Goal: Task Accomplishment & Management: Manage account settings

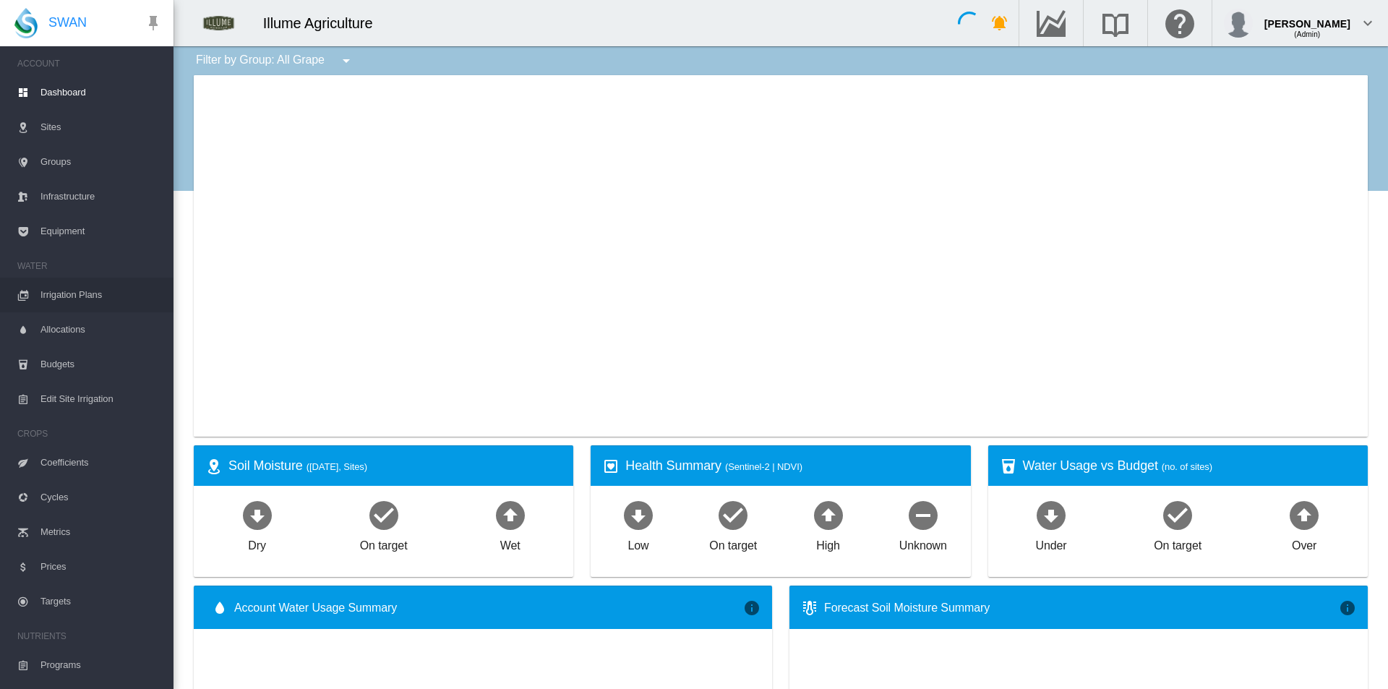
click at [113, 300] on span "Irrigation Plans" at bounding box center [100, 295] width 121 height 35
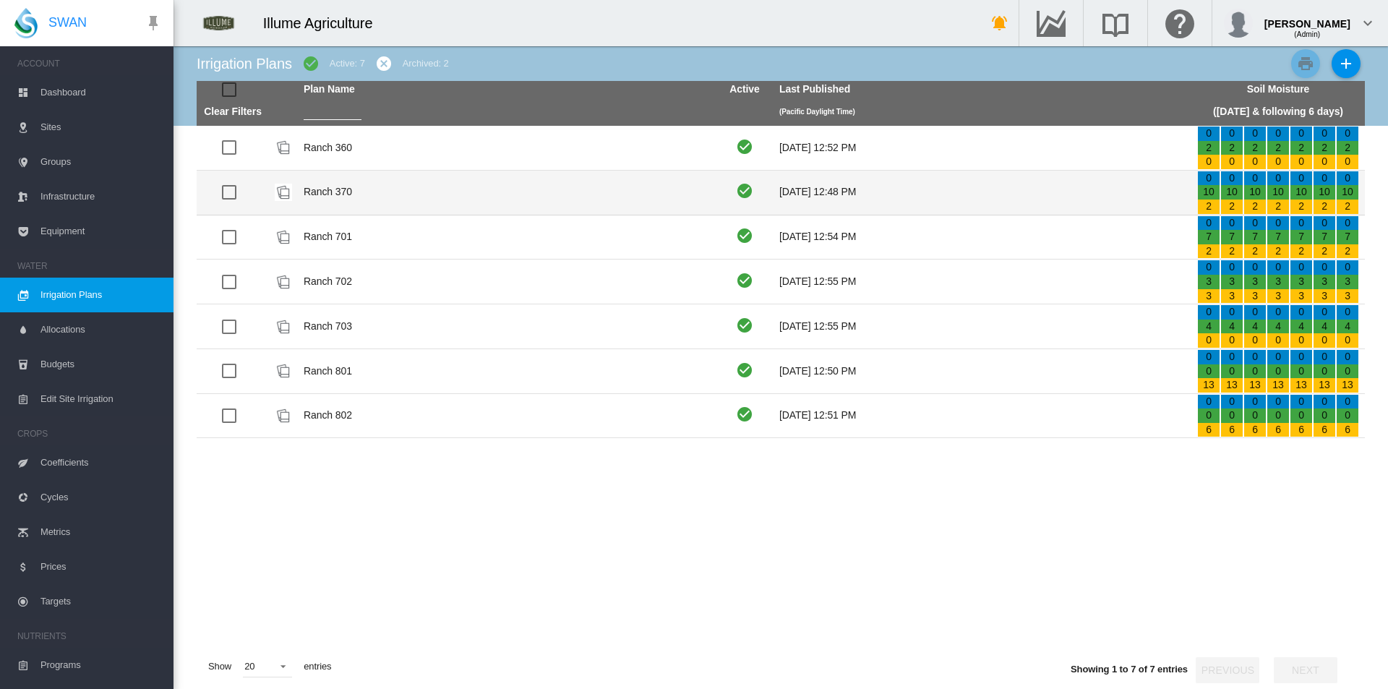
click at [387, 188] on td "Ranch 370" at bounding box center [507, 193] width 418 height 44
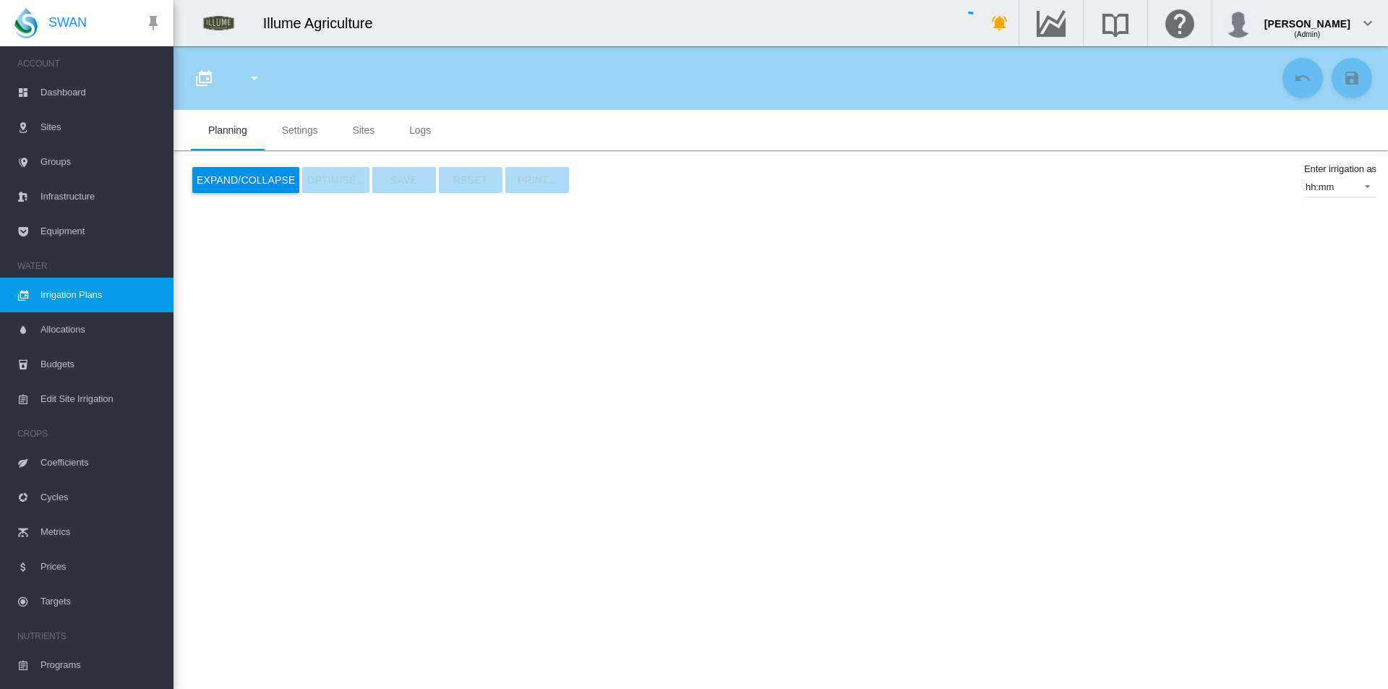
type input "*********"
type input "*"
type input "*****"
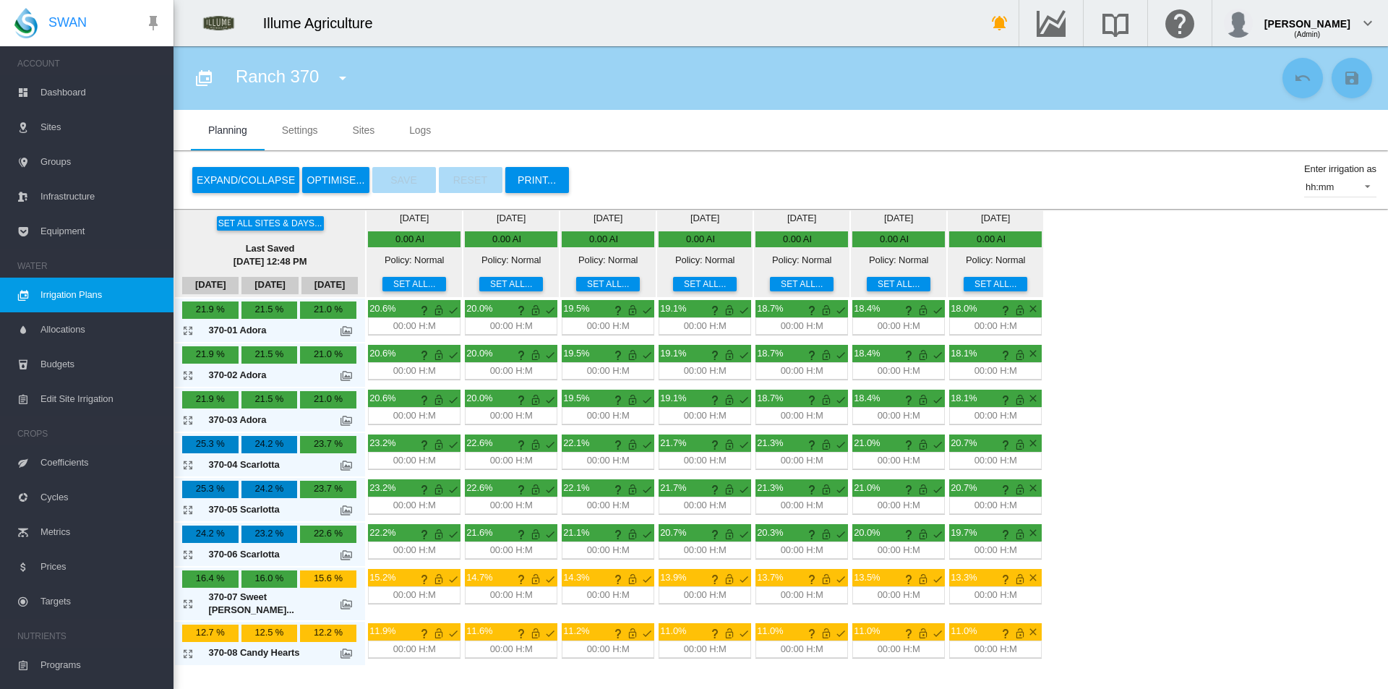
click at [245, 179] on button "Expand/Collapse" at bounding box center [245, 180] width 107 height 26
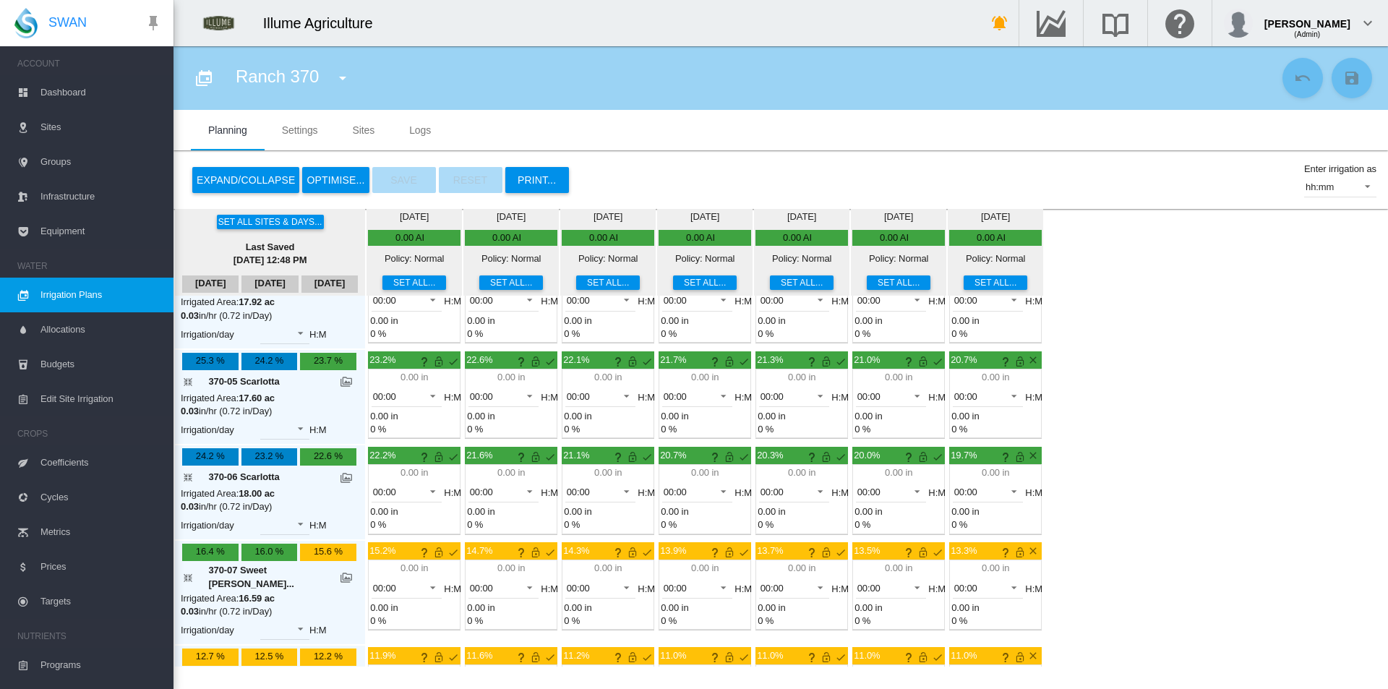
scroll to position [289, 0]
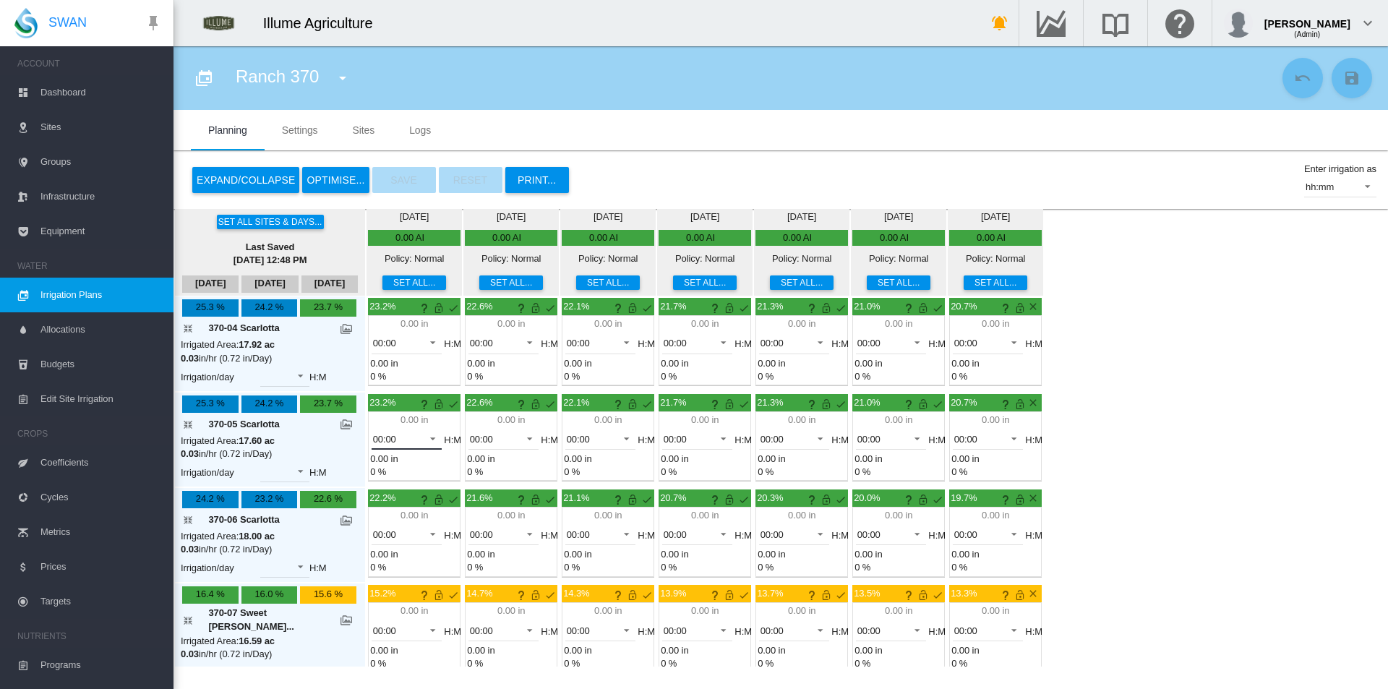
click at [381, 446] on md-select-value "00:00" at bounding box center [407, 439] width 71 height 22
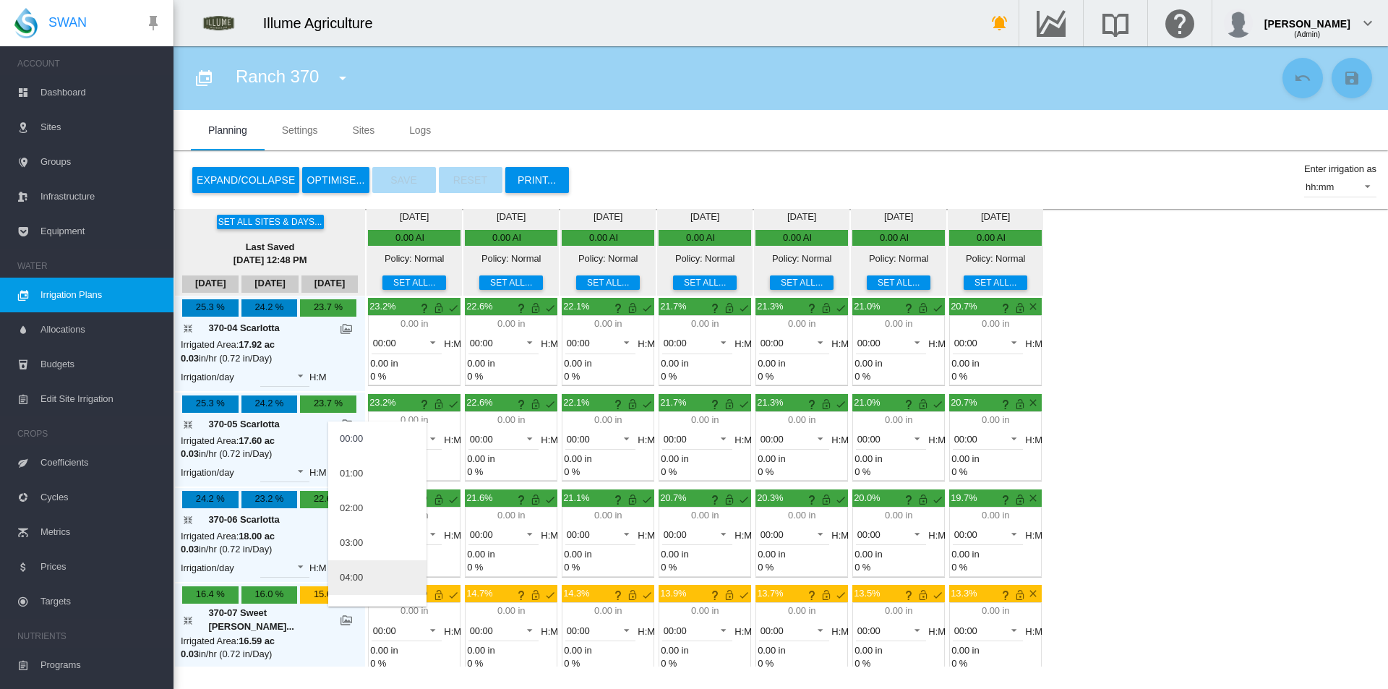
click at [361, 576] on div "04:00" at bounding box center [351, 577] width 23 height 13
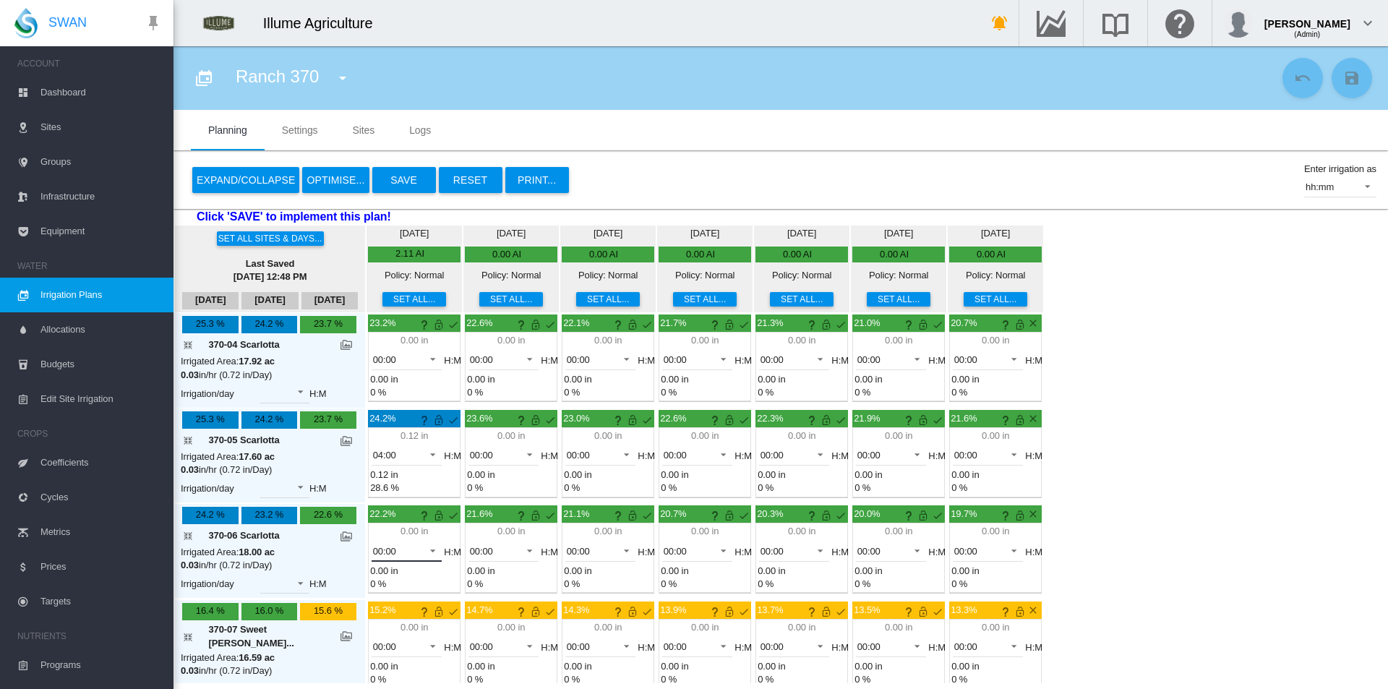
click at [382, 550] on span "00:00" at bounding box center [395, 551] width 45 height 13
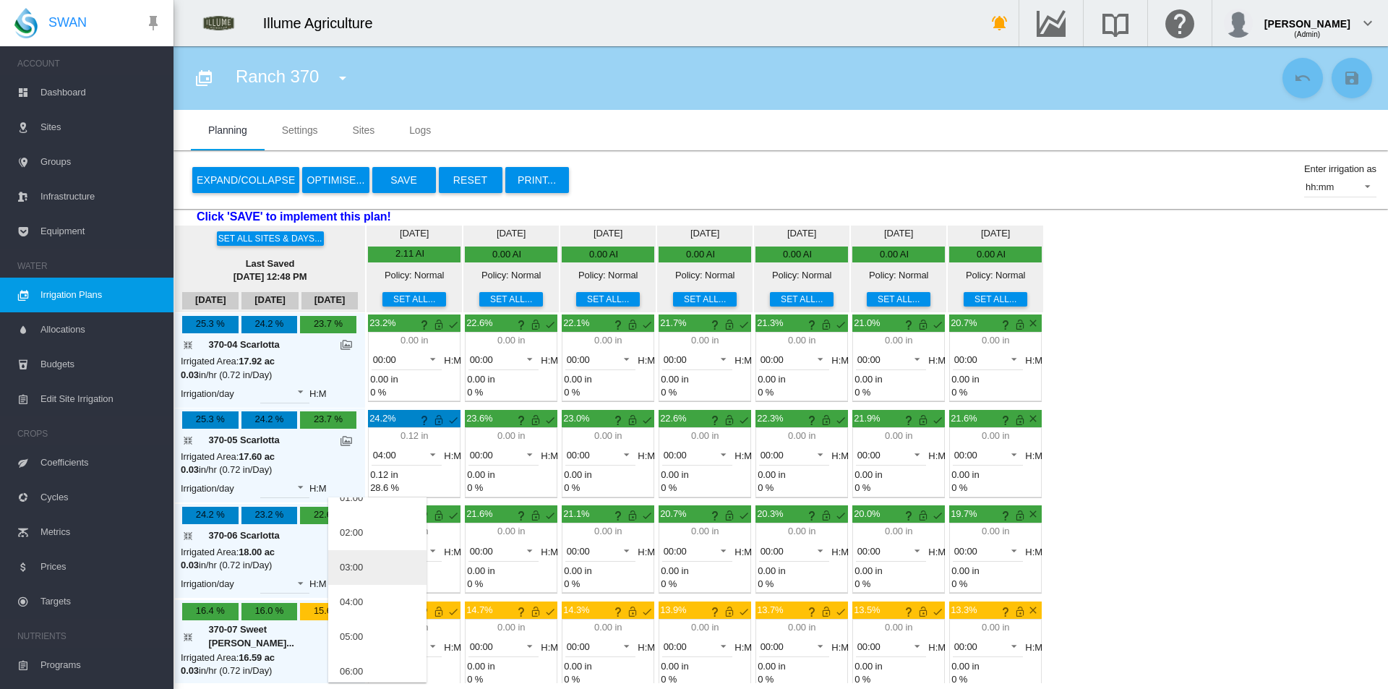
scroll to position [72, 0]
click at [374, 578] on md-option "04:00" at bounding box center [377, 581] width 98 height 35
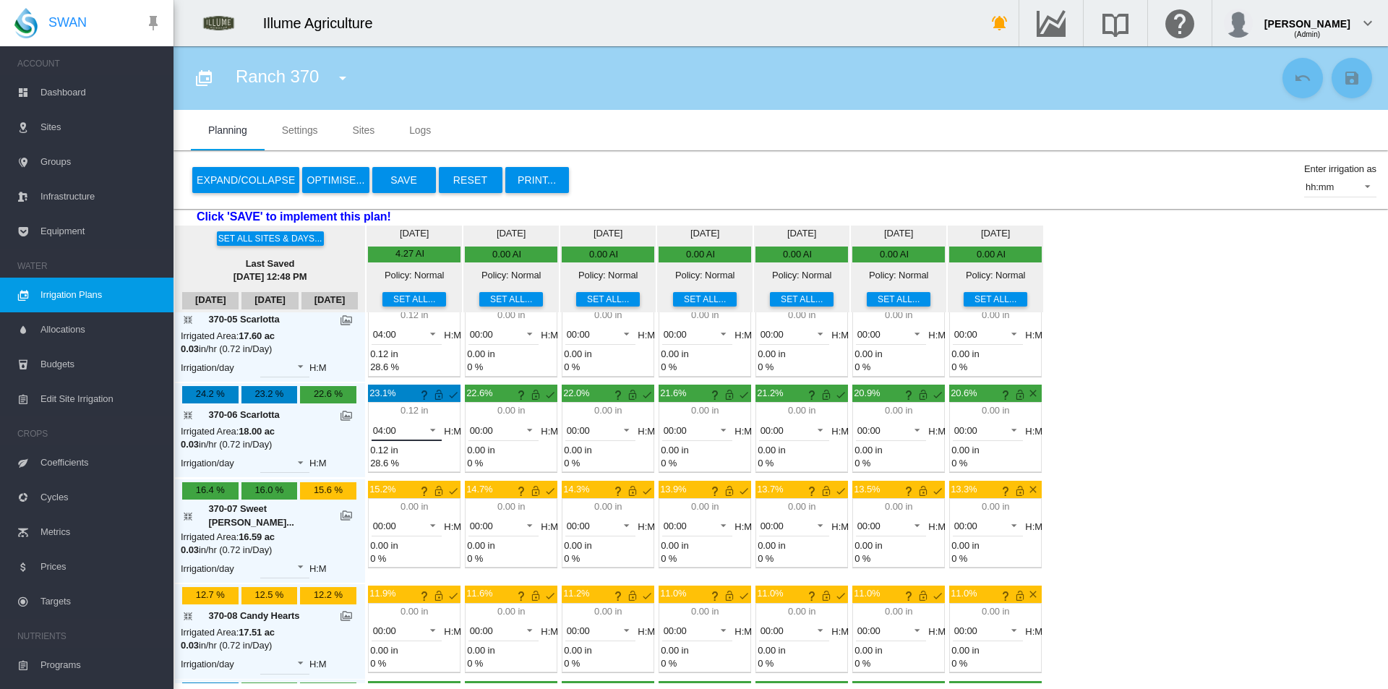
scroll to position [506, 0]
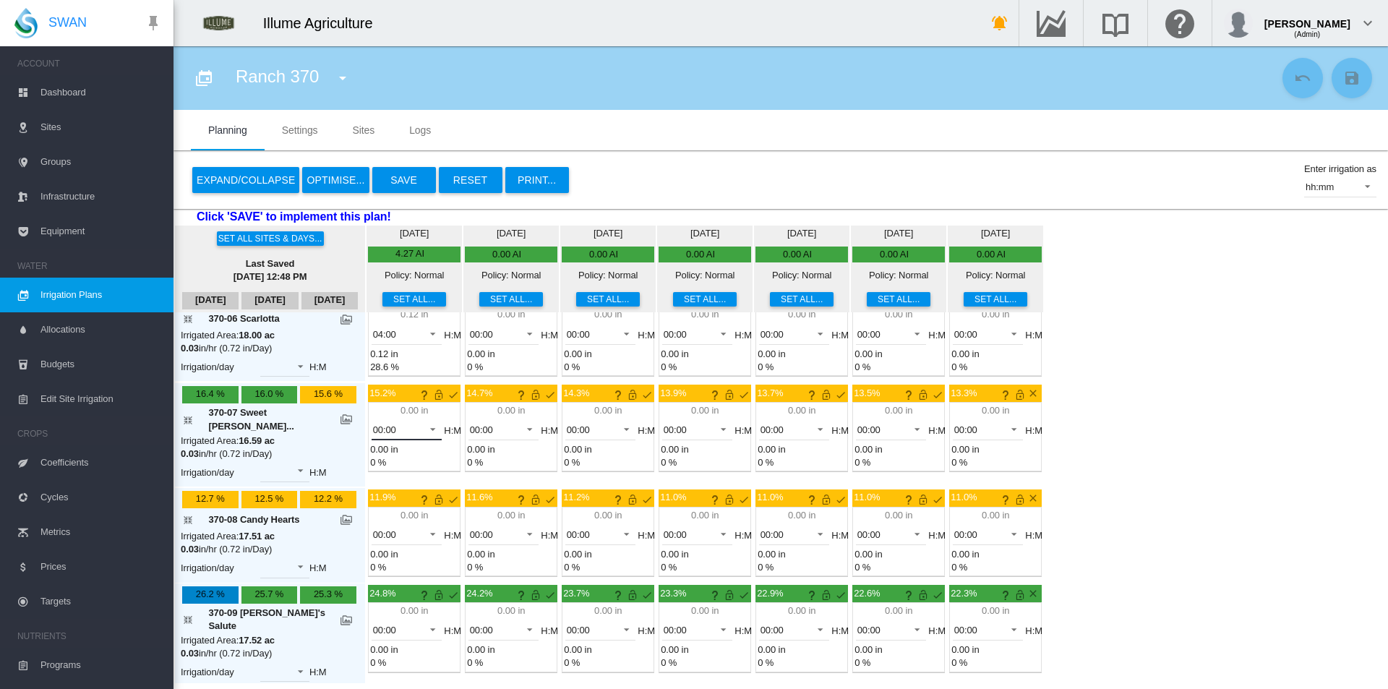
click at [381, 426] on span "00:00" at bounding box center [395, 430] width 45 height 13
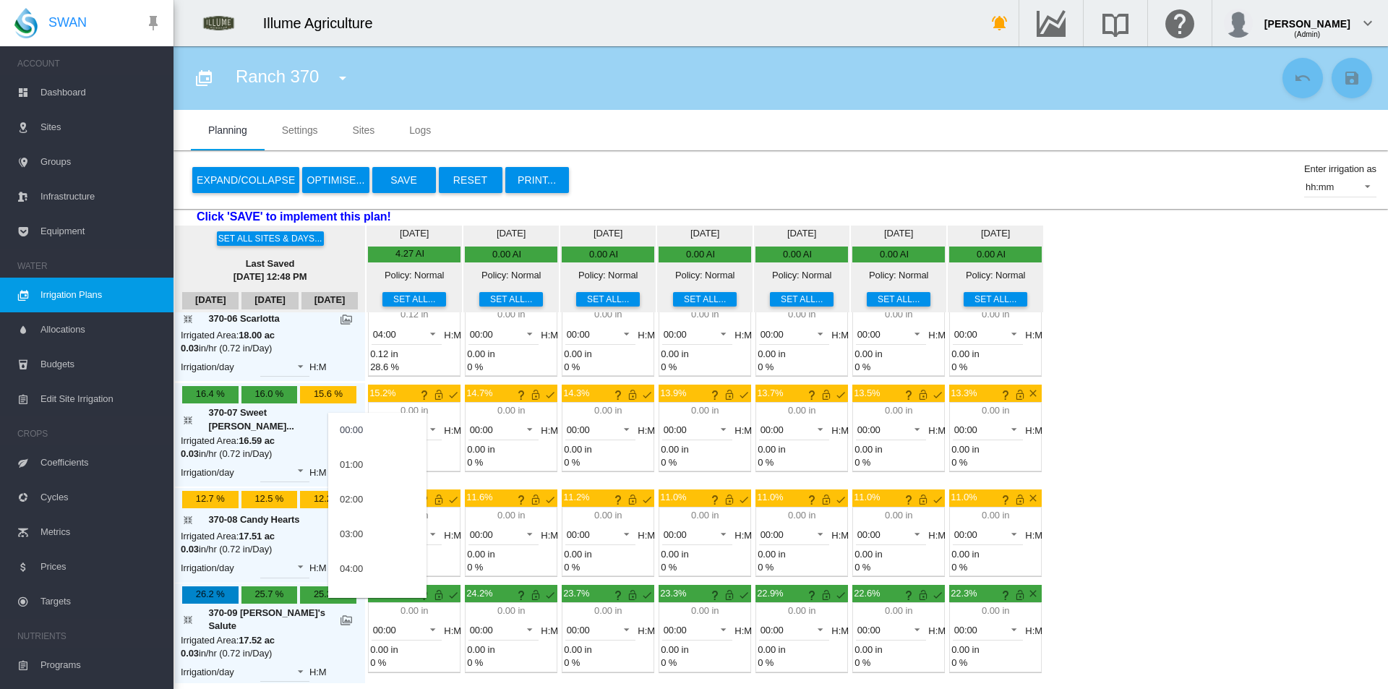
drag, startPoint x: 1285, startPoint y: 315, endPoint x: 1135, endPoint y: 348, distance: 153.1
click at [1282, 315] on md-backdrop at bounding box center [694, 344] width 1388 height 689
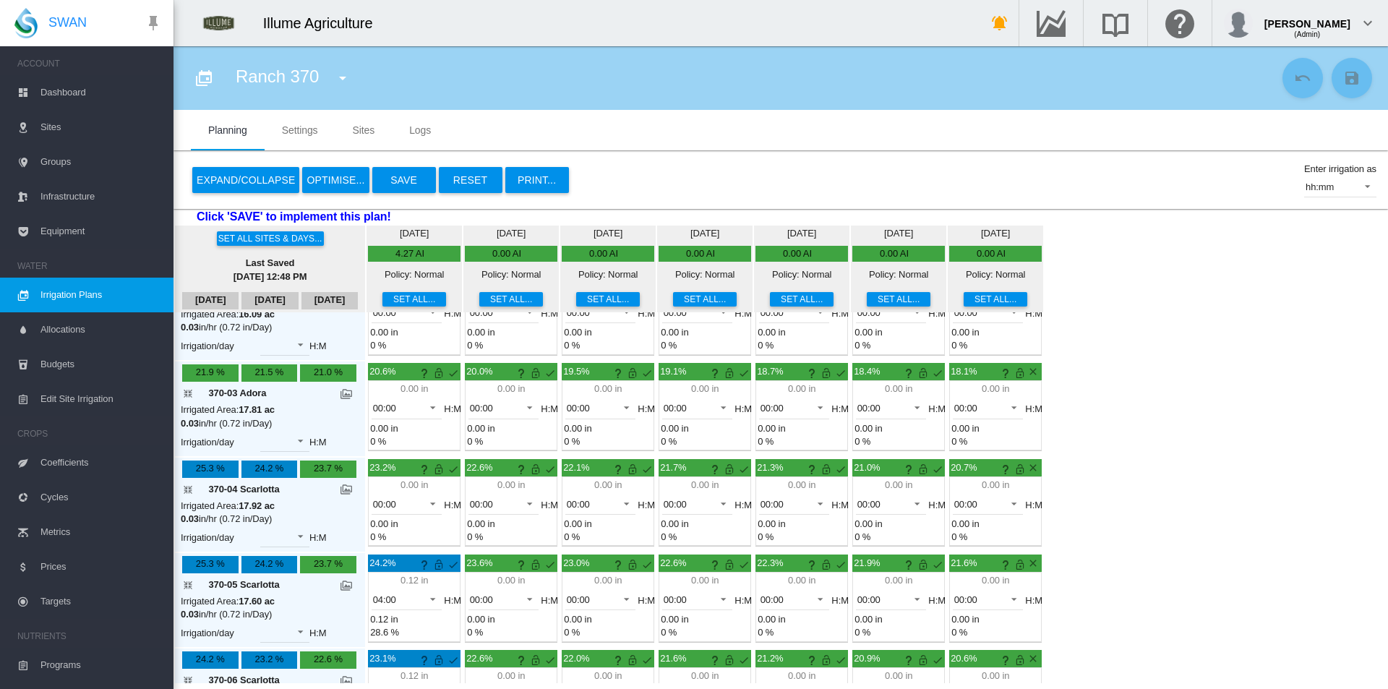
scroll to position [289, 0]
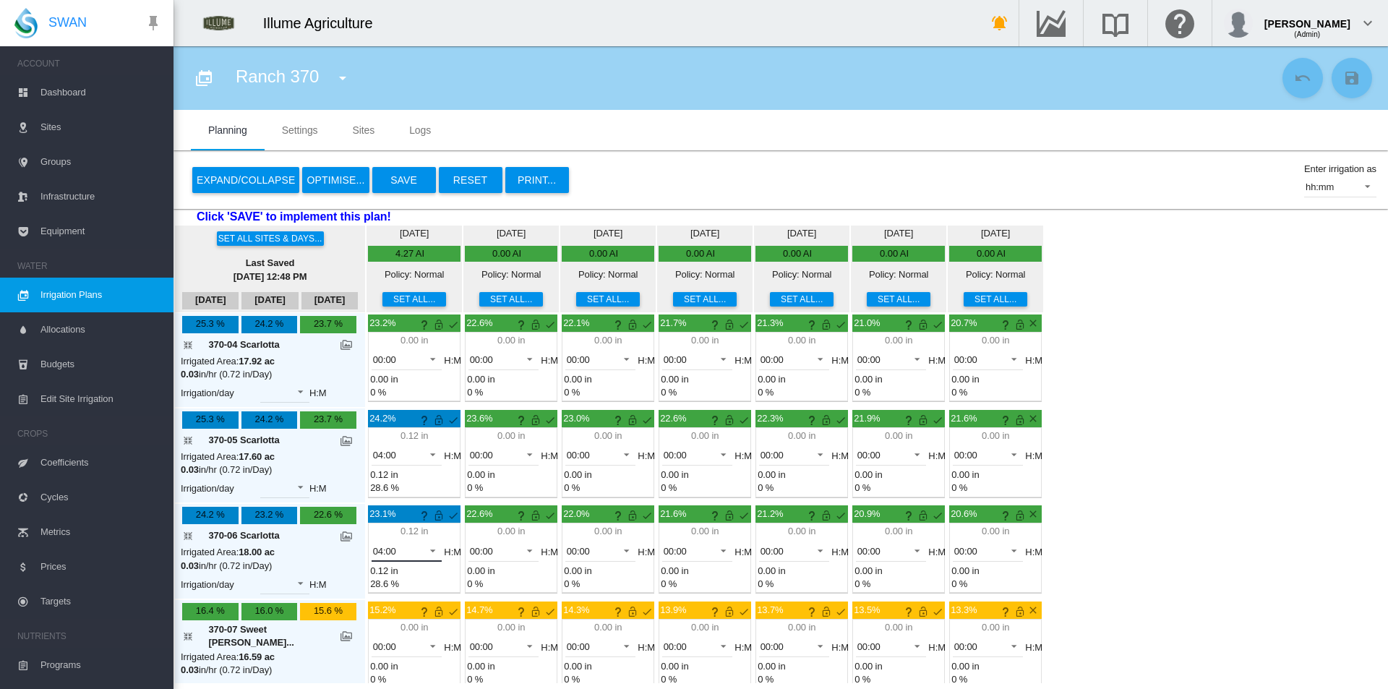
click at [420, 550] on span at bounding box center [428, 549] width 17 height 13
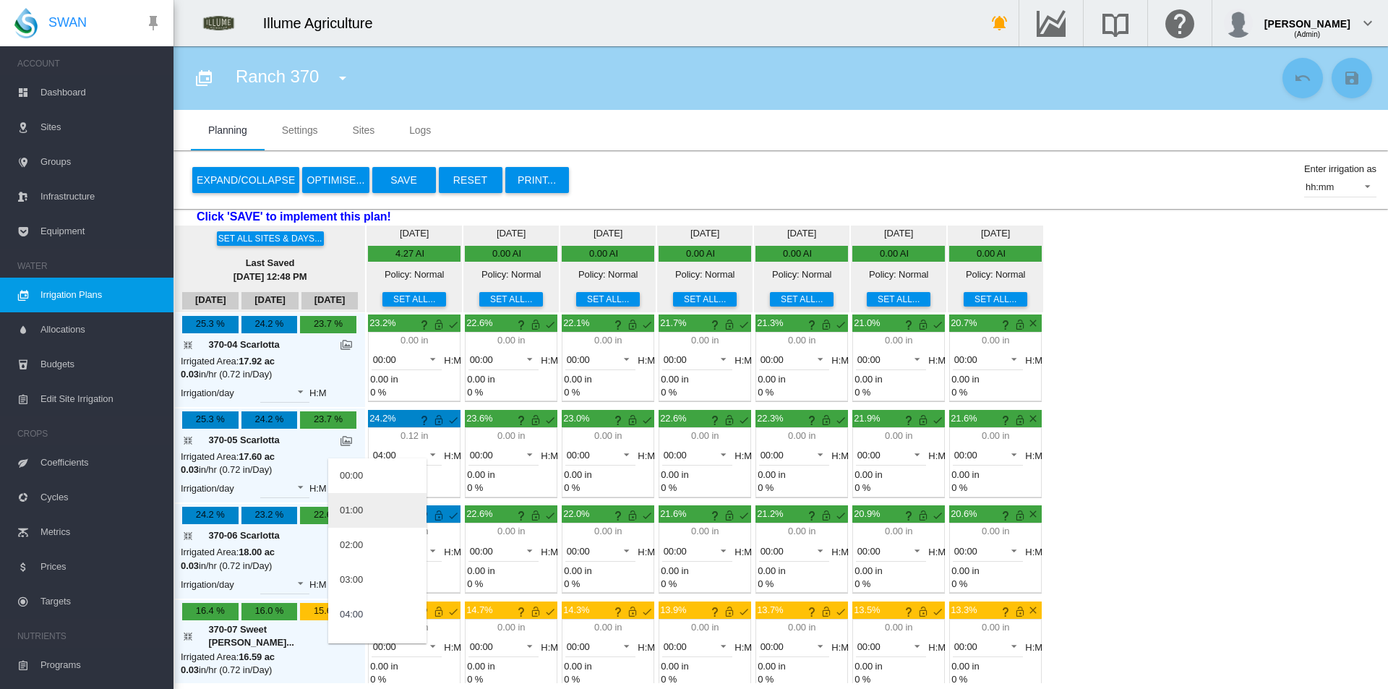
scroll to position [64, 0]
click at [377, 364] on md-backdrop at bounding box center [694, 344] width 1388 height 689
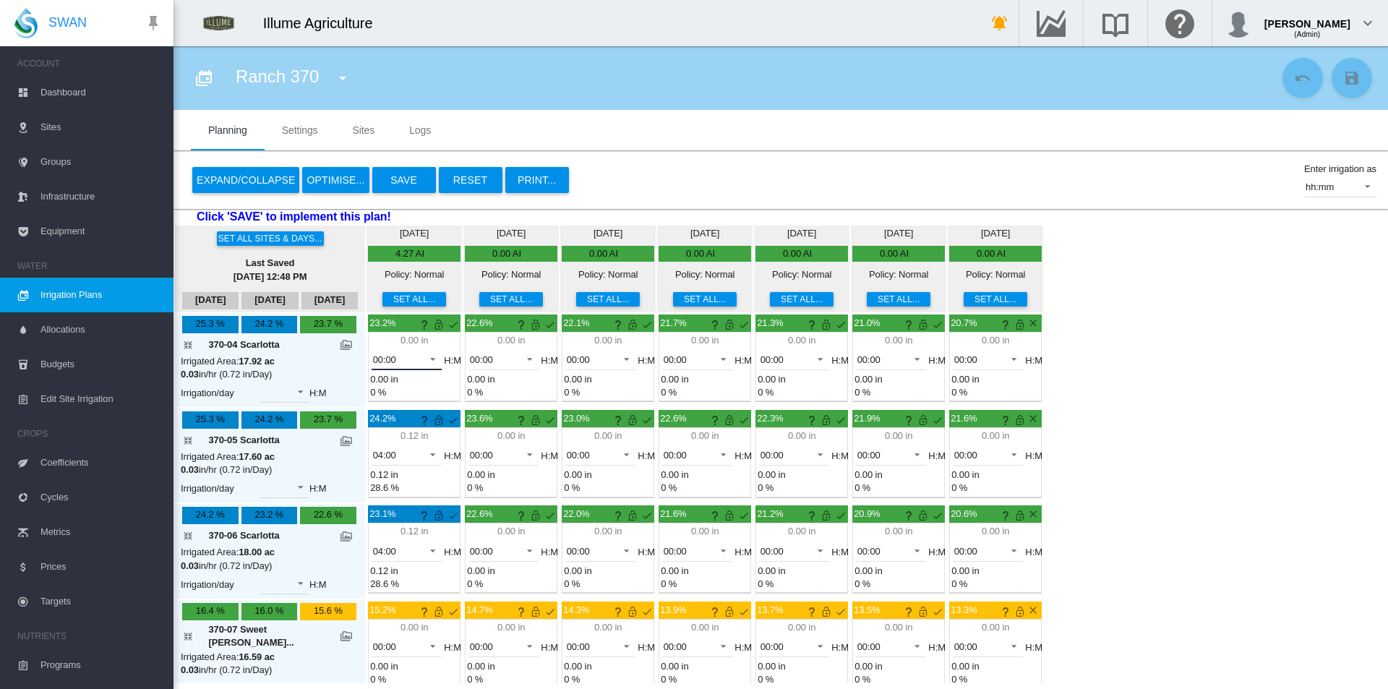
click at [377, 364] on span "00:00" at bounding box center [395, 359] width 45 height 13
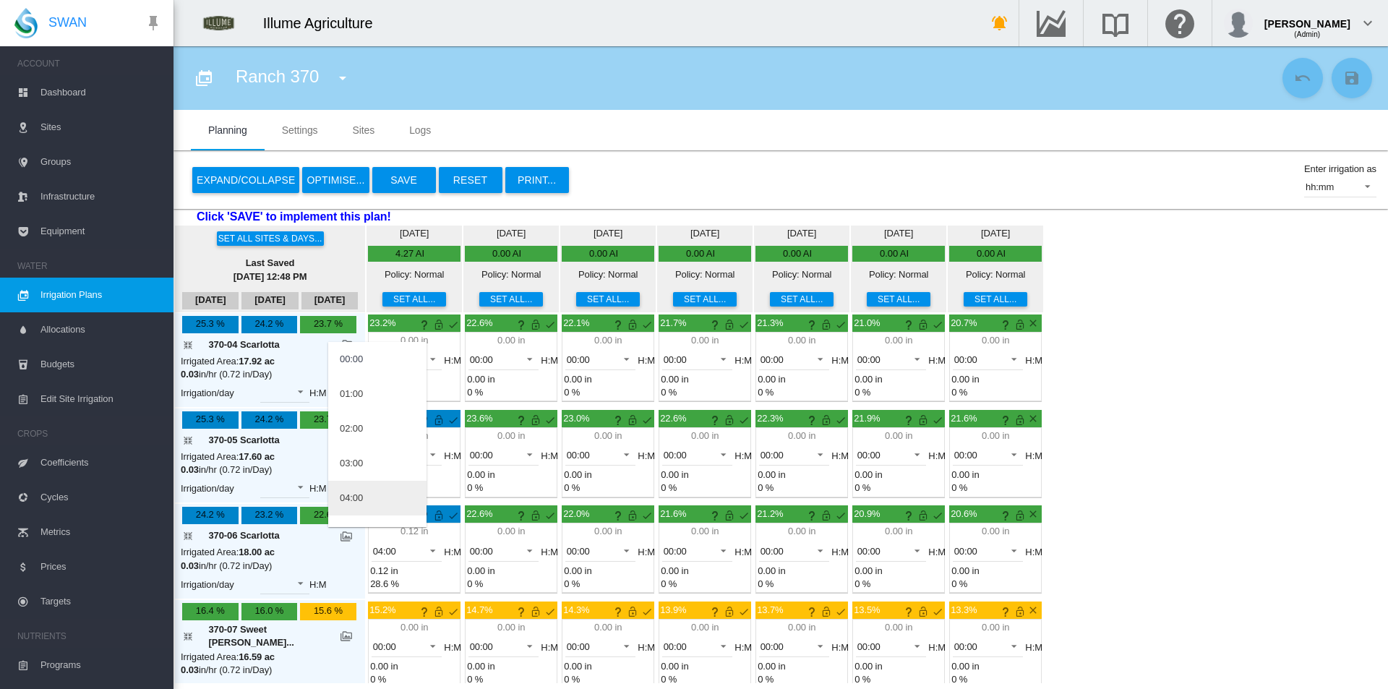
click at [363, 499] on div "04:00" at bounding box center [351, 498] width 23 height 13
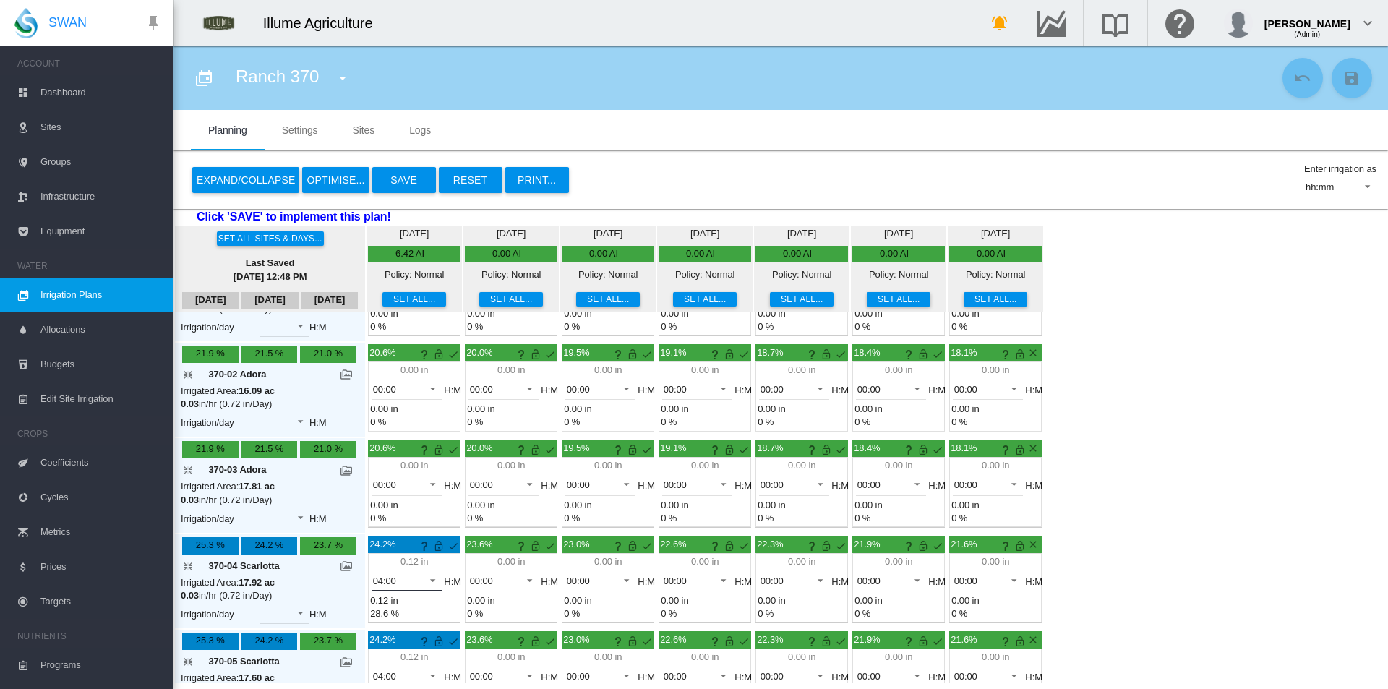
scroll to position [0, 0]
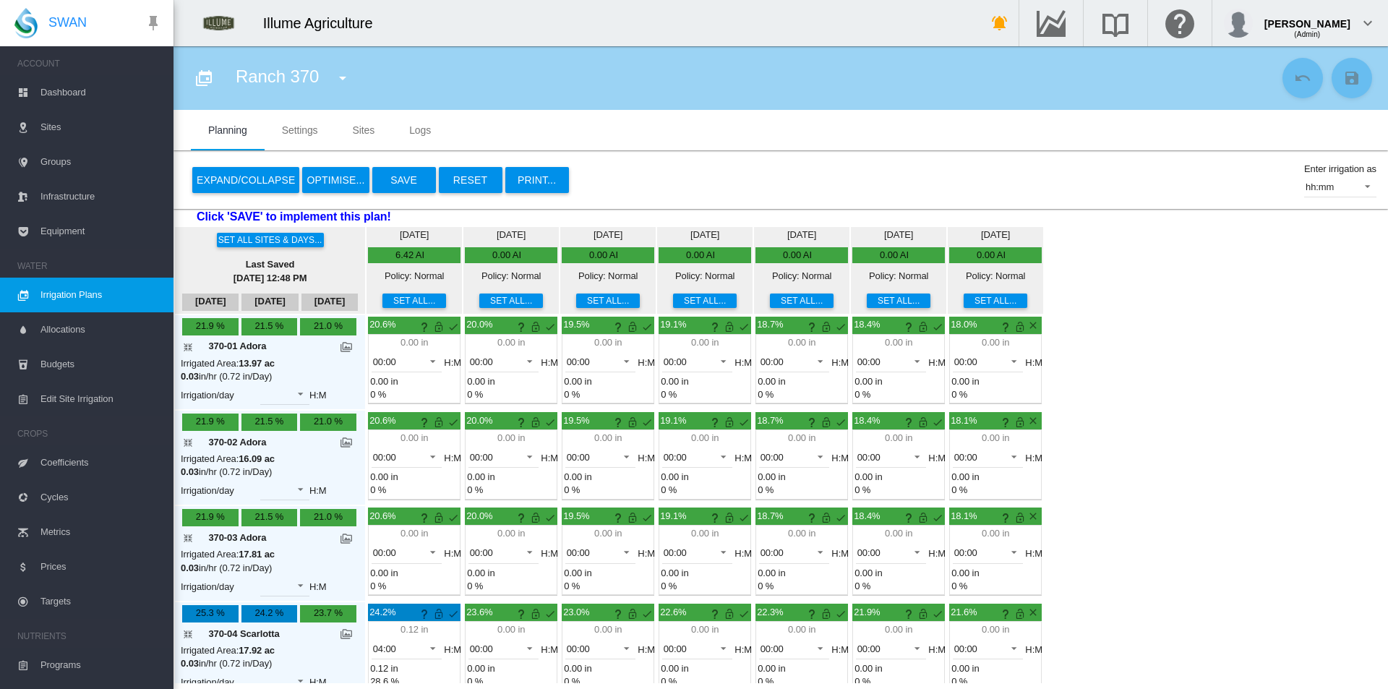
click at [484, 294] on button "Set all..." at bounding box center [511, 300] width 64 height 14
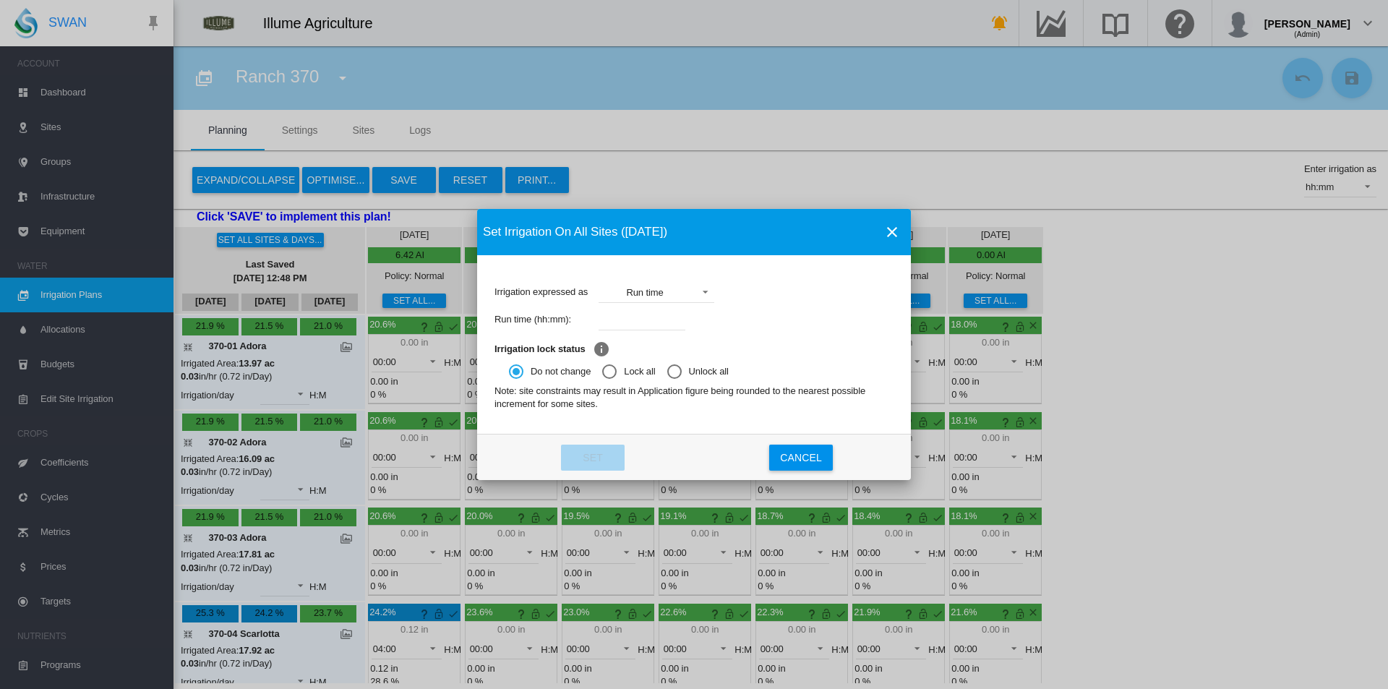
click at [631, 304] on div "Irrigation expressed as Run time Application Run time Percentage" at bounding box center [693, 291] width 399 height 27
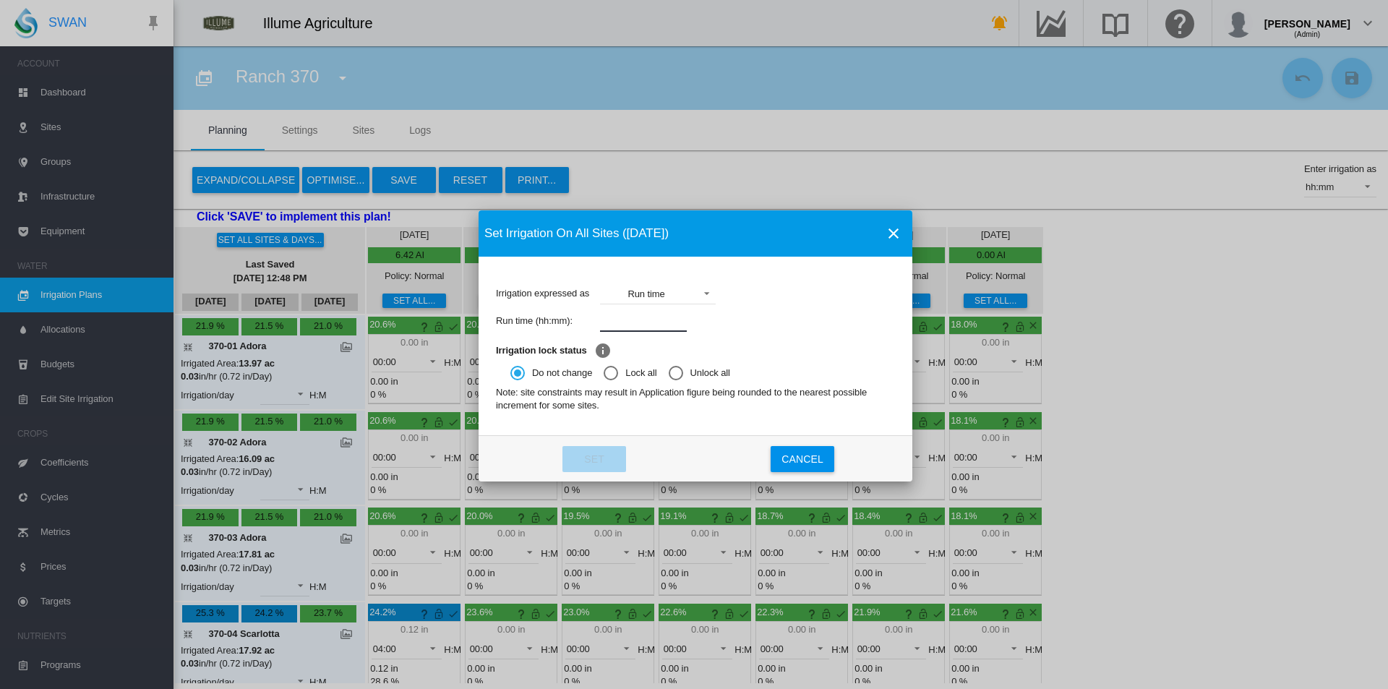
click at [632, 322] on input "Irrigation expressed ..." at bounding box center [643, 321] width 87 height 22
type input "****"
click at [586, 466] on button "Set" at bounding box center [594, 459] width 64 height 26
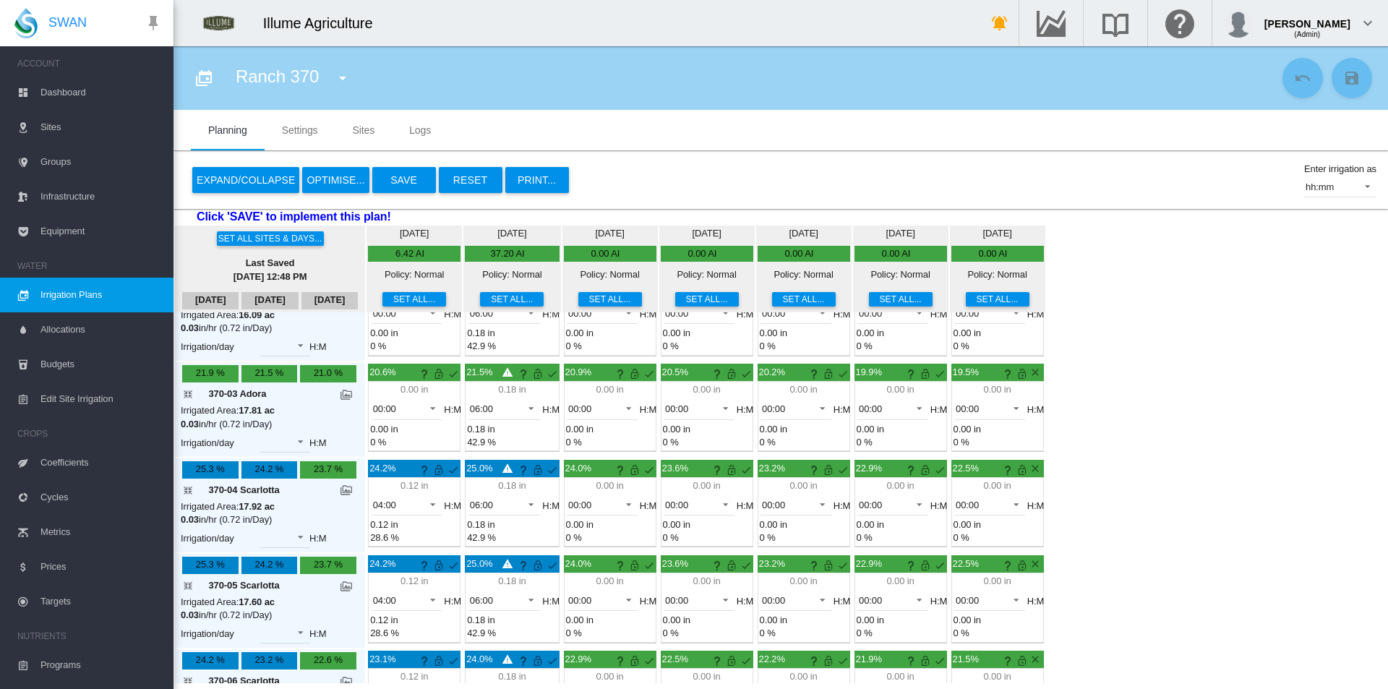
scroll to position [145, 0]
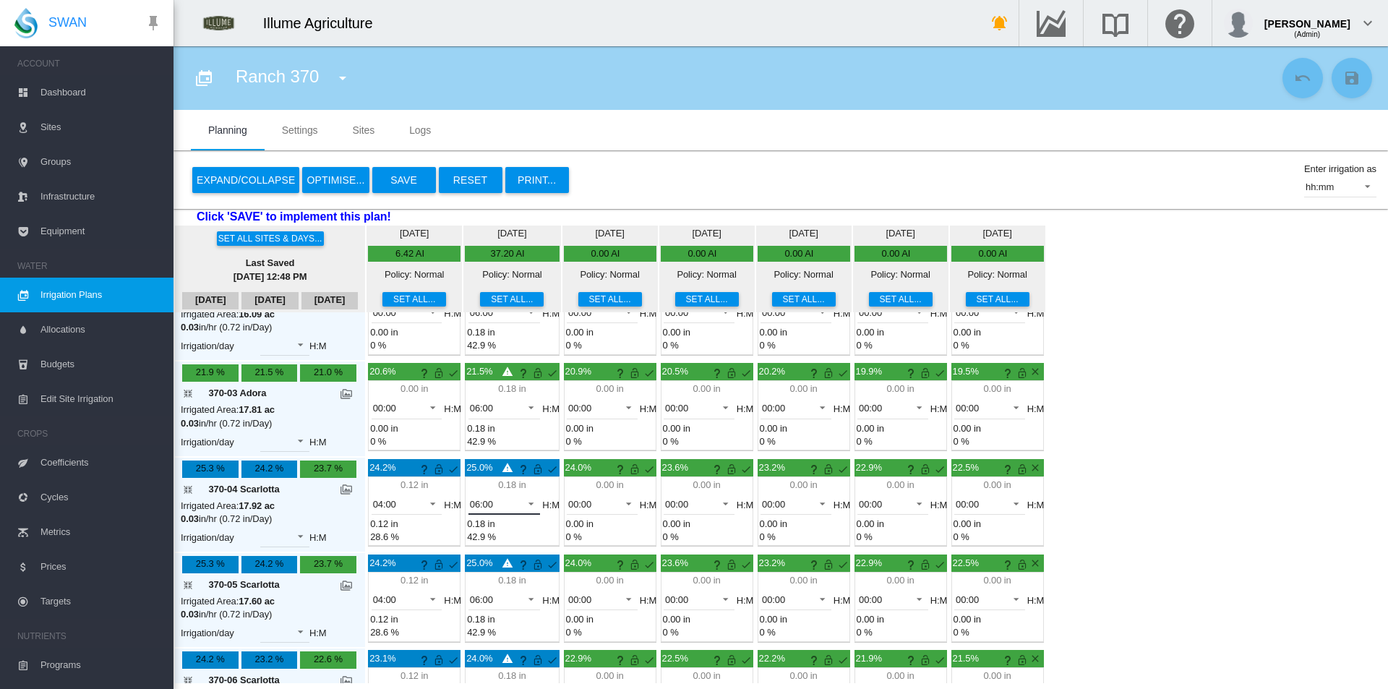
click at [479, 507] on span "06:00" at bounding box center [493, 504] width 46 height 13
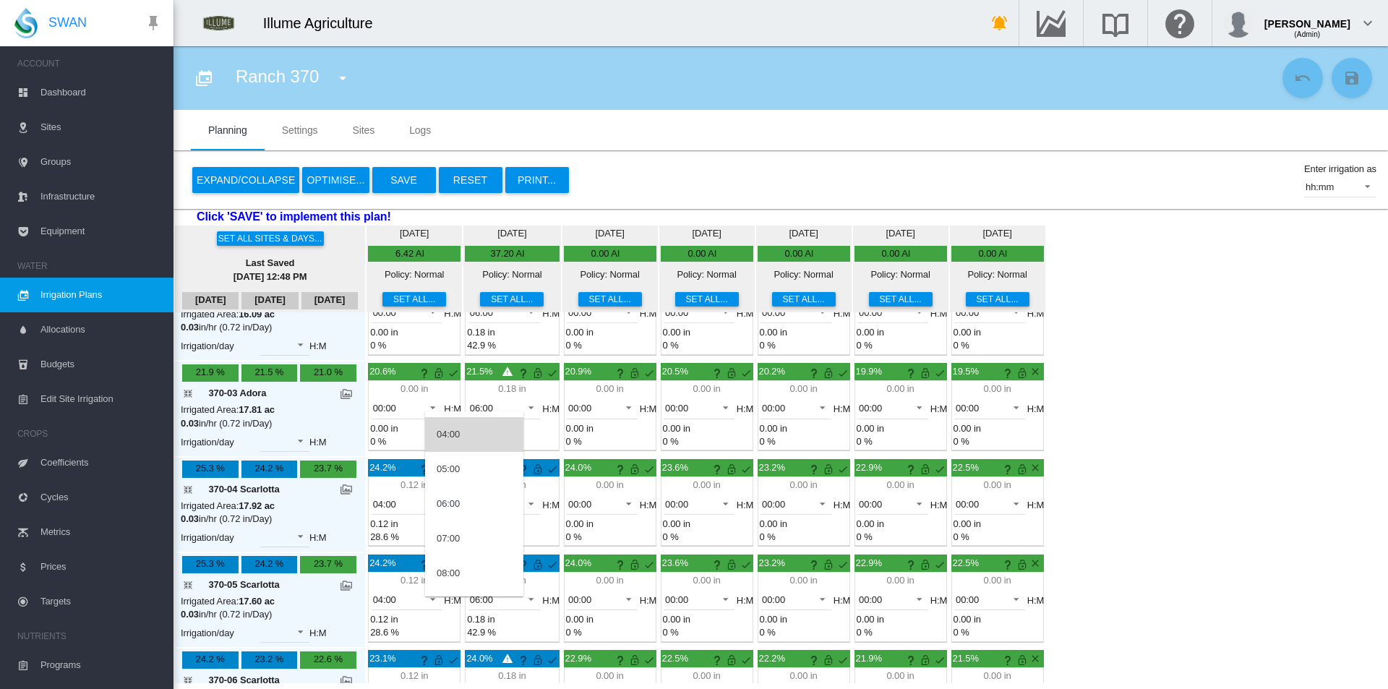
click at [465, 439] on md-option "04:00" at bounding box center [474, 434] width 98 height 35
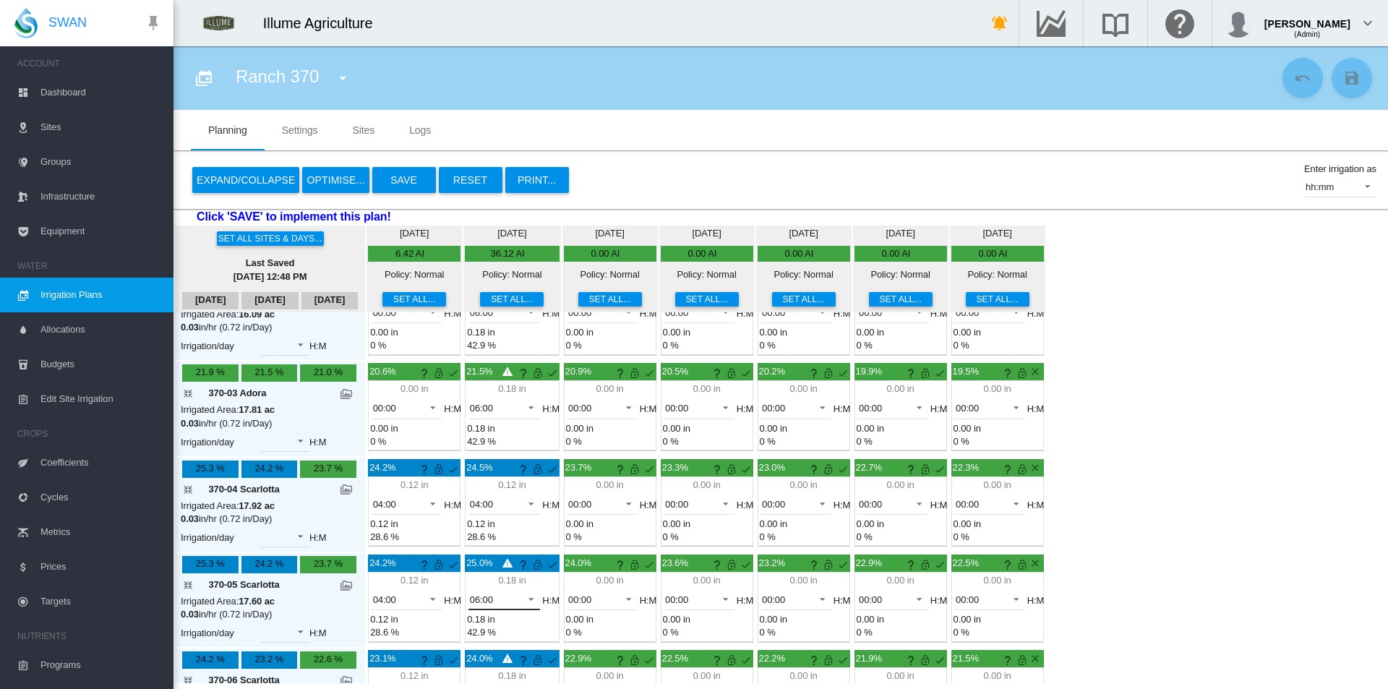
click at [470, 600] on span "06:00" at bounding box center [493, 599] width 46 height 13
click at [474, 526] on md-option "04:00" at bounding box center [474, 530] width 98 height 35
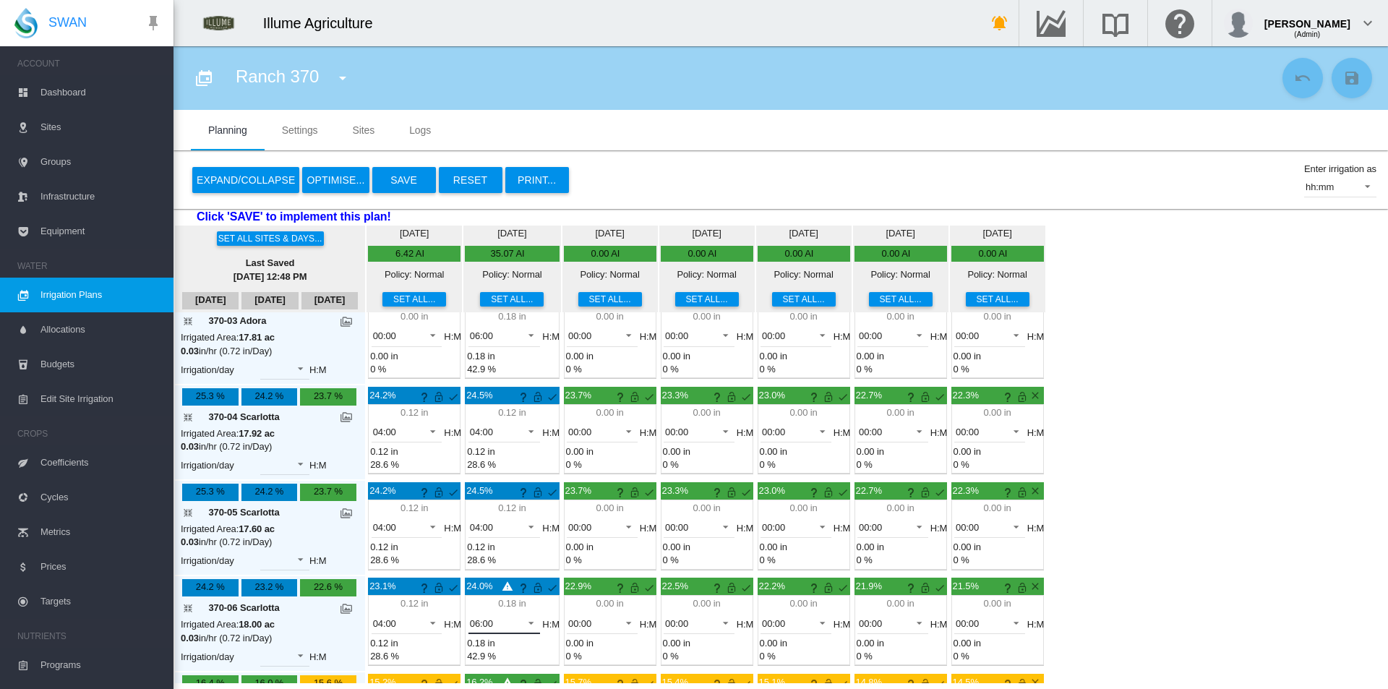
click at [470, 628] on div "06:00" at bounding box center [481, 623] width 23 height 11
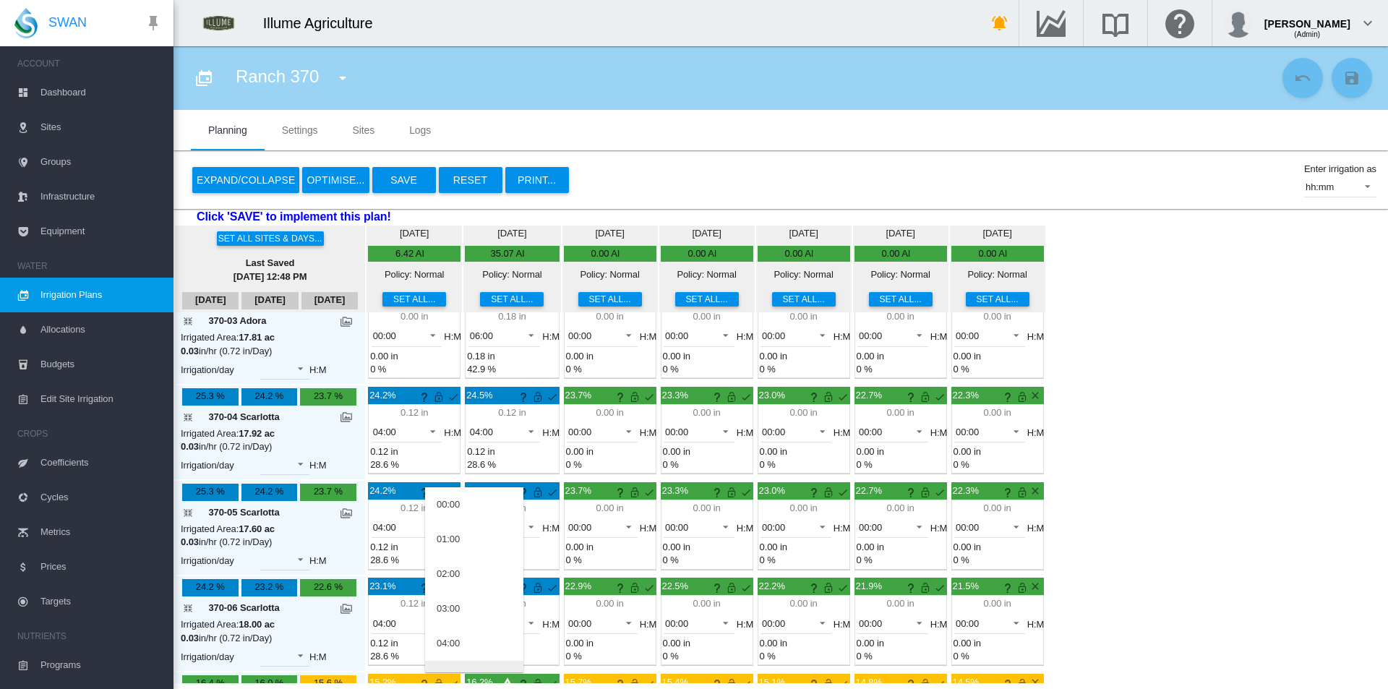
scroll to position [90, 0]
click at [474, 558] on md-option "04:00" at bounding box center [474, 553] width 98 height 35
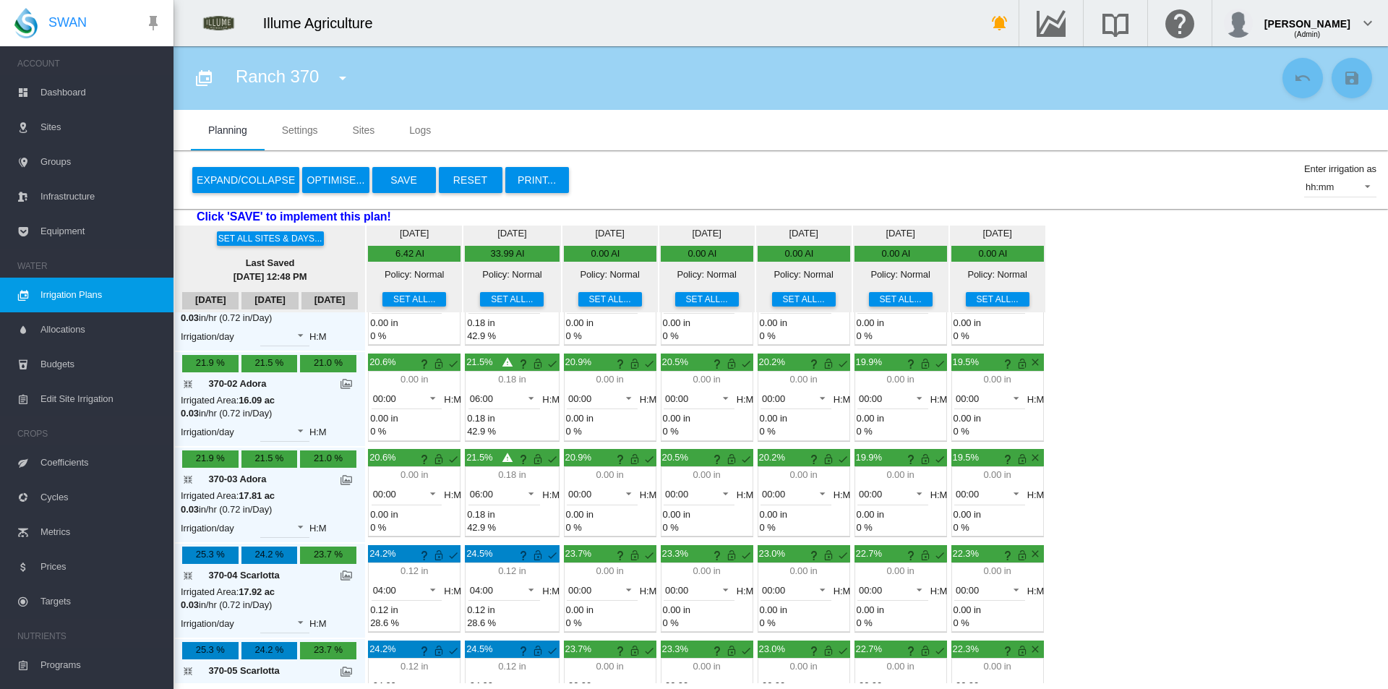
scroll to position [145, 0]
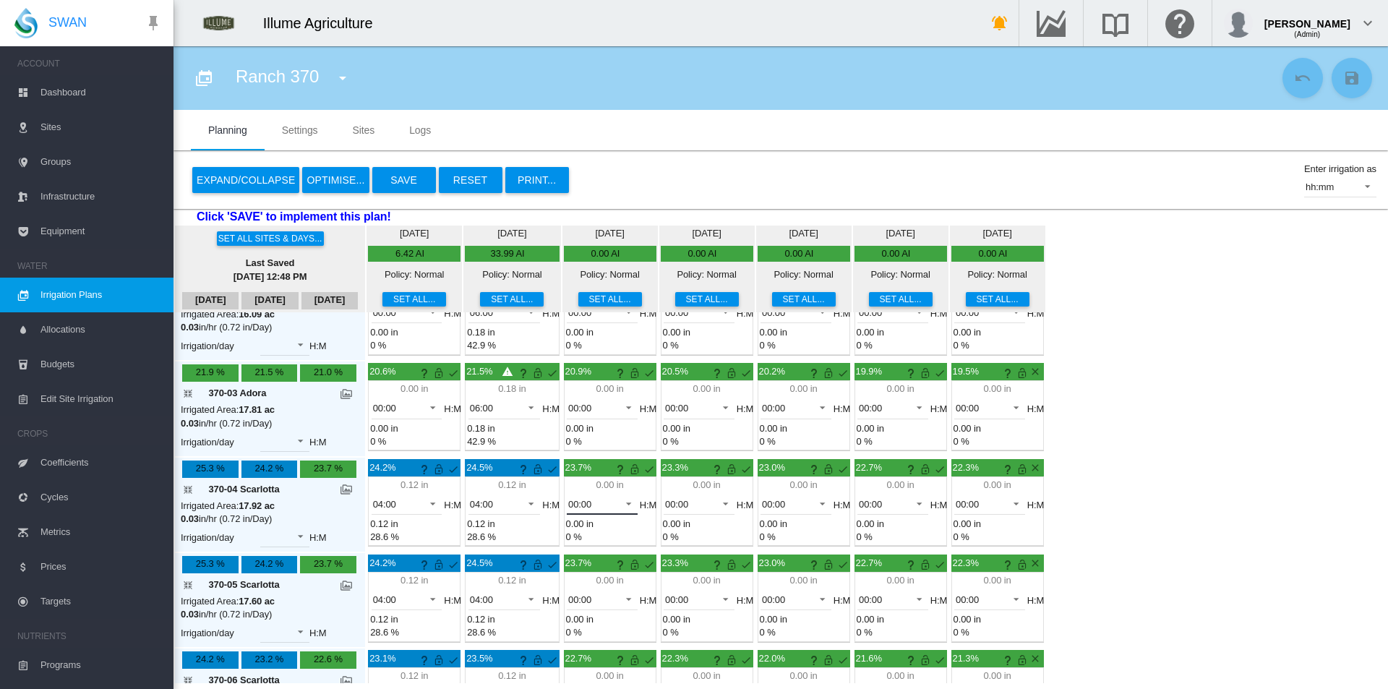
click at [580, 500] on md-select-value "00:00" at bounding box center [602, 504] width 71 height 22
click at [569, 643] on md-option "04:00" at bounding box center [572, 642] width 98 height 35
click at [580, 591] on md-select-value "00:00" at bounding box center [602, 599] width 71 height 22
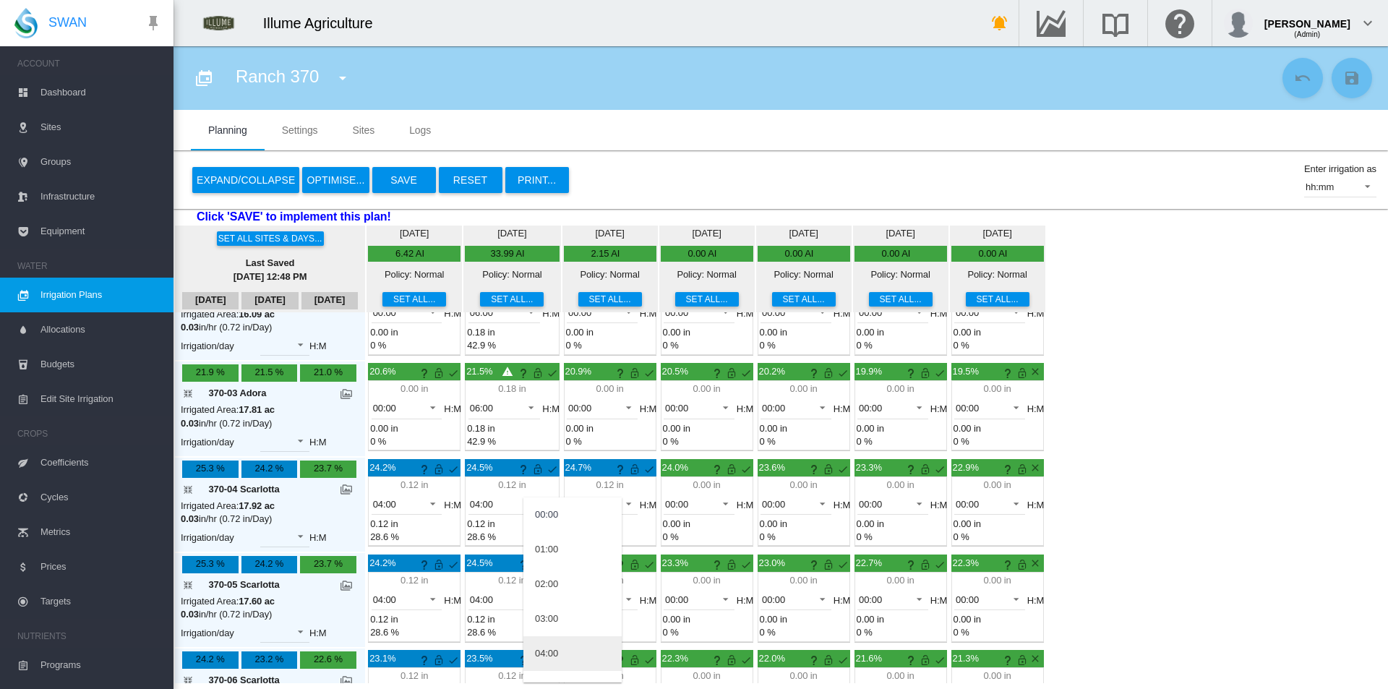
click at [574, 658] on md-option "04:00" at bounding box center [572, 653] width 98 height 35
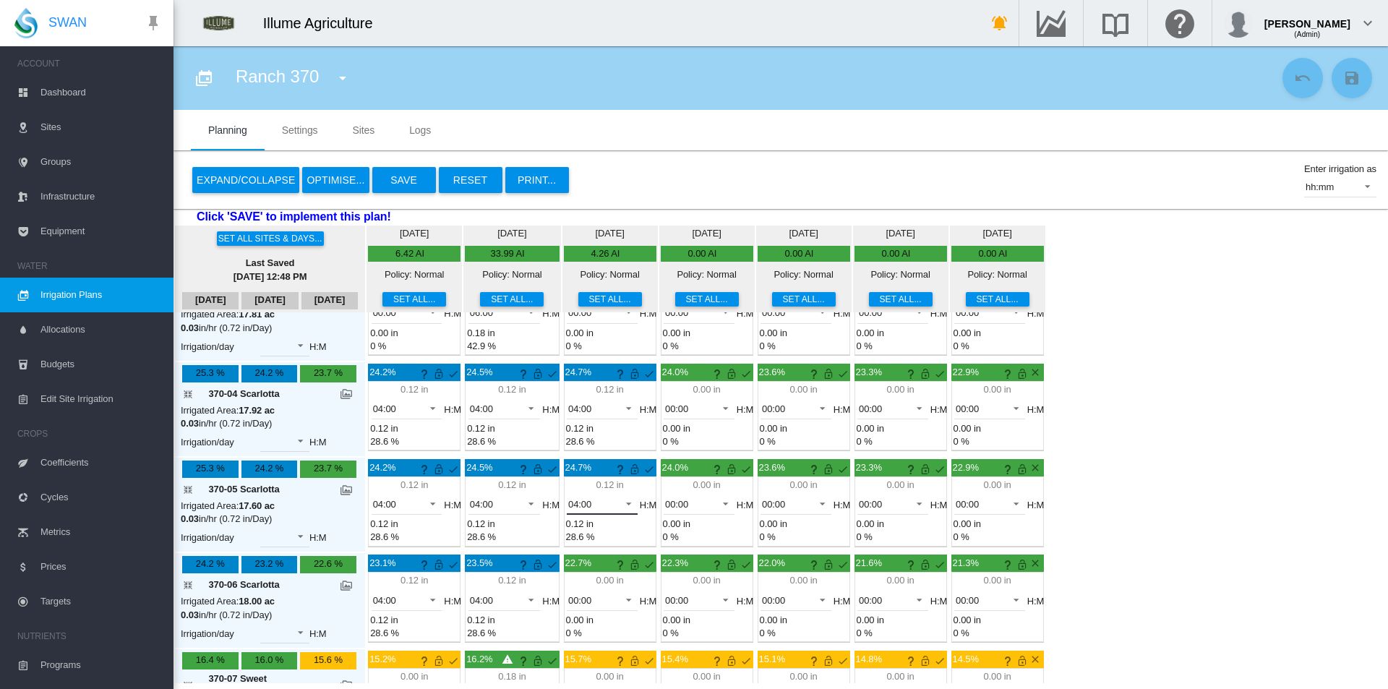
scroll to position [289, 0]
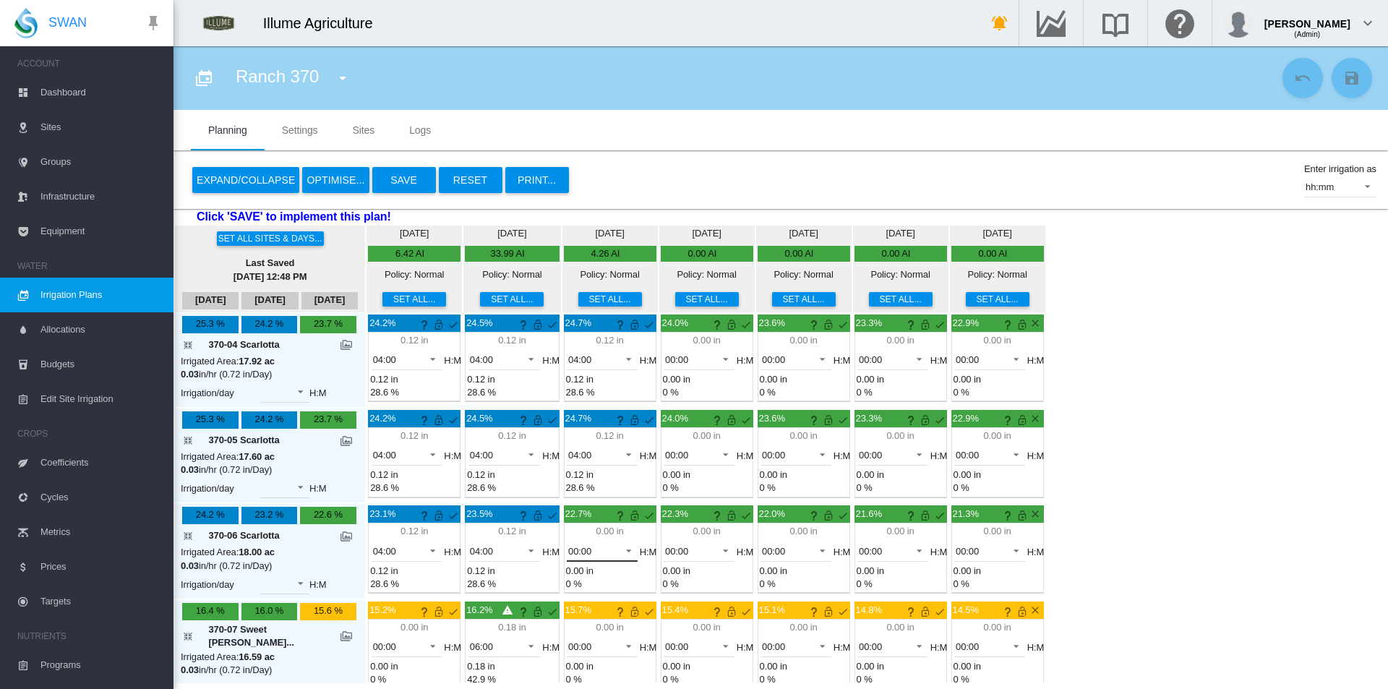
click at [571, 554] on span "00:00" at bounding box center [590, 551] width 45 height 13
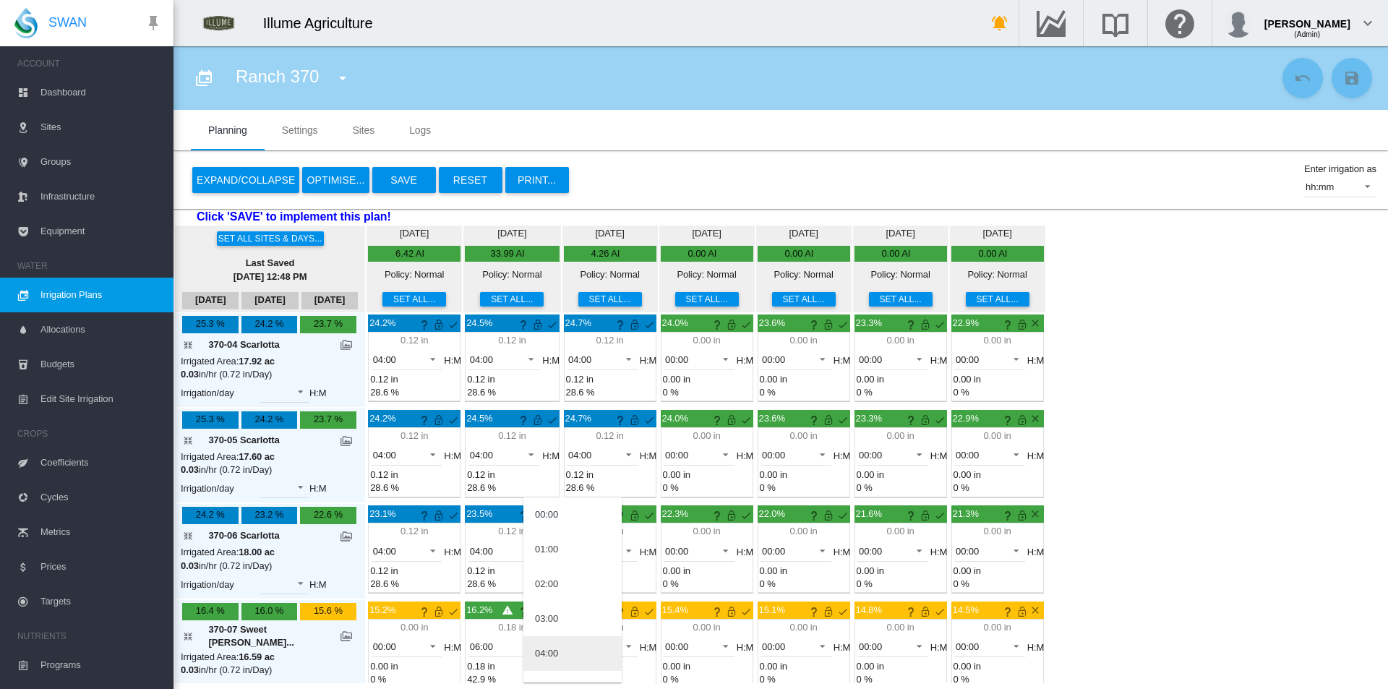
click at [560, 645] on md-option "04:00" at bounding box center [572, 653] width 98 height 35
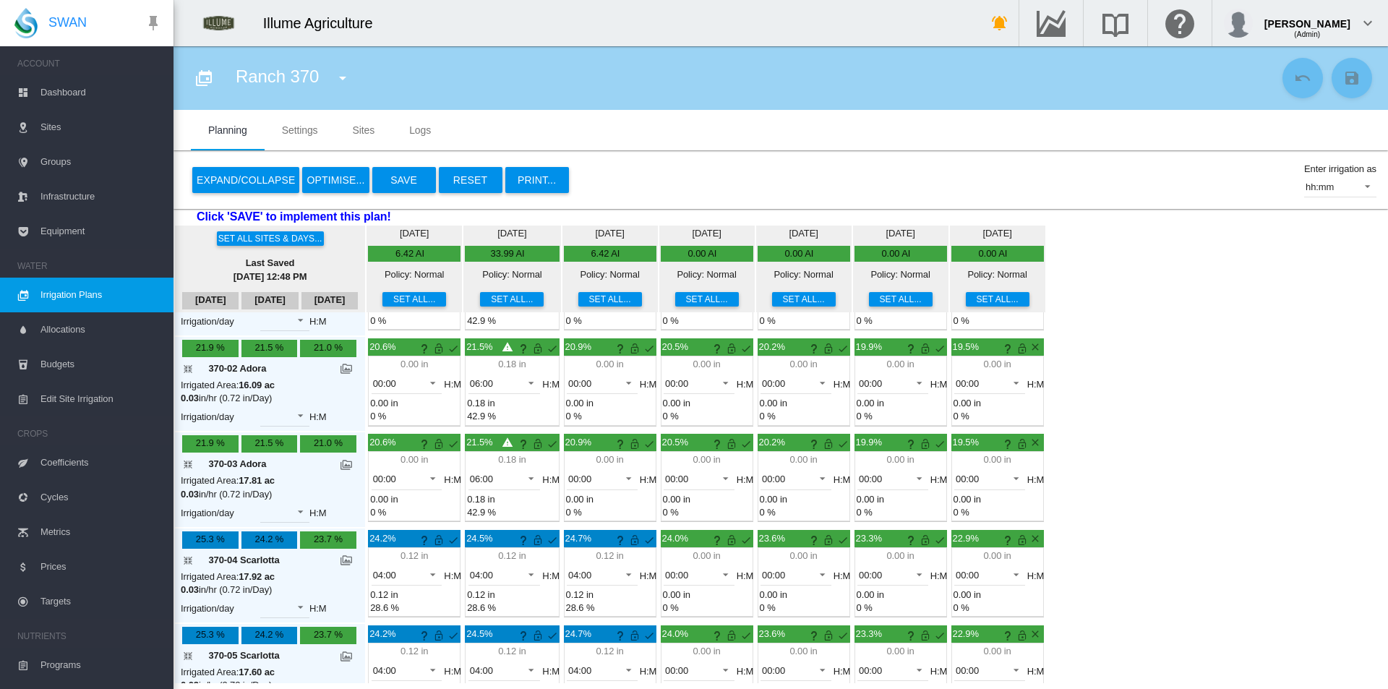
scroll to position [72, 0]
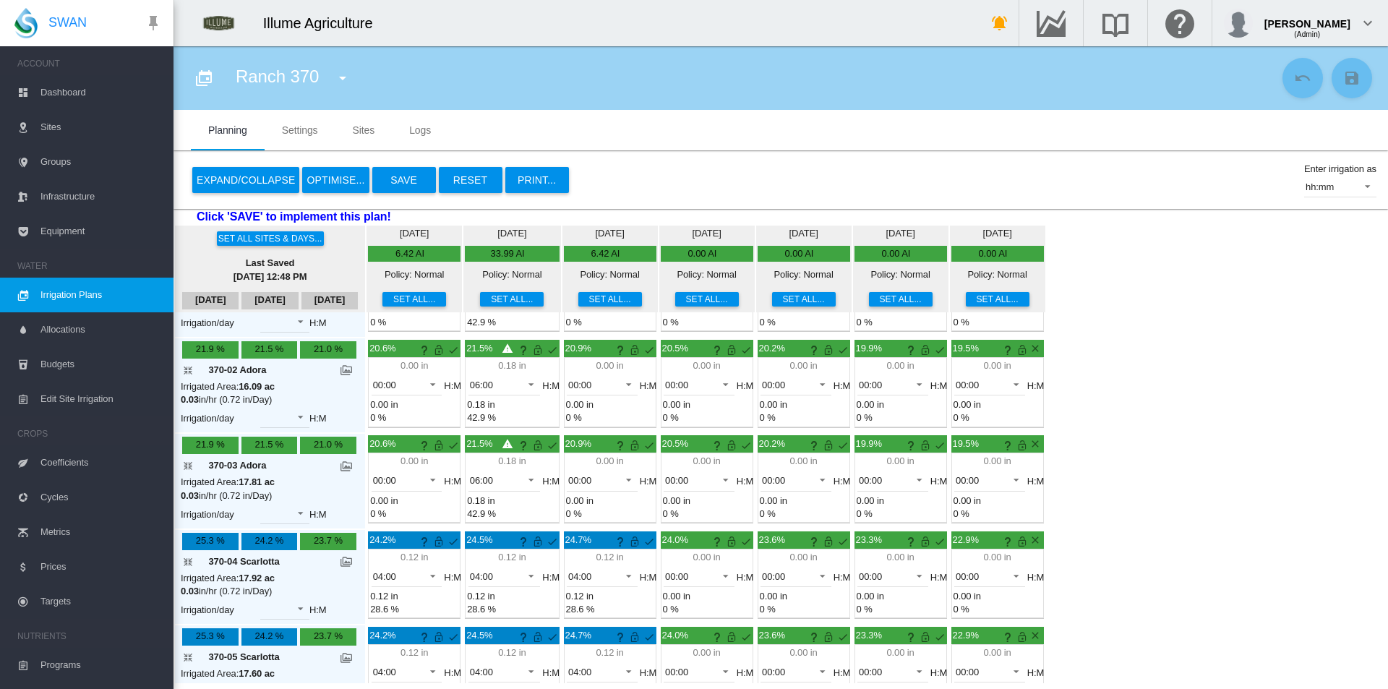
click at [695, 297] on button "Set all..." at bounding box center [707, 299] width 64 height 14
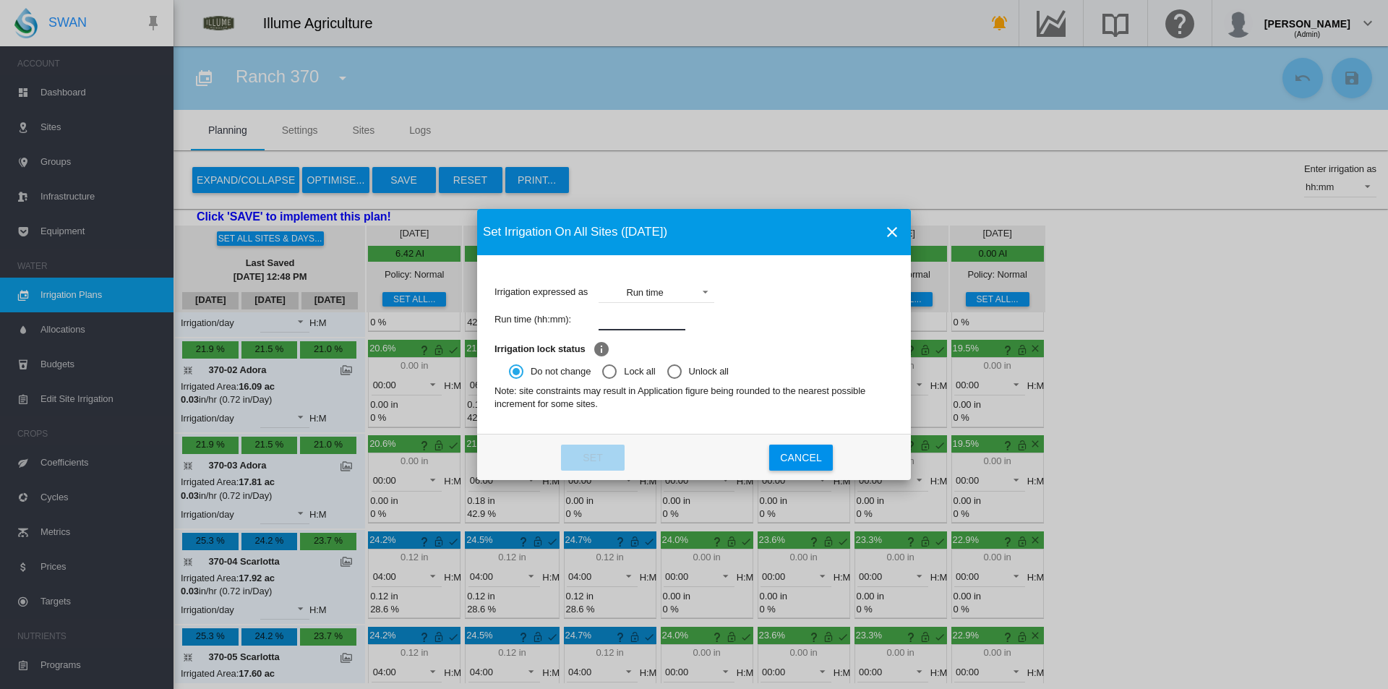
click at [638, 322] on input "Irrigation expressed ..." at bounding box center [642, 320] width 87 height 22
click at [1240, 416] on div "Set Irrigation On All Sites (Oct 9) Irrigation expressed as Run time Applicatio…" at bounding box center [694, 344] width 1388 height 689
click at [896, 224] on md-icon "icon-close" at bounding box center [891, 231] width 17 height 17
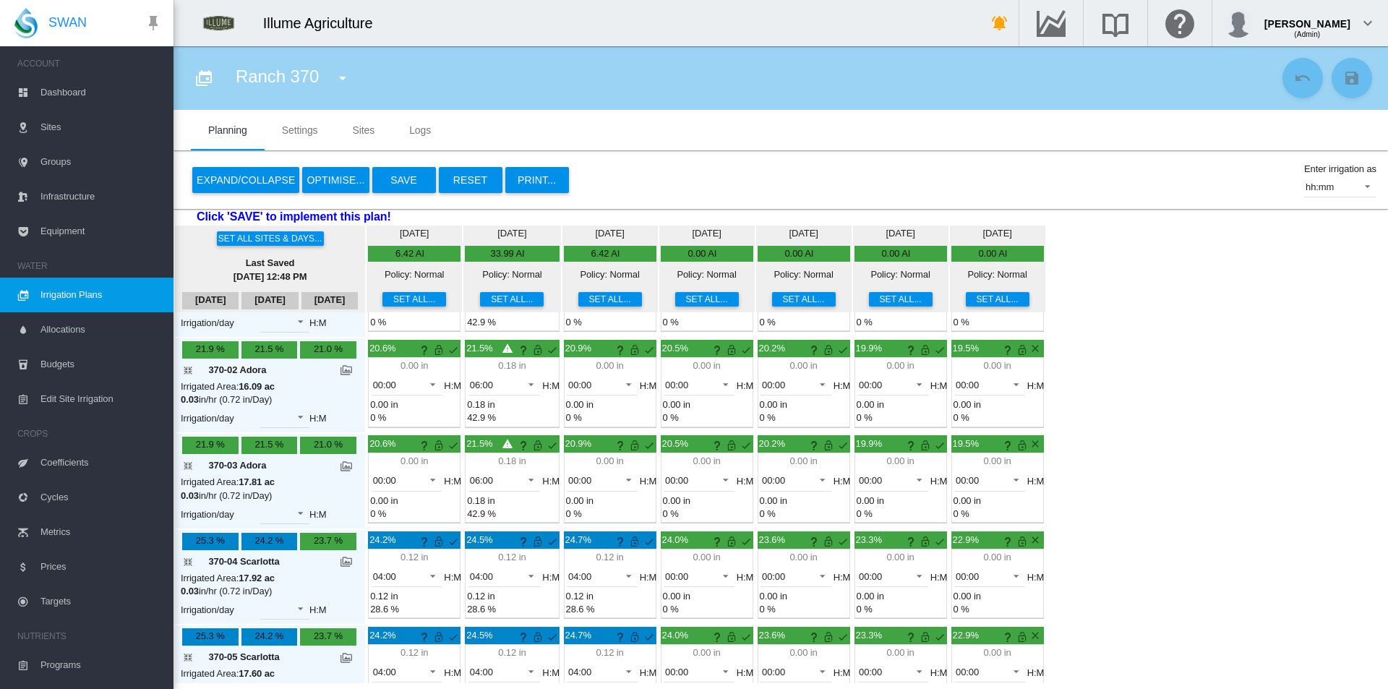
scroll to position [145, 0]
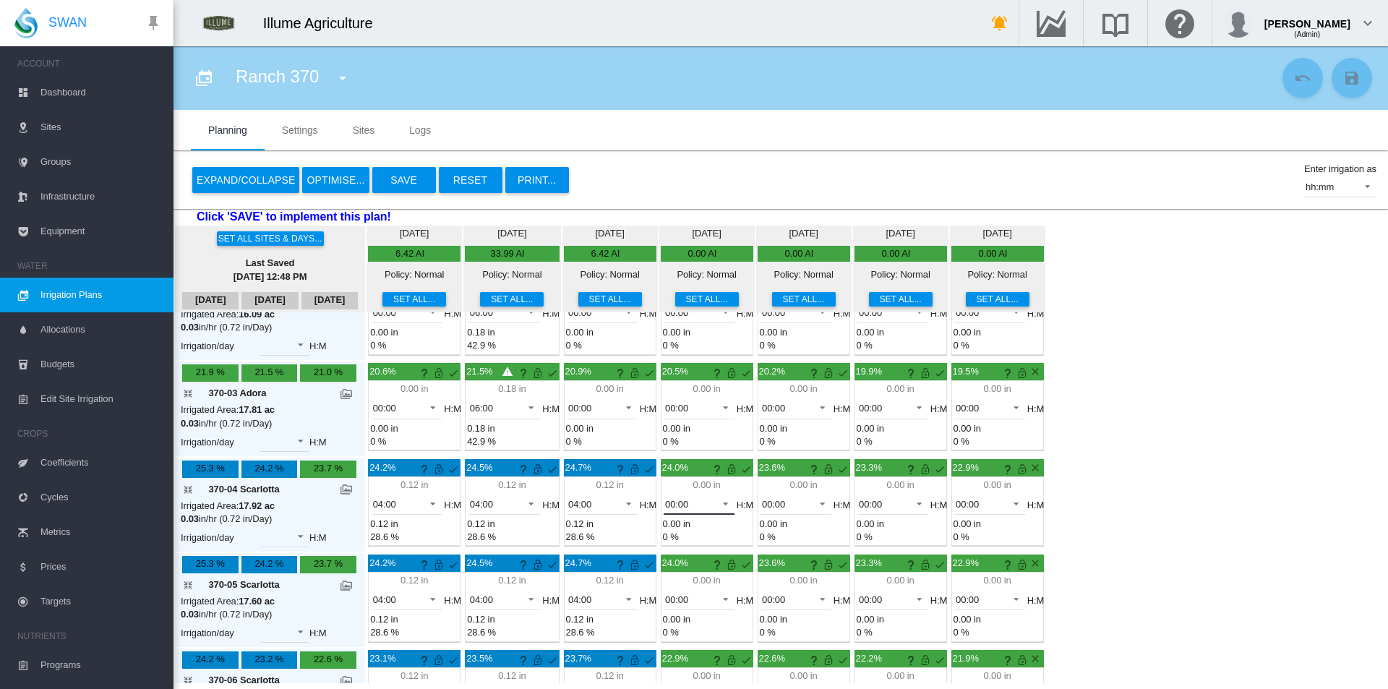
click at [665, 509] on div "00:00" at bounding box center [676, 504] width 23 height 11
click at [655, 637] on div "04:00" at bounding box center [643, 642] width 23 height 13
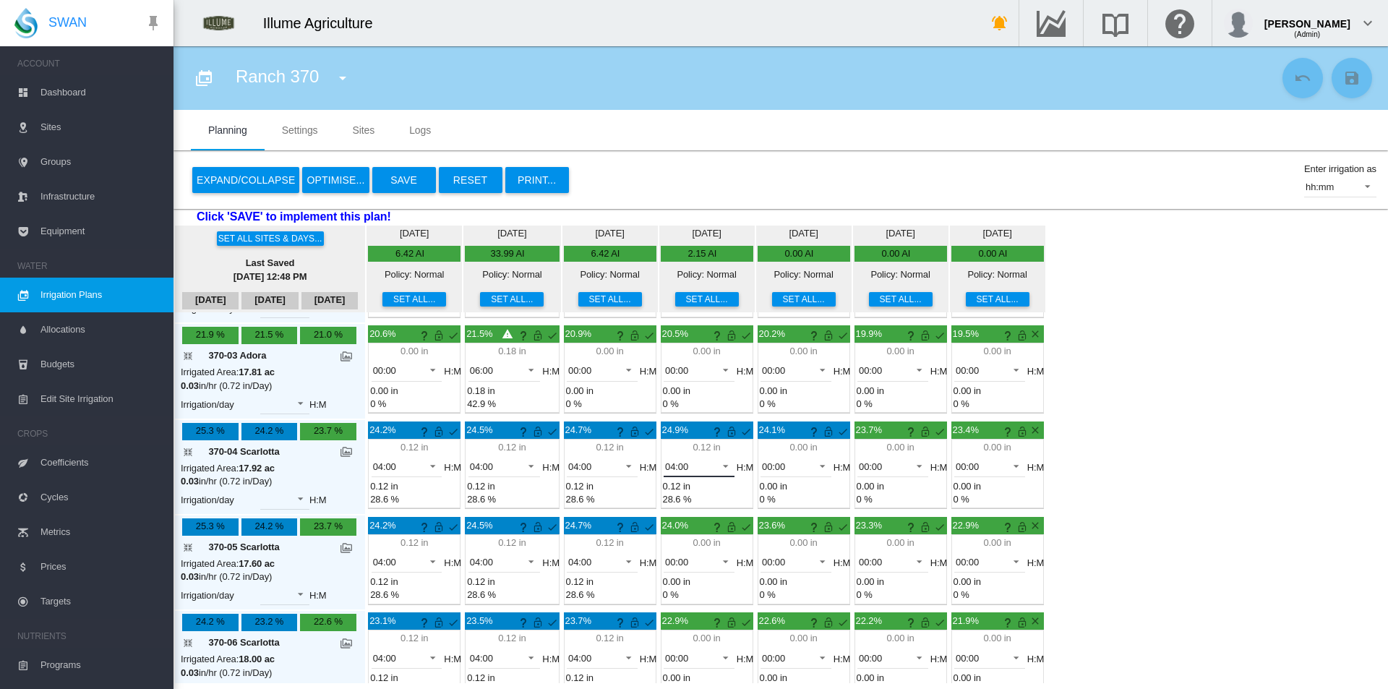
scroll to position [217, 0]
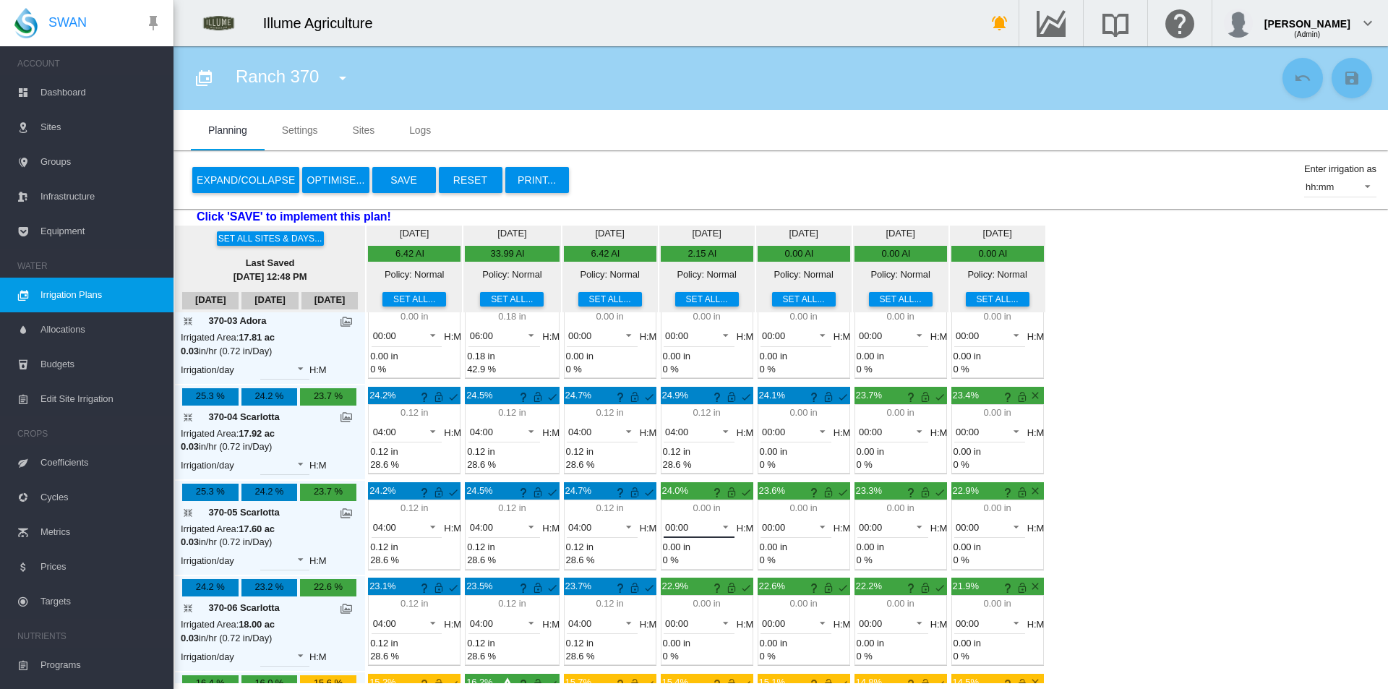
click at [672, 519] on md-select-value "00:00" at bounding box center [699, 527] width 71 height 22
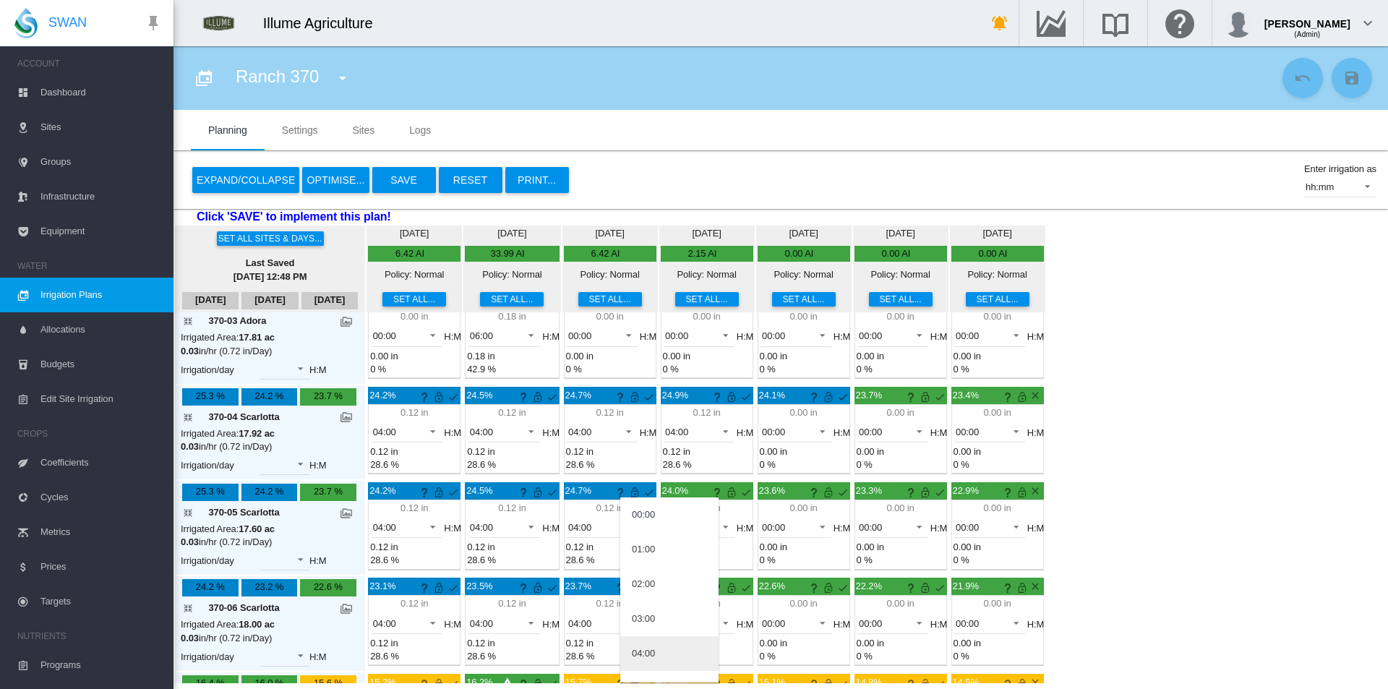
click at [663, 656] on md-option "04:00" at bounding box center [669, 653] width 98 height 35
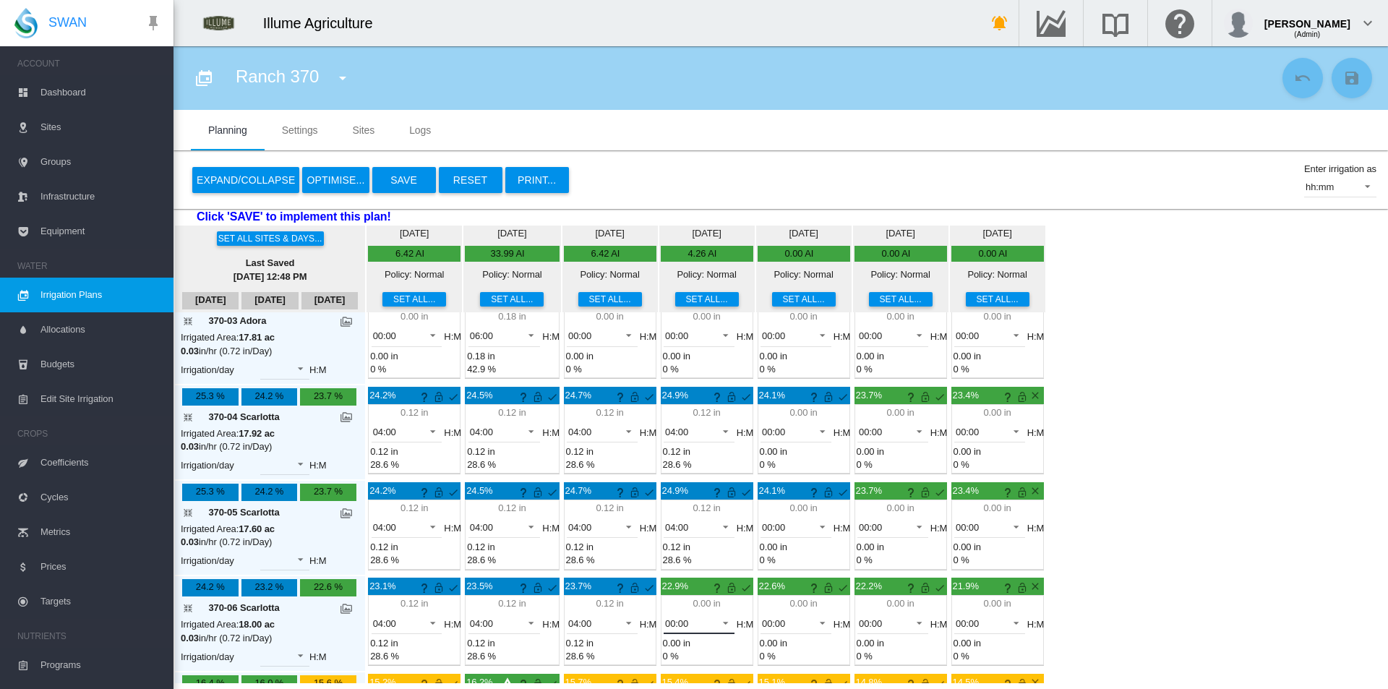
click at [668, 627] on span "00:00" at bounding box center [687, 623] width 45 height 13
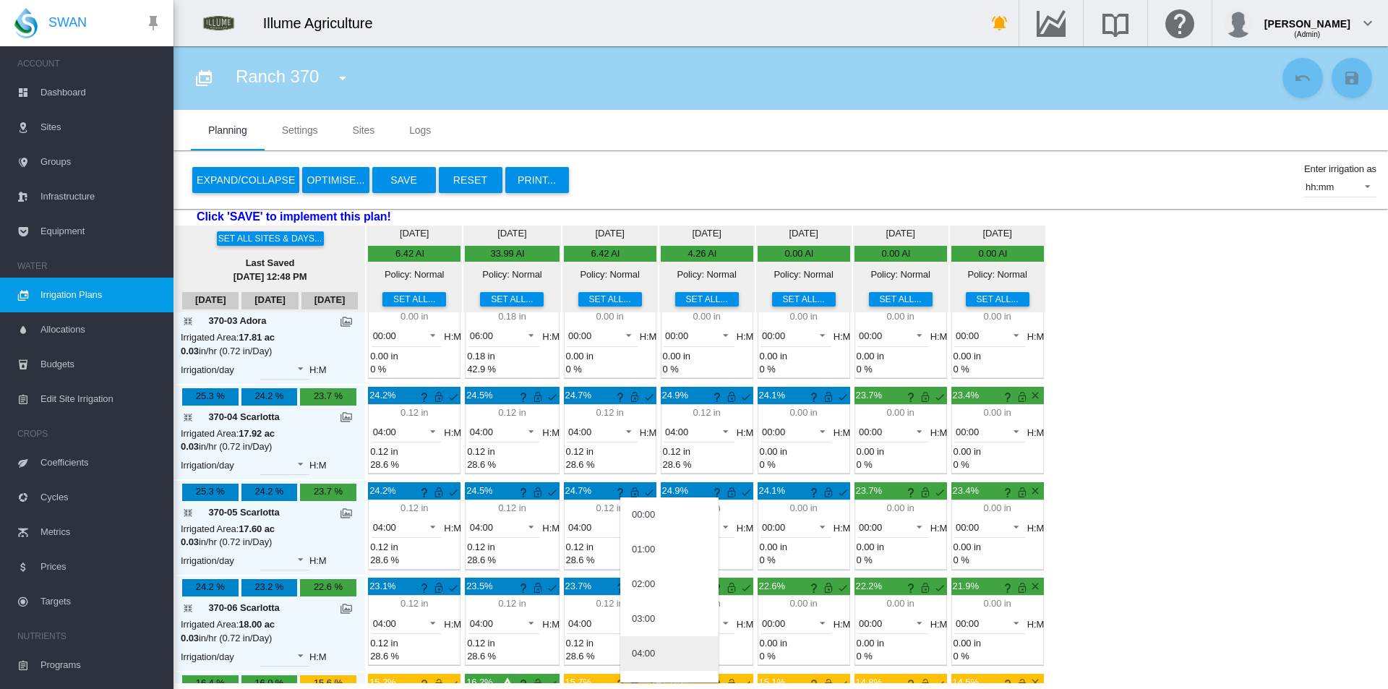
click at [660, 659] on md-option "04:00" at bounding box center [669, 653] width 98 height 35
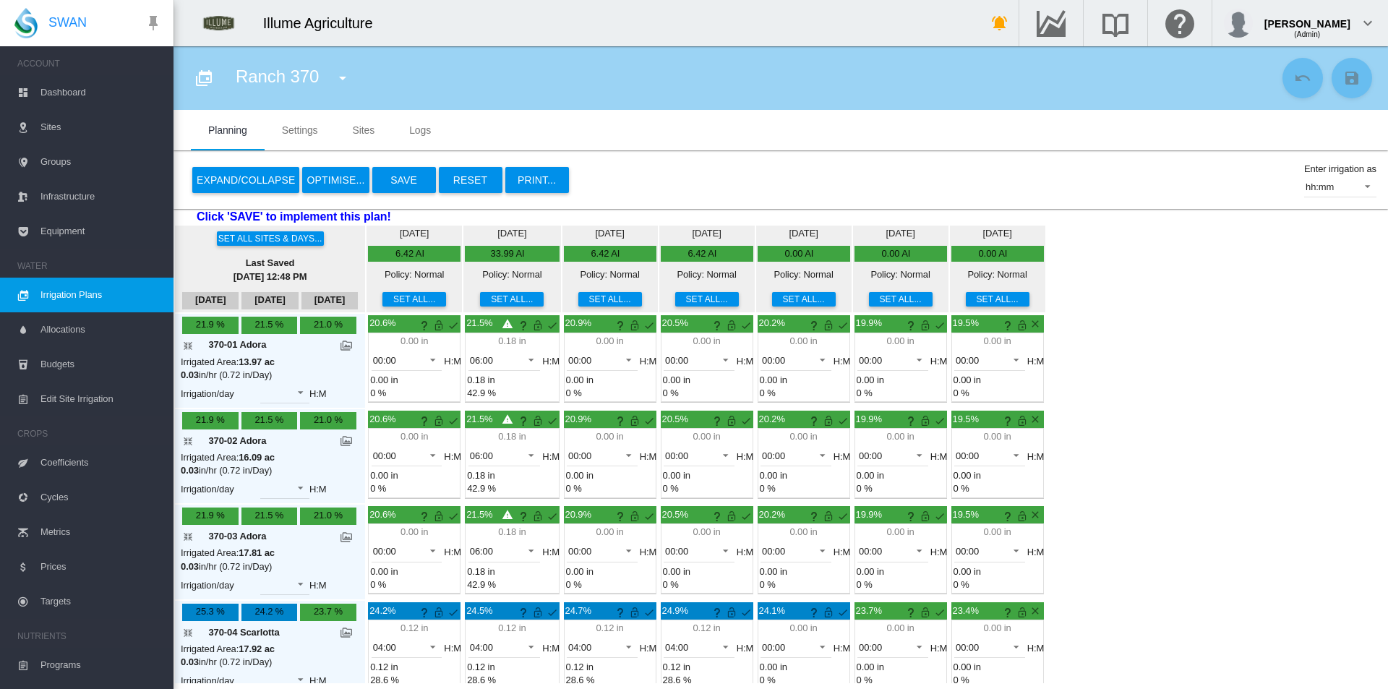
scroll to position [0, 0]
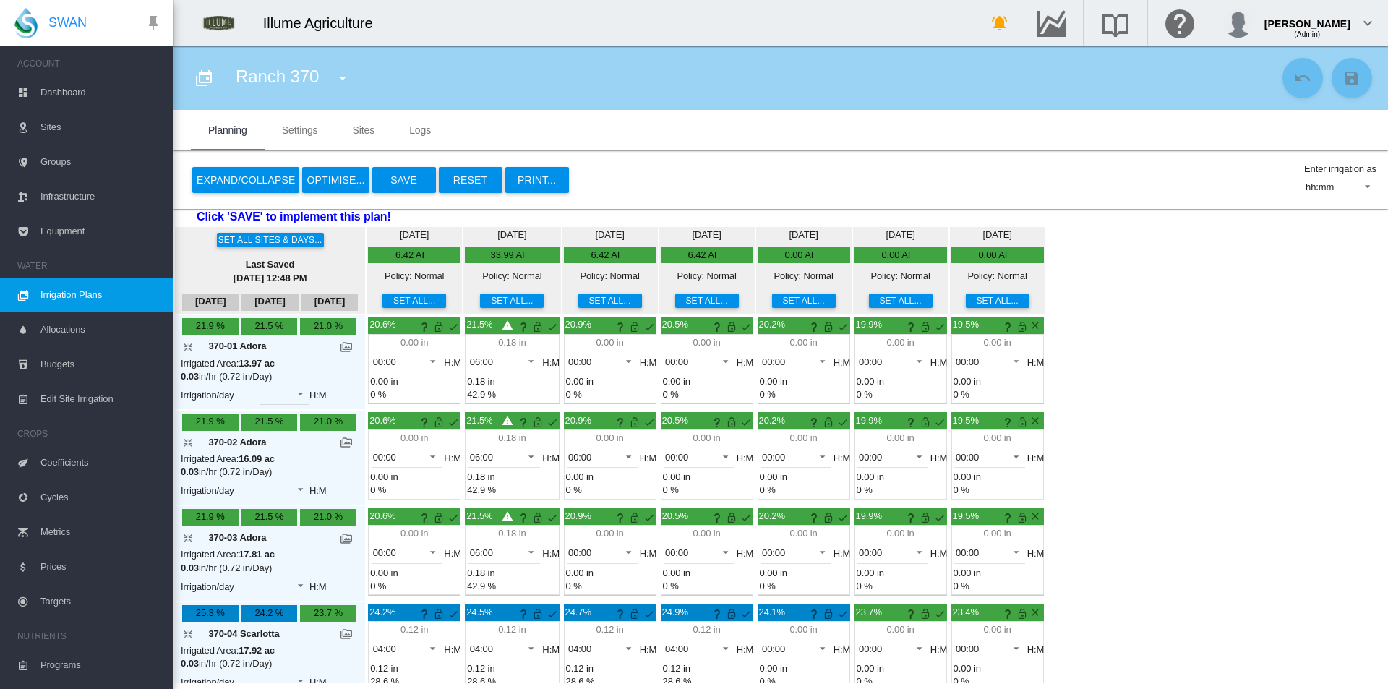
click at [772, 297] on button "Set all..." at bounding box center [804, 300] width 64 height 14
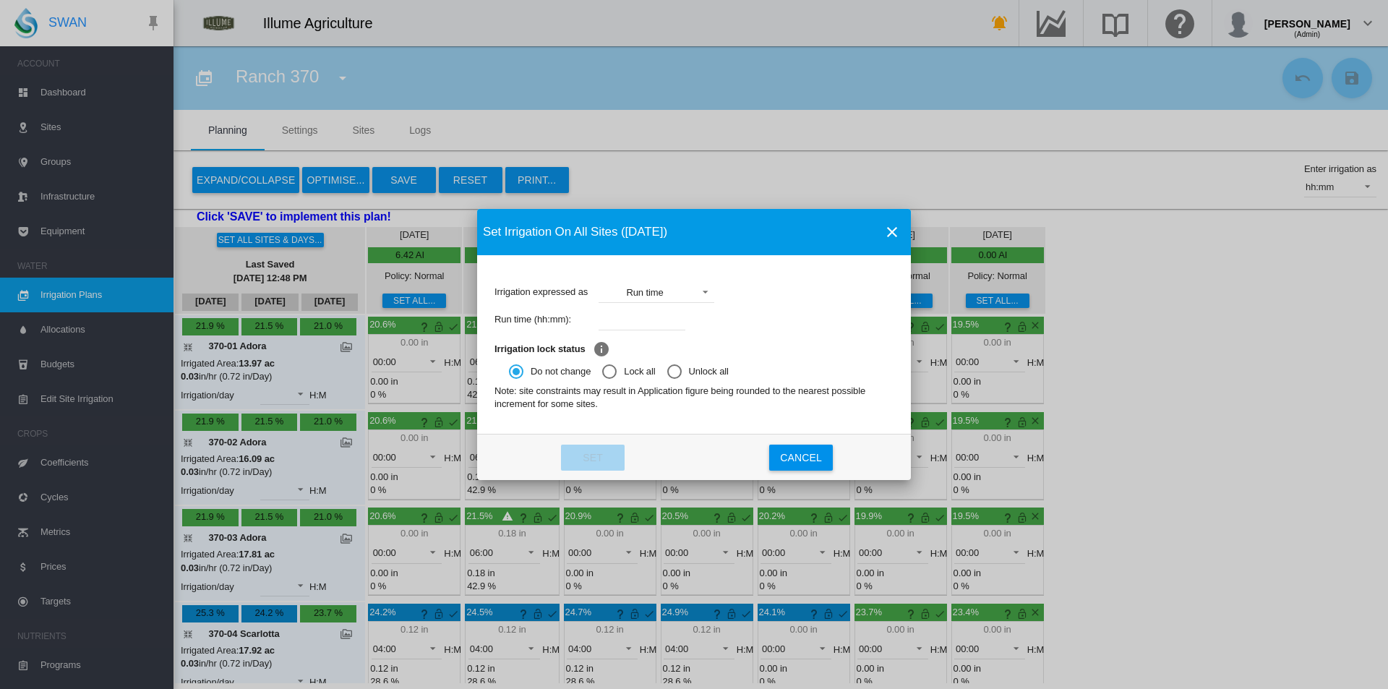
click at [643, 320] on input "Irrigation expressed ..." at bounding box center [642, 320] width 87 height 22
type input "****"
click at [588, 468] on button "Set" at bounding box center [593, 458] width 64 height 26
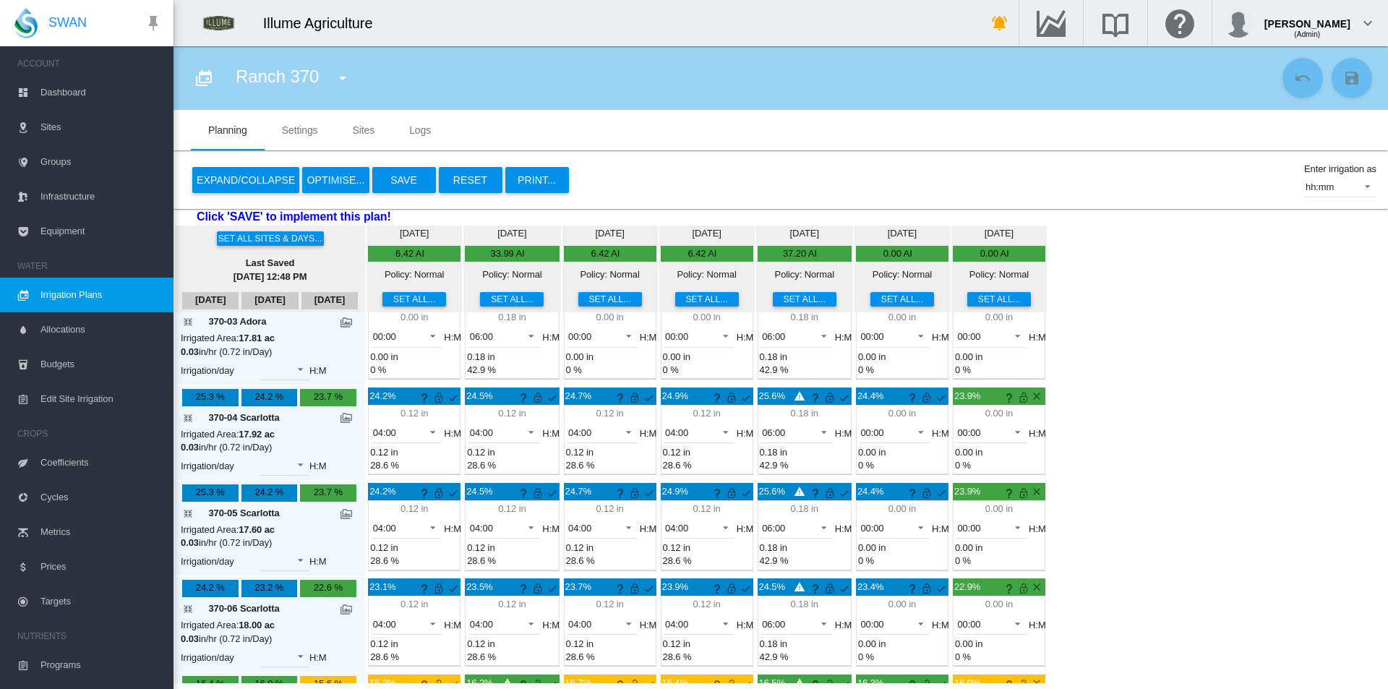
scroll to position [217, 0]
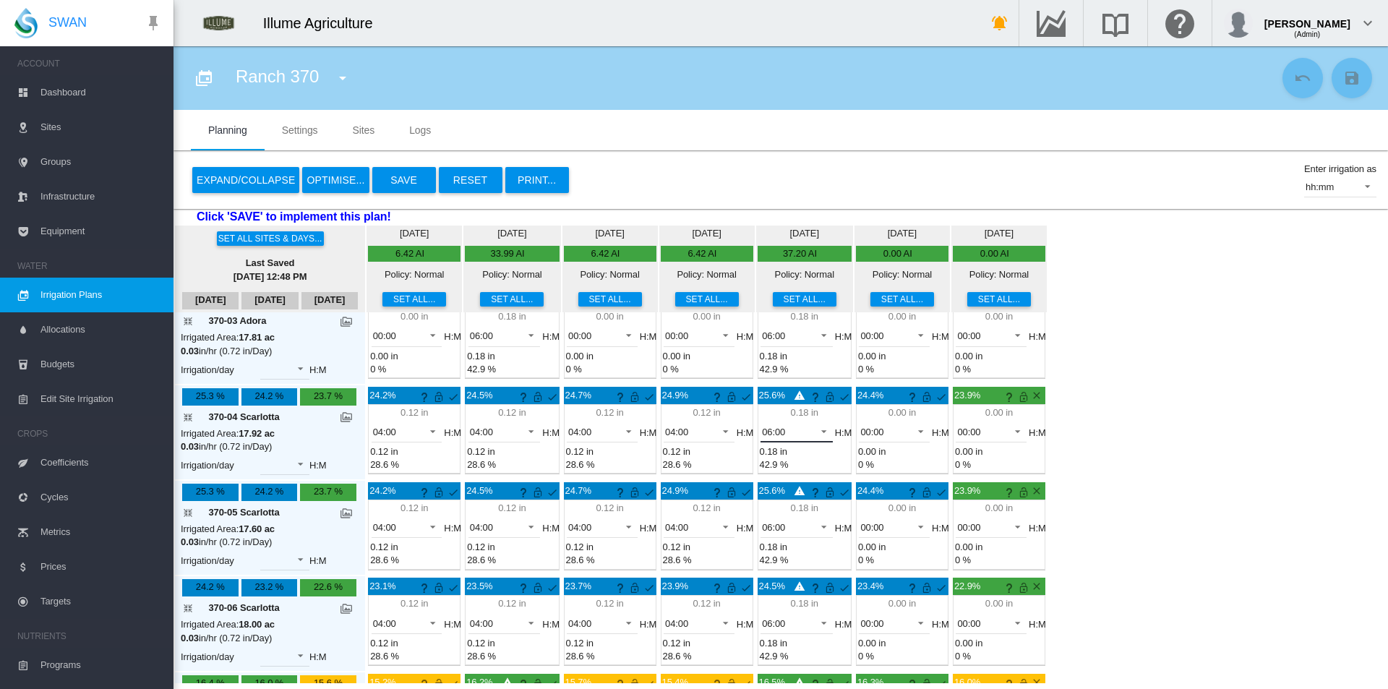
click at [762, 437] on div "06:00" at bounding box center [773, 431] width 23 height 11
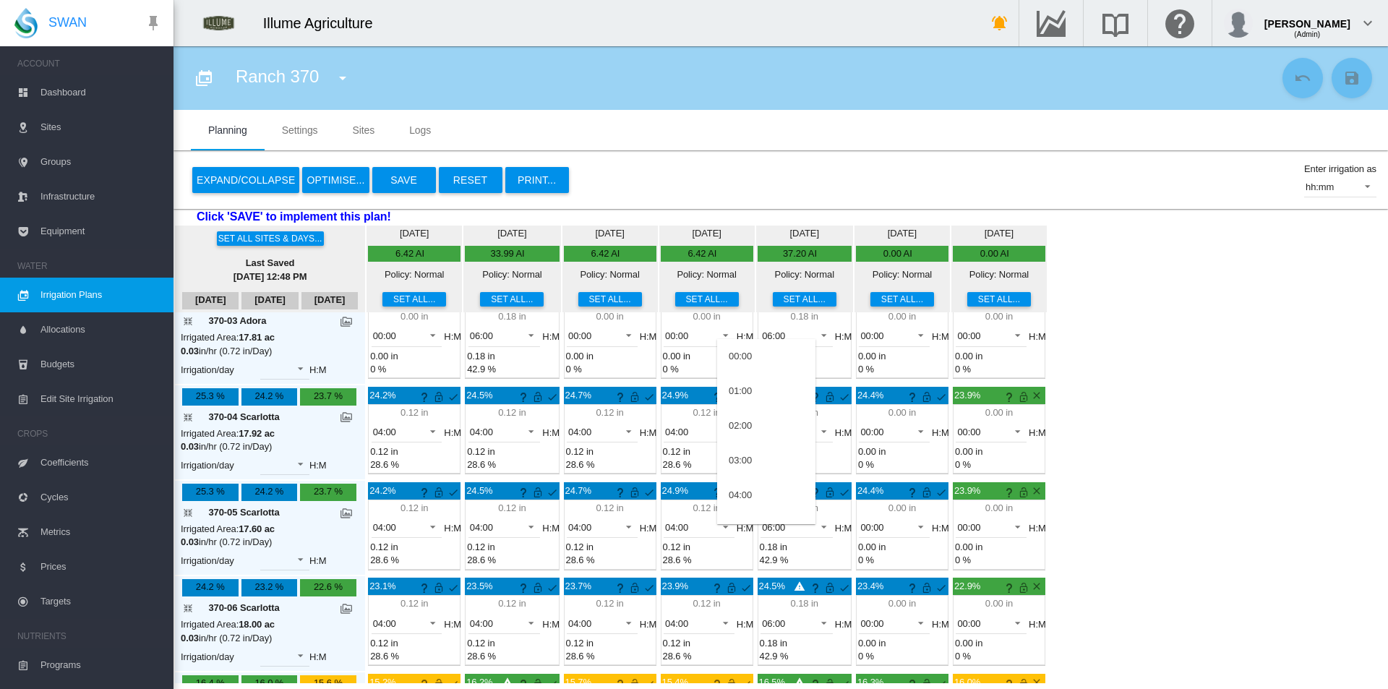
scroll to position [133, 0]
click at [750, 364] on div "04:00" at bounding box center [740, 362] width 23 height 13
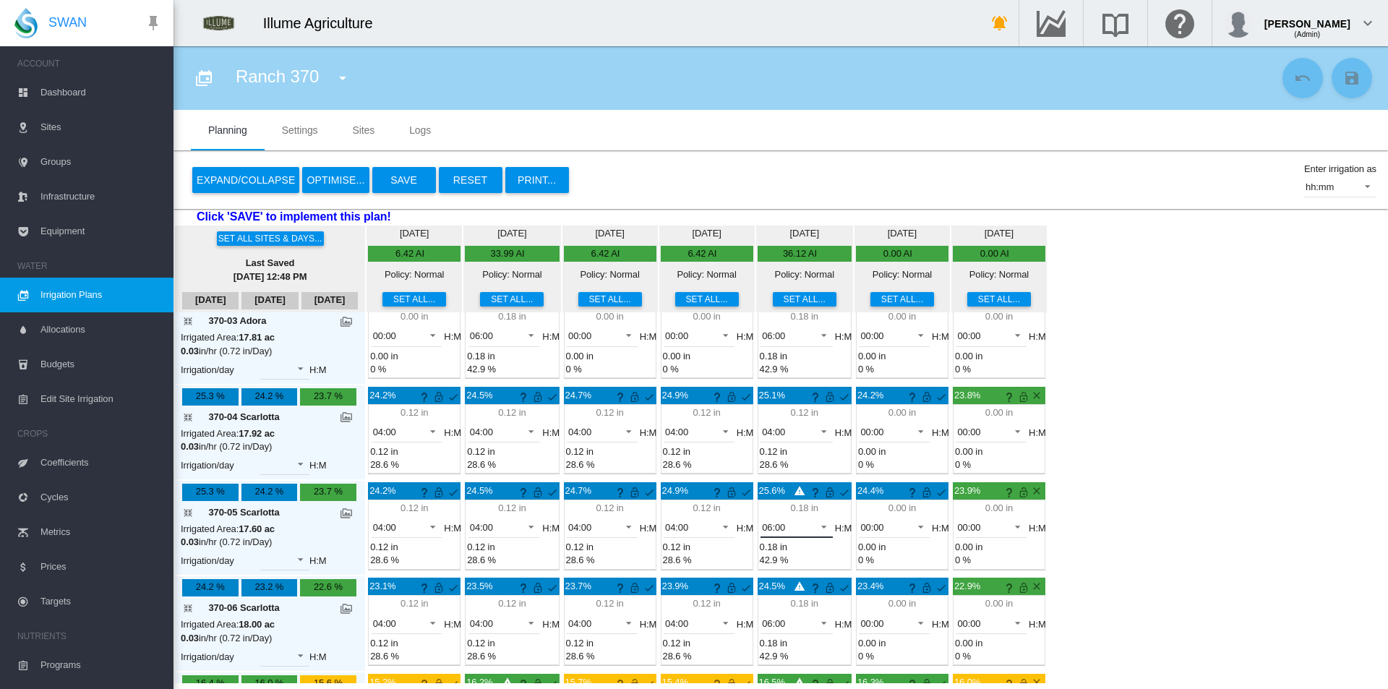
click at [762, 532] on div "06:00" at bounding box center [773, 527] width 23 height 11
click at [758, 458] on md-option "04:00" at bounding box center [766, 458] width 98 height 35
click at [768, 629] on span "06:00" at bounding box center [785, 623] width 46 height 13
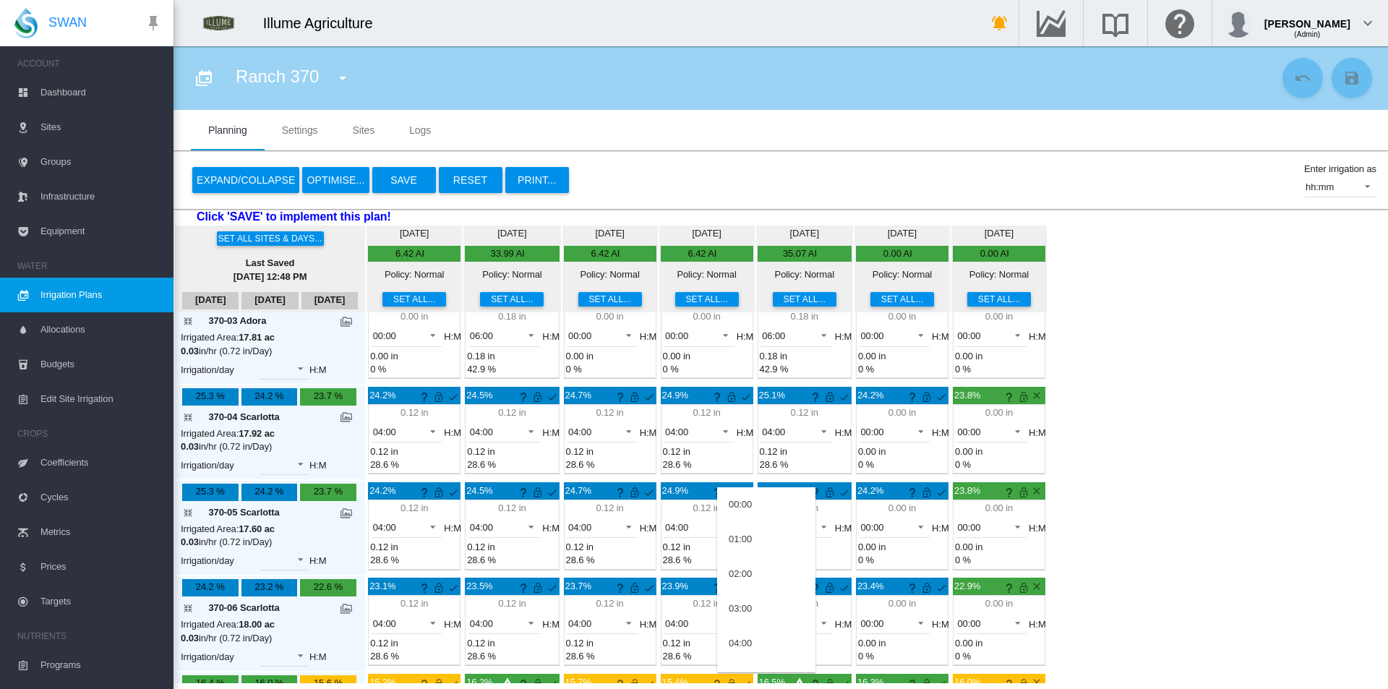
scroll to position [90, 0]
click at [767, 554] on md-option "04:00" at bounding box center [766, 553] width 98 height 35
click at [1140, 552] on div "Set all sites & days... Last Saved Sep 29, 2025, 12:48 PM Oct 3 Oct 4 Oct 5 Mon…" at bounding box center [780, 455] width 1214 height 458
click at [407, 179] on button "Save" at bounding box center [404, 180] width 64 height 26
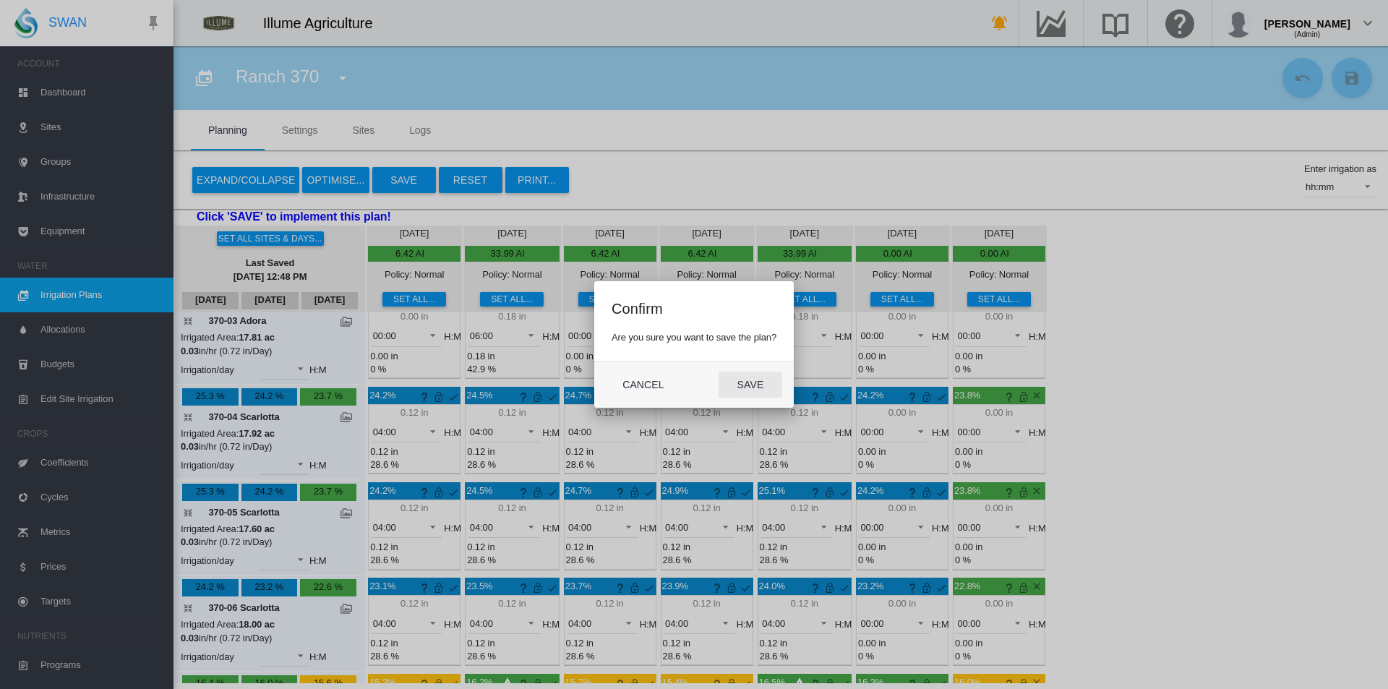
click at [758, 377] on button "Save" at bounding box center [751, 385] width 64 height 26
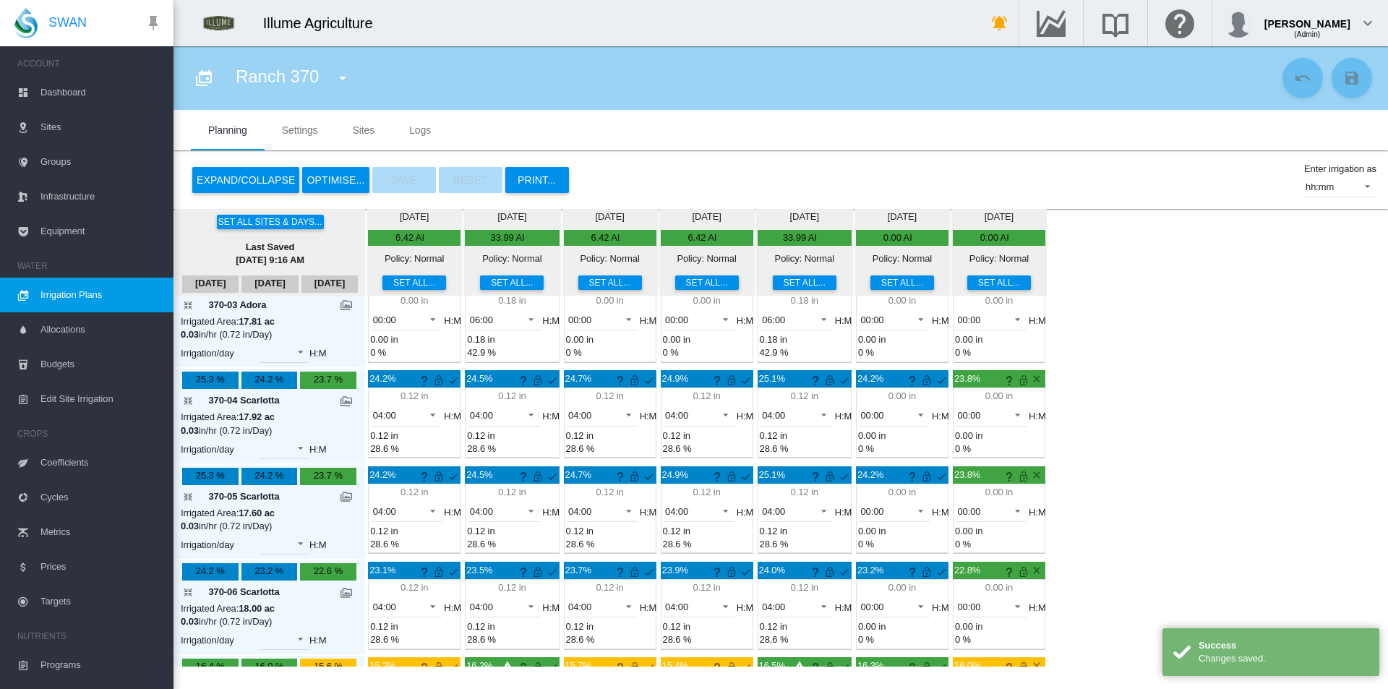
click at [336, 79] on md-icon "icon-menu-down" at bounding box center [342, 77] width 17 height 17
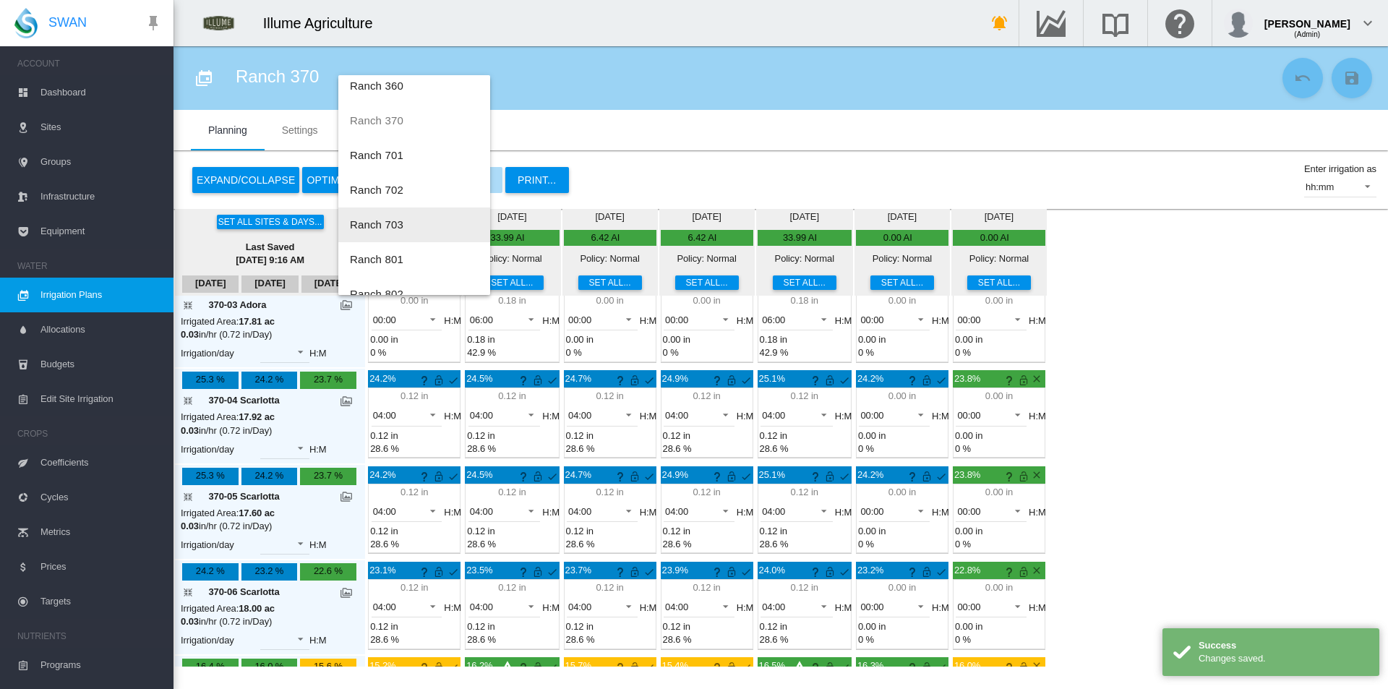
scroll to position [69, 0]
click at [430, 236] on button "Ranch 801" at bounding box center [414, 237] width 152 height 35
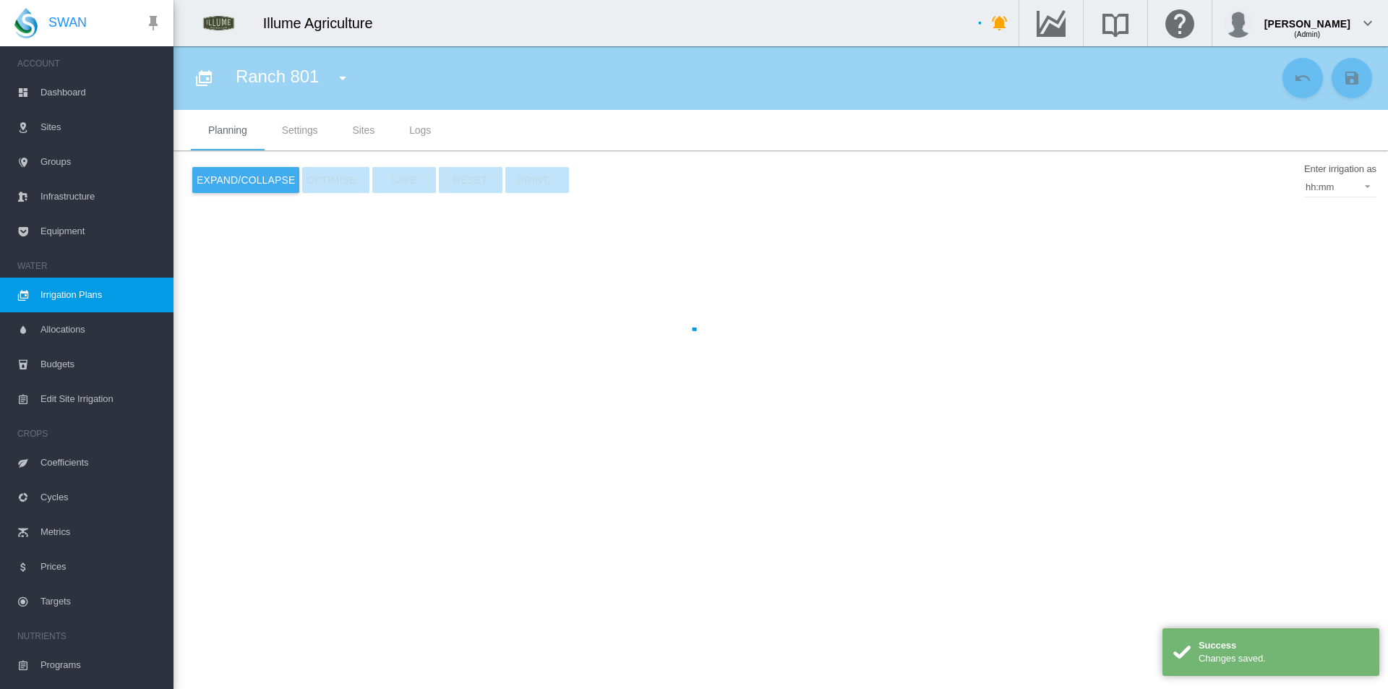
type input "*********"
type input "*"
type input "******"
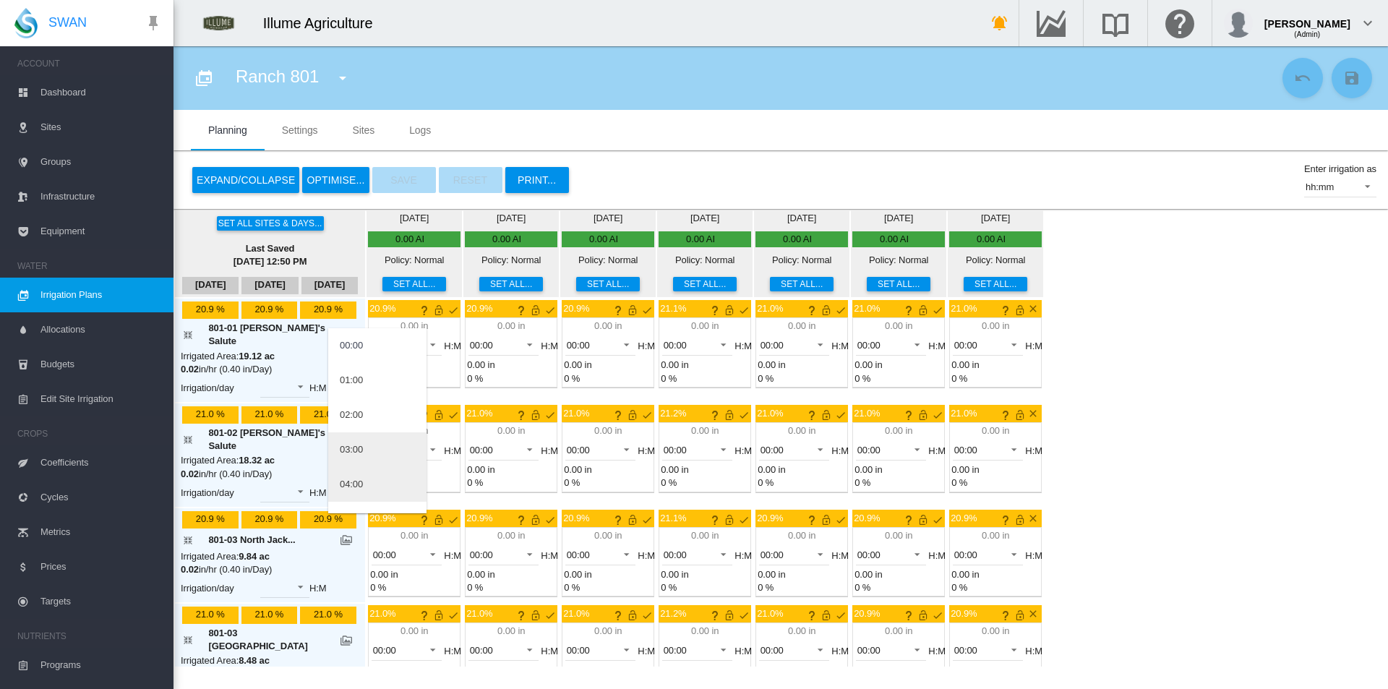
drag, startPoint x: 362, startPoint y: 484, endPoint x: 377, endPoint y: 462, distance: 26.7
click at [362, 483] on div "04:00" at bounding box center [351, 484] width 23 height 13
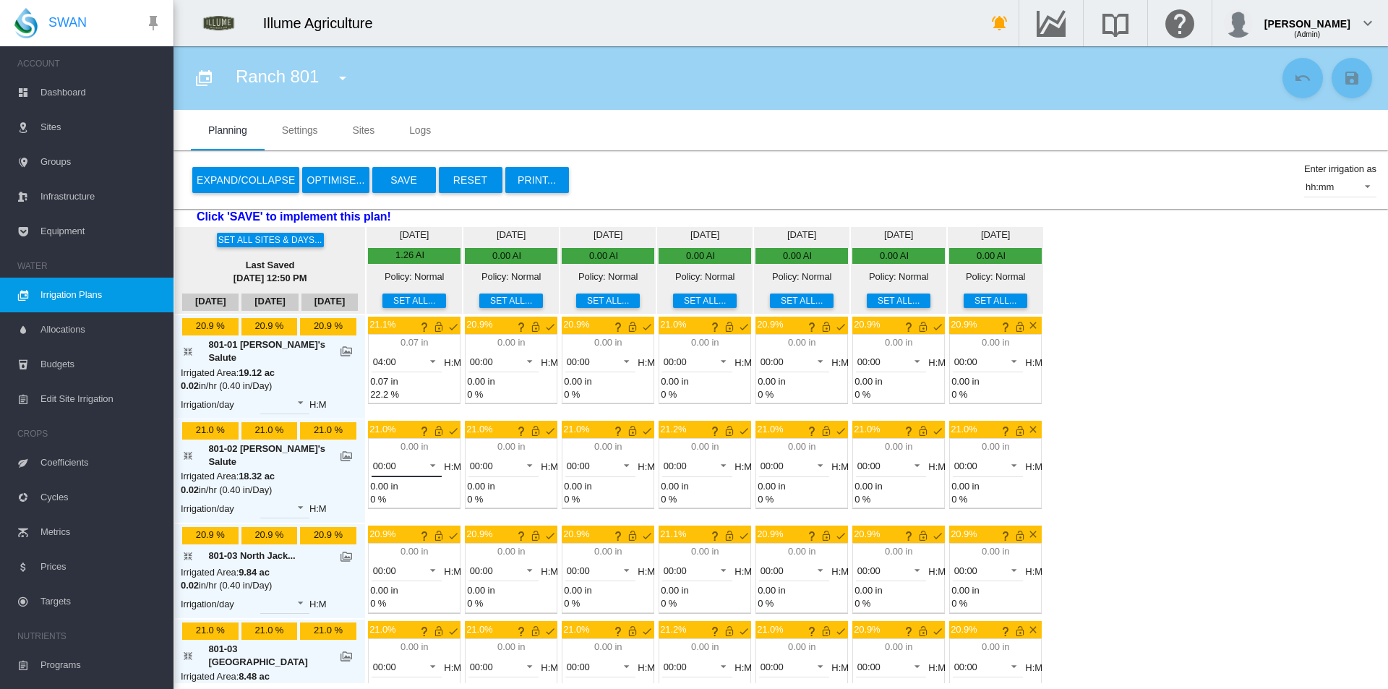
click at [375, 455] on md-select-value "00:00" at bounding box center [407, 466] width 71 height 22
click at [376, 596] on md-option "04:00" at bounding box center [377, 596] width 98 height 35
click at [374, 565] on span "00:00" at bounding box center [395, 571] width 45 height 13
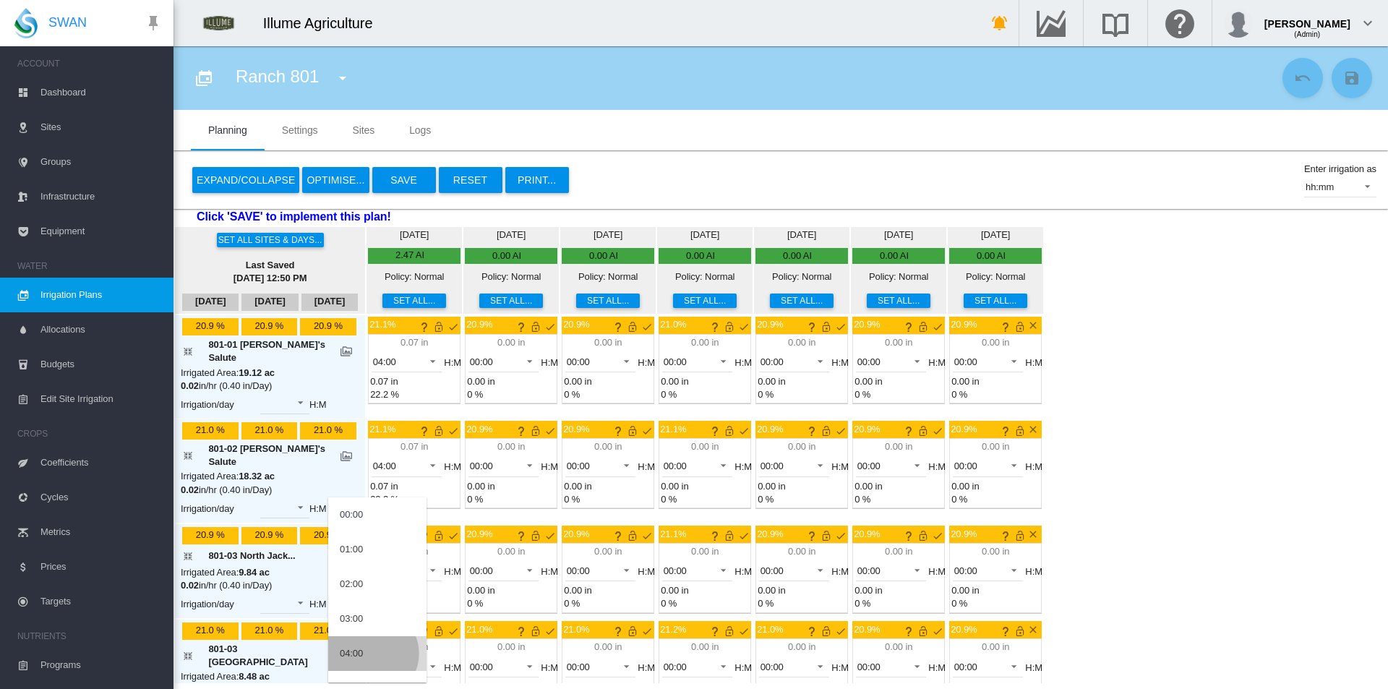
click at [370, 653] on md-option "04:00" at bounding box center [377, 653] width 98 height 35
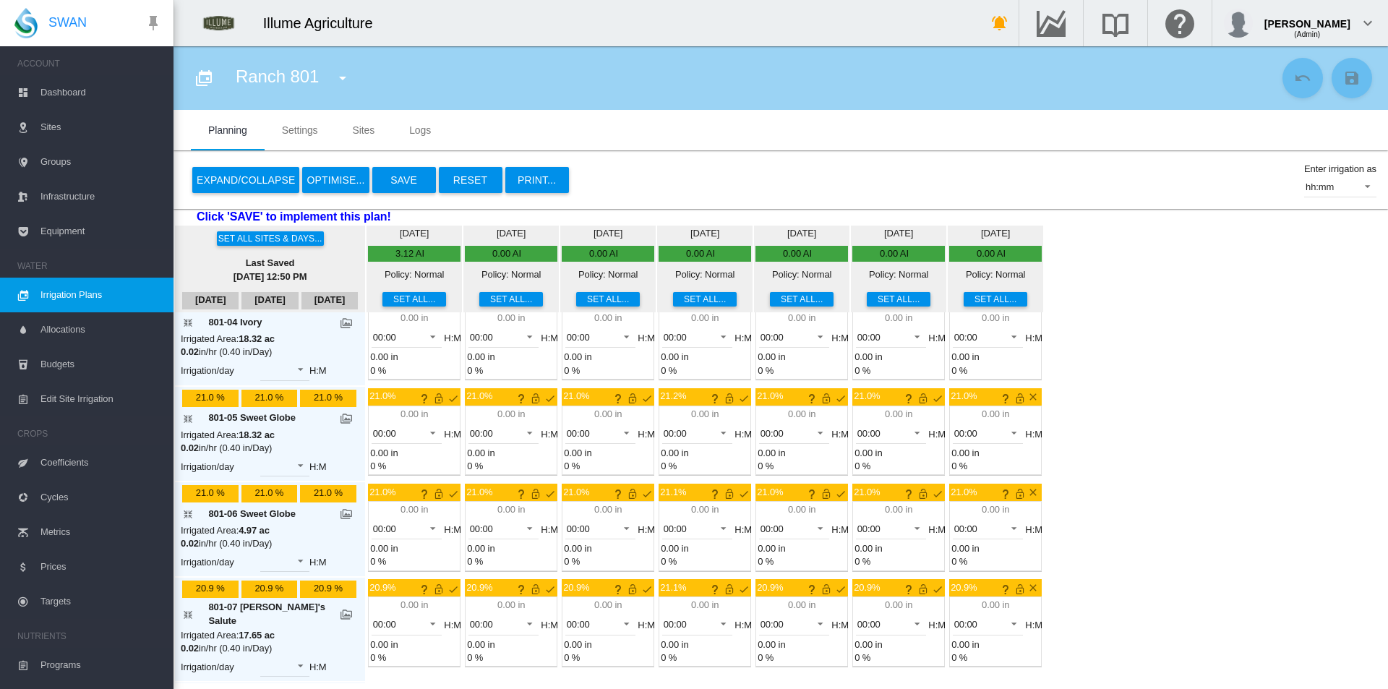
scroll to position [506, 0]
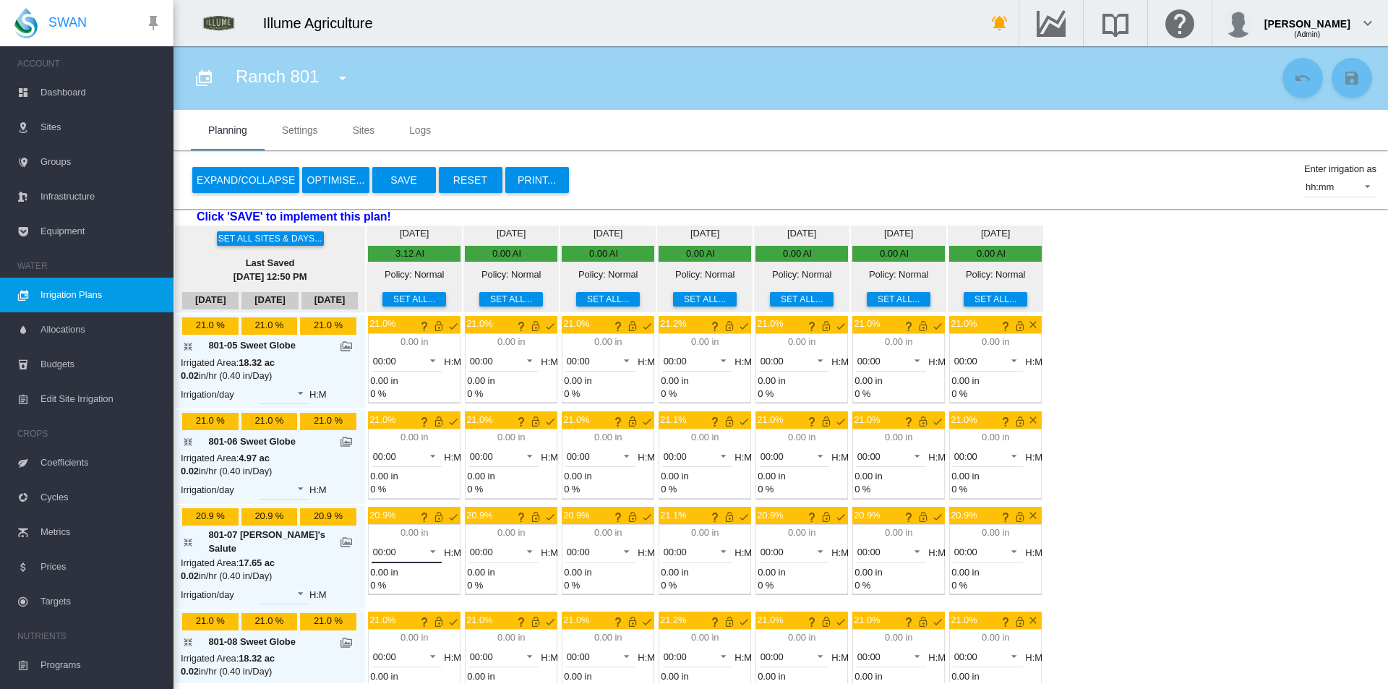
click at [373, 546] on span "00:00" at bounding box center [395, 552] width 45 height 13
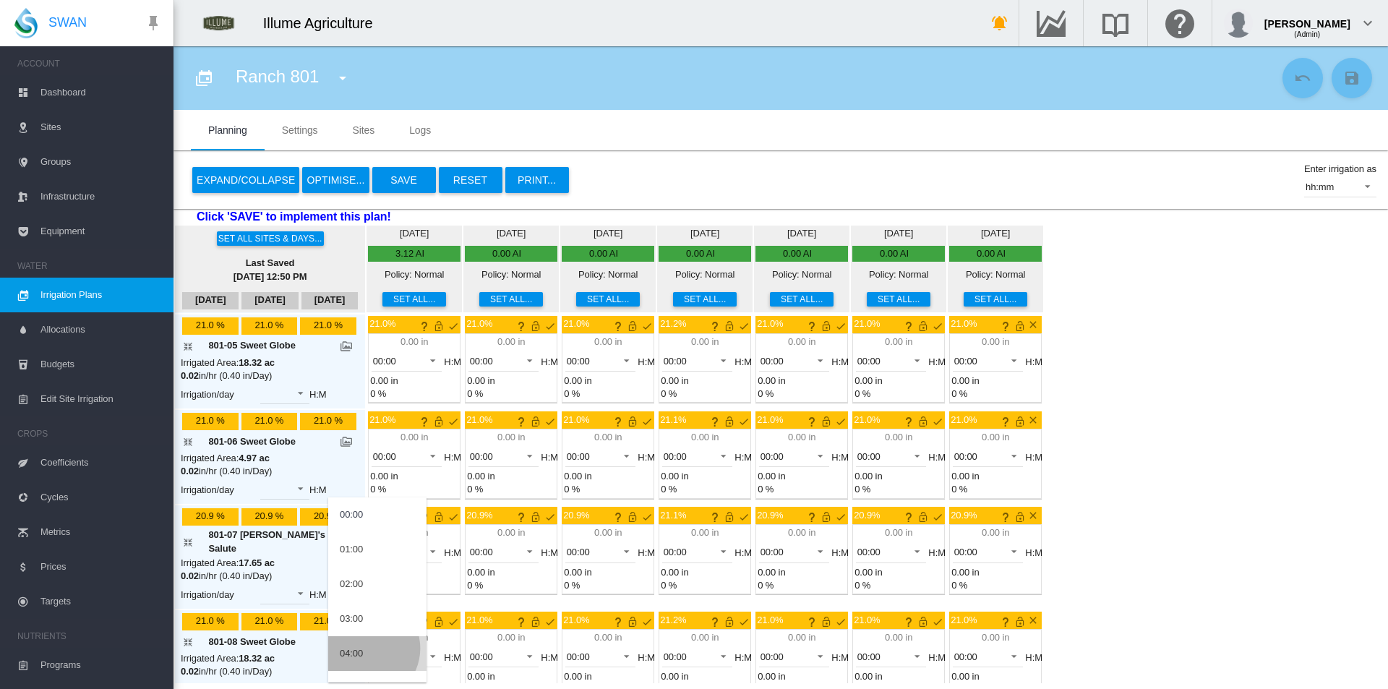
click at [366, 648] on md-option "04:00" at bounding box center [377, 653] width 98 height 35
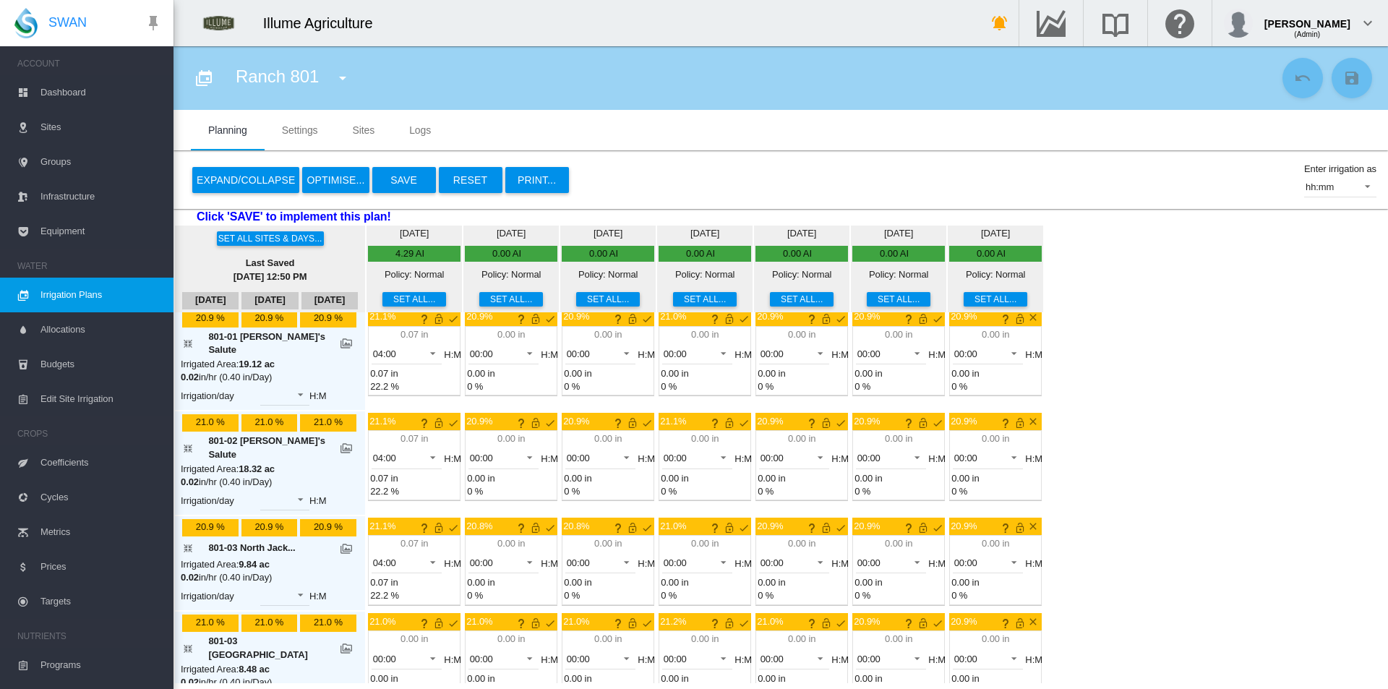
scroll to position [0, 0]
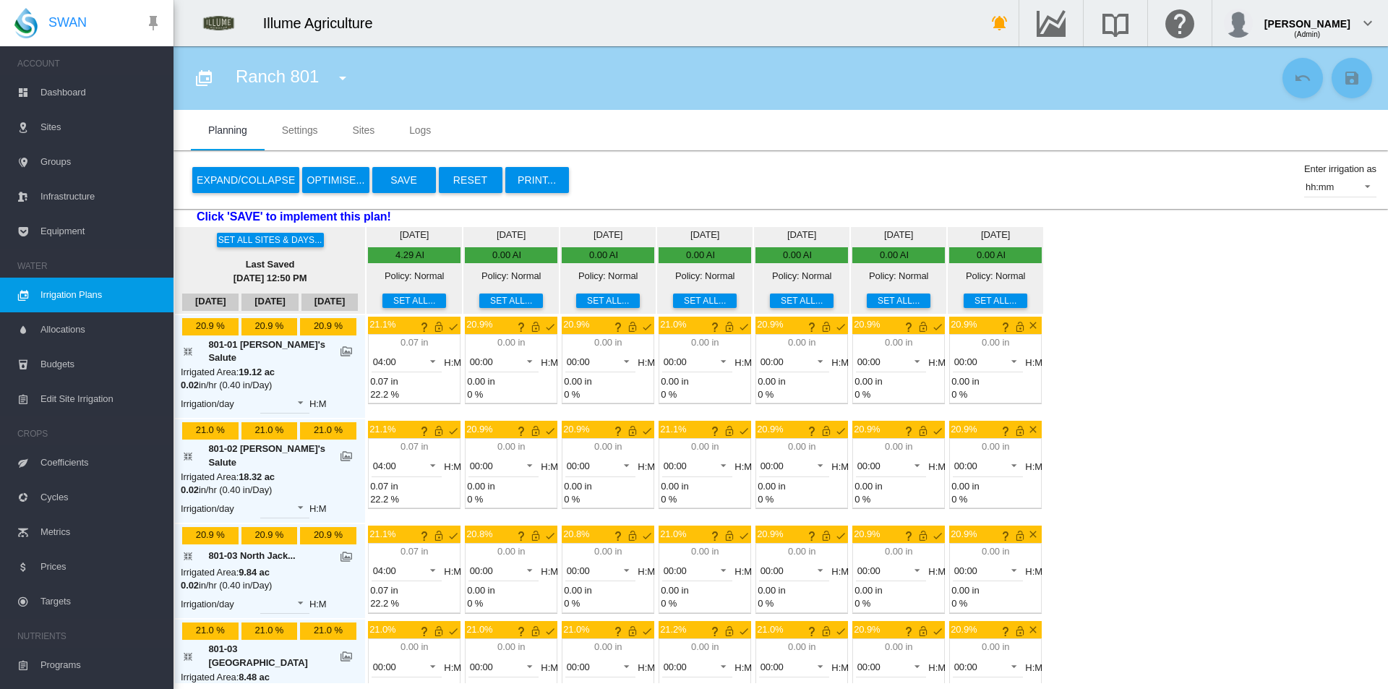
click at [489, 301] on button "Set all..." at bounding box center [511, 300] width 64 height 14
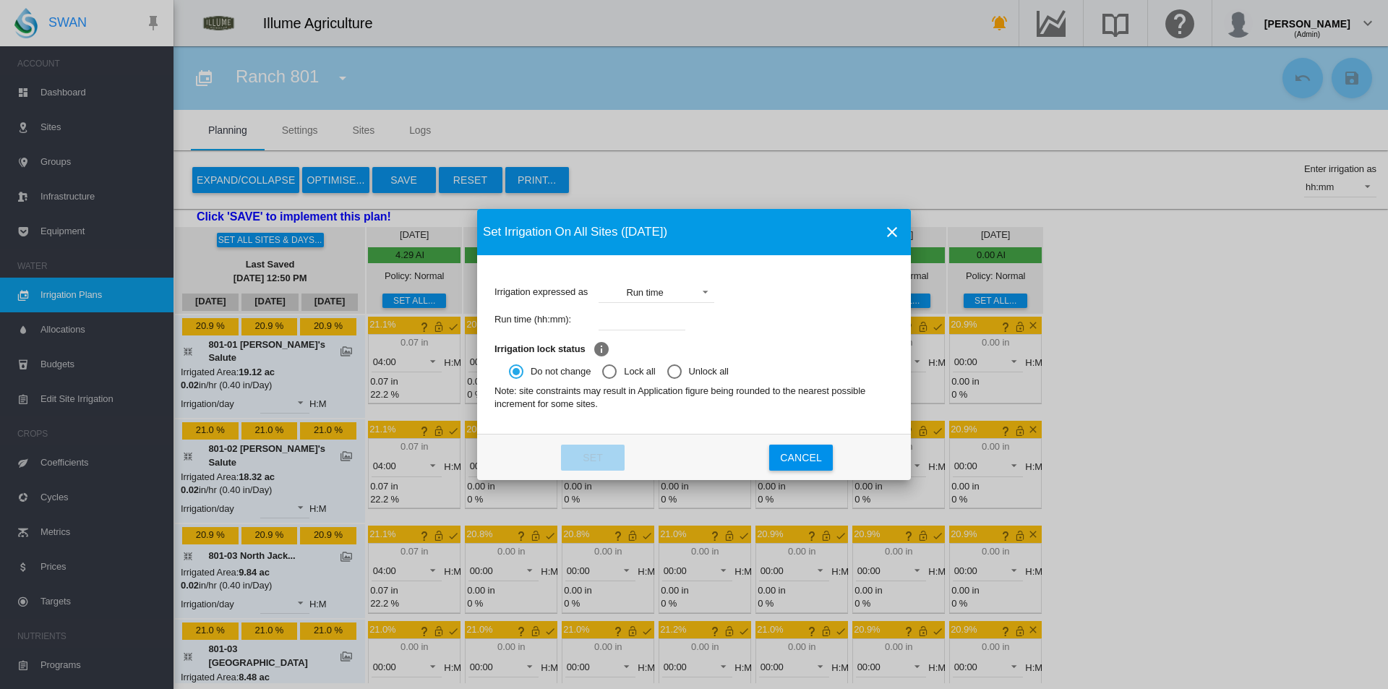
click at [661, 322] on input "Irrigation expressed ..." at bounding box center [642, 320] width 87 height 22
type input "****"
click at [605, 455] on button "Set" at bounding box center [593, 458] width 64 height 26
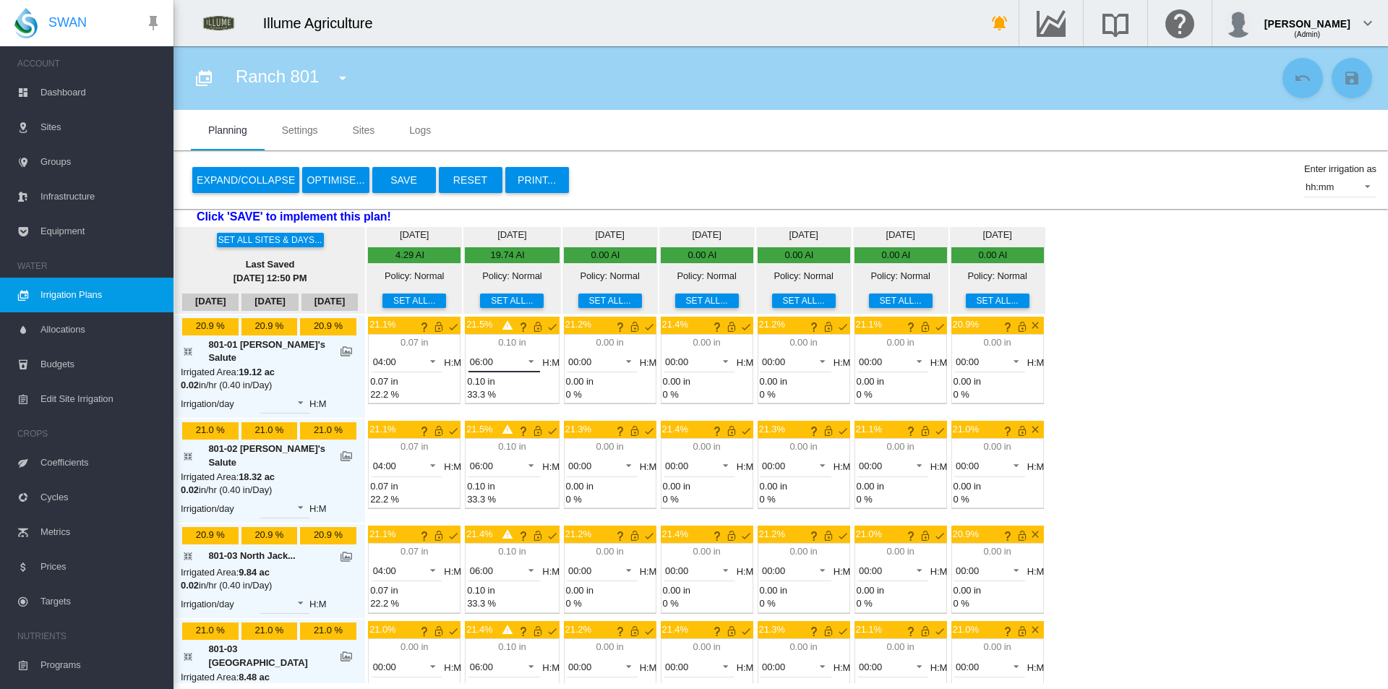
click at [483, 363] on md-select-value "06:00" at bounding box center [504, 362] width 72 height 22
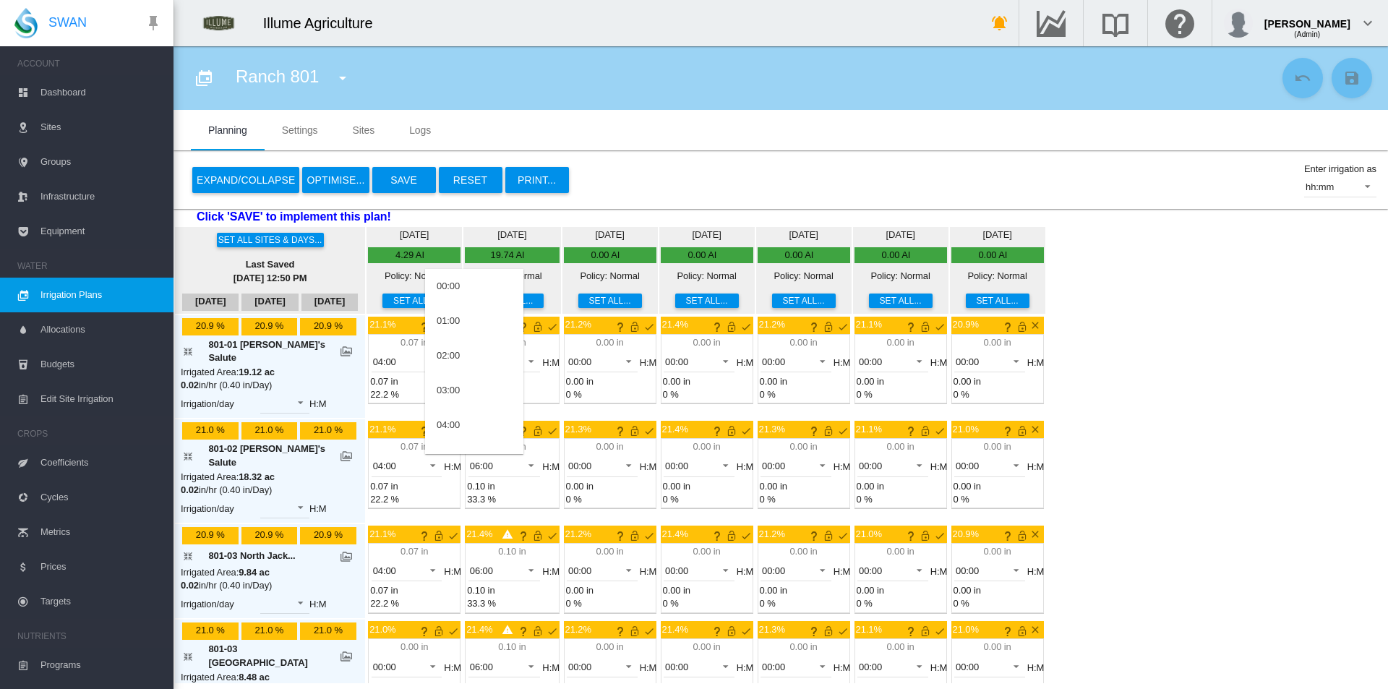
scroll to position [133, 0]
click at [471, 296] on md-option "04:00" at bounding box center [474, 292] width 98 height 35
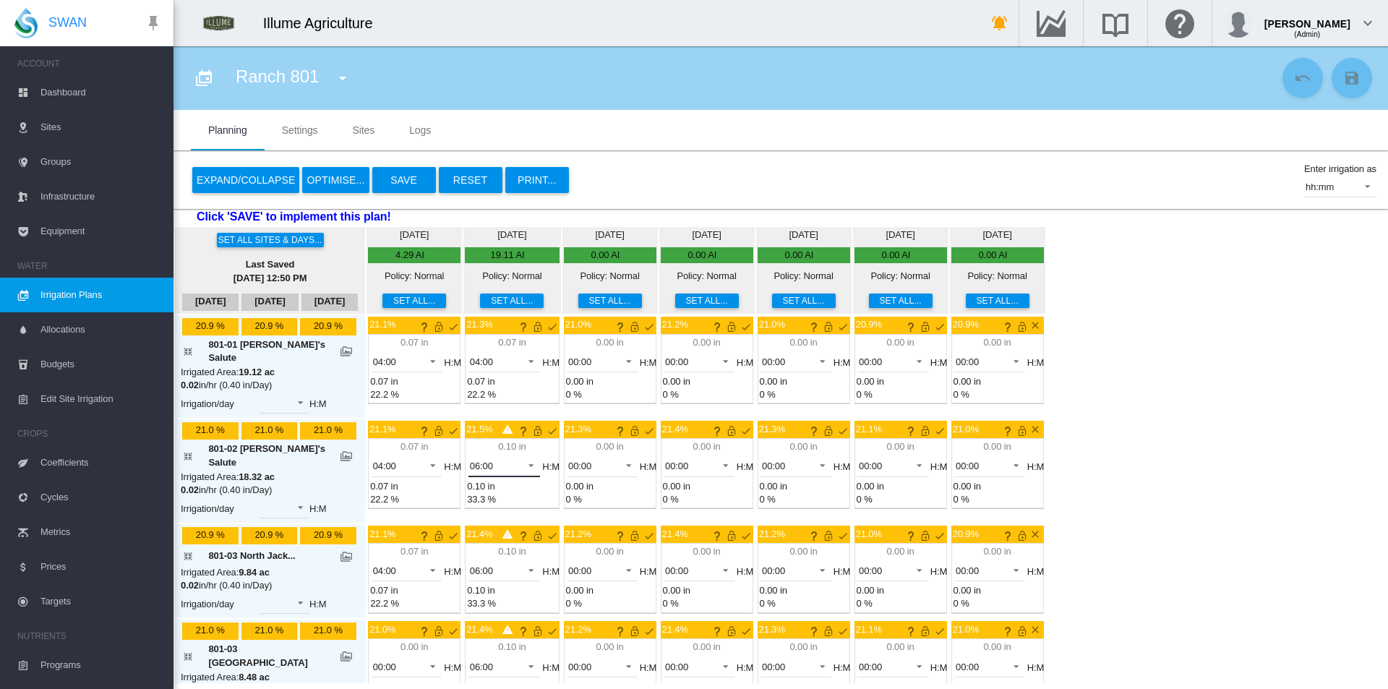
click at [470, 460] on div "06:00" at bounding box center [481, 465] width 23 height 11
drag, startPoint x: 471, startPoint y: 395, endPoint x: 473, endPoint y: 445, distance: 49.9
click at [471, 398] on md-option "04:00" at bounding box center [474, 388] width 98 height 35
click at [470, 565] on span "06:00" at bounding box center [493, 571] width 46 height 13
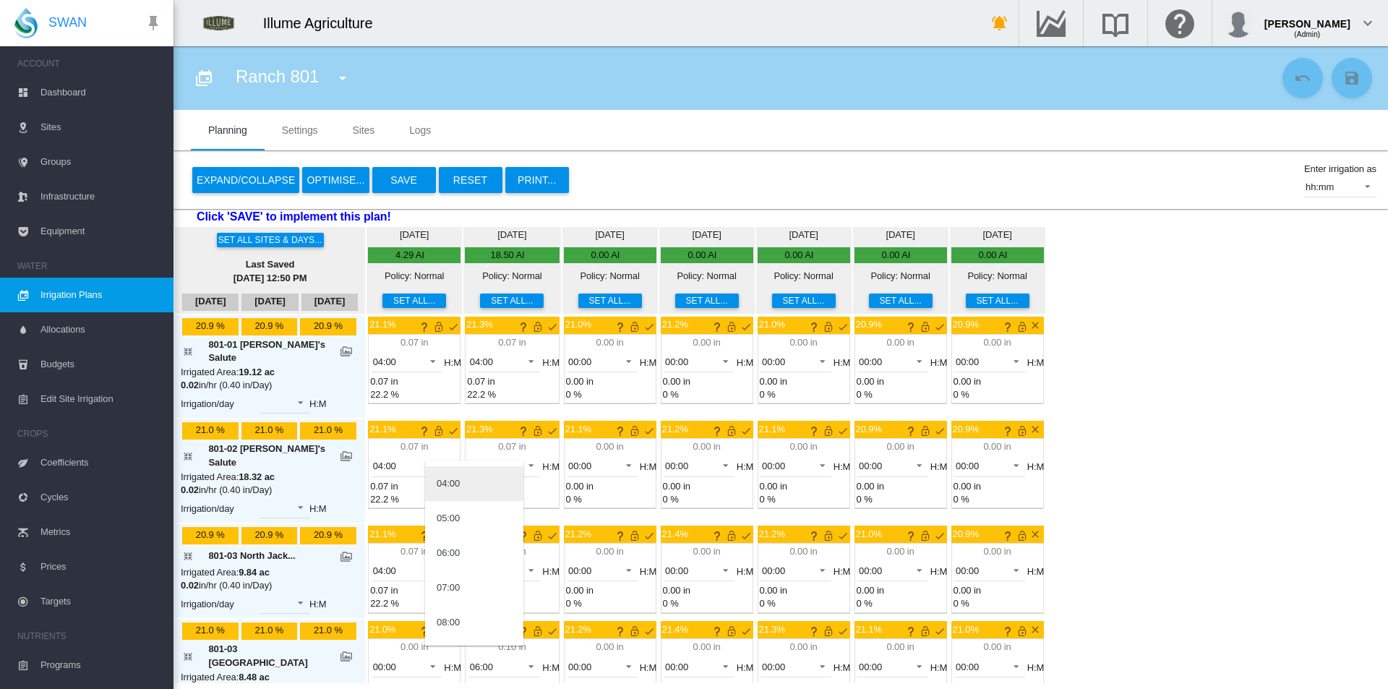
click at [474, 486] on md-option "04:00" at bounding box center [474, 483] width 98 height 35
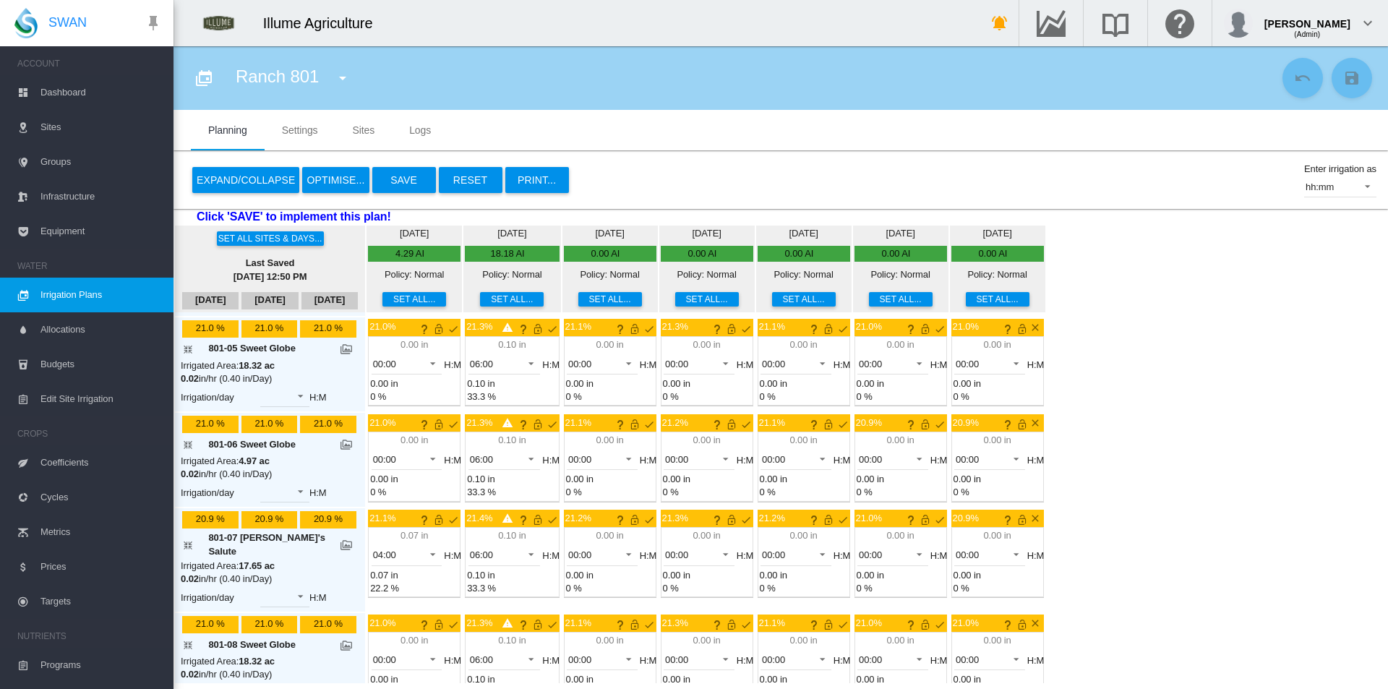
scroll to position [578, 0]
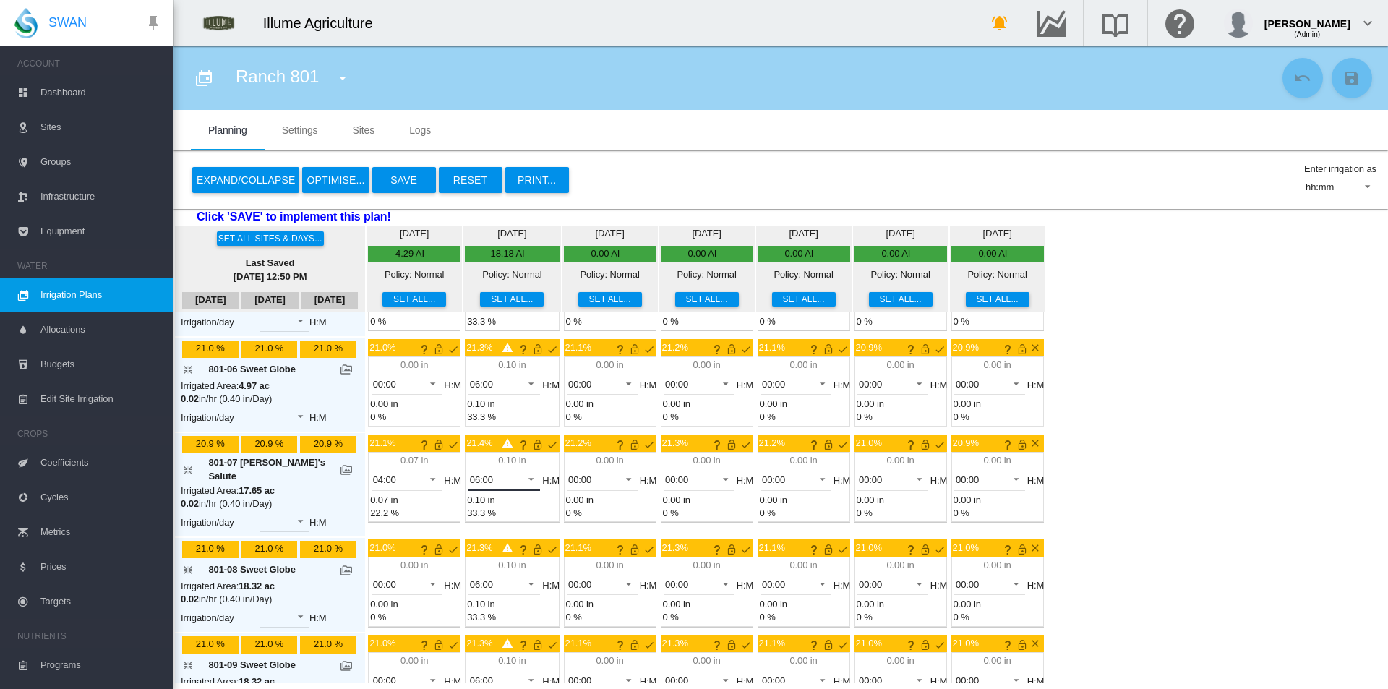
click at [482, 473] on span "06:00" at bounding box center [493, 479] width 46 height 13
click at [458, 389] on div "04:00" at bounding box center [448, 383] width 23 height 13
click at [569, 473] on span "00:00" at bounding box center [590, 479] width 45 height 13
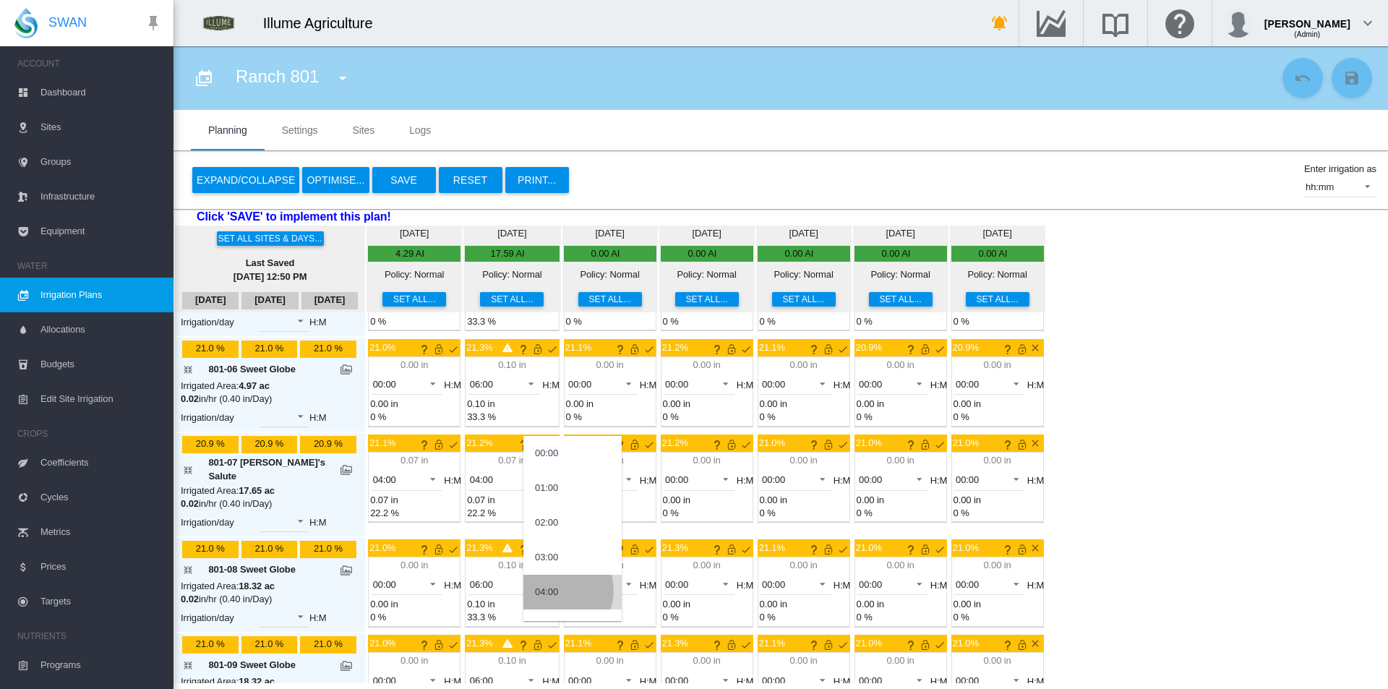
click at [554, 591] on div "04:00" at bounding box center [546, 592] width 23 height 13
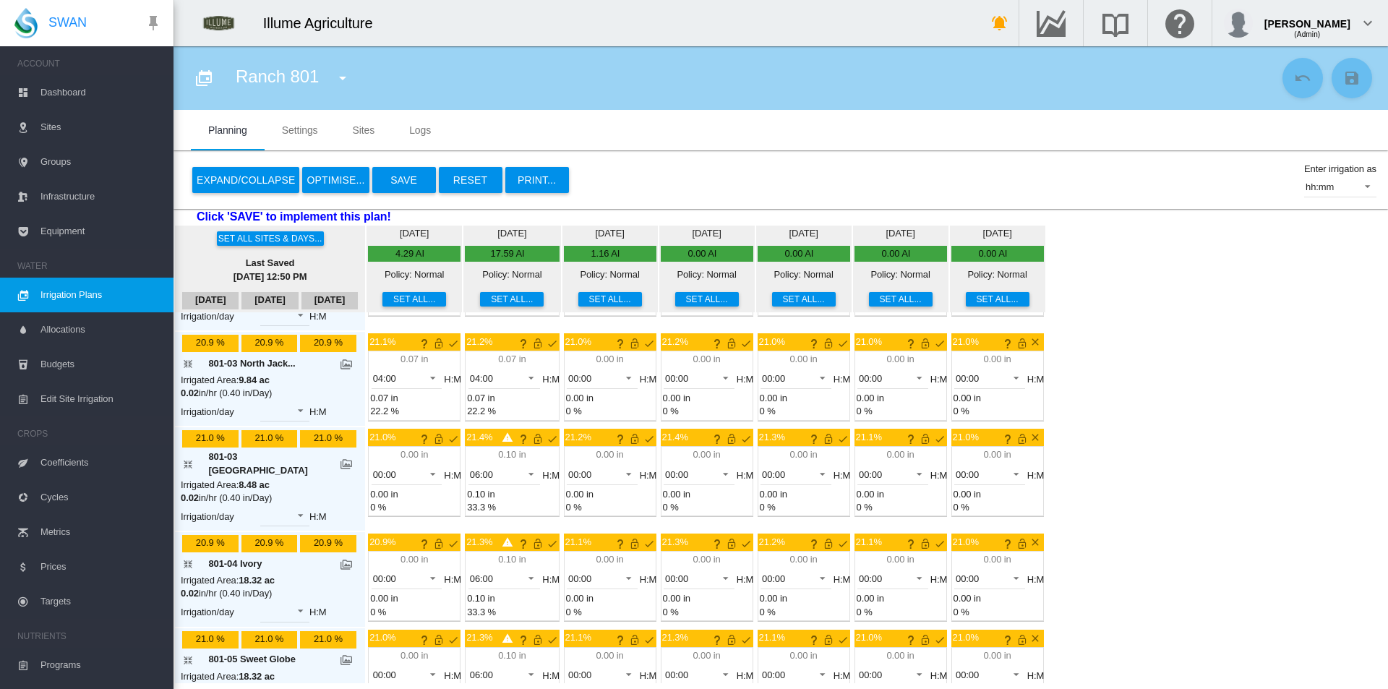
scroll to position [0, 0]
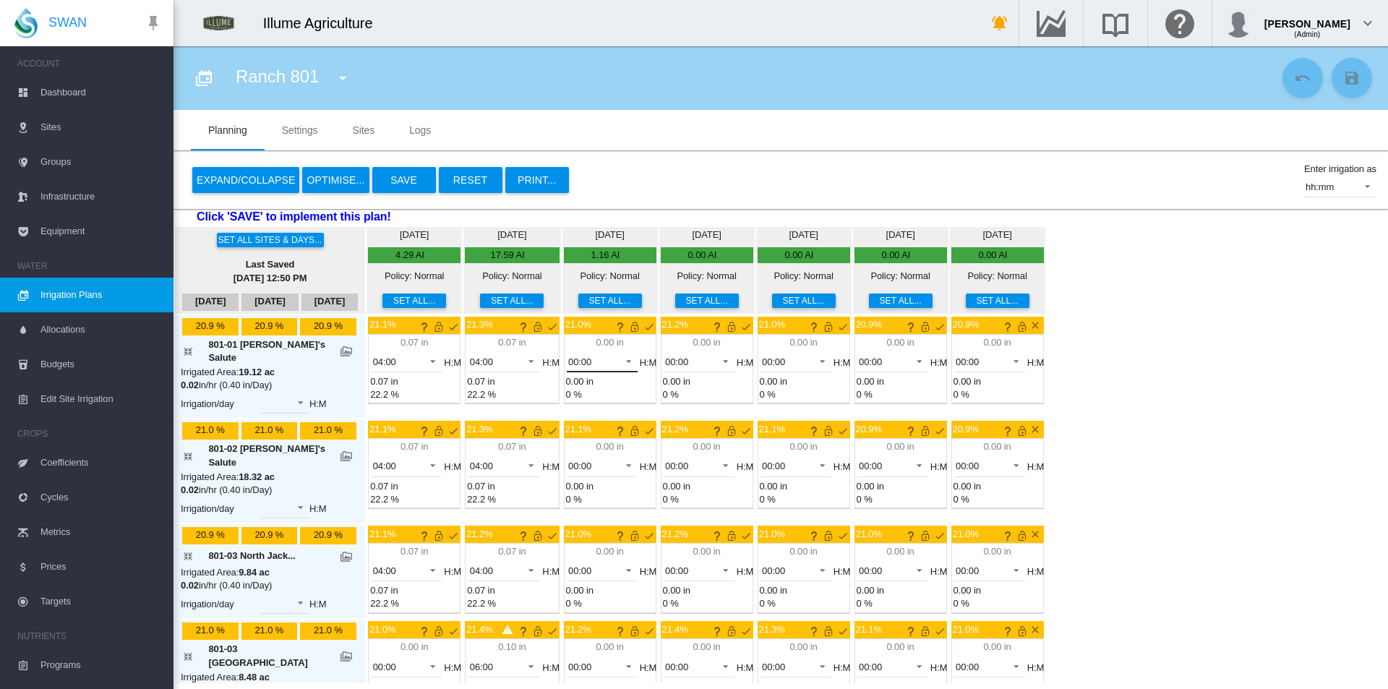
click at [575, 359] on span "00:00" at bounding box center [590, 362] width 45 height 13
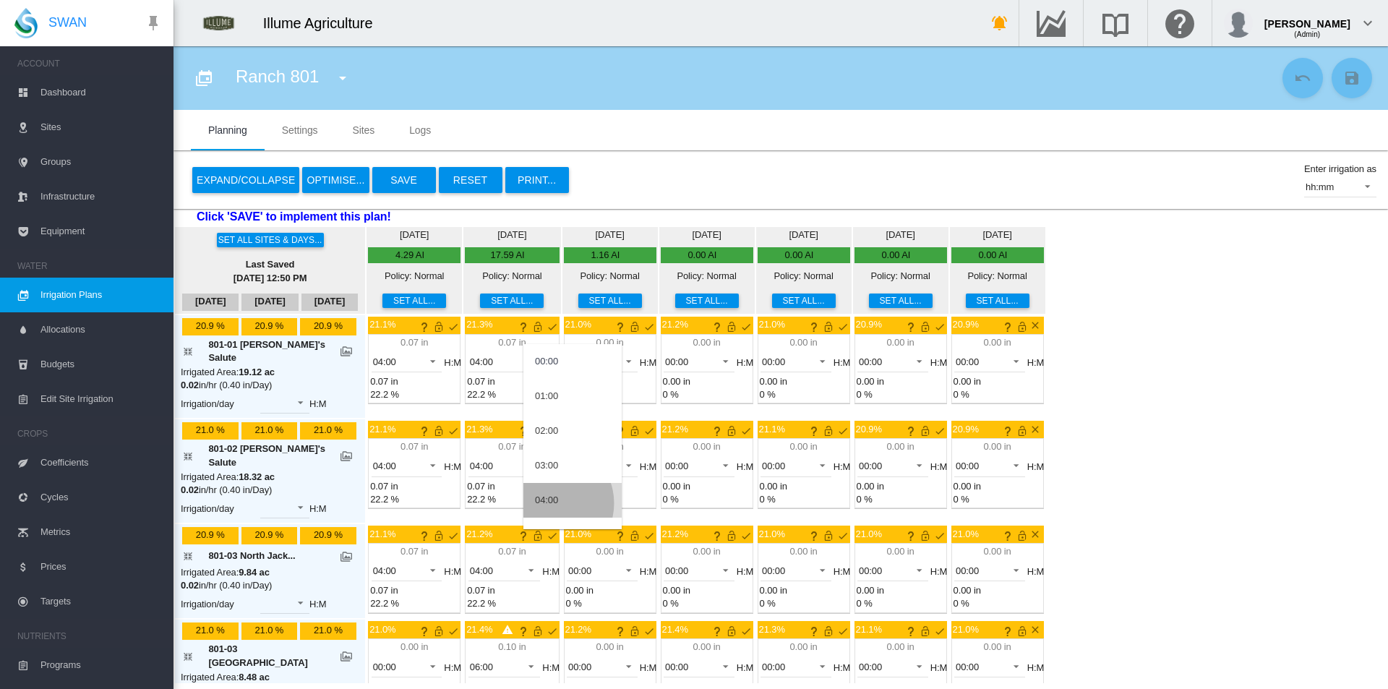
click at [550, 503] on div "04:00" at bounding box center [546, 500] width 23 height 13
click at [570, 460] on span "00:00" at bounding box center [590, 466] width 45 height 13
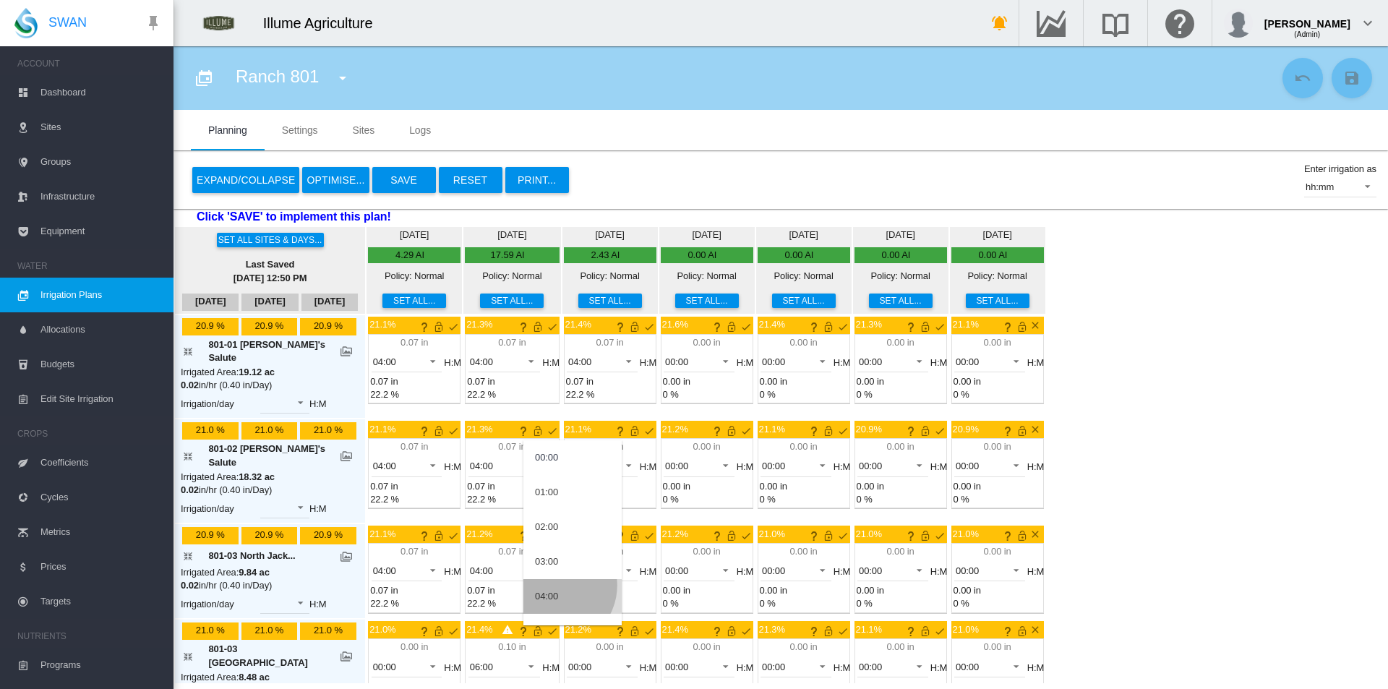
click at [554, 586] on md-option "04:00" at bounding box center [572, 596] width 98 height 35
click at [568, 565] on span "00:00" at bounding box center [590, 571] width 45 height 13
click at [549, 647] on div "04:00" at bounding box center [546, 653] width 23 height 13
click at [679, 297] on button "Set all..." at bounding box center [707, 300] width 64 height 14
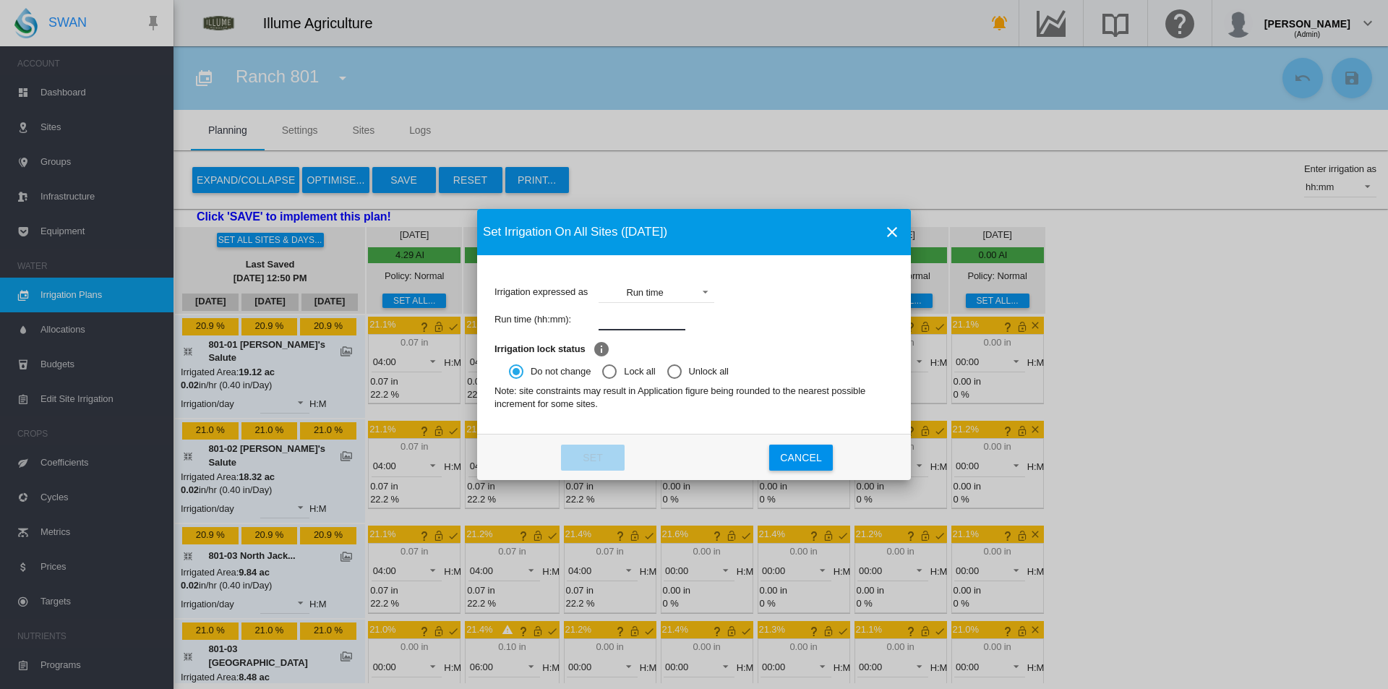
click at [646, 317] on input "Irrigation expressed ..." at bounding box center [642, 320] width 87 height 22
type input "*"
click at [891, 223] on md-icon "icon-close" at bounding box center [891, 231] width 17 height 17
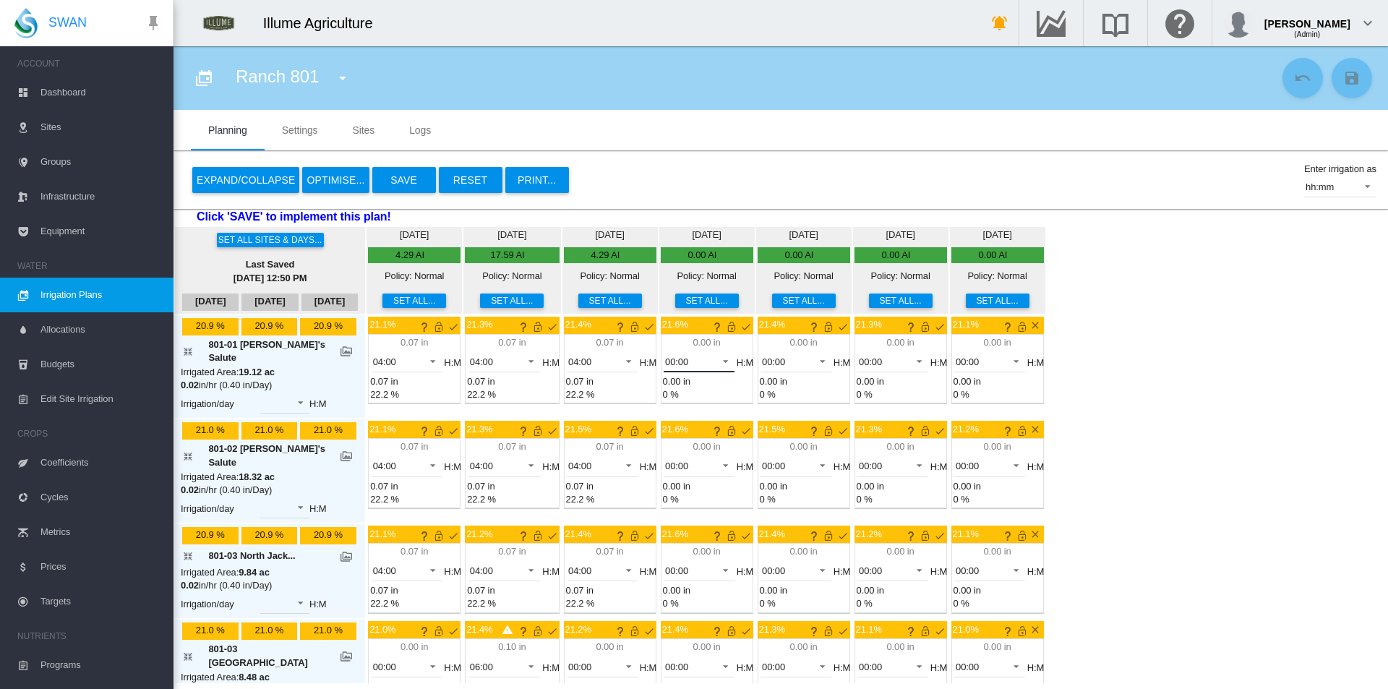
click at [672, 359] on span "00:00" at bounding box center [687, 362] width 45 height 13
click at [657, 508] on md-option "04:00" at bounding box center [669, 500] width 98 height 35
click at [664, 455] on md-select-value "00:00" at bounding box center [699, 466] width 71 height 22
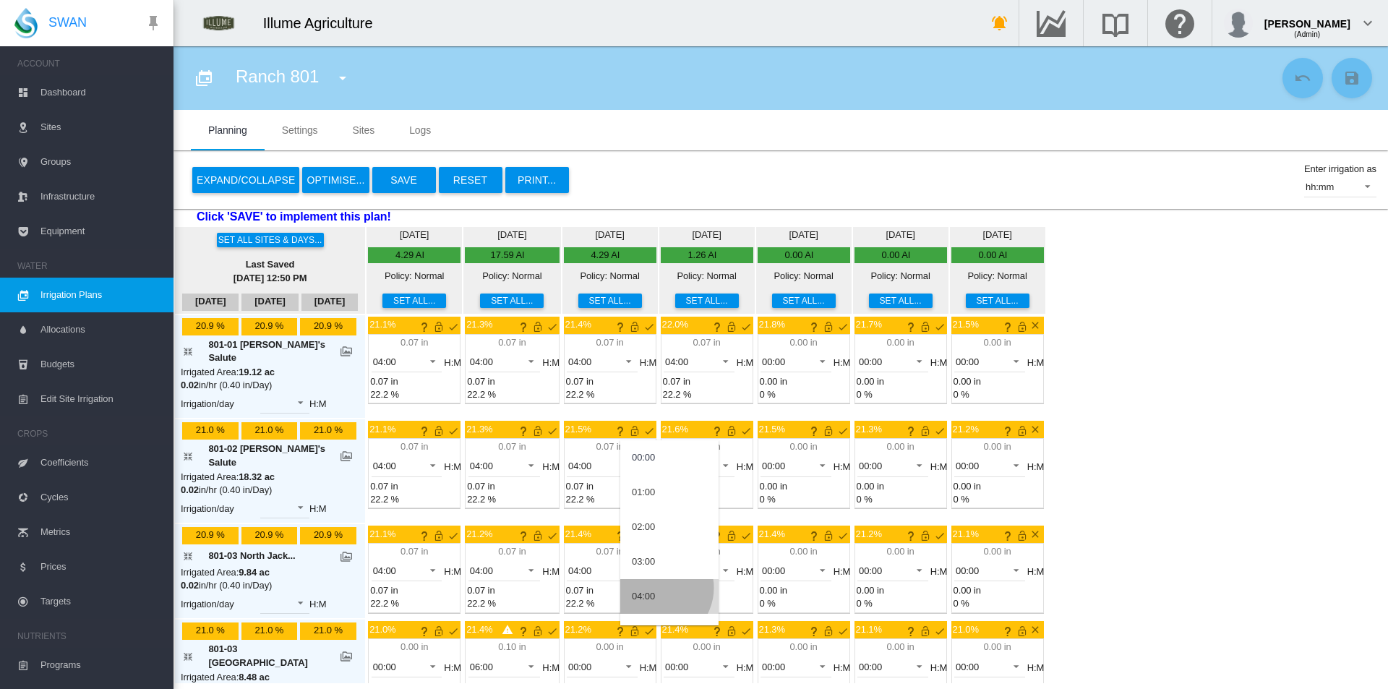
click at [655, 588] on md-option "04:00" at bounding box center [669, 596] width 98 height 35
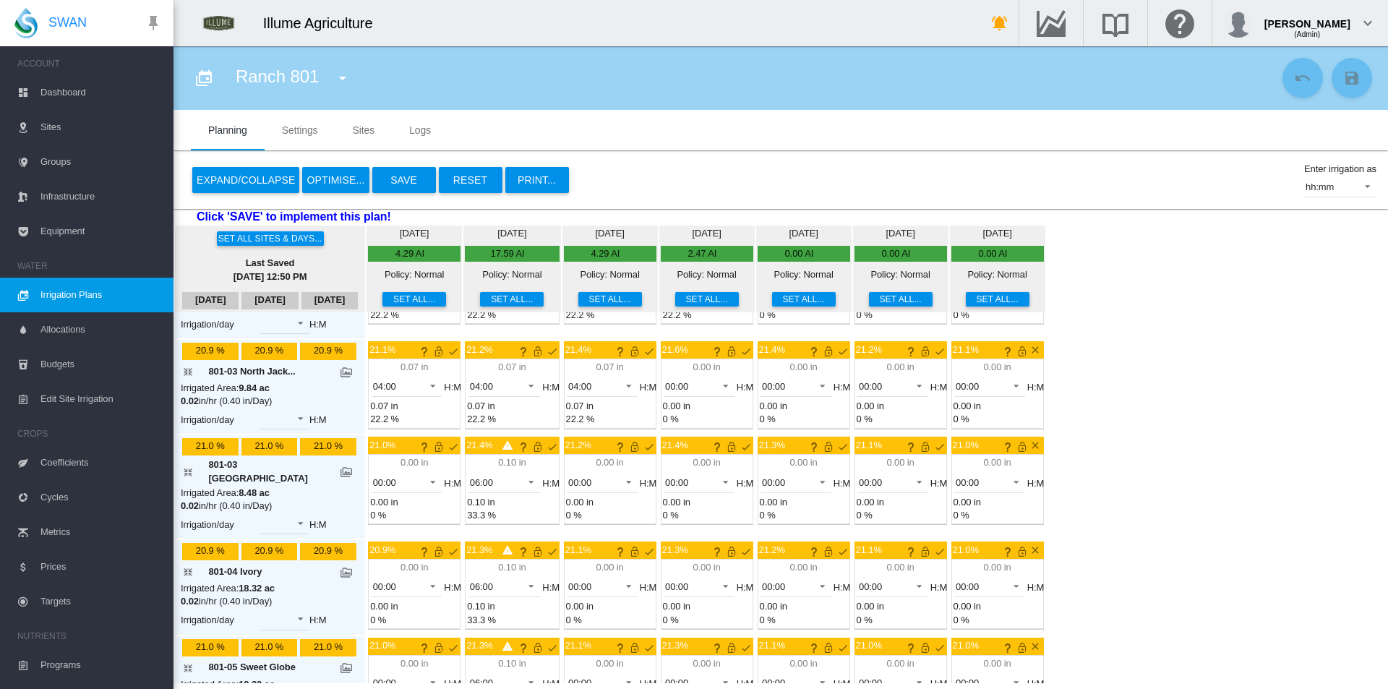
scroll to position [217, 0]
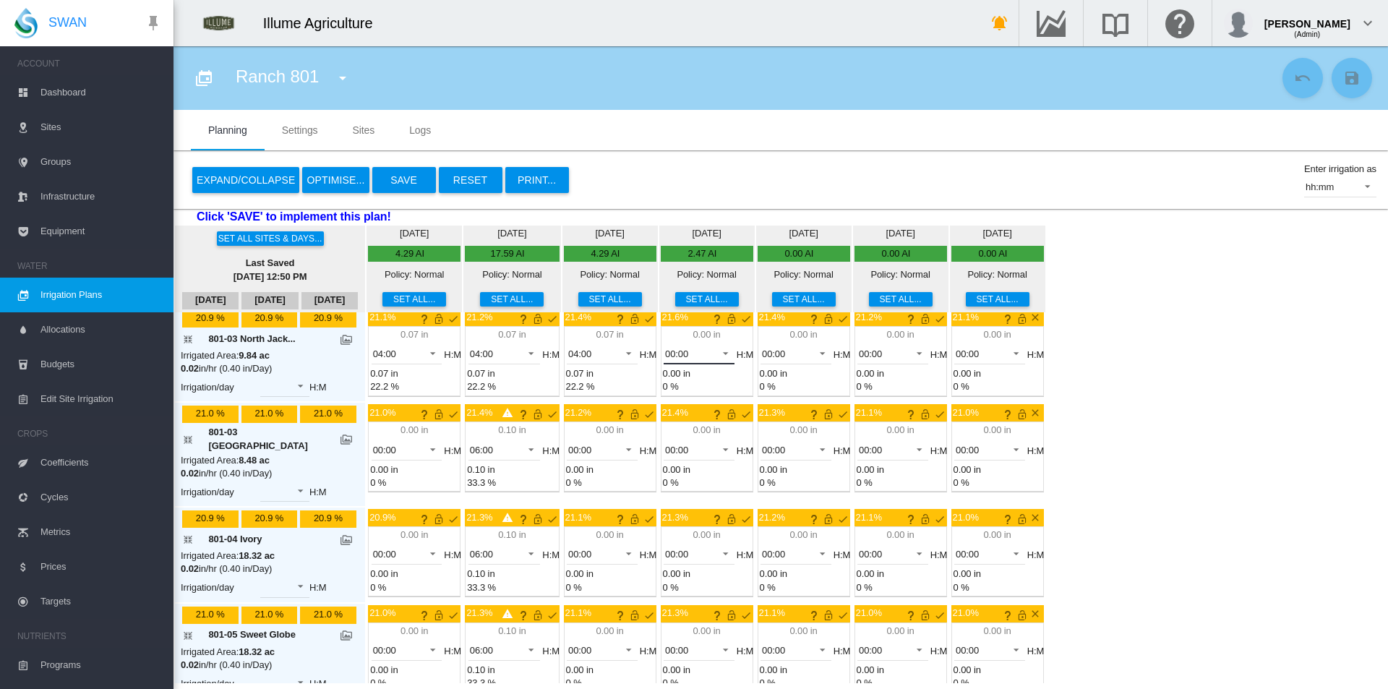
click at [667, 346] on md-select-value "00:00" at bounding box center [699, 354] width 71 height 22
click at [659, 475] on md-option "04:00" at bounding box center [669, 475] width 98 height 35
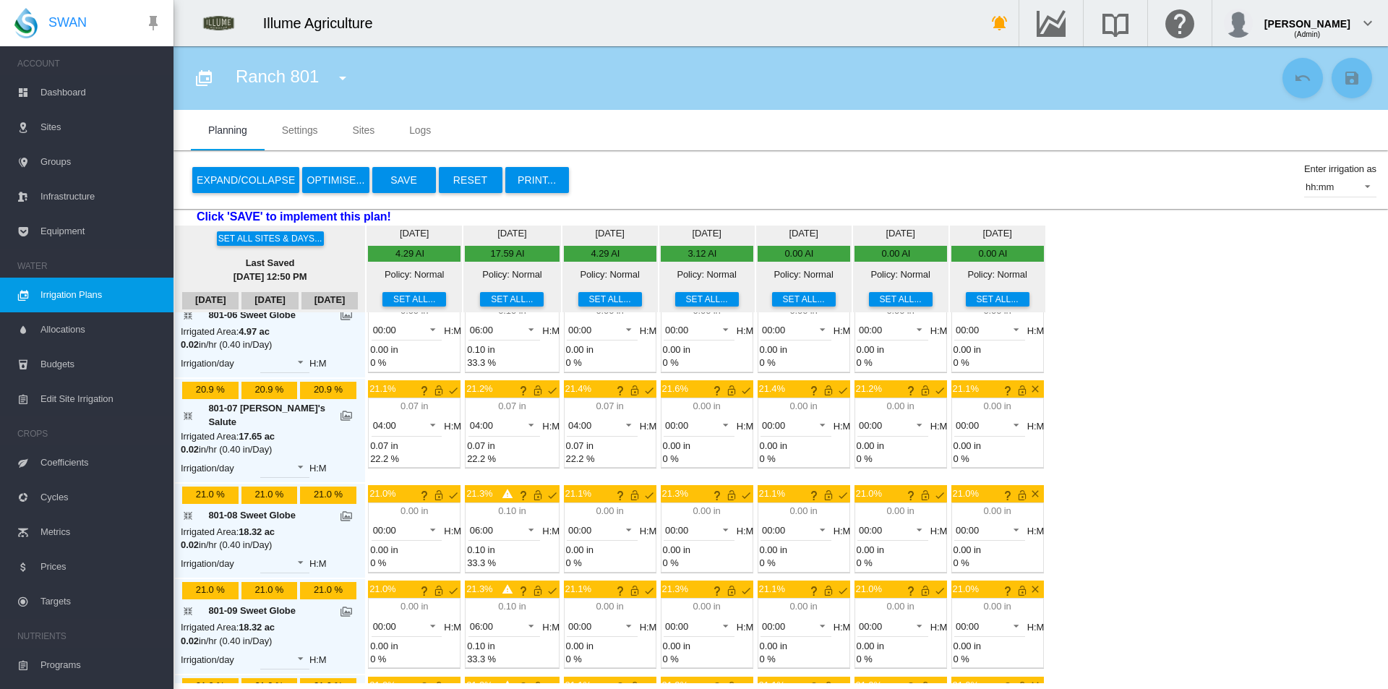
scroll to position [651, 0]
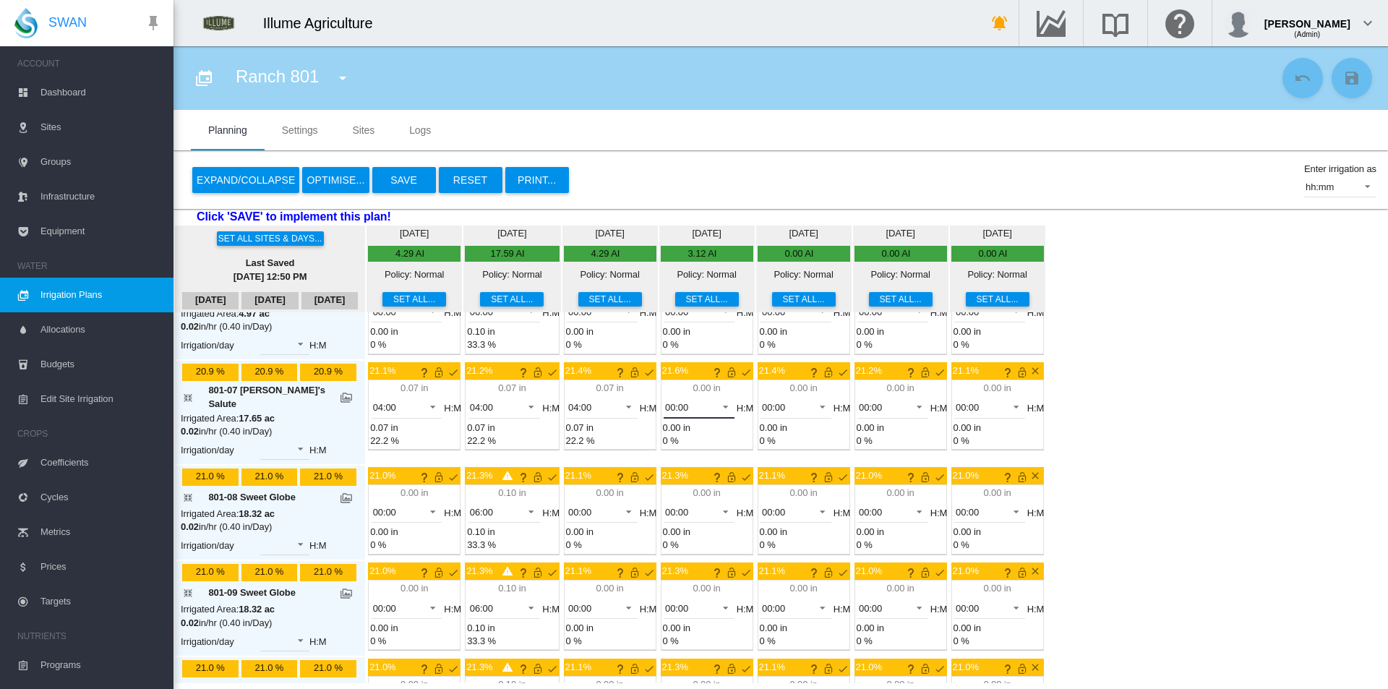
click at [713, 399] on span at bounding box center [721, 405] width 17 height 13
click at [657, 520] on md-option "04:00" at bounding box center [669, 519] width 98 height 35
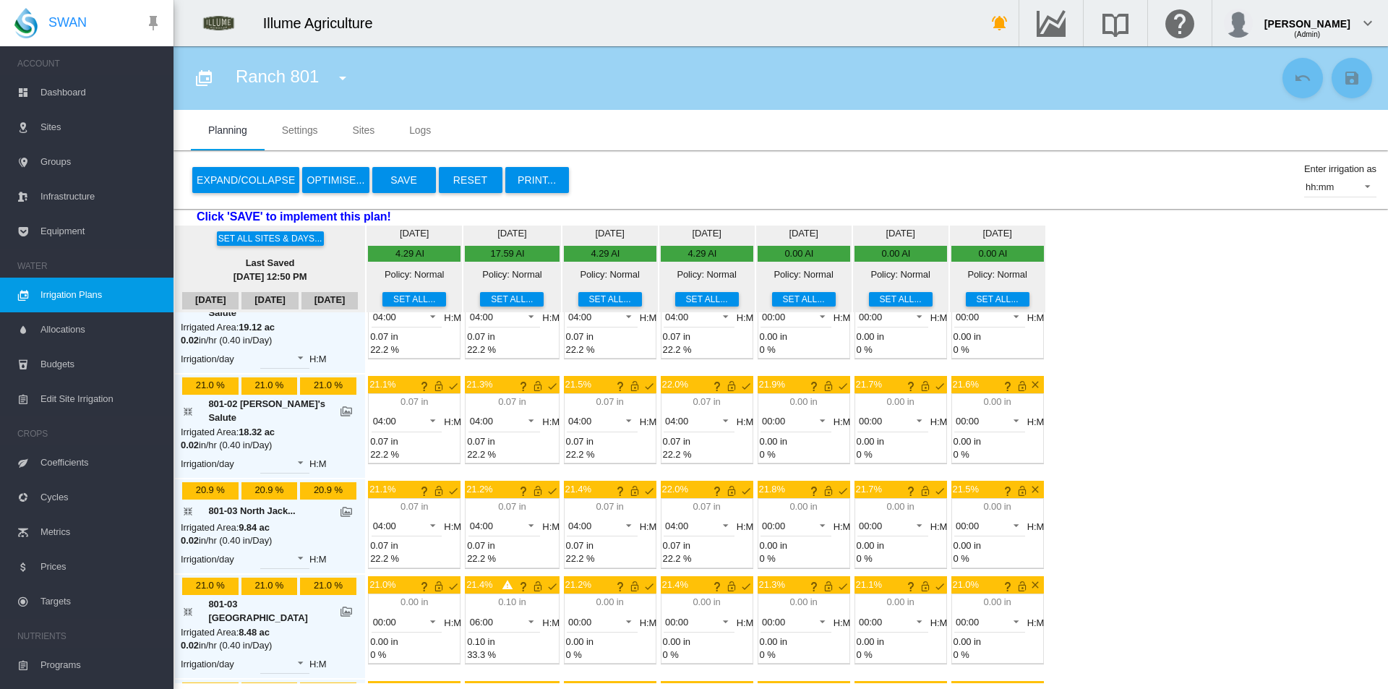
scroll to position [0, 0]
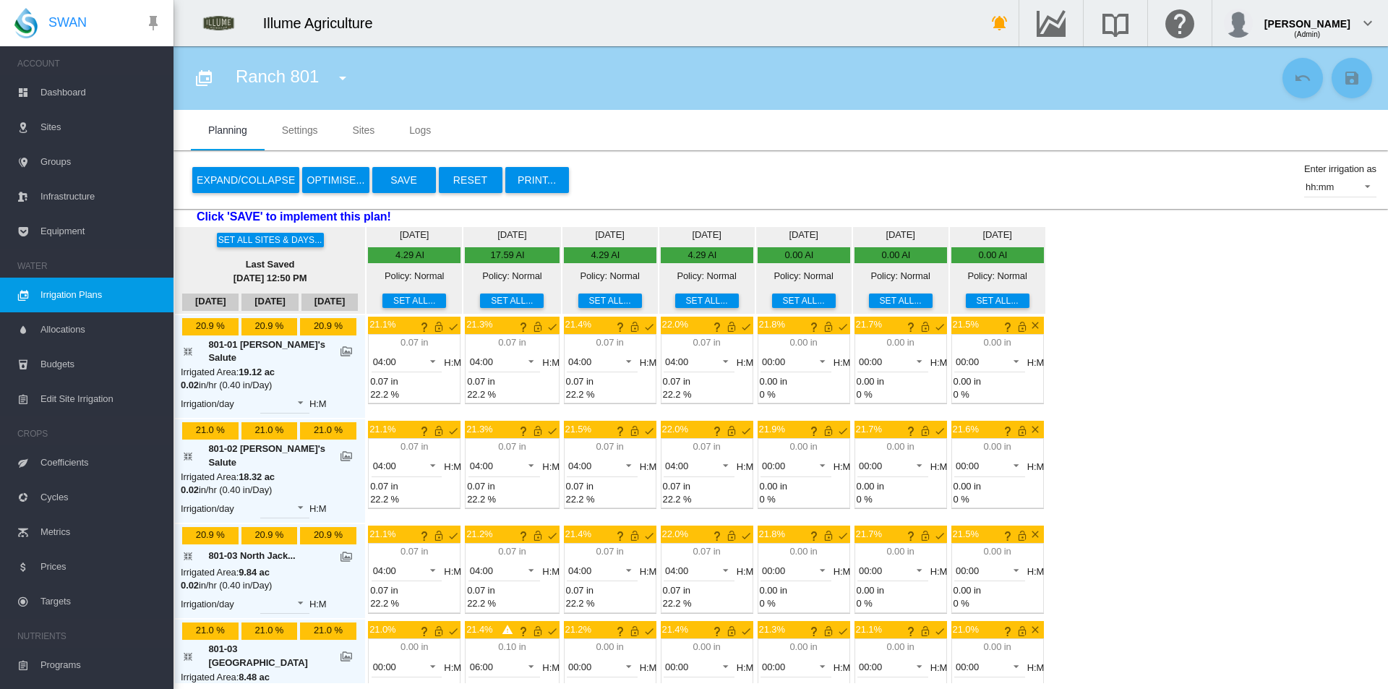
click at [772, 306] on button "Set all..." at bounding box center [804, 300] width 64 height 14
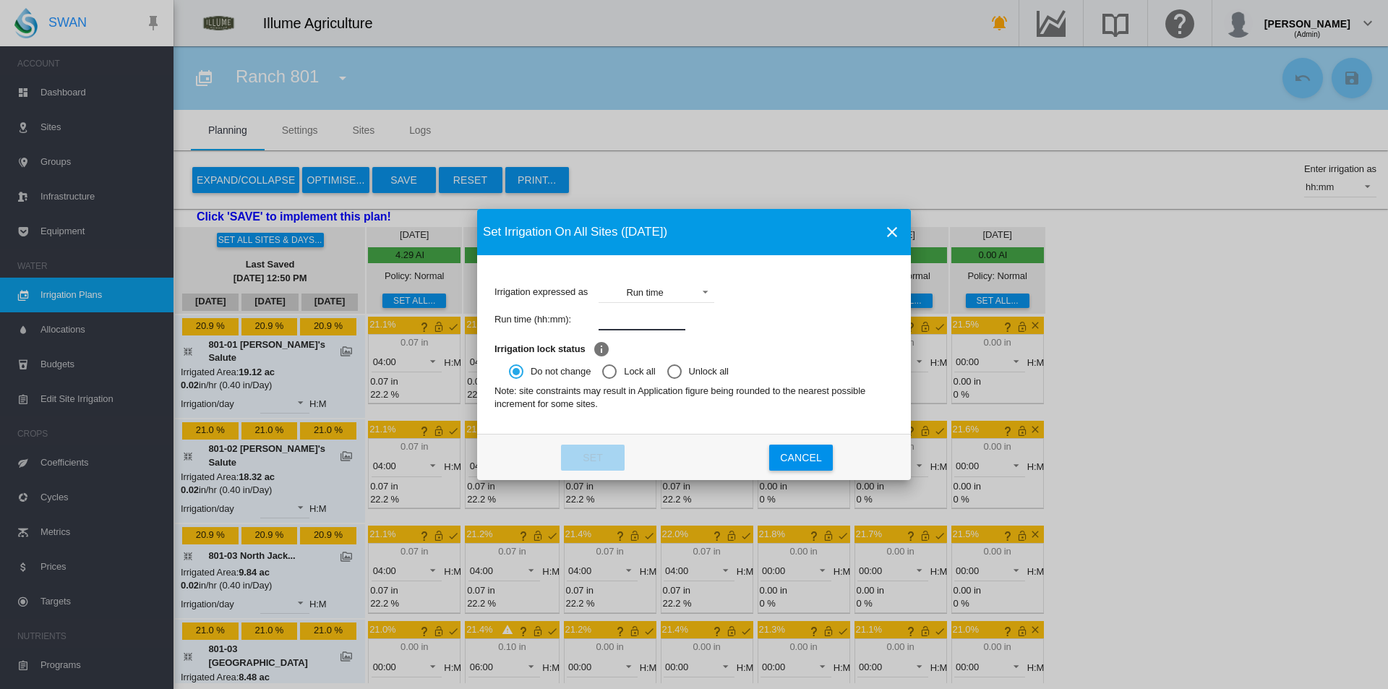
click at [661, 320] on input "Irrigation expressed ..." at bounding box center [642, 320] width 87 height 22
type input "****"
click at [602, 468] on button "Set" at bounding box center [593, 458] width 64 height 26
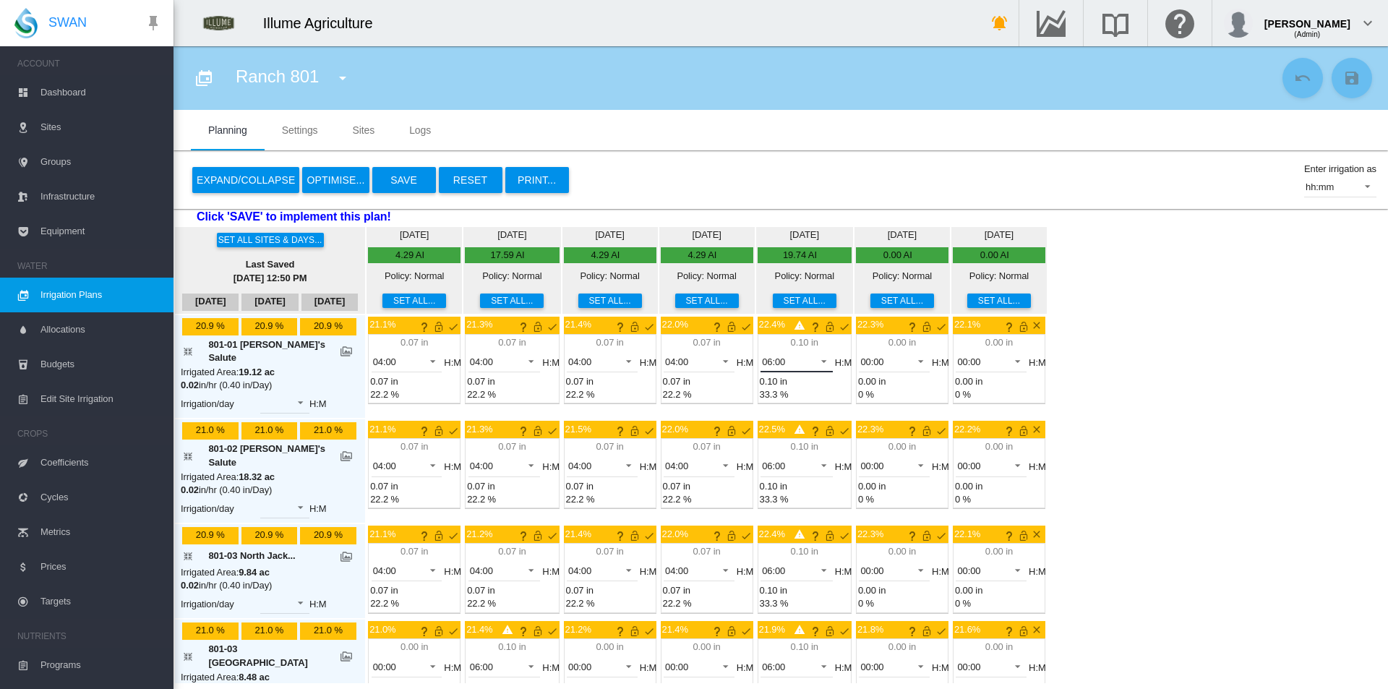
drag, startPoint x: 766, startPoint y: 361, endPoint x: 768, endPoint y: 371, distance: 9.8
click at [766, 361] on span "06:00" at bounding box center [785, 362] width 46 height 13
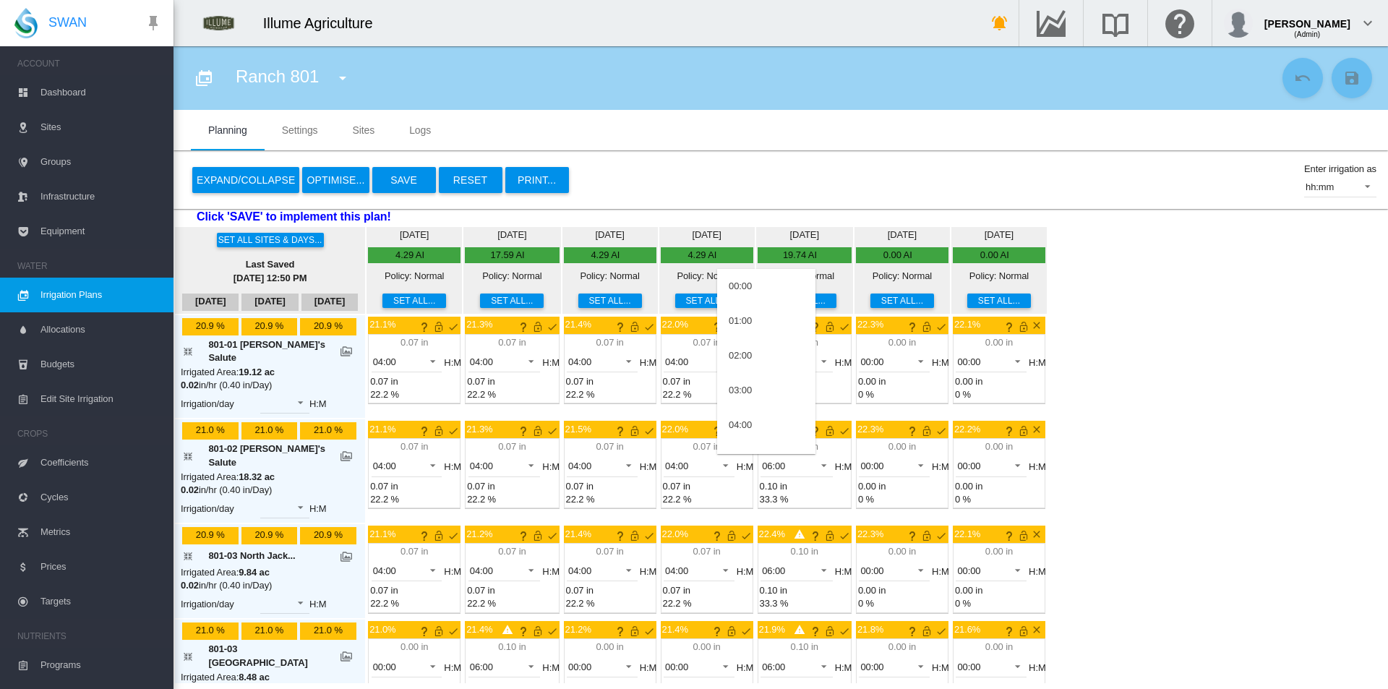
scroll to position [133, 0]
click at [755, 296] on md-option "04:00" at bounding box center [766, 292] width 98 height 35
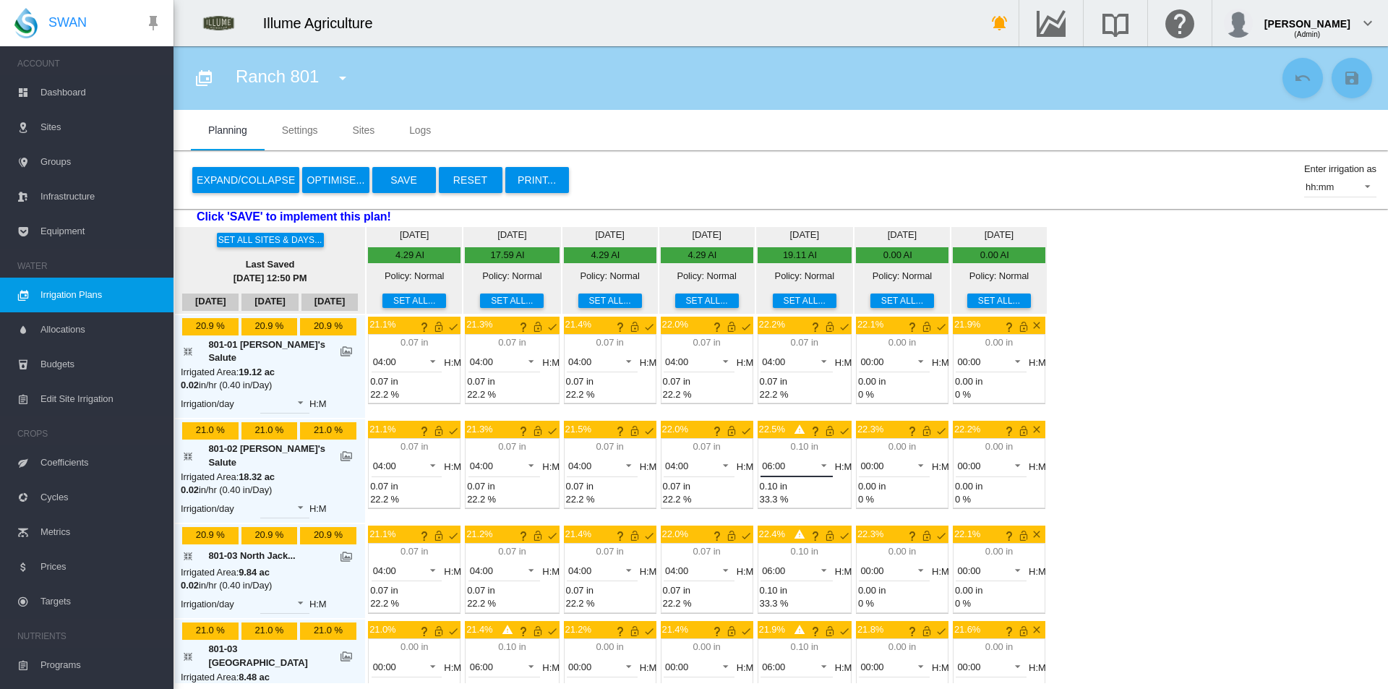
click at [760, 466] on md-select-value "06:00" at bounding box center [796, 466] width 72 height 22
click at [759, 399] on md-option "04:00" at bounding box center [766, 388] width 98 height 35
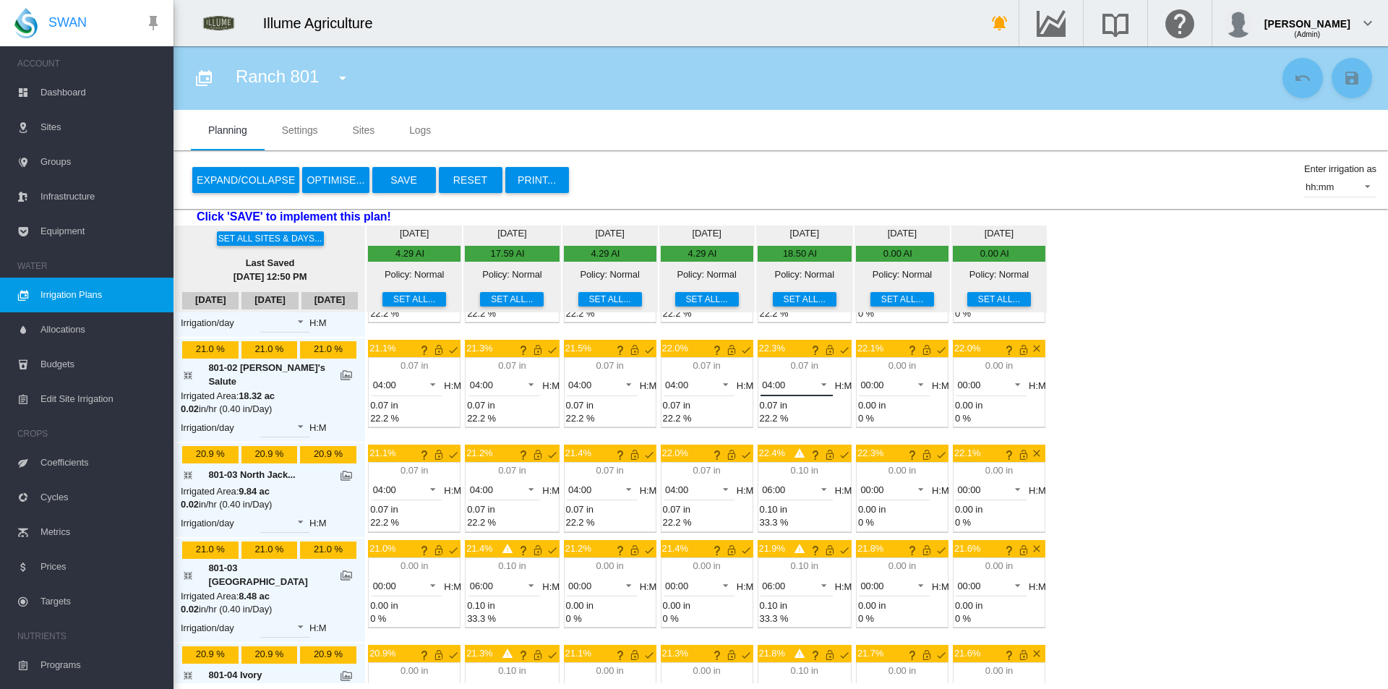
scroll to position [145, 0]
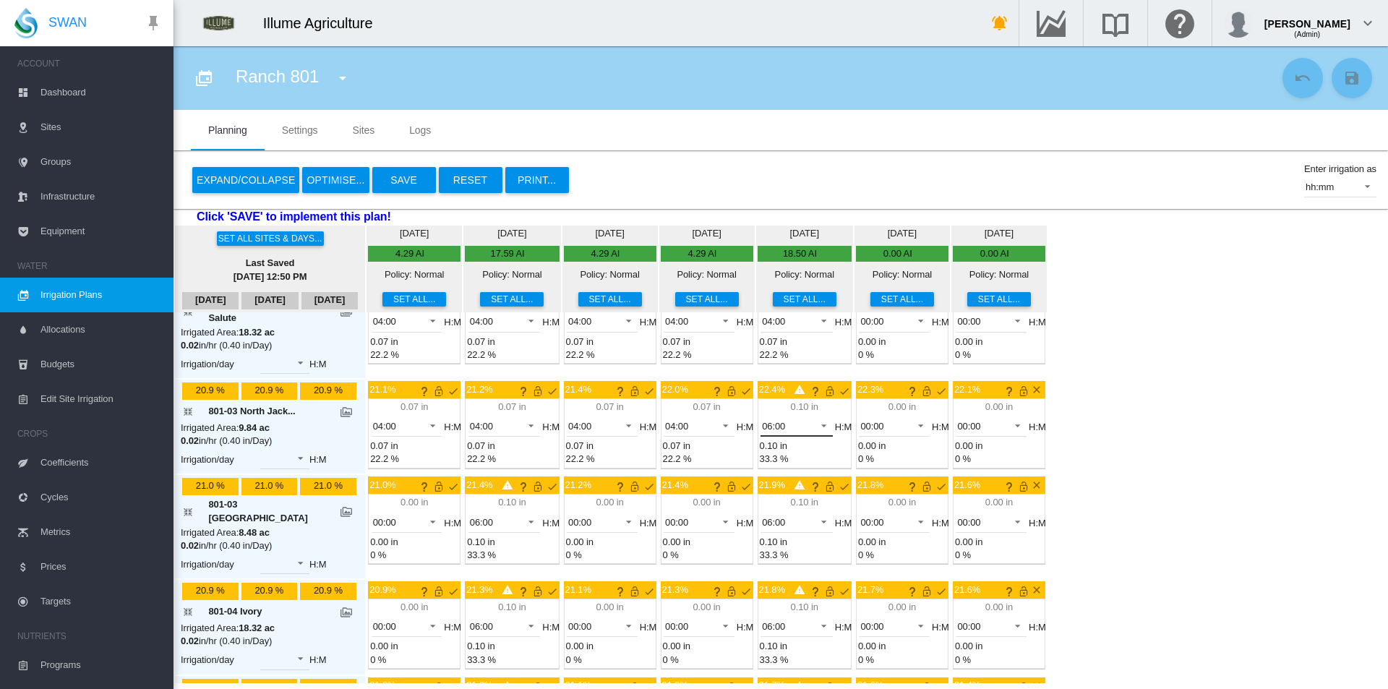
click at [762, 420] on span "06:00" at bounding box center [785, 426] width 46 height 13
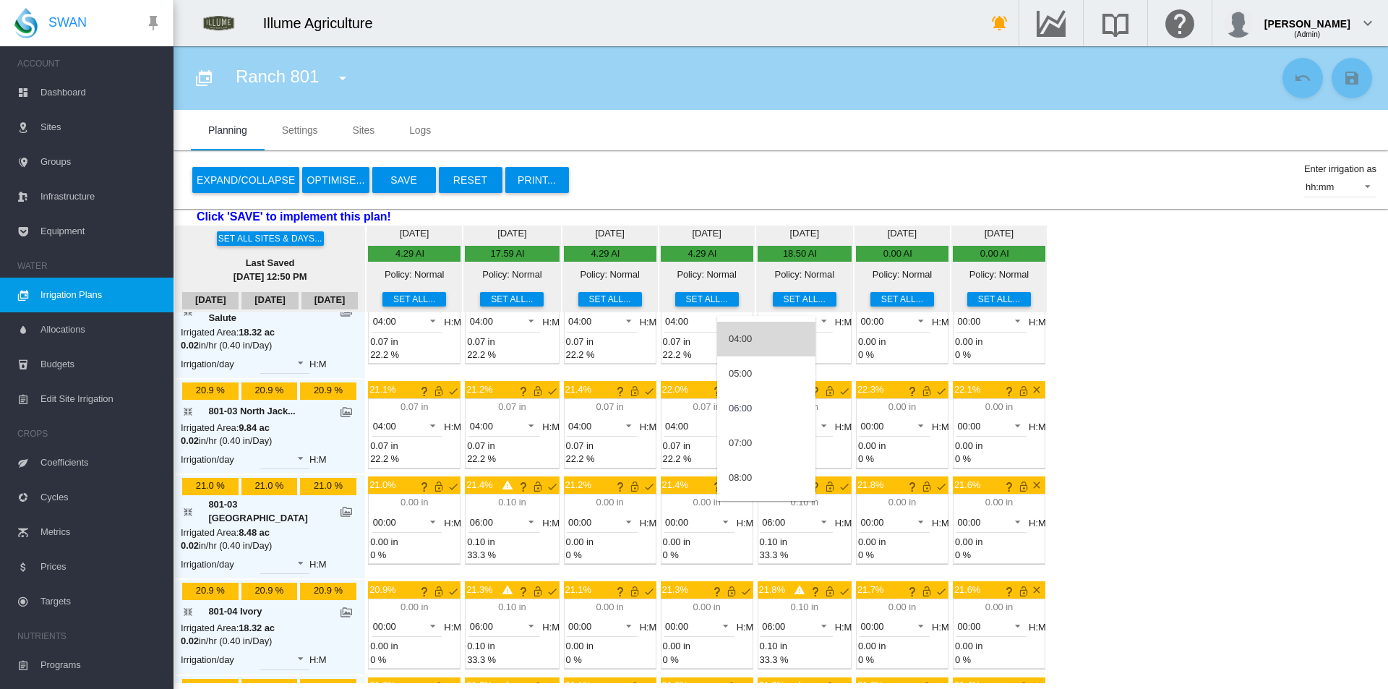
click at [752, 338] on md-option "04:00" at bounding box center [766, 339] width 98 height 35
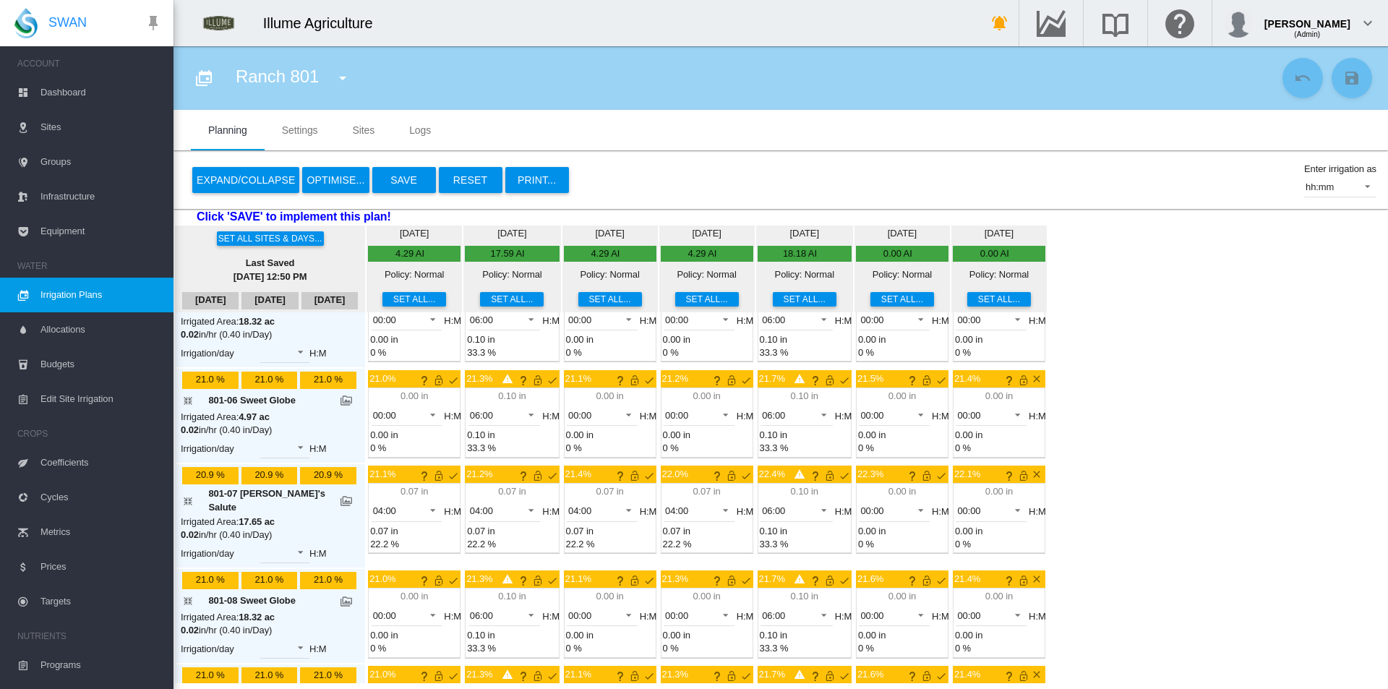
scroll to position [578, 0]
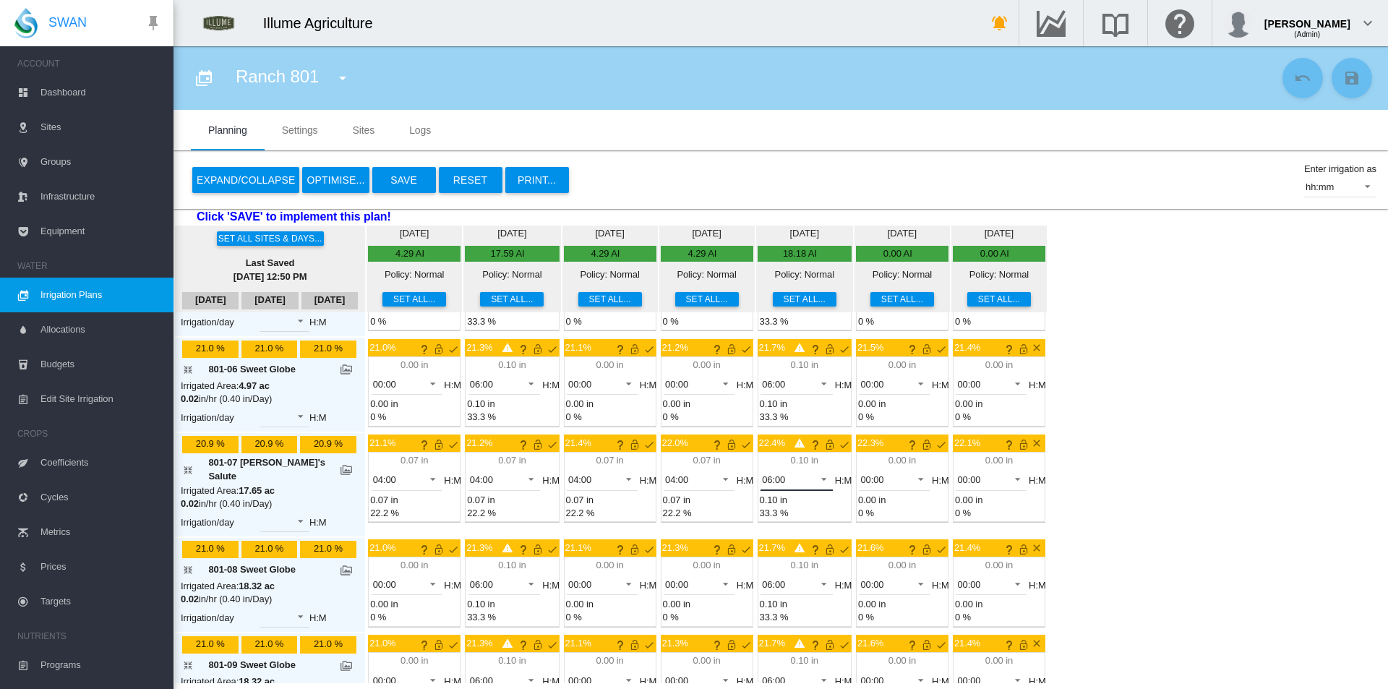
click at [762, 473] on span "06:00" at bounding box center [785, 479] width 46 height 13
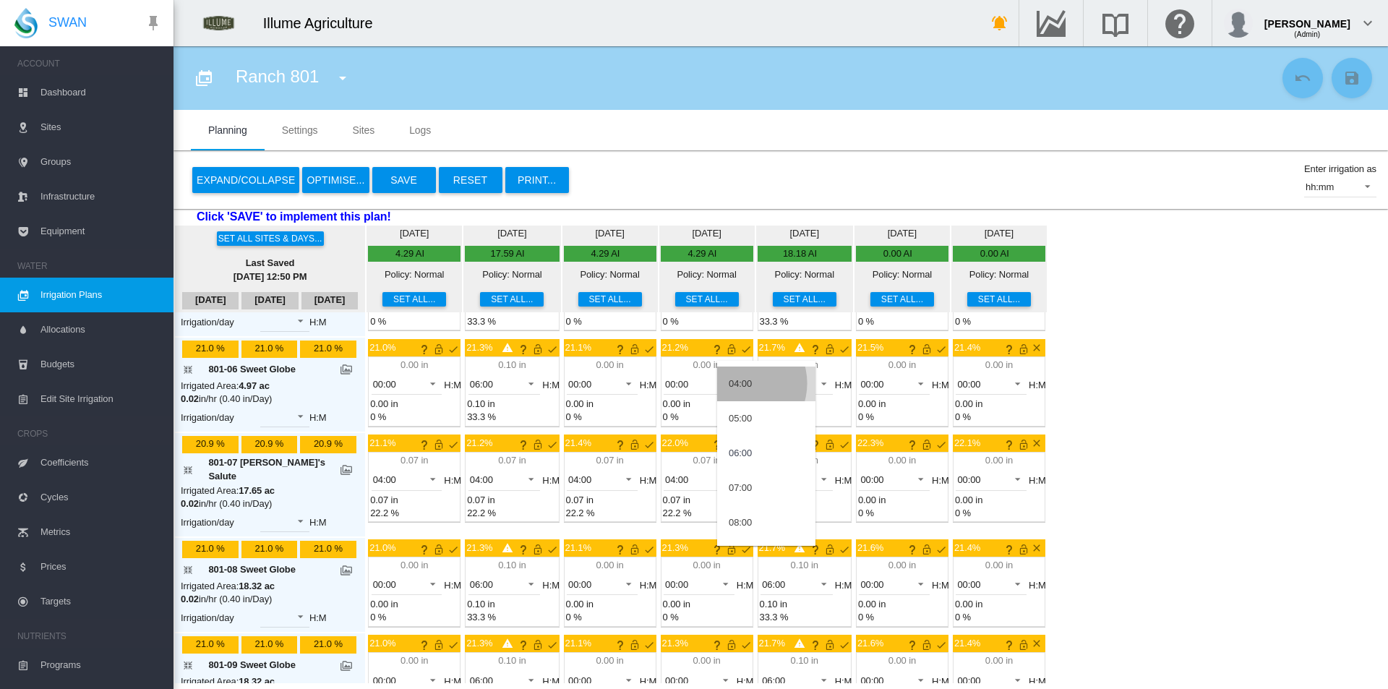
click at [740, 383] on div "04:00" at bounding box center [740, 383] width 23 height 13
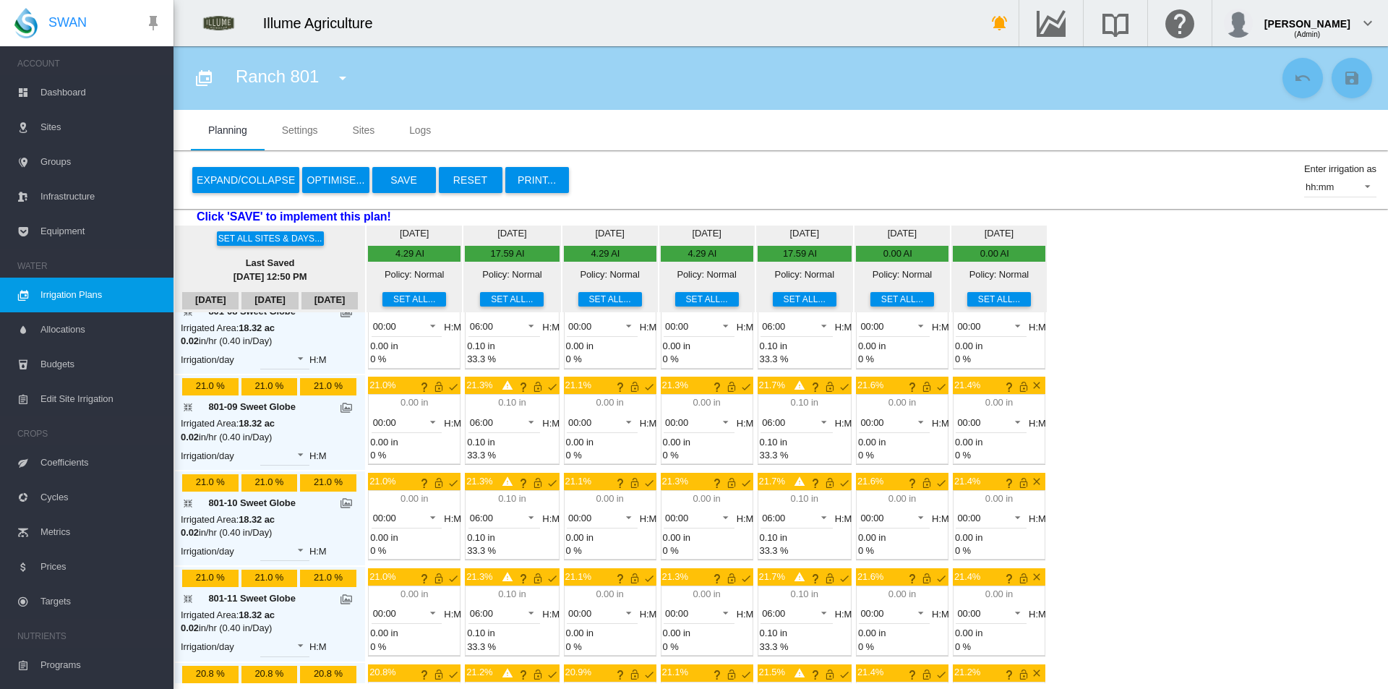
scroll to position [875, 0]
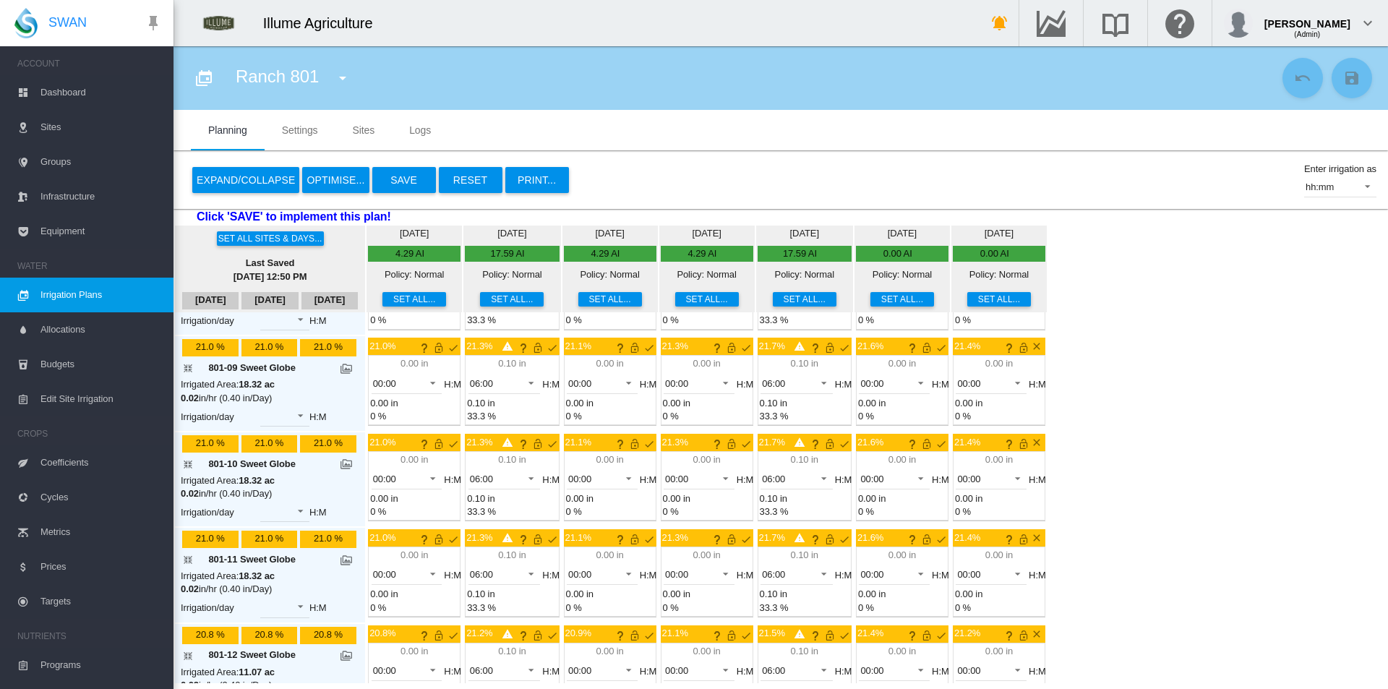
click at [394, 183] on button "Save" at bounding box center [404, 180] width 64 height 26
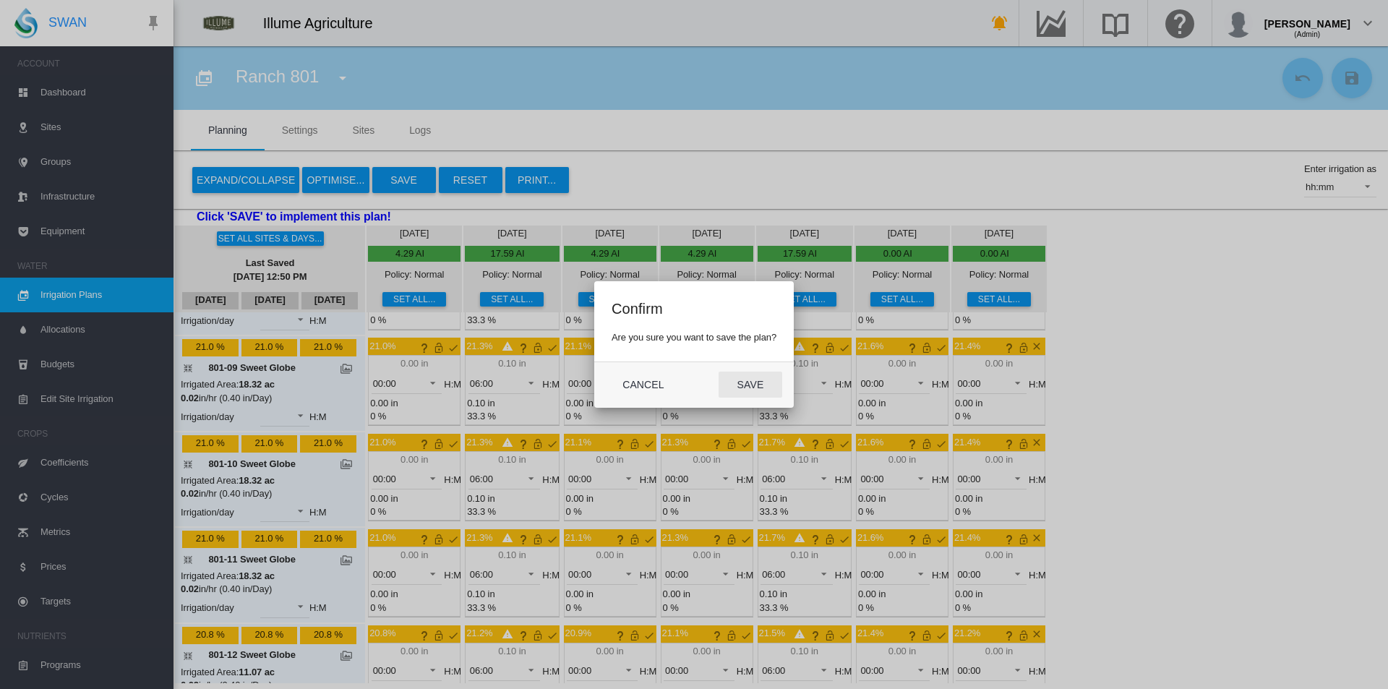
click at [759, 377] on button "Save" at bounding box center [751, 385] width 64 height 26
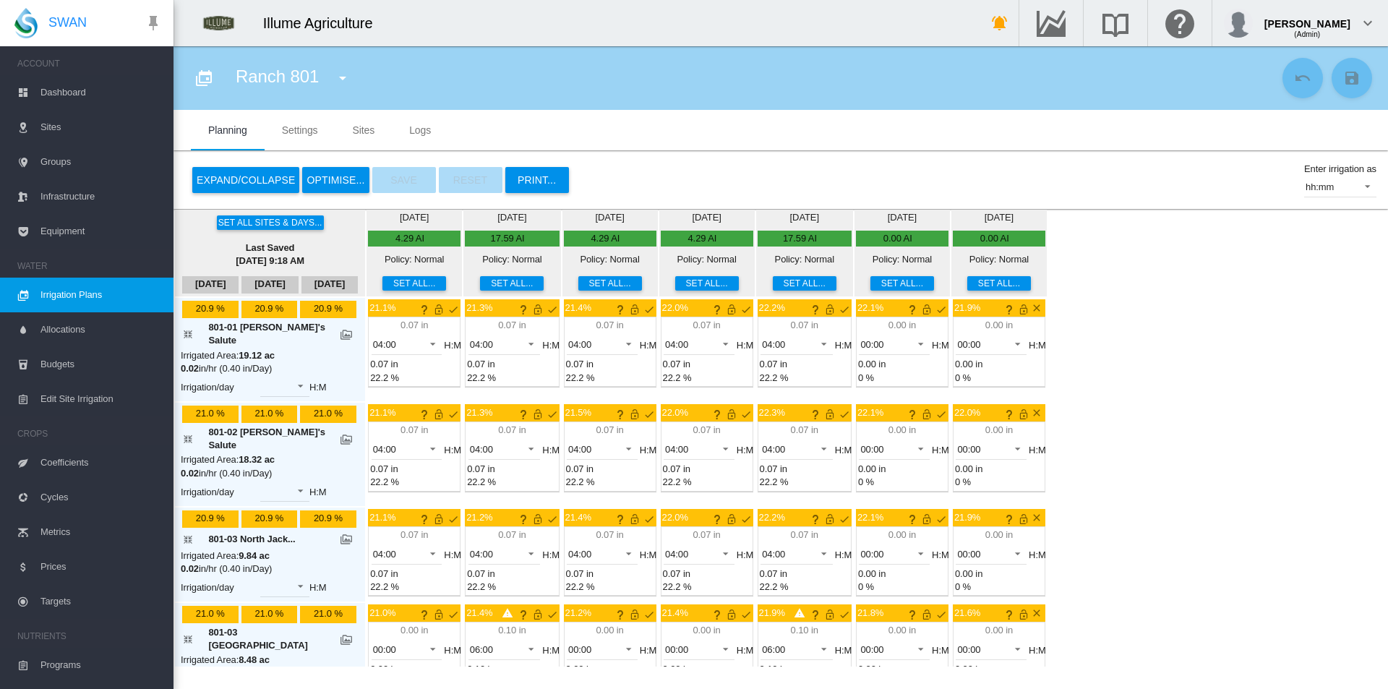
scroll to position [0, 0]
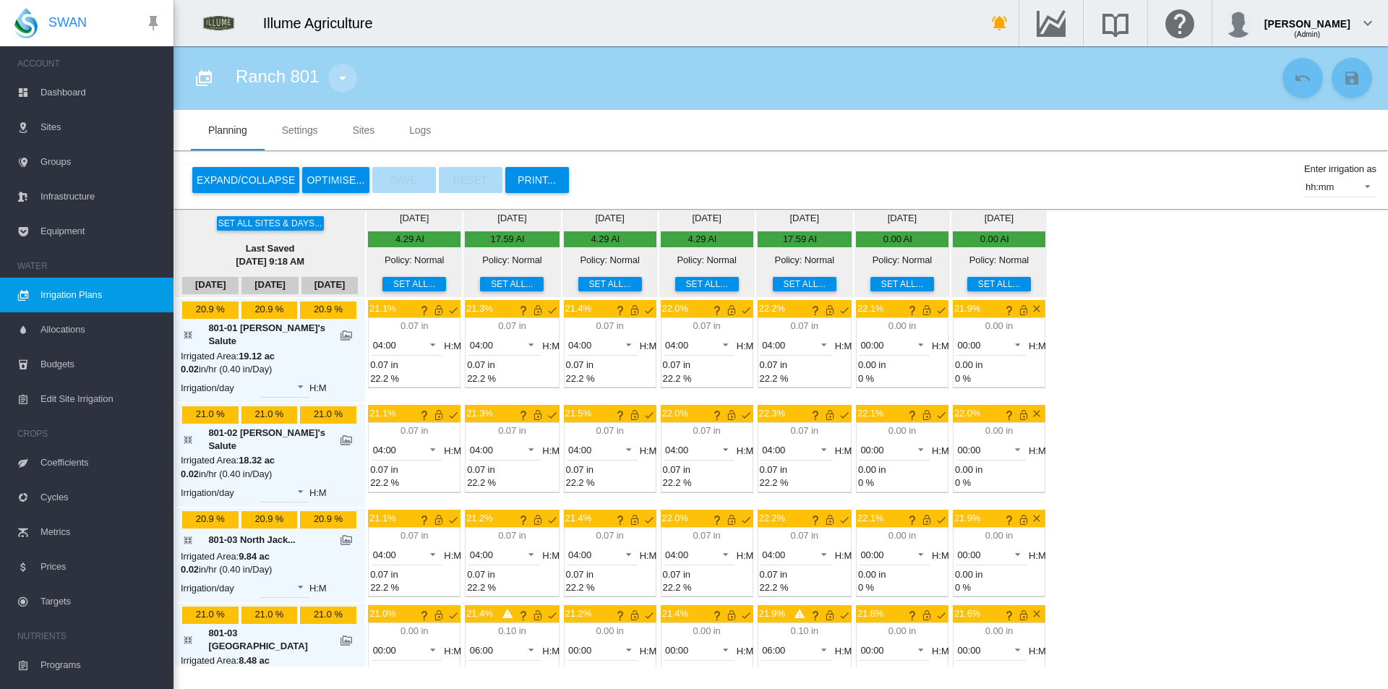
click at [350, 72] on md-icon "icon-menu-down" at bounding box center [342, 77] width 17 height 17
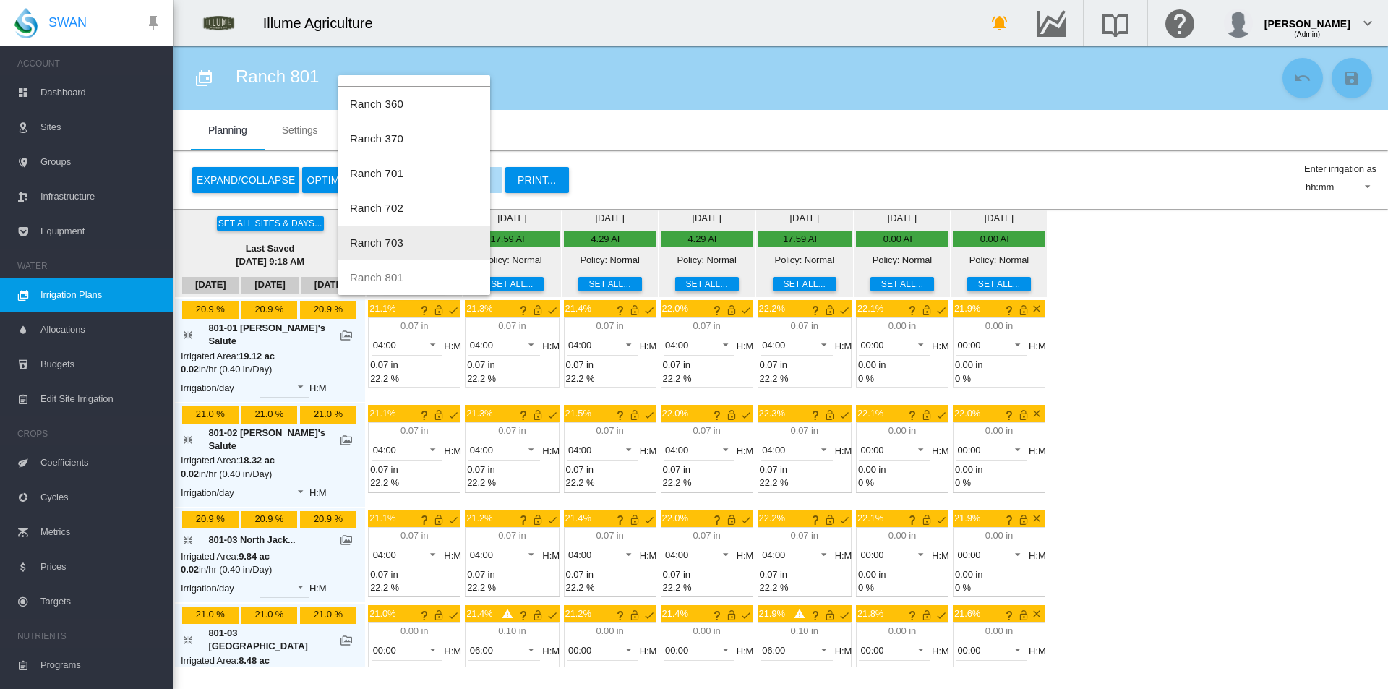
scroll to position [69, 0]
click at [400, 273] on span "Ranch 802" at bounding box center [376, 271] width 53 height 12
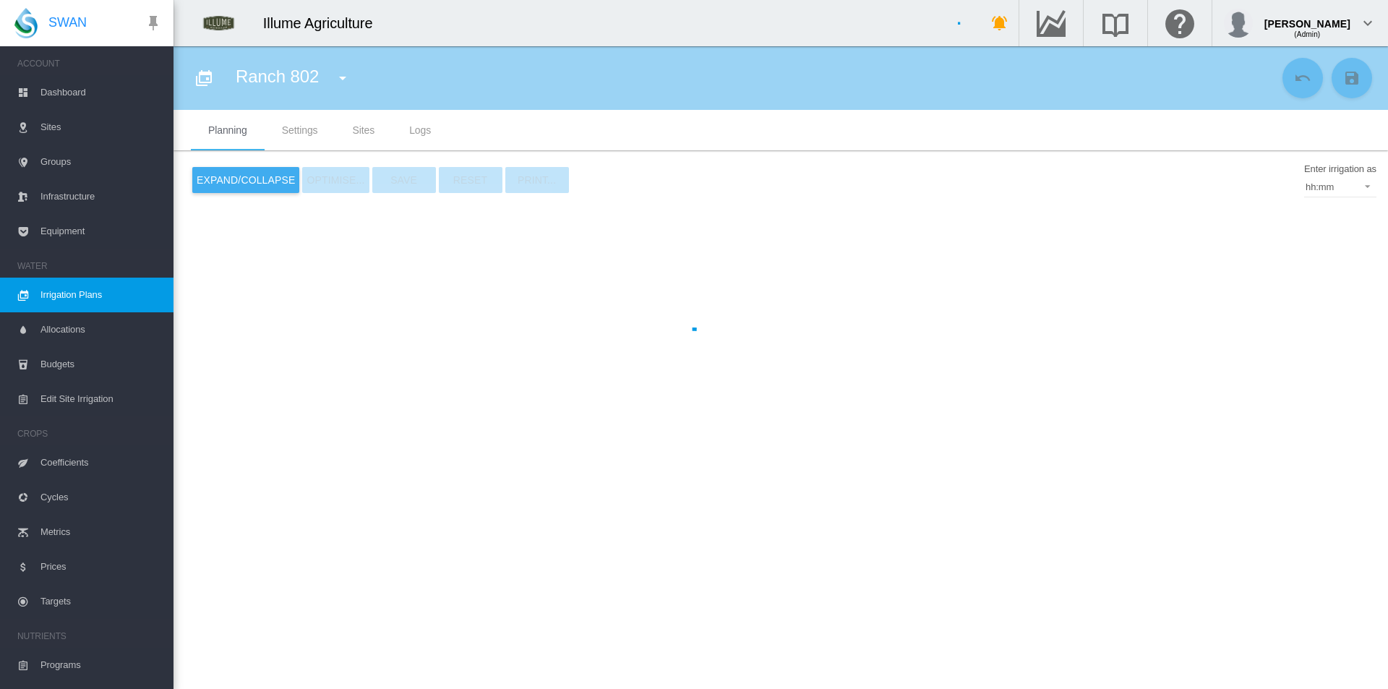
type input "*********"
type input "*"
type input "**"
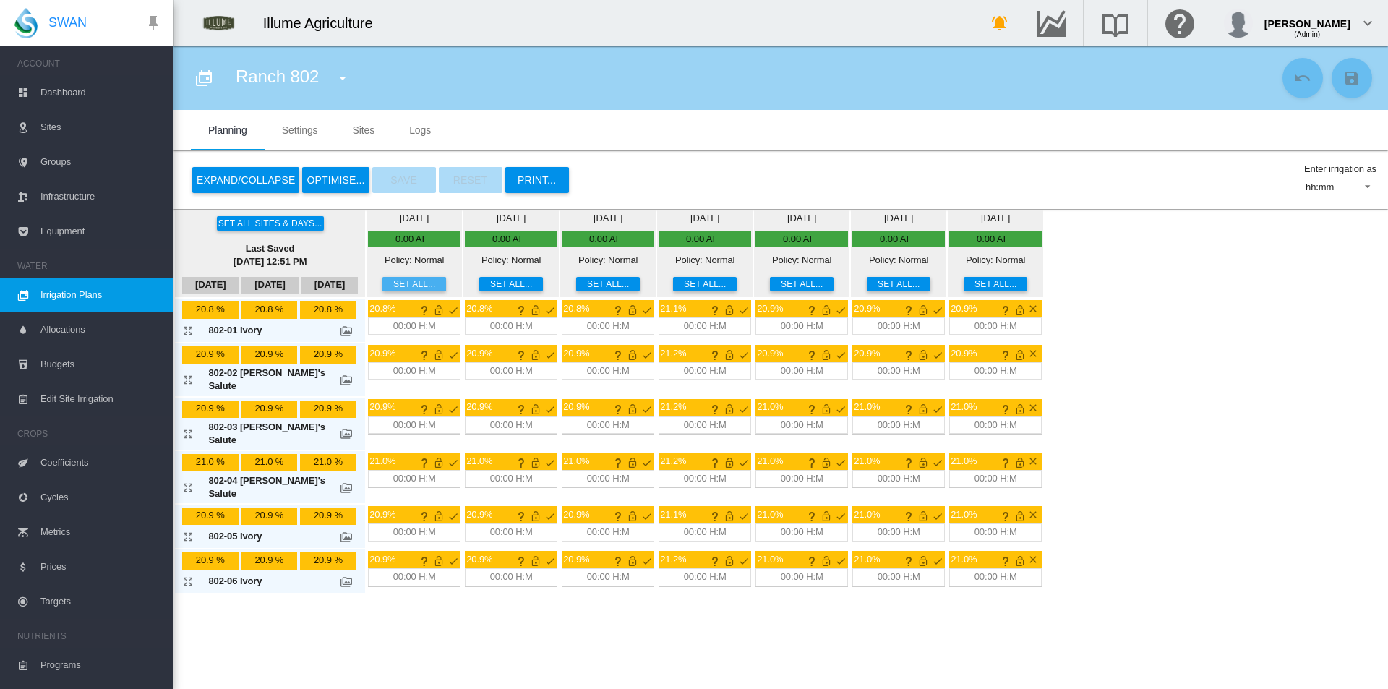
click at [382, 283] on button "Set all..." at bounding box center [414, 284] width 64 height 14
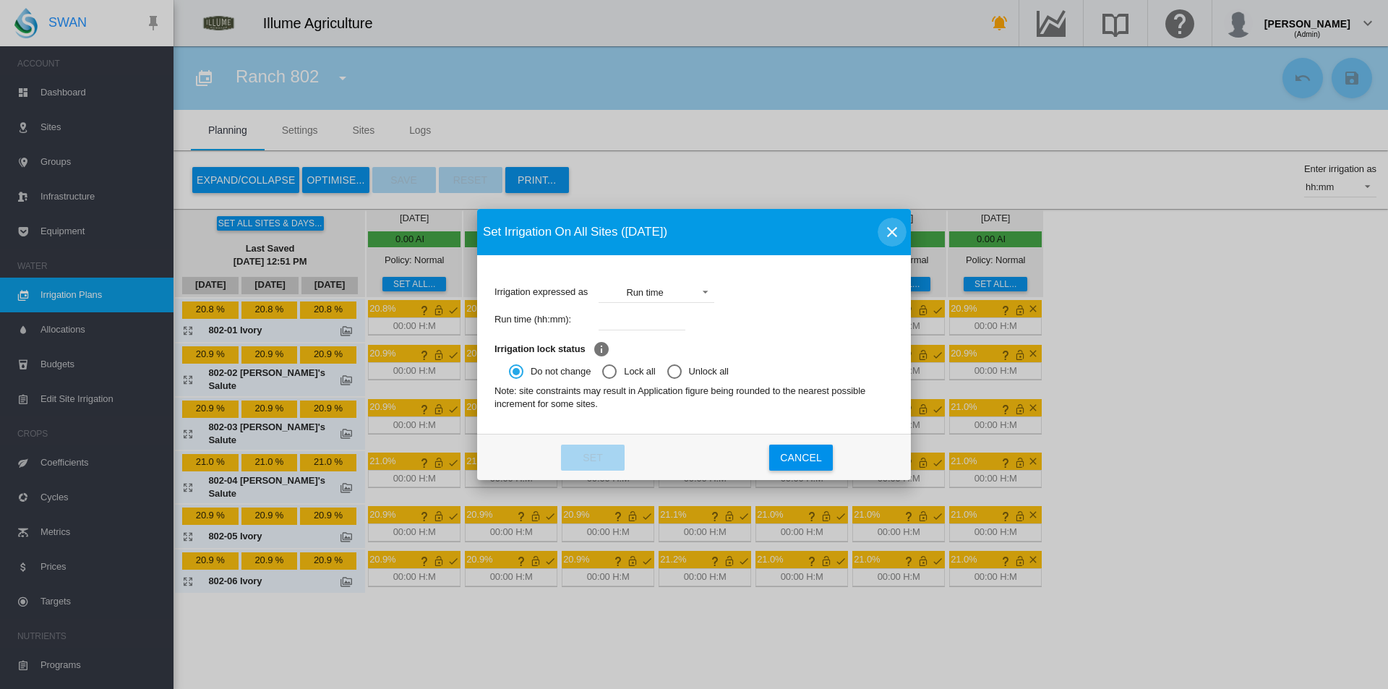
click at [894, 228] on md-icon "icon-close" at bounding box center [891, 231] width 17 height 17
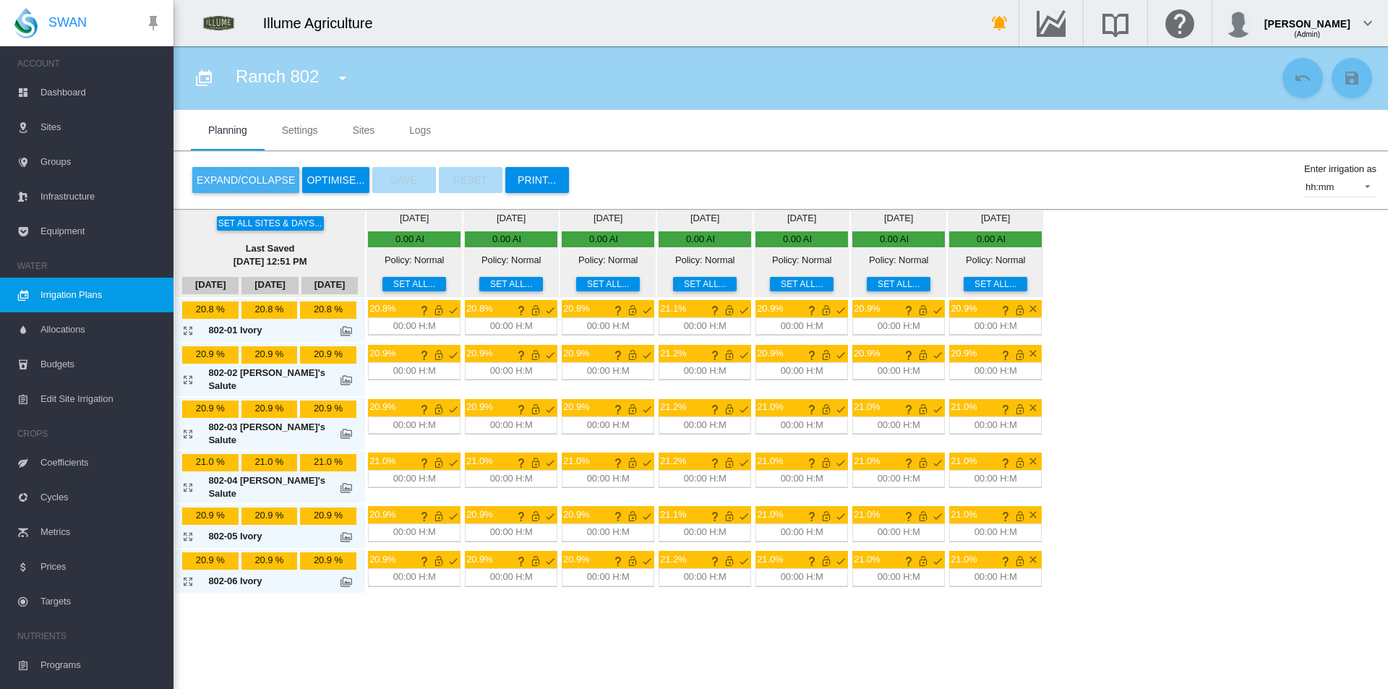
click at [278, 180] on button "Expand/Collapse" at bounding box center [245, 180] width 107 height 26
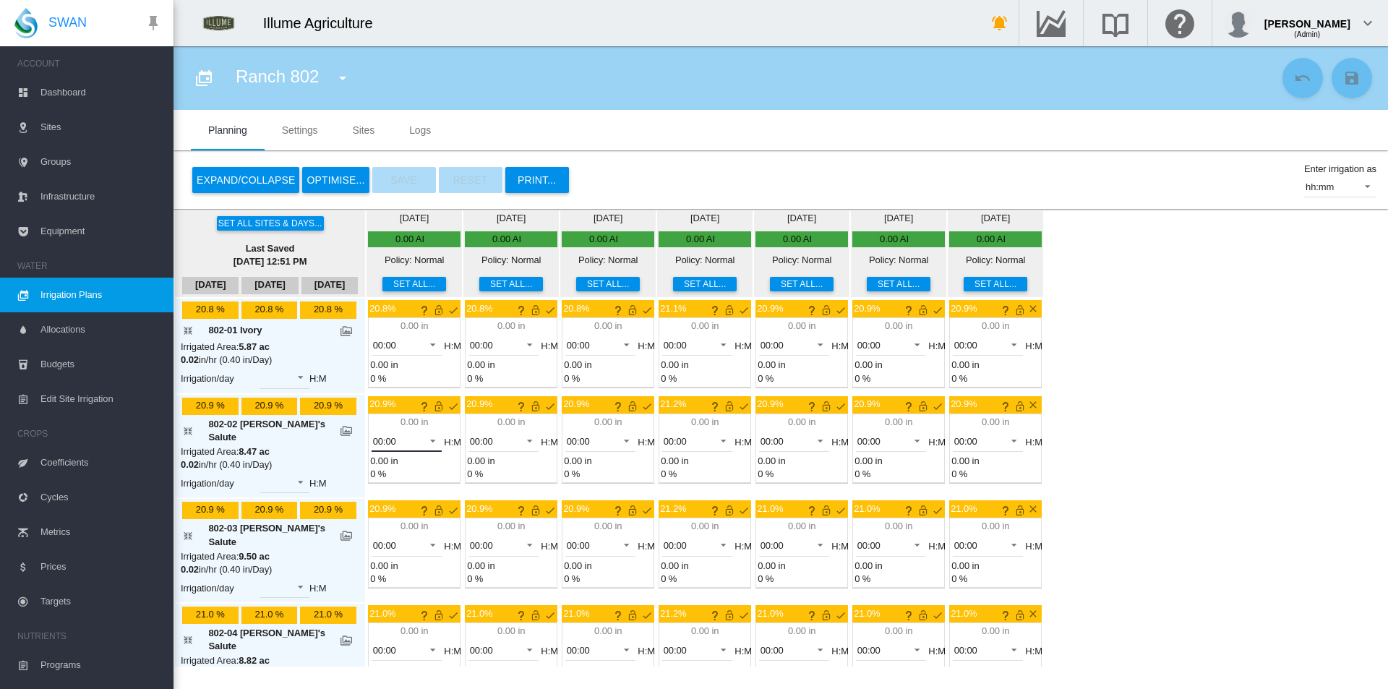
click at [372, 450] on md-select-value "00:00" at bounding box center [407, 441] width 71 height 22
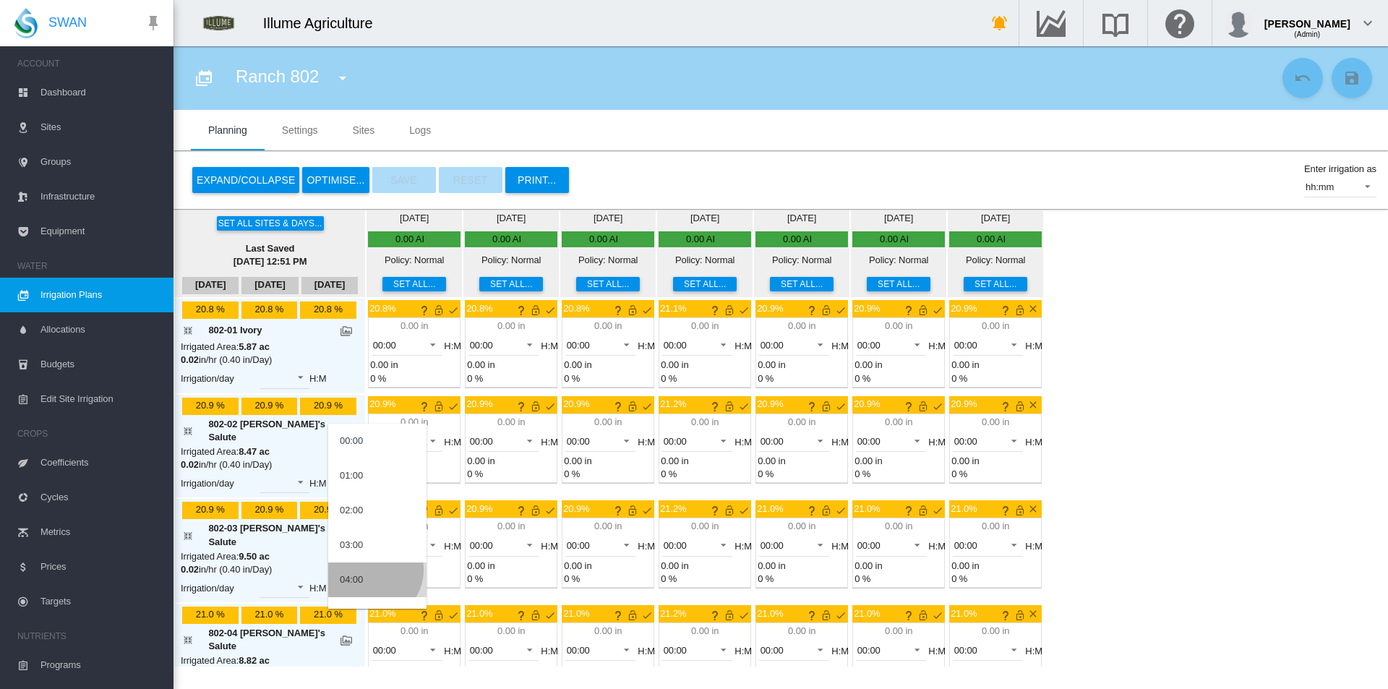
click at [372, 570] on md-option "04:00" at bounding box center [377, 579] width 98 height 35
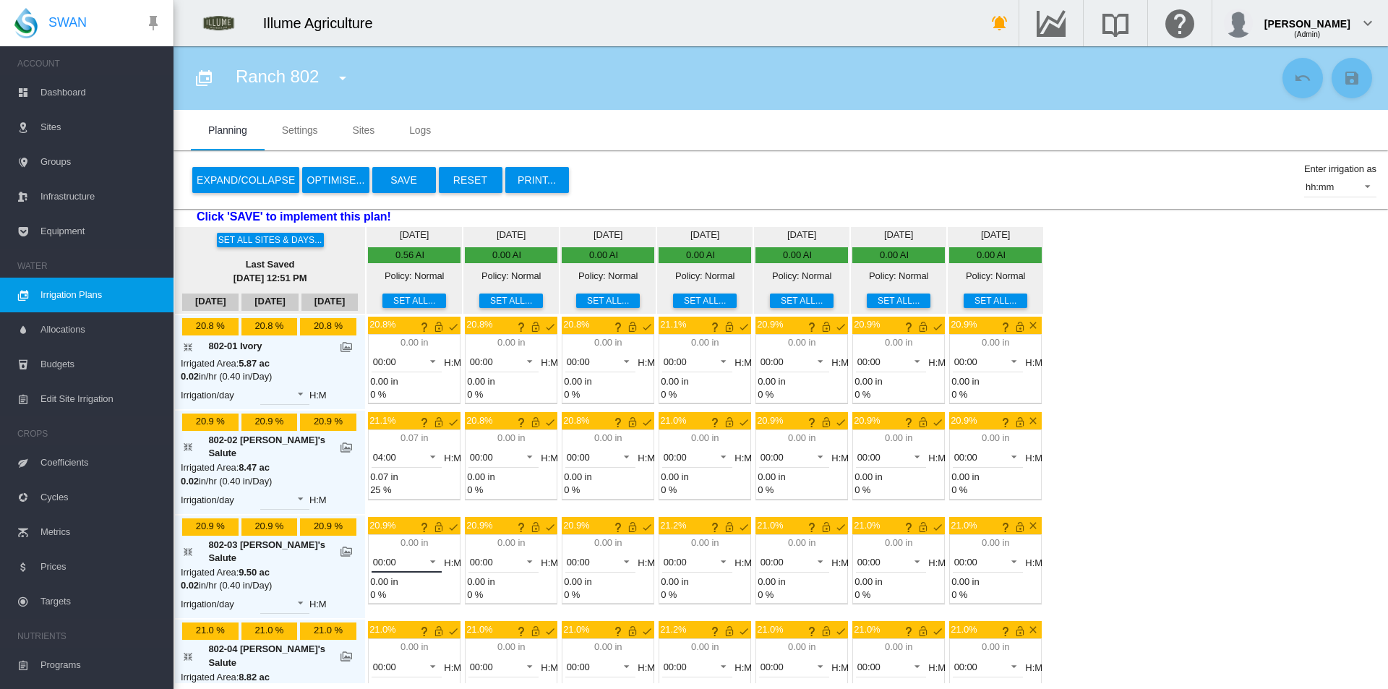
click at [376, 556] on span "00:00" at bounding box center [395, 562] width 45 height 13
click at [385, 646] on md-option "04:00" at bounding box center [377, 653] width 98 height 35
click at [373, 661] on span "00:00" at bounding box center [395, 667] width 45 height 13
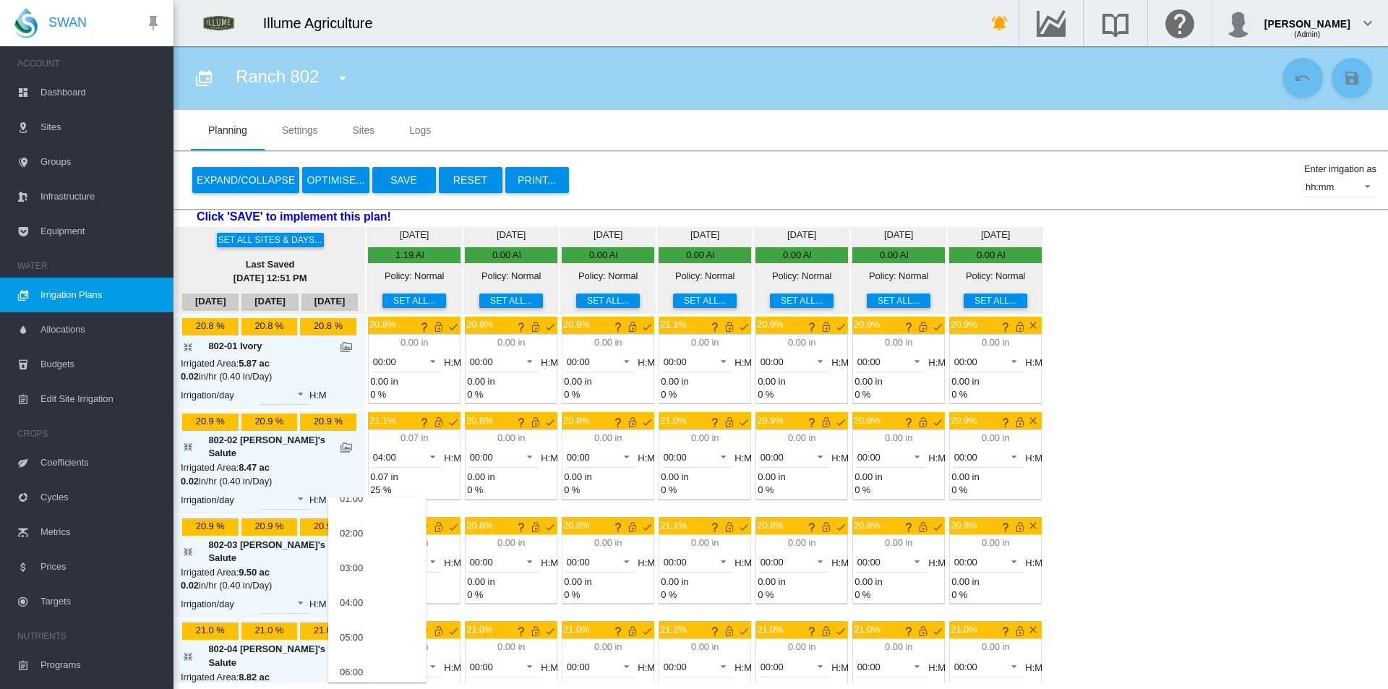
scroll to position [72, 0]
click at [363, 583] on div "04:00" at bounding box center [351, 581] width 23 height 13
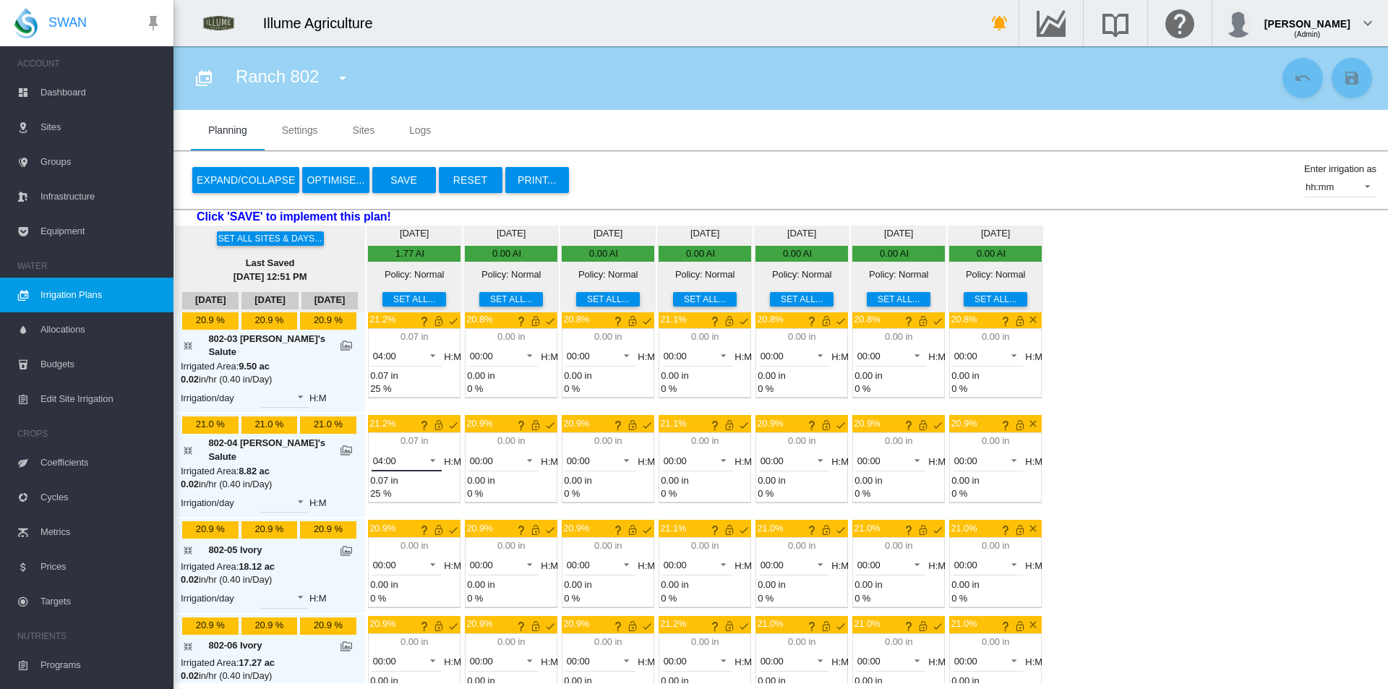
scroll to position [0, 0]
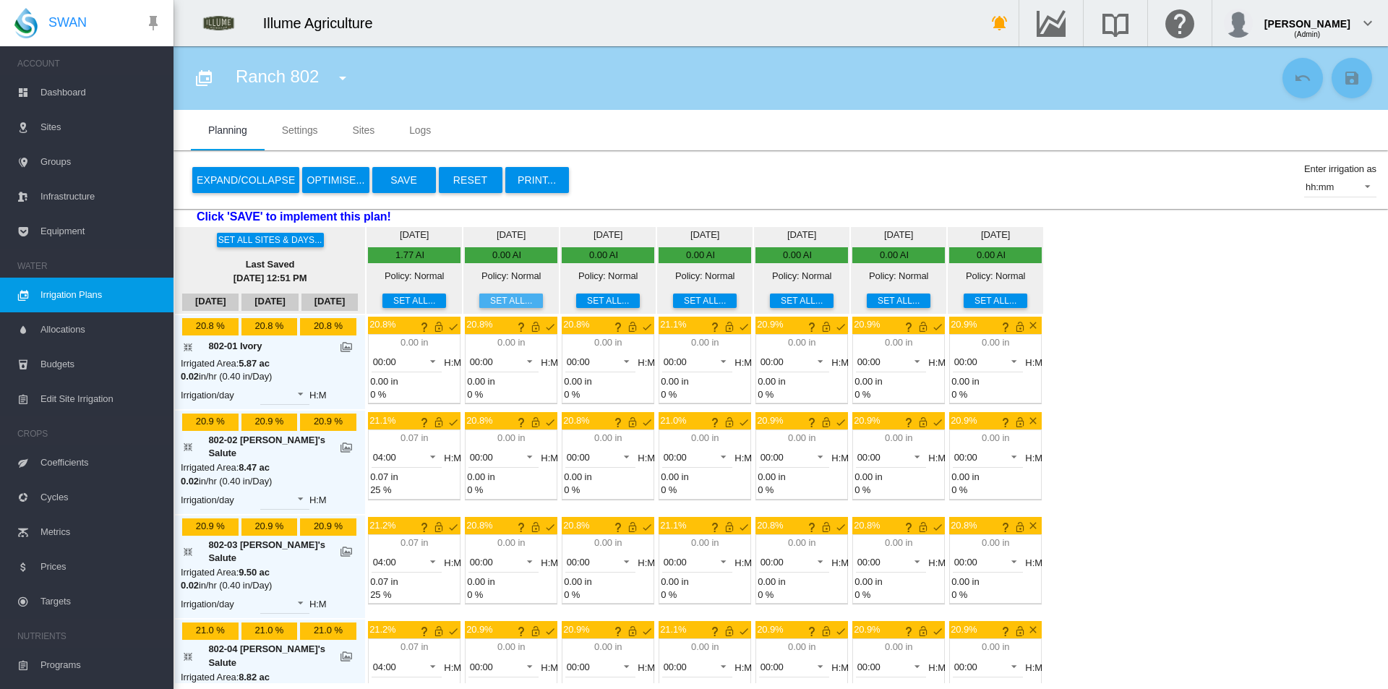
click at [498, 293] on button "Set all..." at bounding box center [511, 300] width 64 height 14
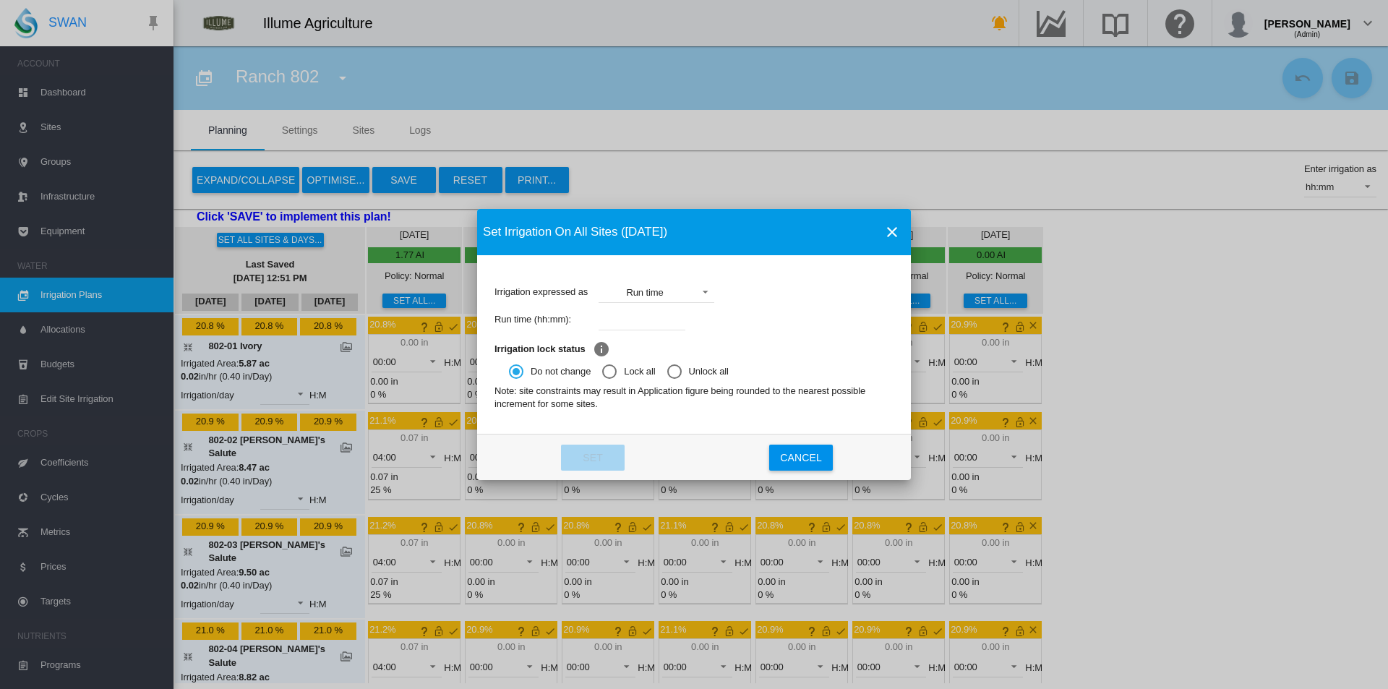
click at [619, 306] on div "Run time (hh:mm):" at bounding box center [693, 319] width 399 height 27
click at [625, 312] on input "Irrigation expressed ..." at bounding box center [642, 320] width 87 height 22
type input "****"
click at [588, 456] on button "Set" at bounding box center [593, 458] width 64 height 26
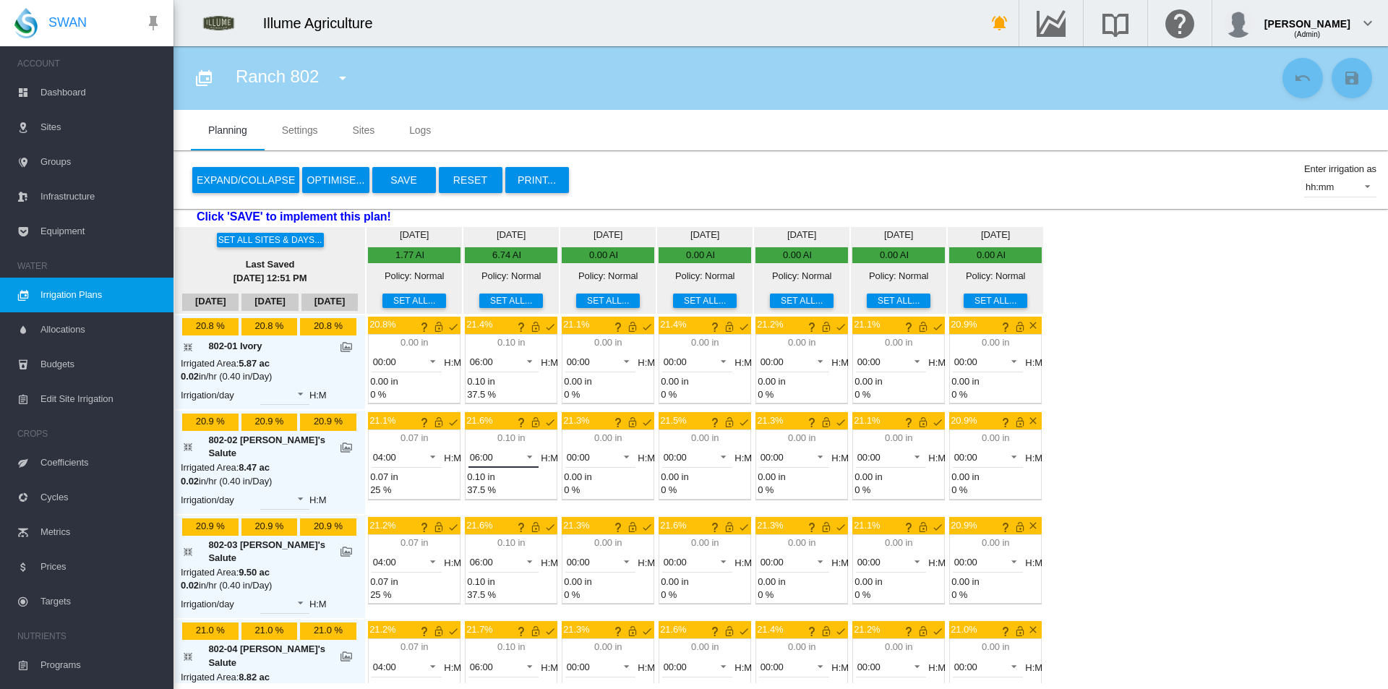
click at [470, 460] on div "06:00" at bounding box center [481, 457] width 23 height 11
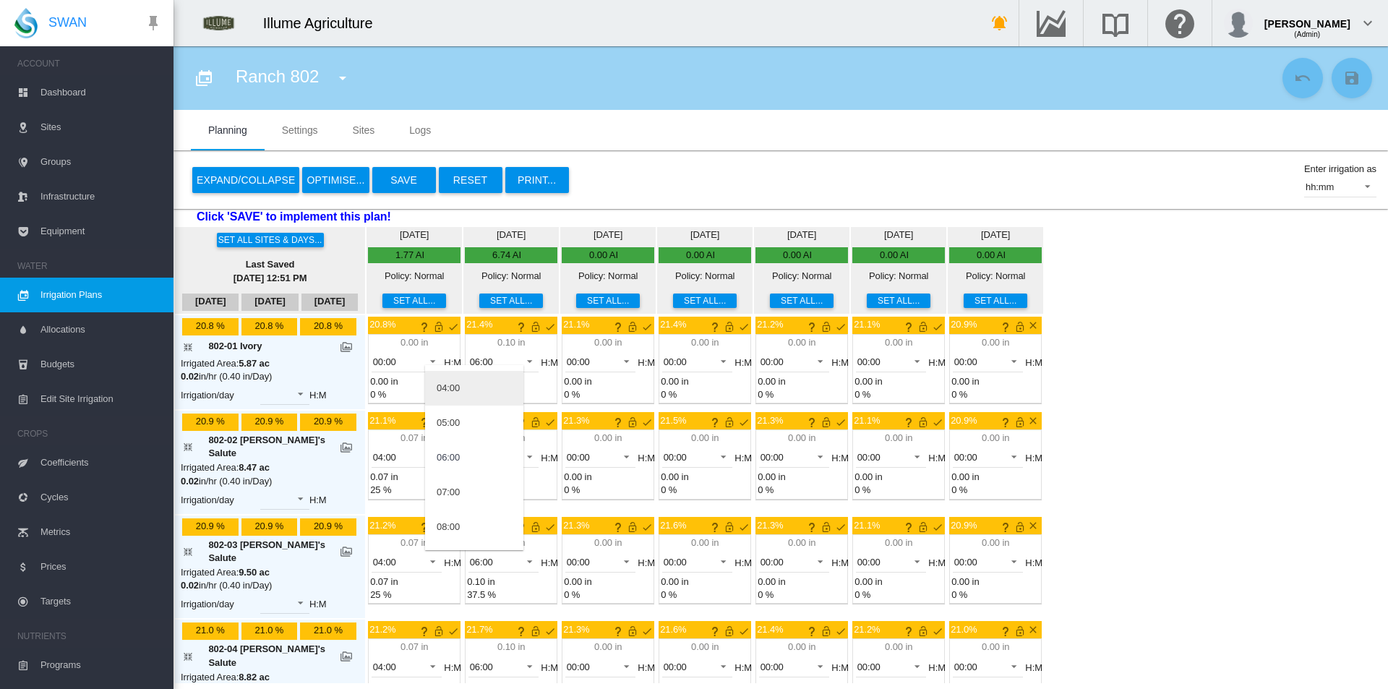
click at [463, 393] on md-option "04:00" at bounding box center [474, 388] width 98 height 35
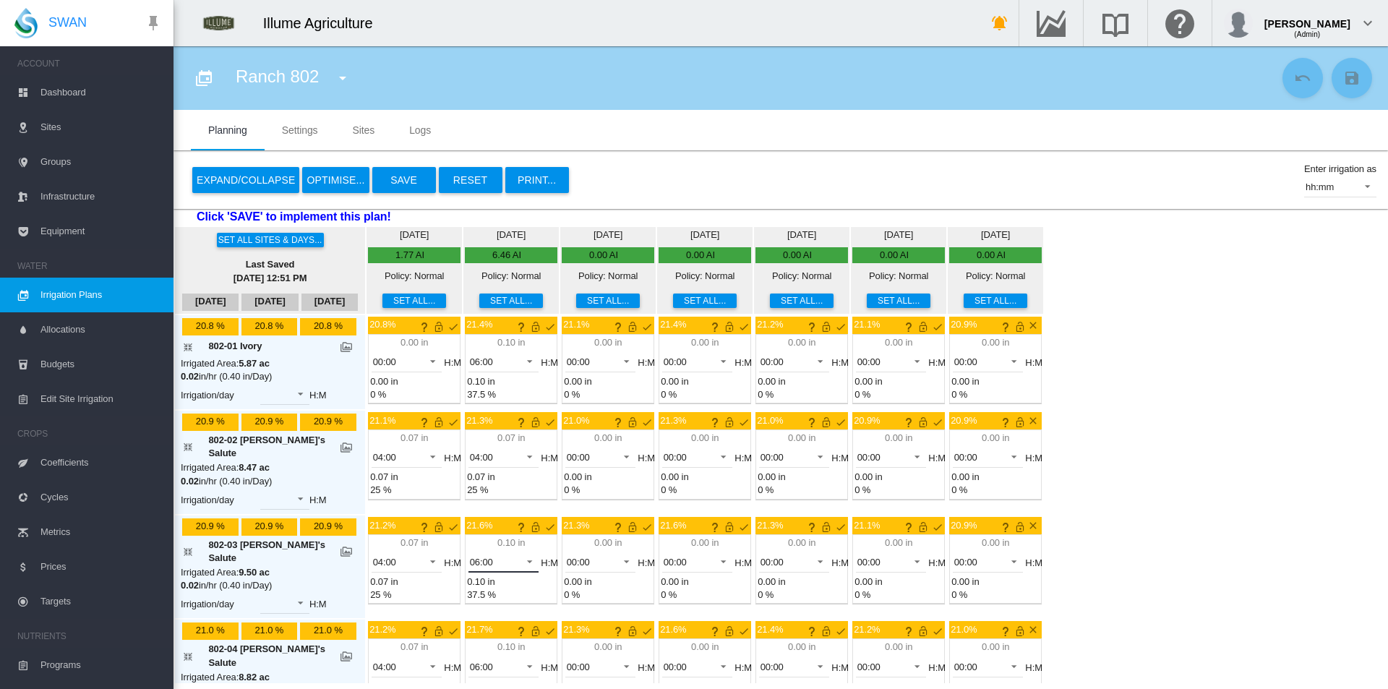
drag, startPoint x: 460, startPoint y: 550, endPoint x: 468, endPoint y: 547, distance: 8.5
click at [470, 556] on span "06:00" at bounding box center [492, 562] width 45 height 13
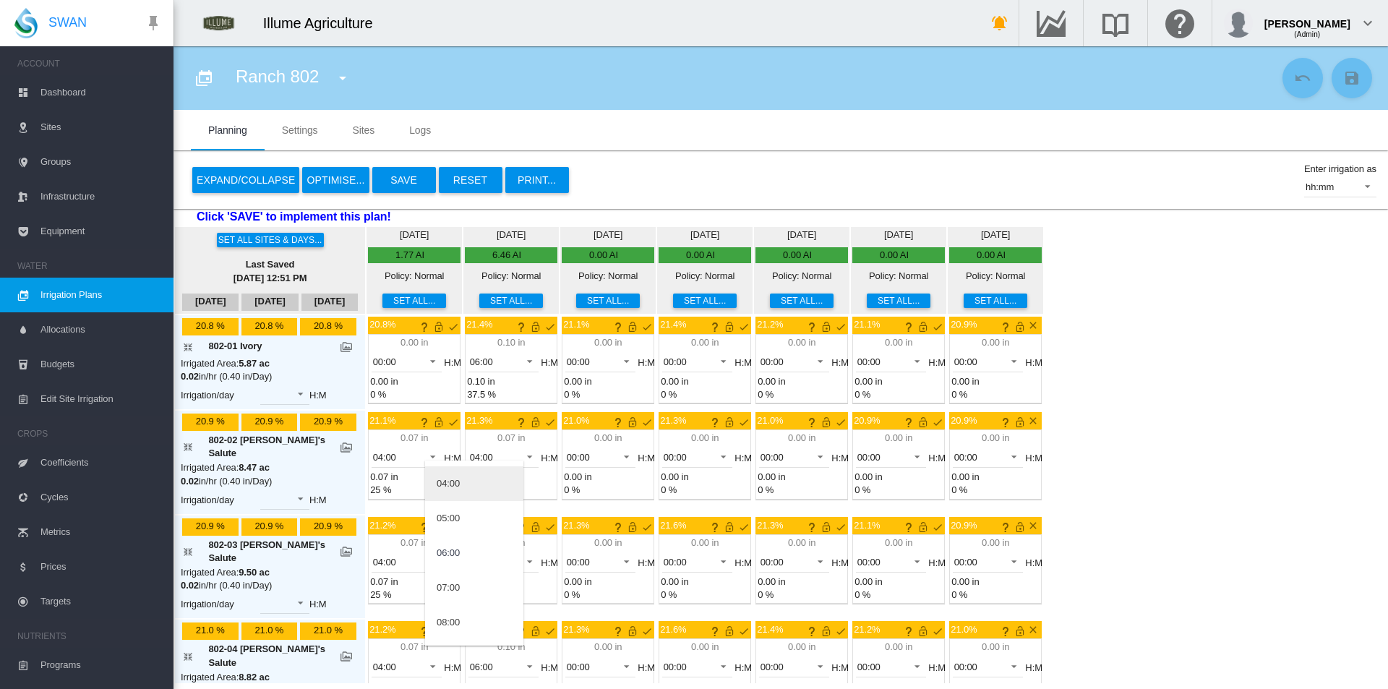
drag, startPoint x: 480, startPoint y: 486, endPoint x: 484, endPoint y: 497, distance: 11.0
click at [479, 486] on md-option "04:00" at bounding box center [474, 483] width 98 height 35
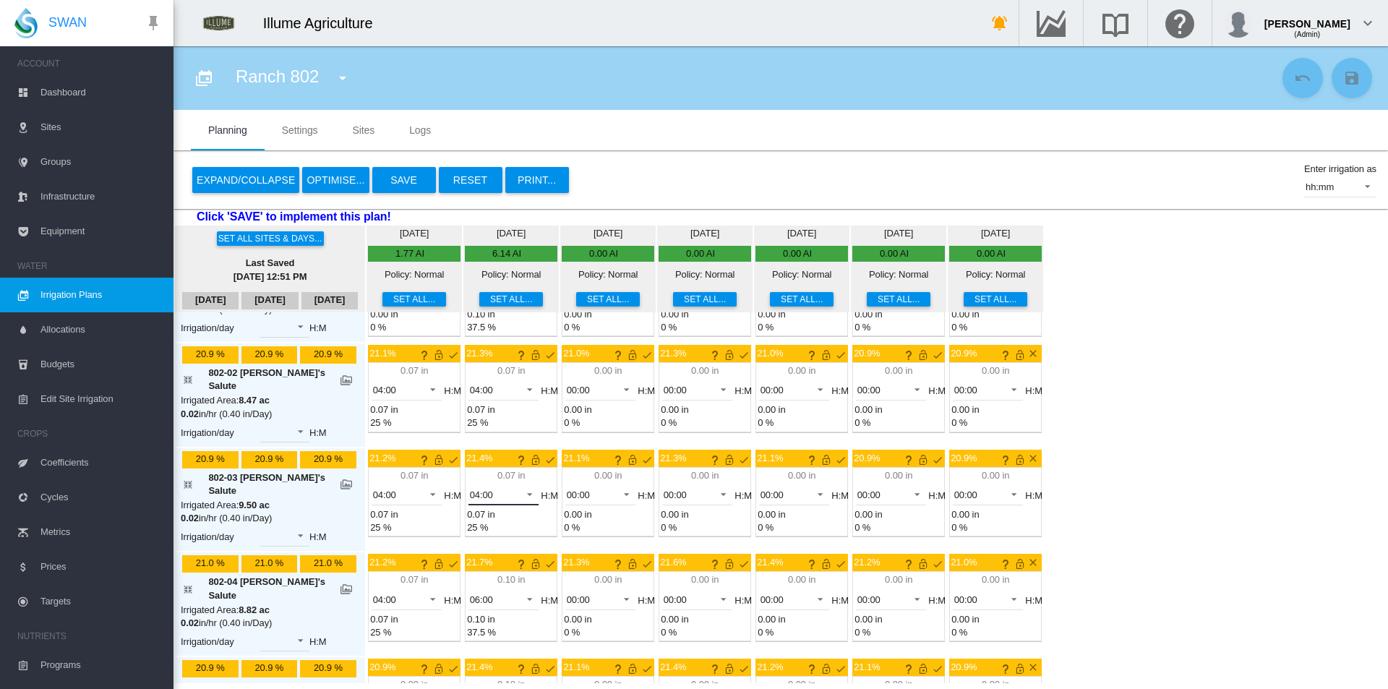
scroll to position [145, 0]
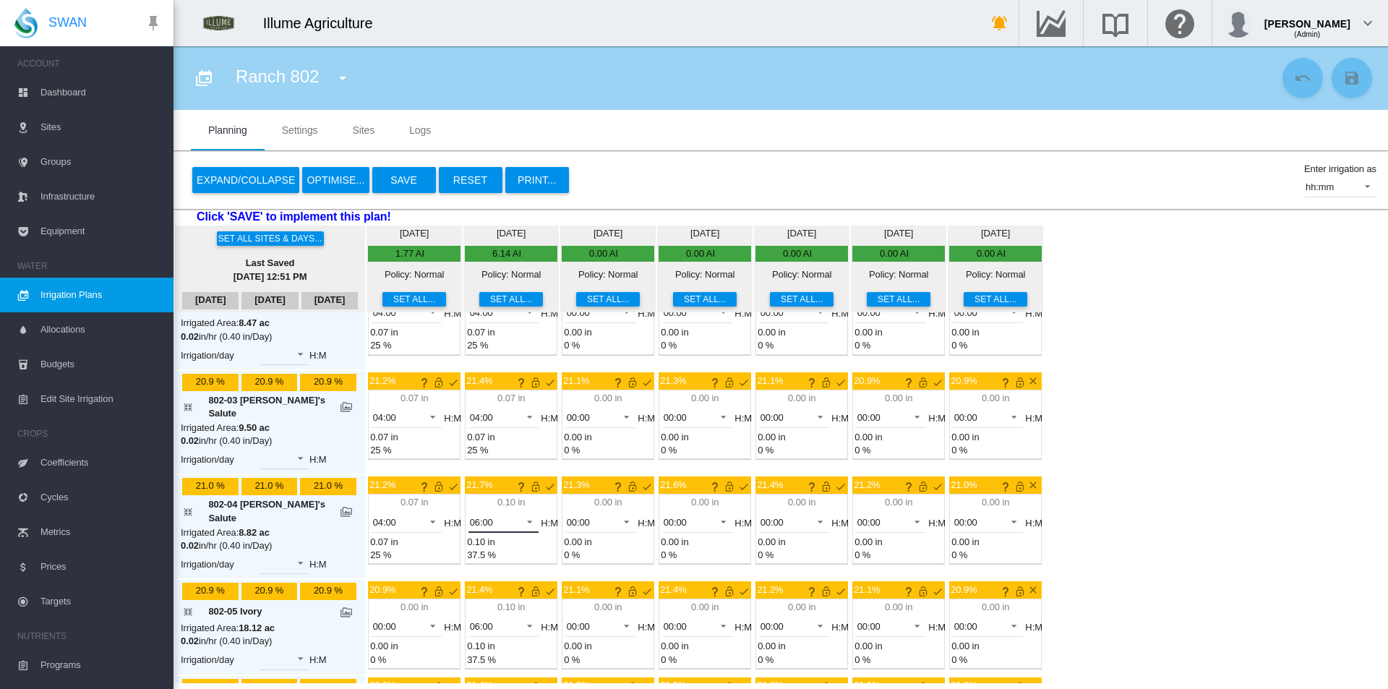
click at [471, 516] on span "06:00" at bounding box center [492, 522] width 45 height 13
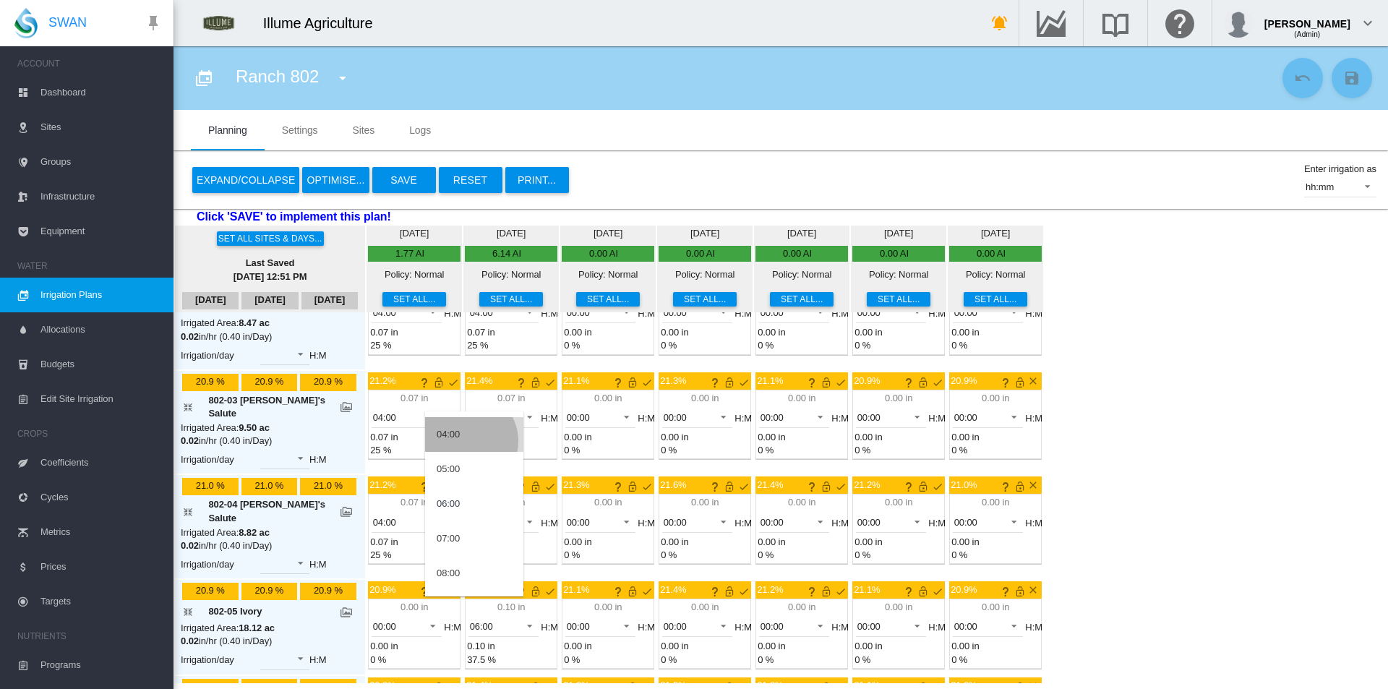
click at [466, 441] on md-option "04:00" at bounding box center [474, 434] width 98 height 35
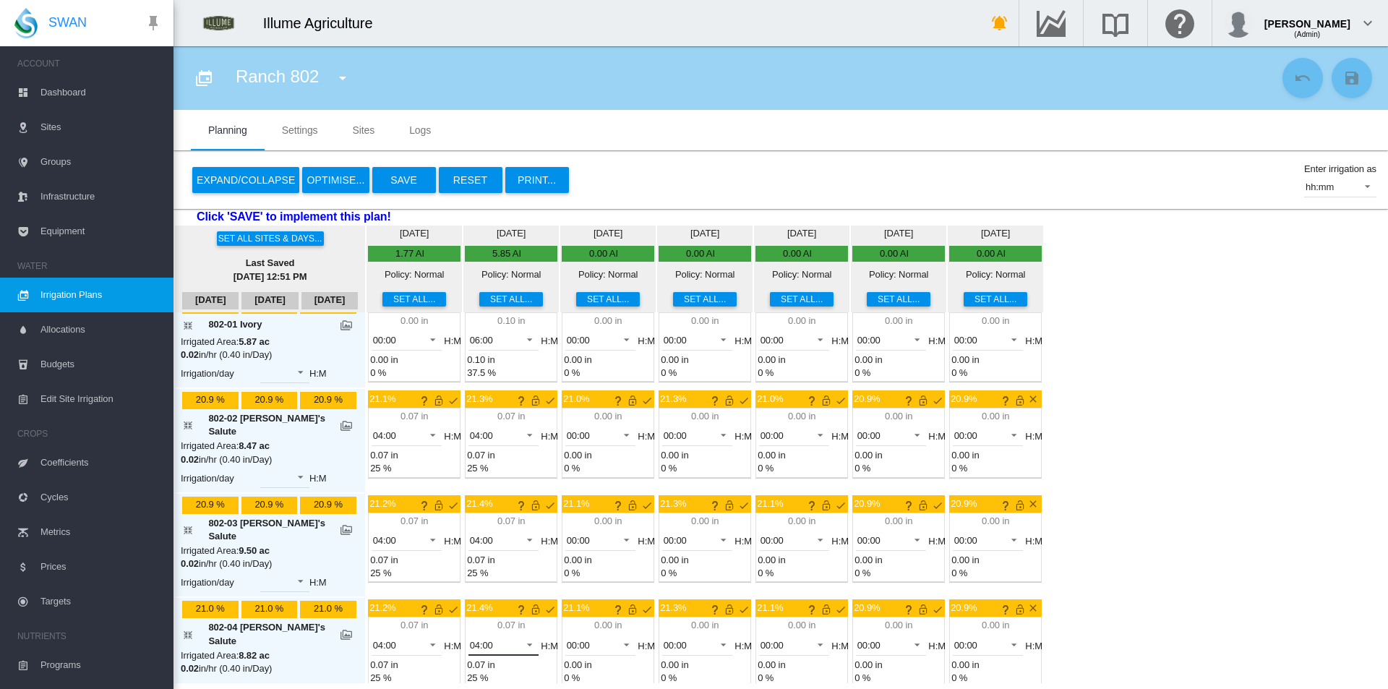
scroll to position [0, 0]
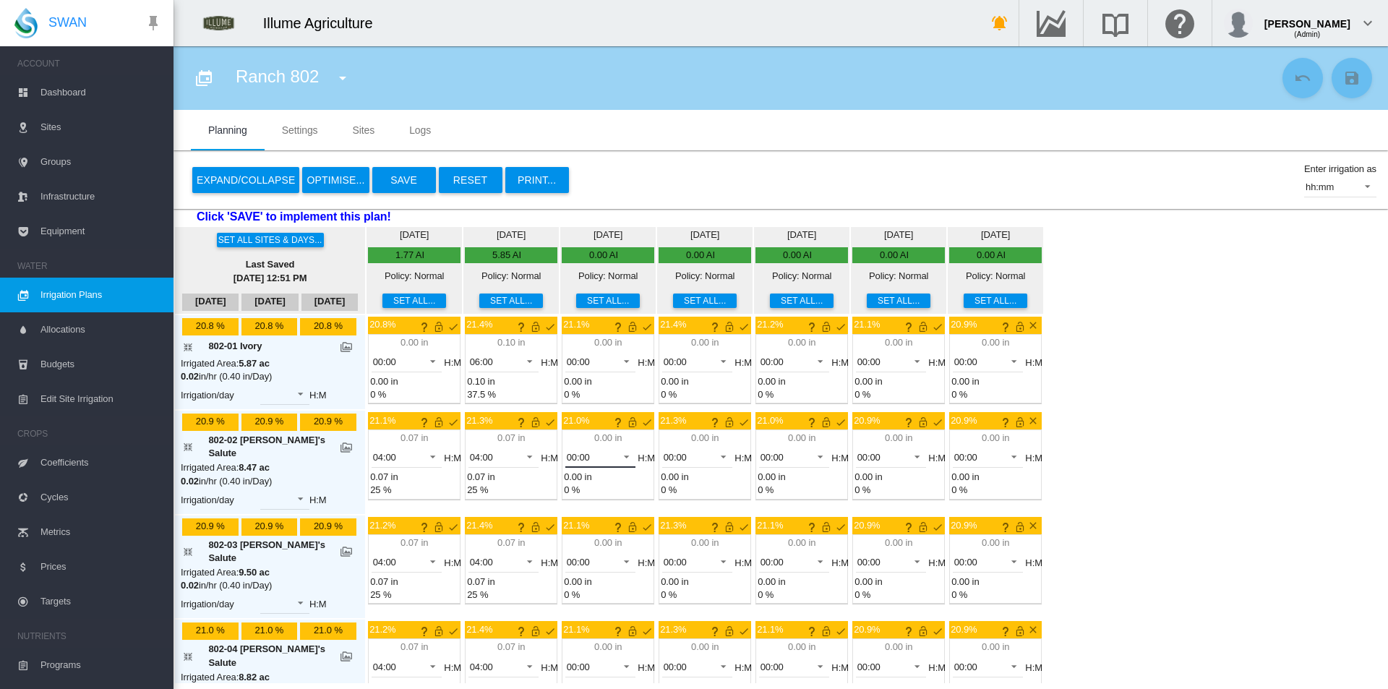
drag, startPoint x: 570, startPoint y: 459, endPoint x: 574, endPoint y: 475, distance: 16.3
click at [571, 459] on span "00:00" at bounding box center [589, 457] width 45 height 13
click at [558, 590] on md-option "04:00" at bounding box center [571, 596] width 98 height 35
click at [565, 563] on md-select-value "00:00" at bounding box center [600, 562] width 71 height 22
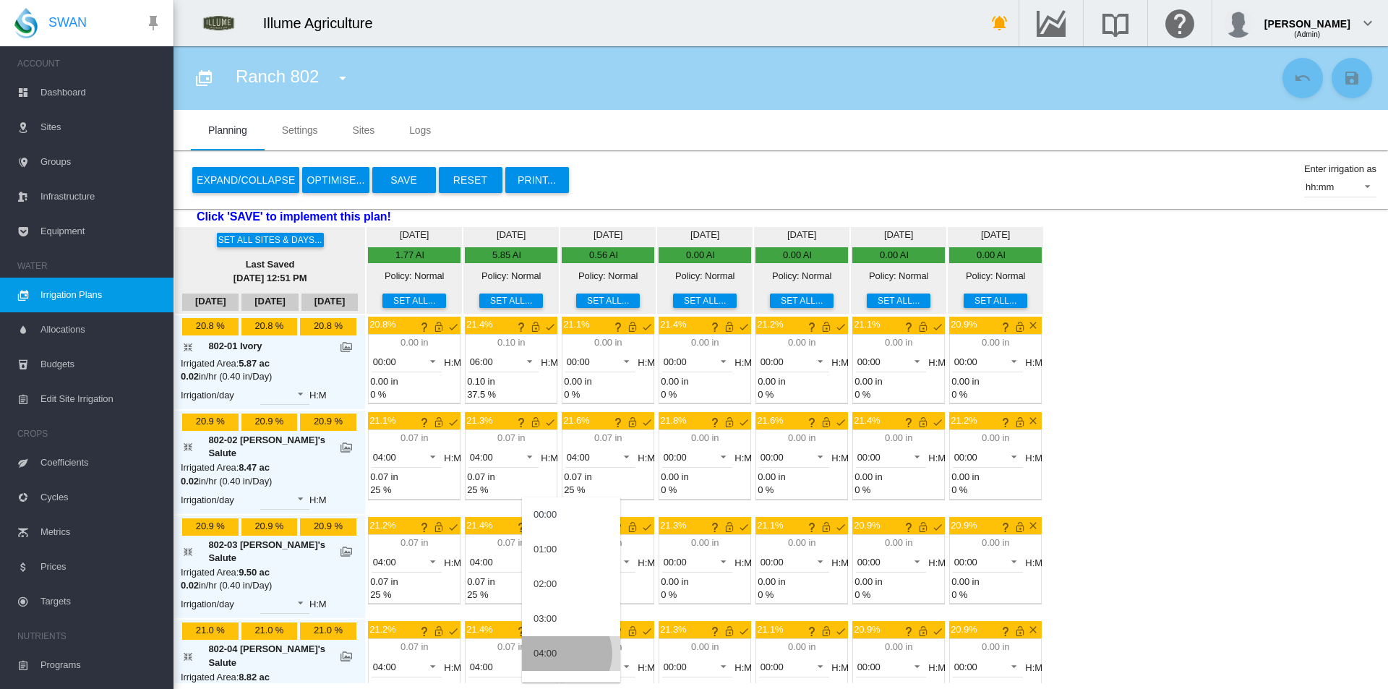
click at [560, 653] on md-option "04:00" at bounding box center [571, 653] width 98 height 35
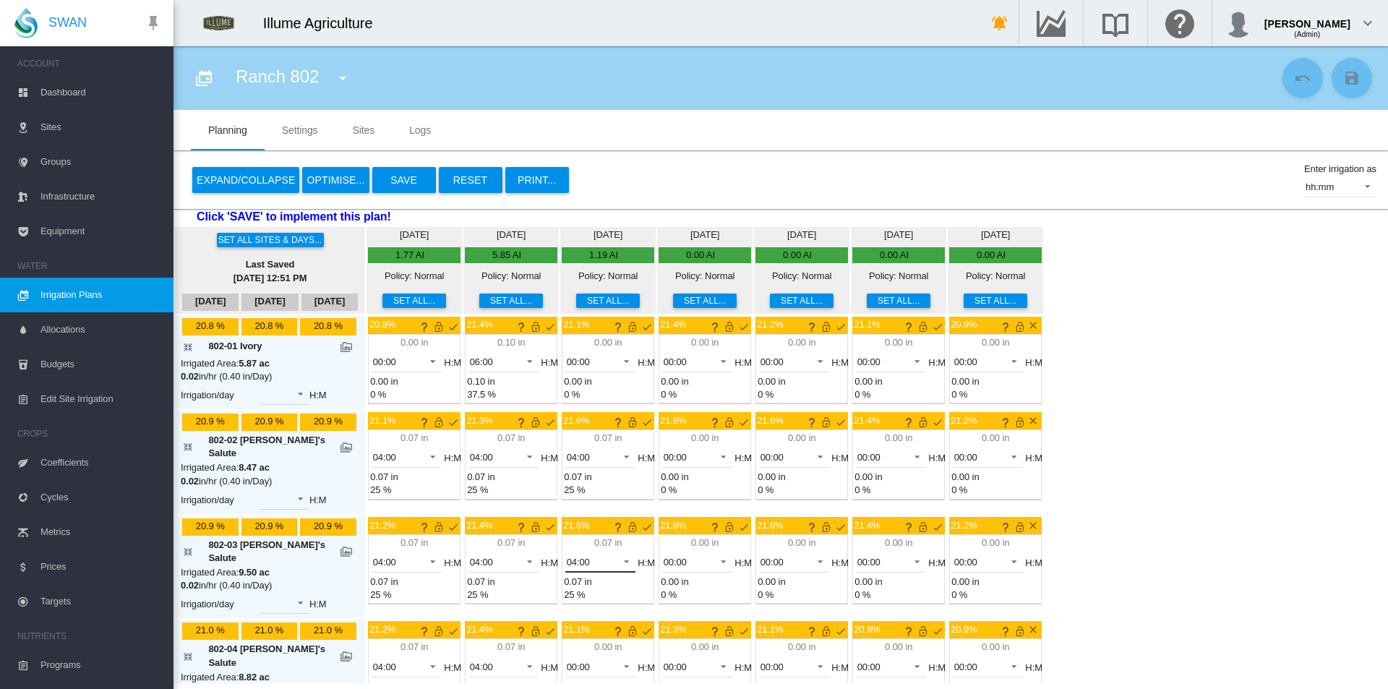
scroll to position [206, 0]
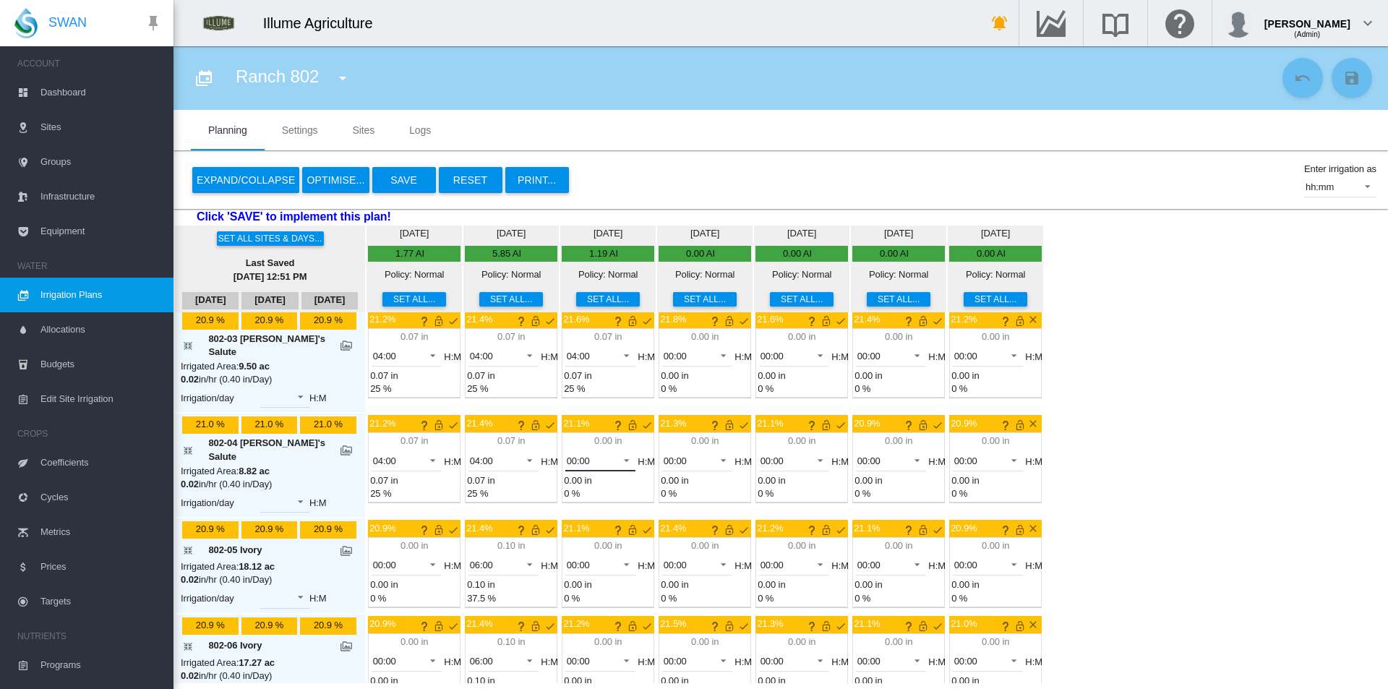
click at [567, 455] on span "00:00" at bounding box center [589, 461] width 45 height 13
click at [562, 580] on md-option "04:00" at bounding box center [571, 581] width 98 height 35
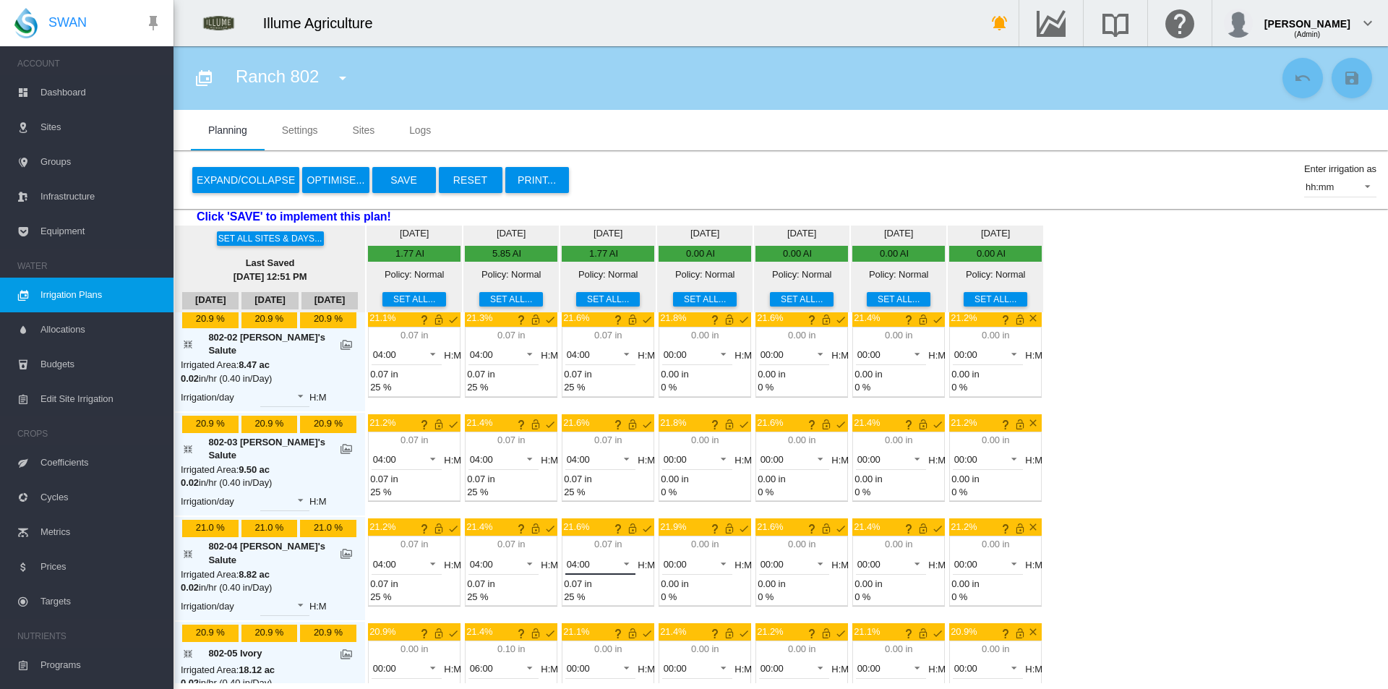
scroll to position [0, 0]
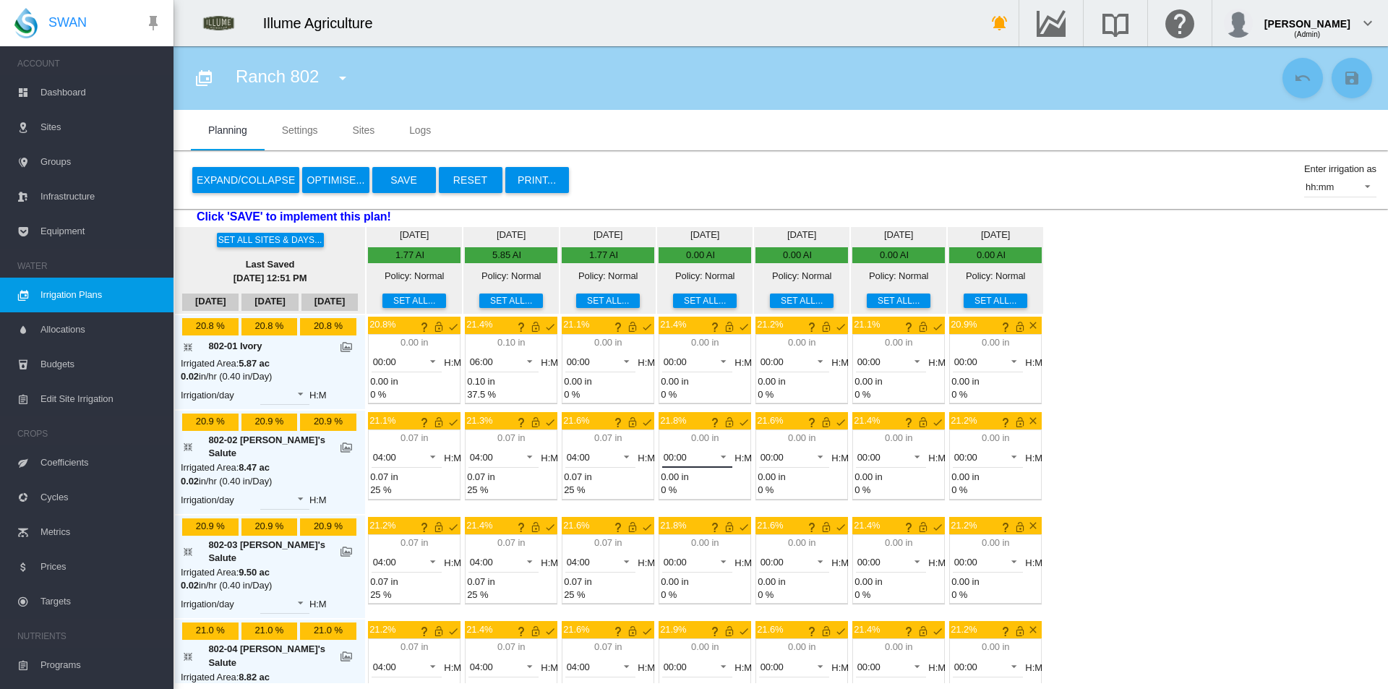
click at [666, 463] on span "00:00" at bounding box center [686, 457] width 45 height 13
click at [644, 596] on div "04:00" at bounding box center [641, 596] width 23 height 13
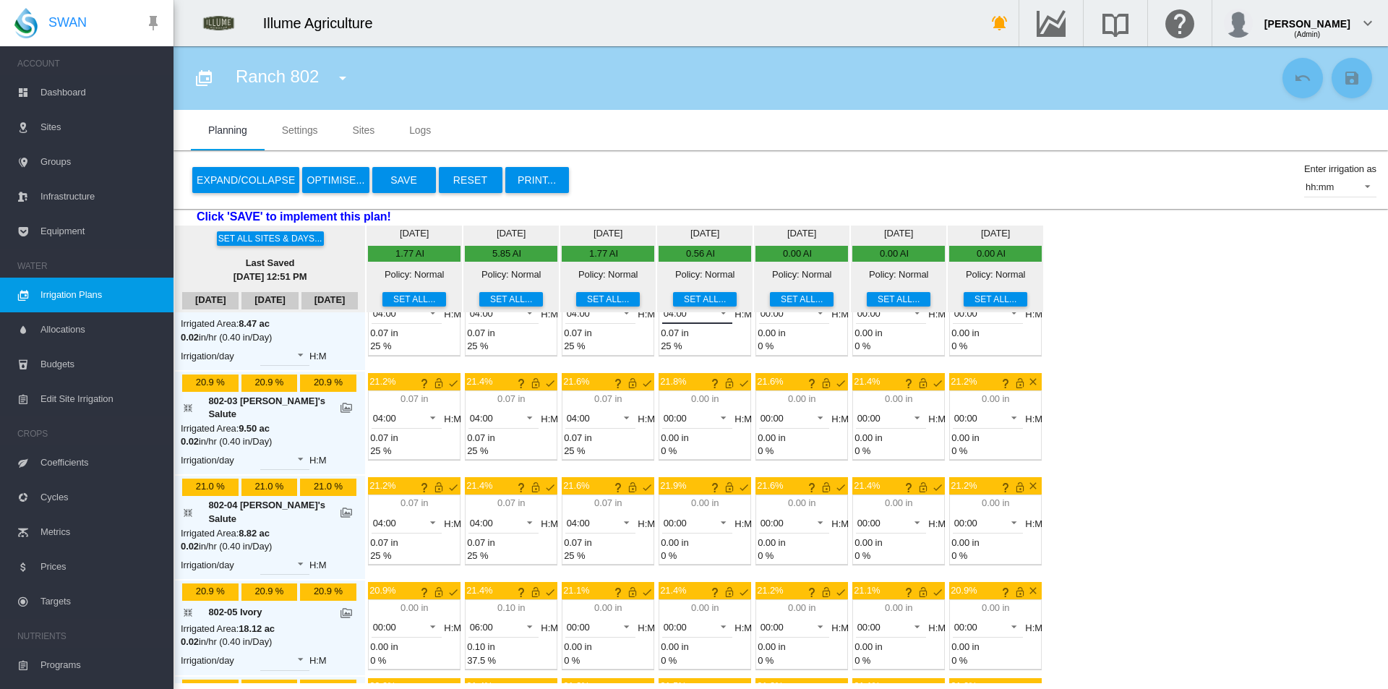
scroll to position [145, 0]
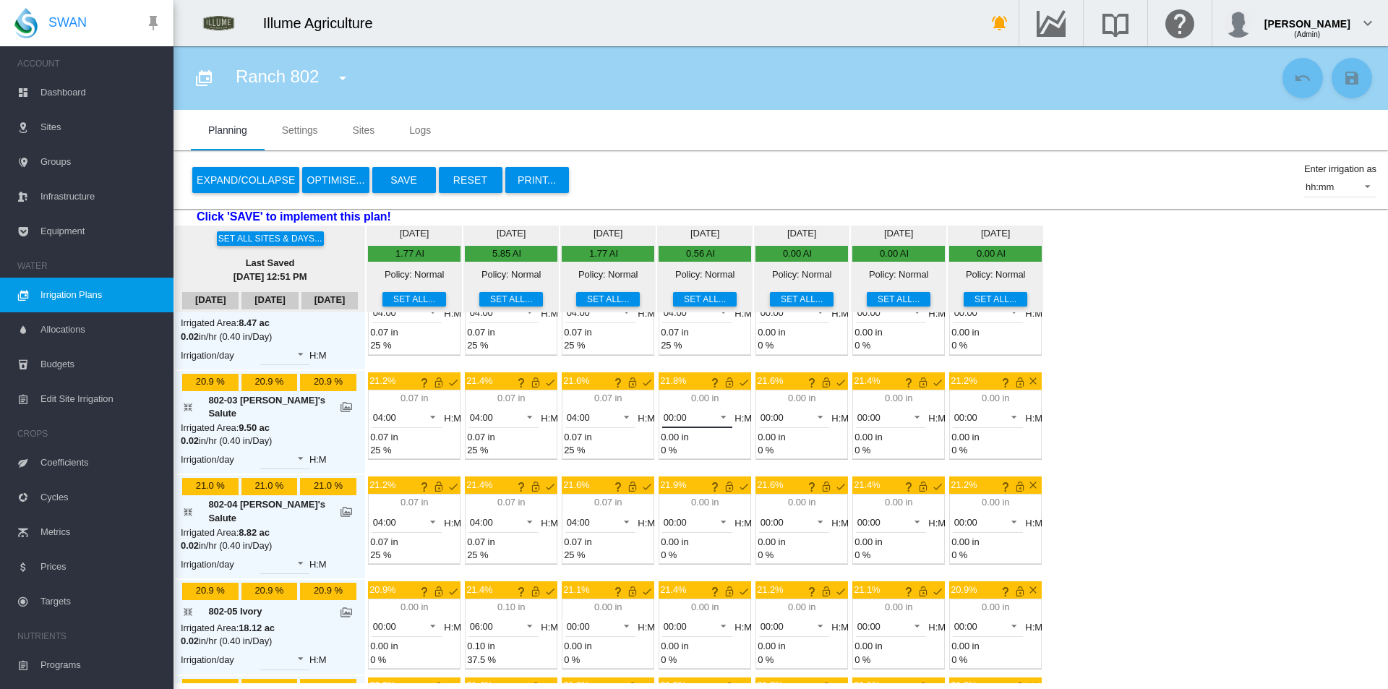
click at [665, 411] on span "00:00" at bounding box center [686, 417] width 45 height 13
click at [665, 546] on md-option "04:00" at bounding box center [668, 547] width 98 height 35
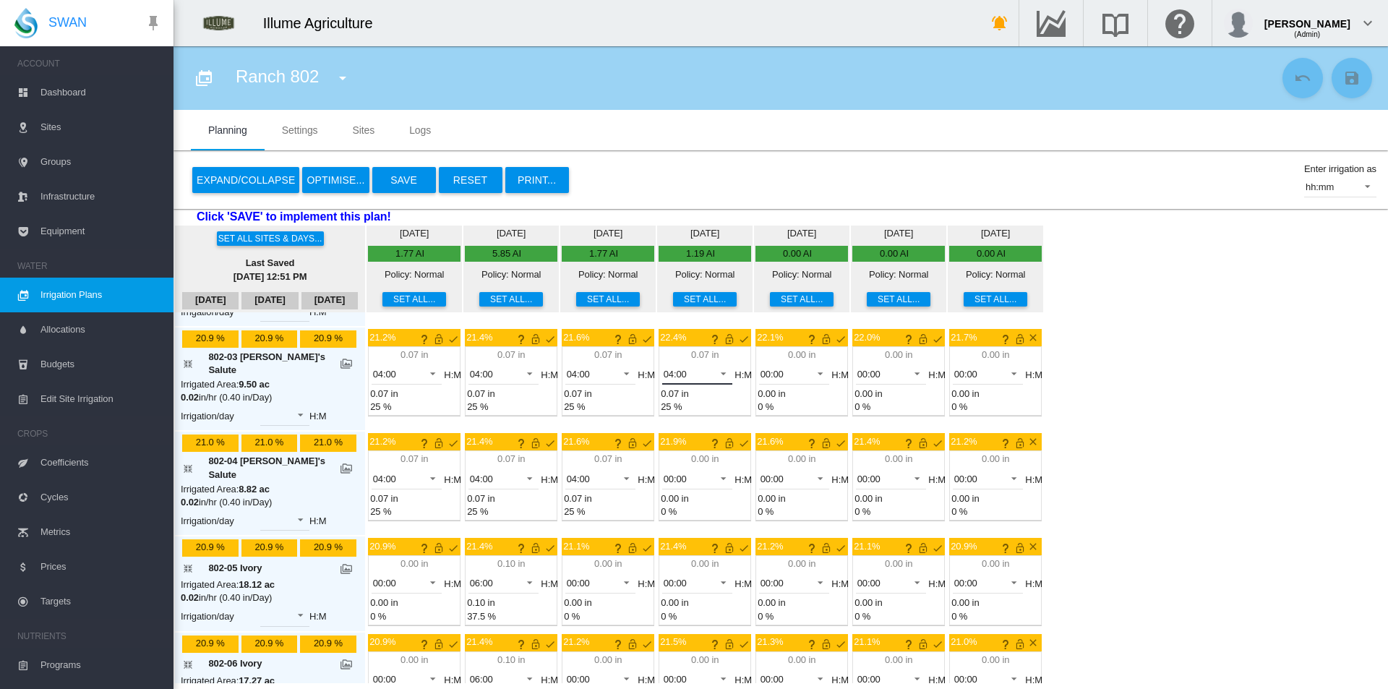
scroll to position [206, 0]
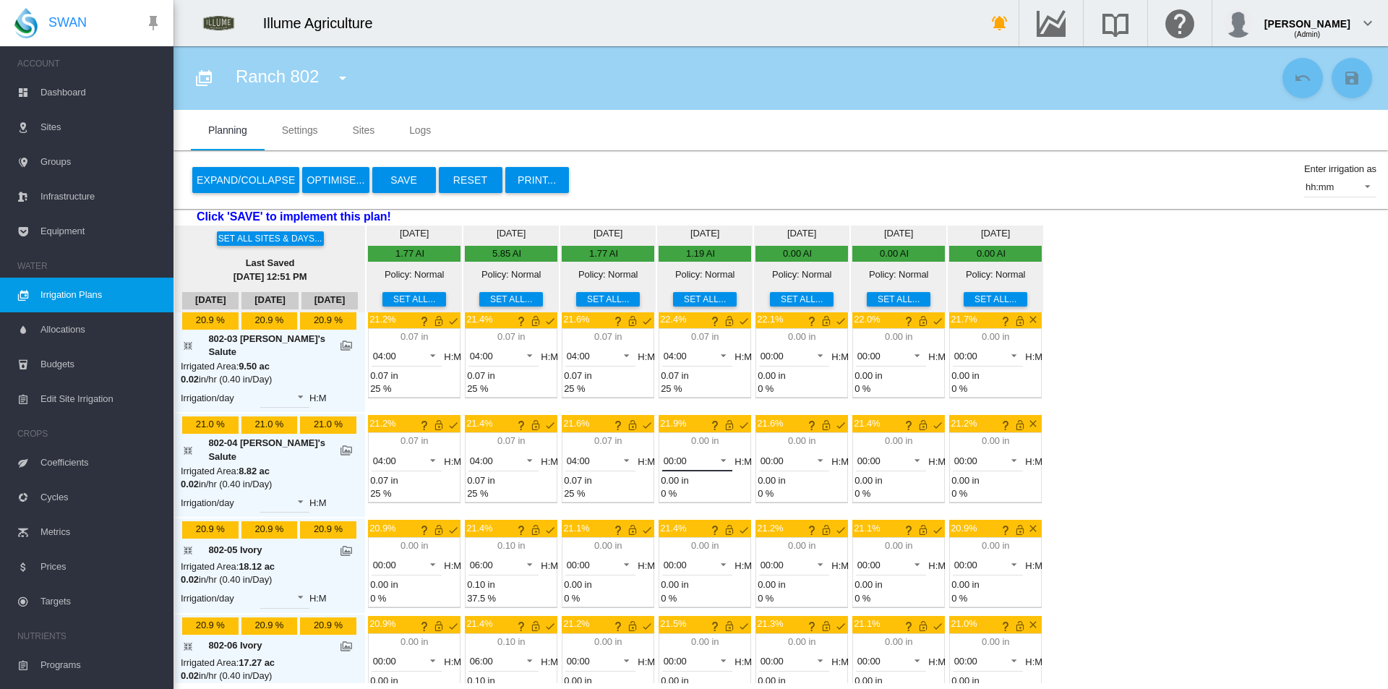
drag, startPoint x: 659, startPoint y: 443, endPoint x: 661, endPoint y: 464, distance: 21.0
click at [664, 455] on span "00:00" at bounding box center [686, 461] width 45 height 13
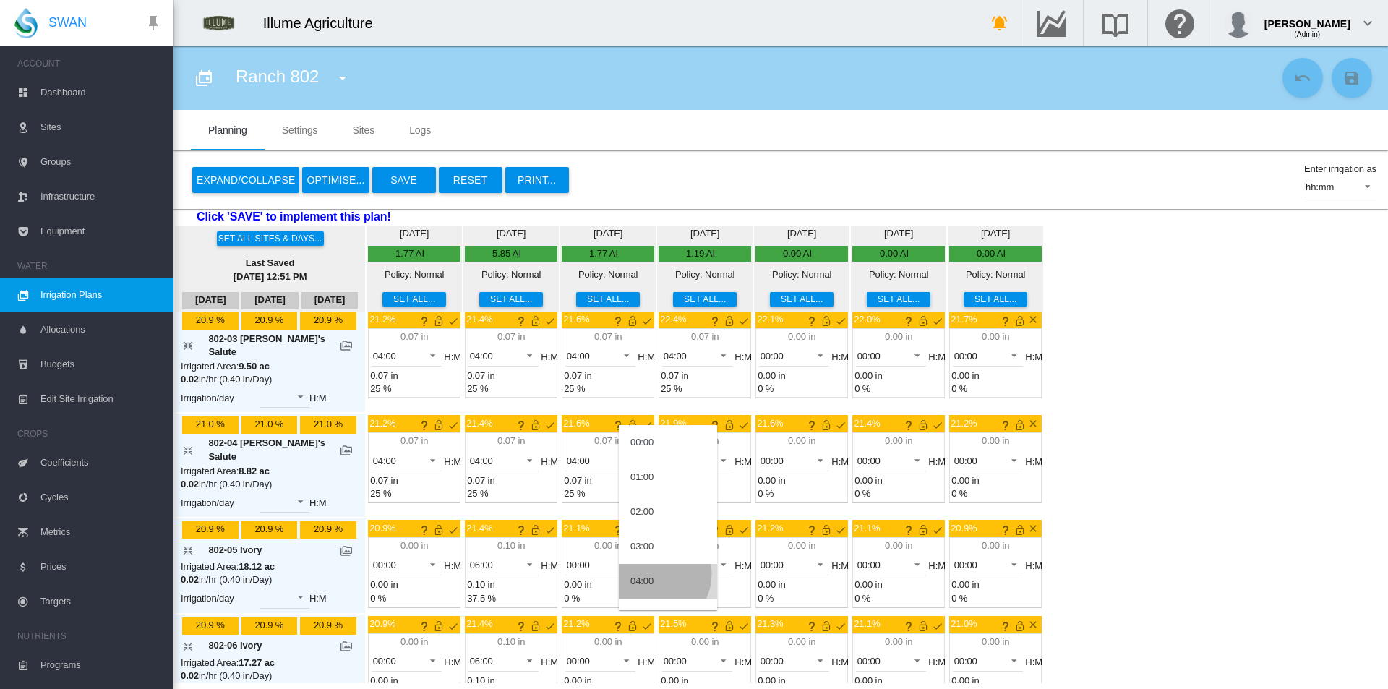
click at [654, 574] on md-option "04:00" at bounding box center [668, 581] width 98 height 35
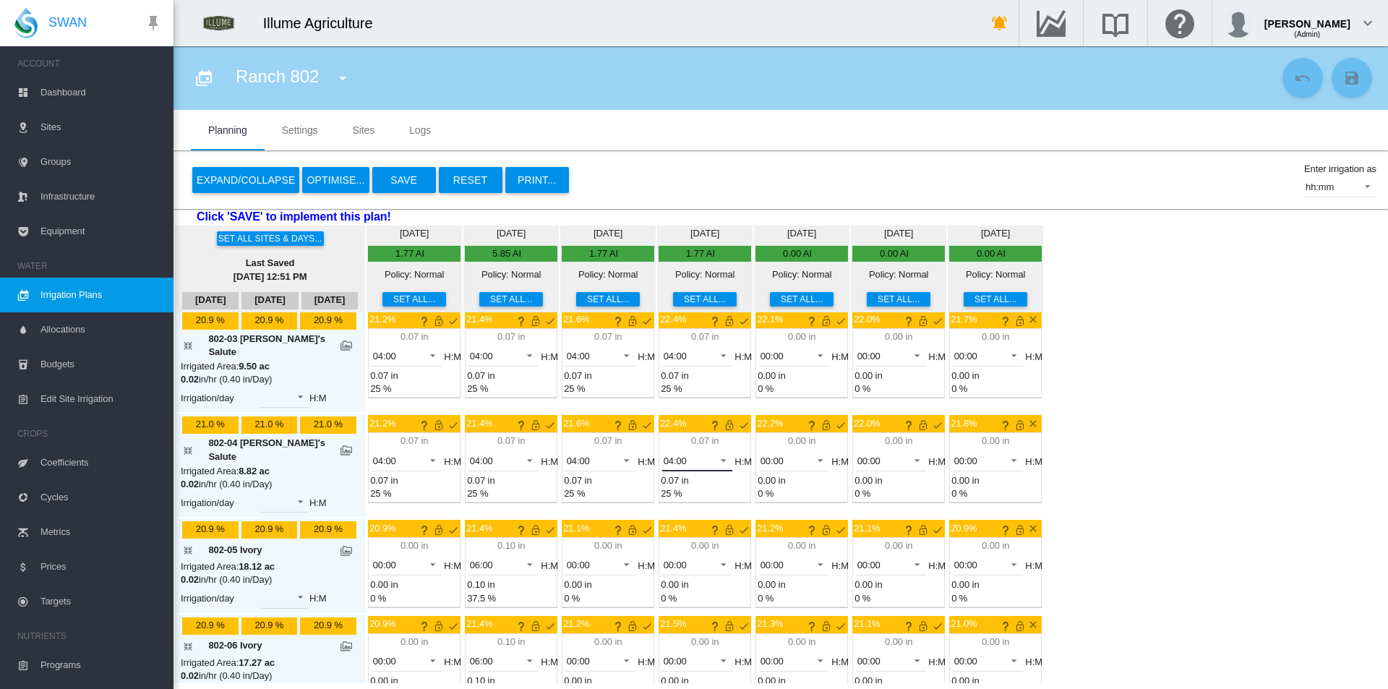
scroll to position [0, 0]
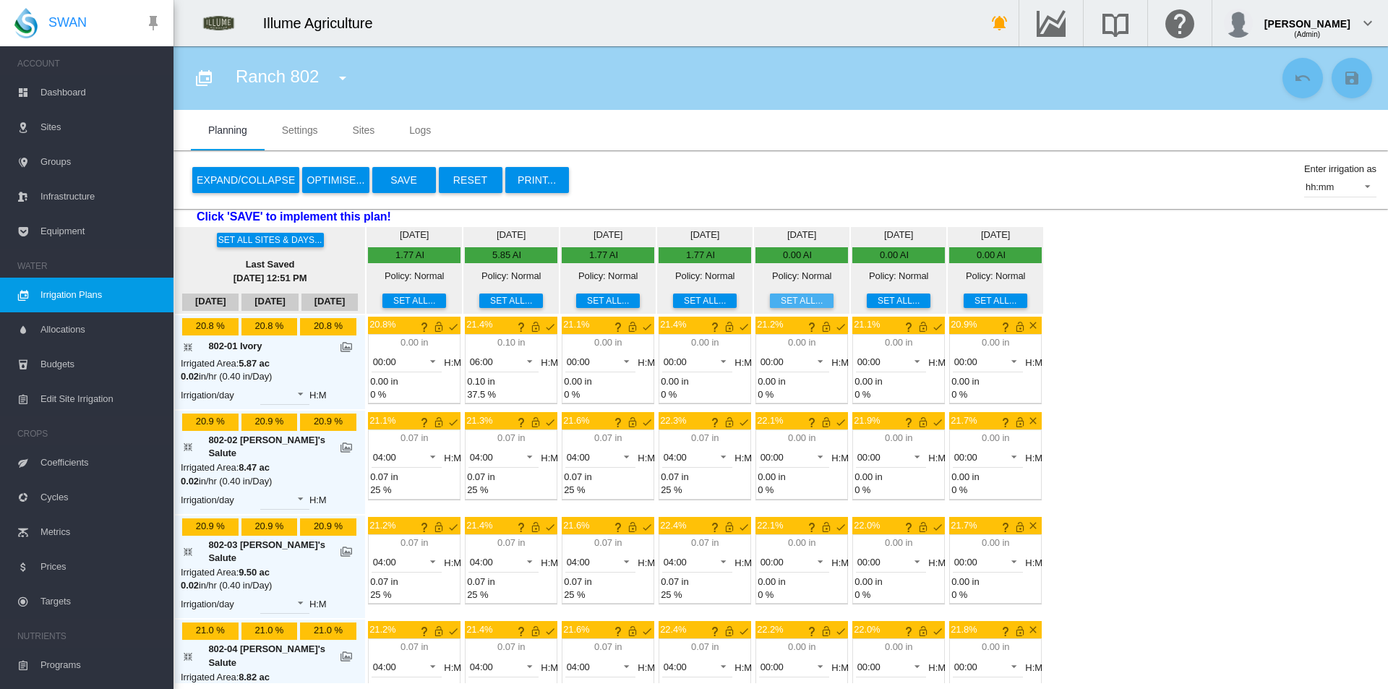
click at [770, 303] on button "Set all..." at bounding box center [802, 300] width 64 height 14
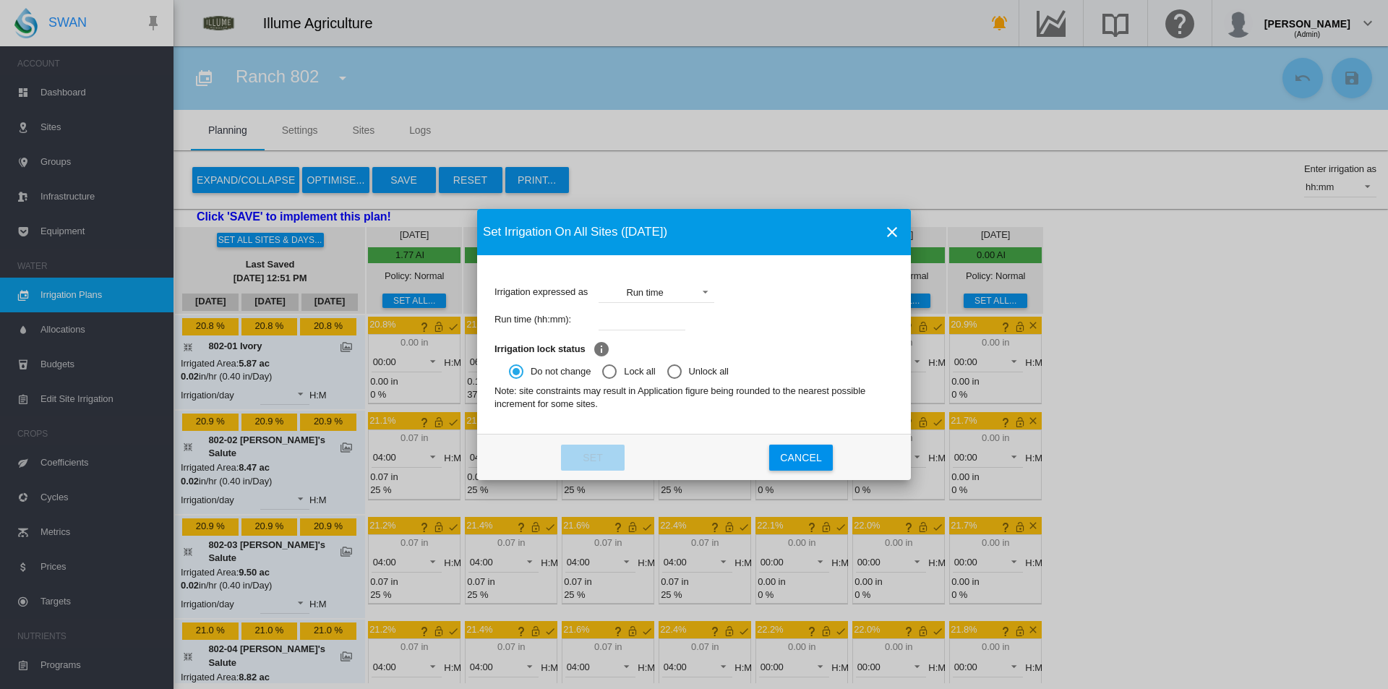
click at [637, 317] on input "Irrigation expressed ..." at bounding box center [642, 320] width 87 height 22
type input "****"
click at [601, 448] on button "Set" at bounding box center [593, 458] width 64 height 26
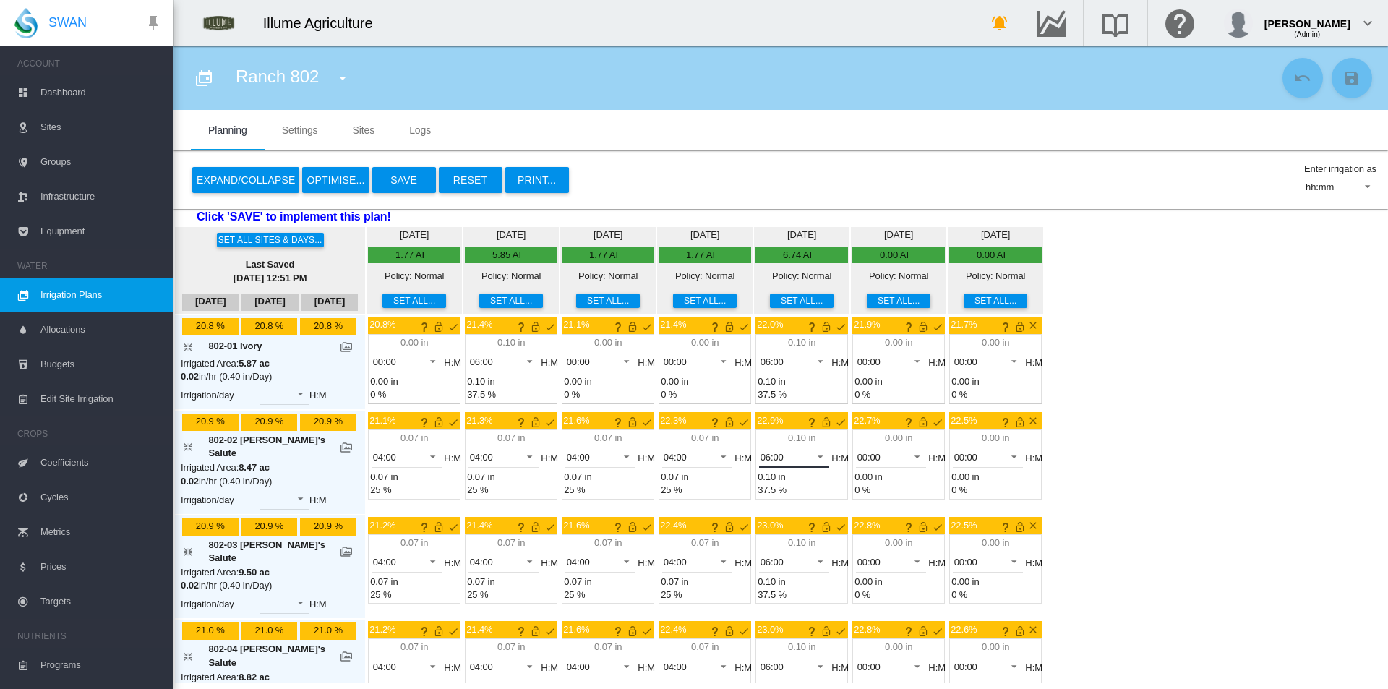
click at [763, 459] on span "06:00" at bounding box center [782, 457] width 45 height 13
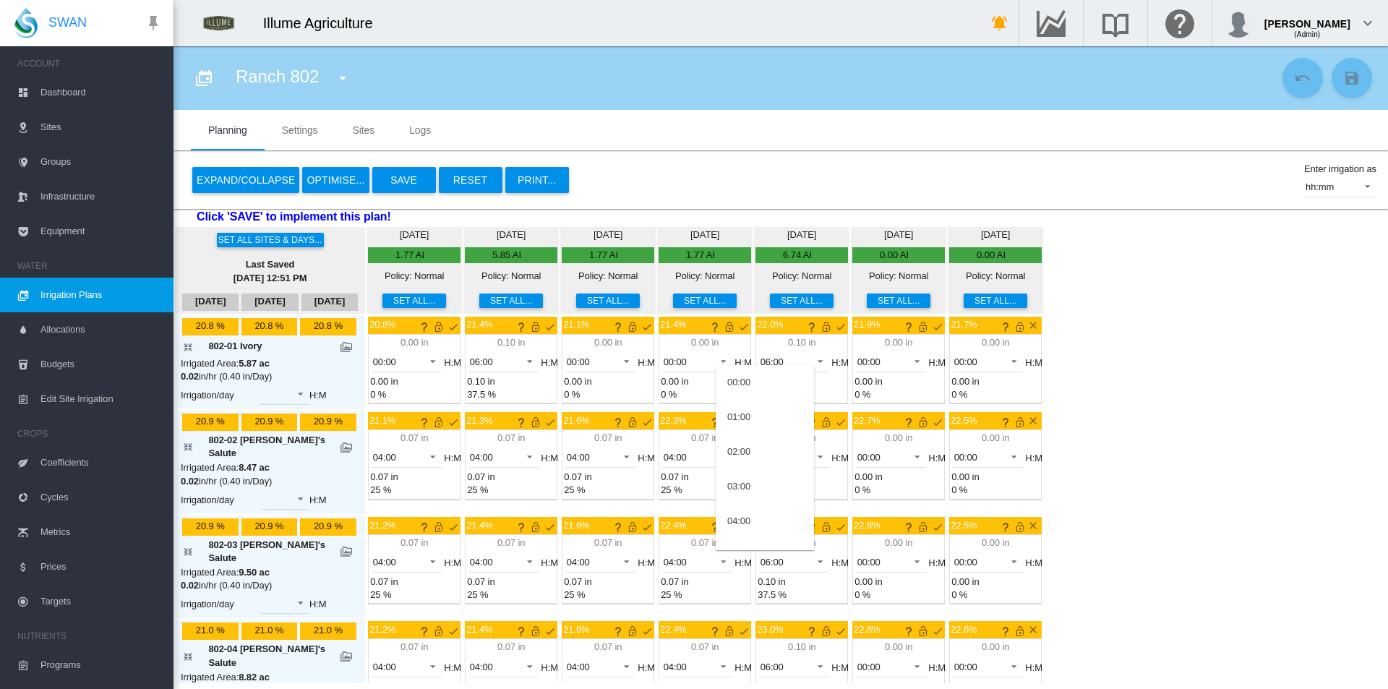
scroll to position [133, 0]
click at [768, 395] on md-option "04:00" at bounding box center [765, 388] width 98 height 35
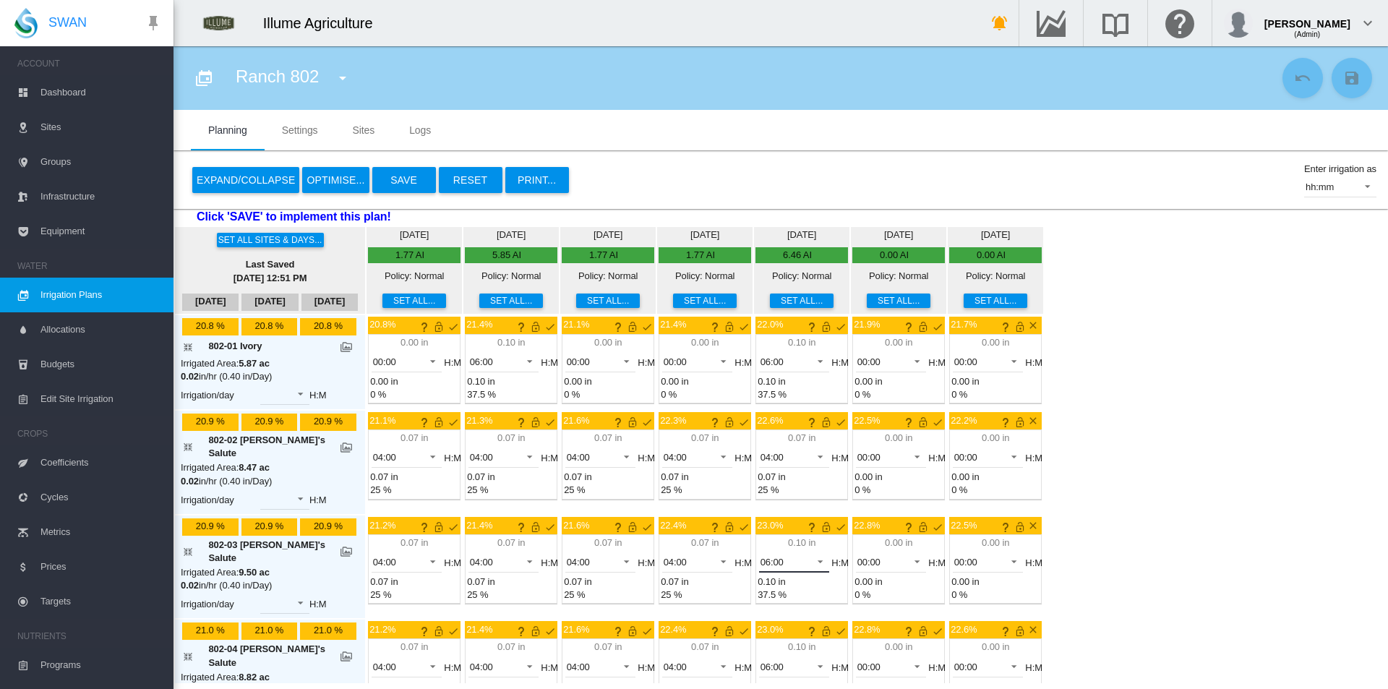
click at [767, 556] on span "06:00" at bounding box center [782, 562] width 45 height 13
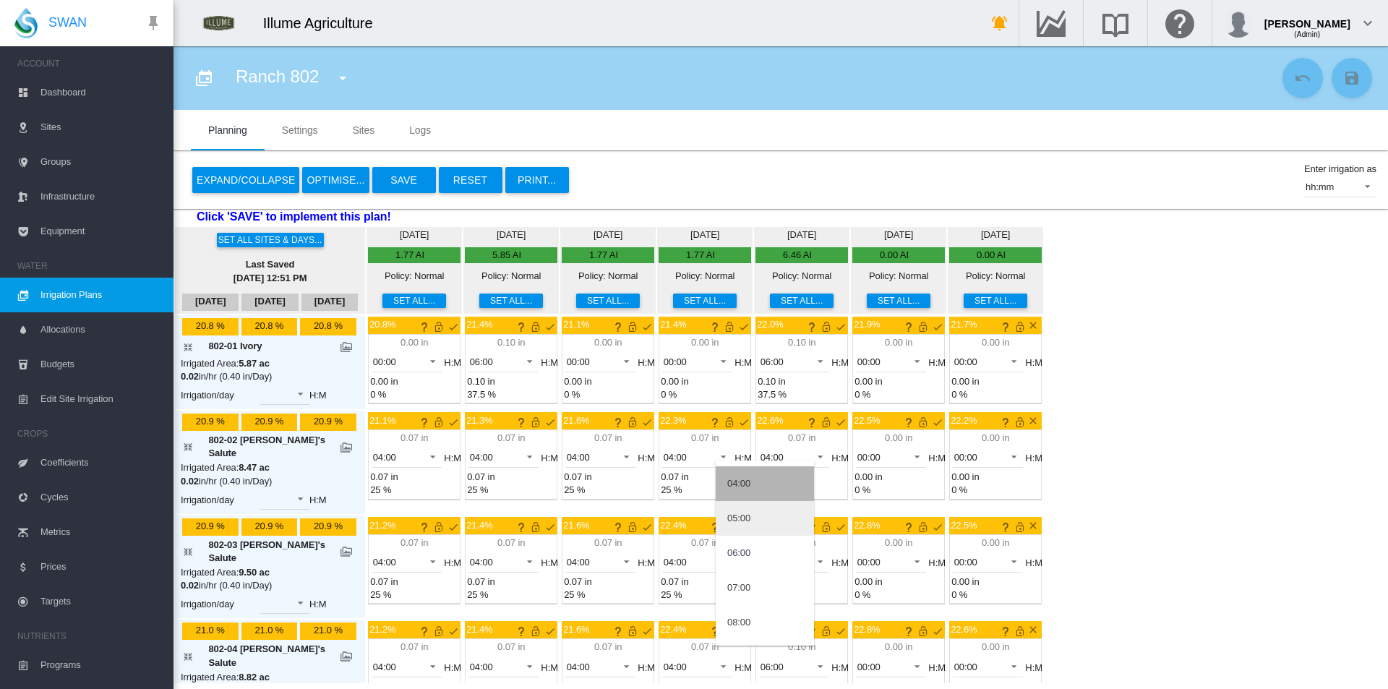
drag, startPoint x: 768, startPoint y: 487, endPoint x: 773, endPoint y: 502, distance: 15.8
click at [768, 487] on md-option "04:00" at bounding box center [765, 483] width 98 height 35
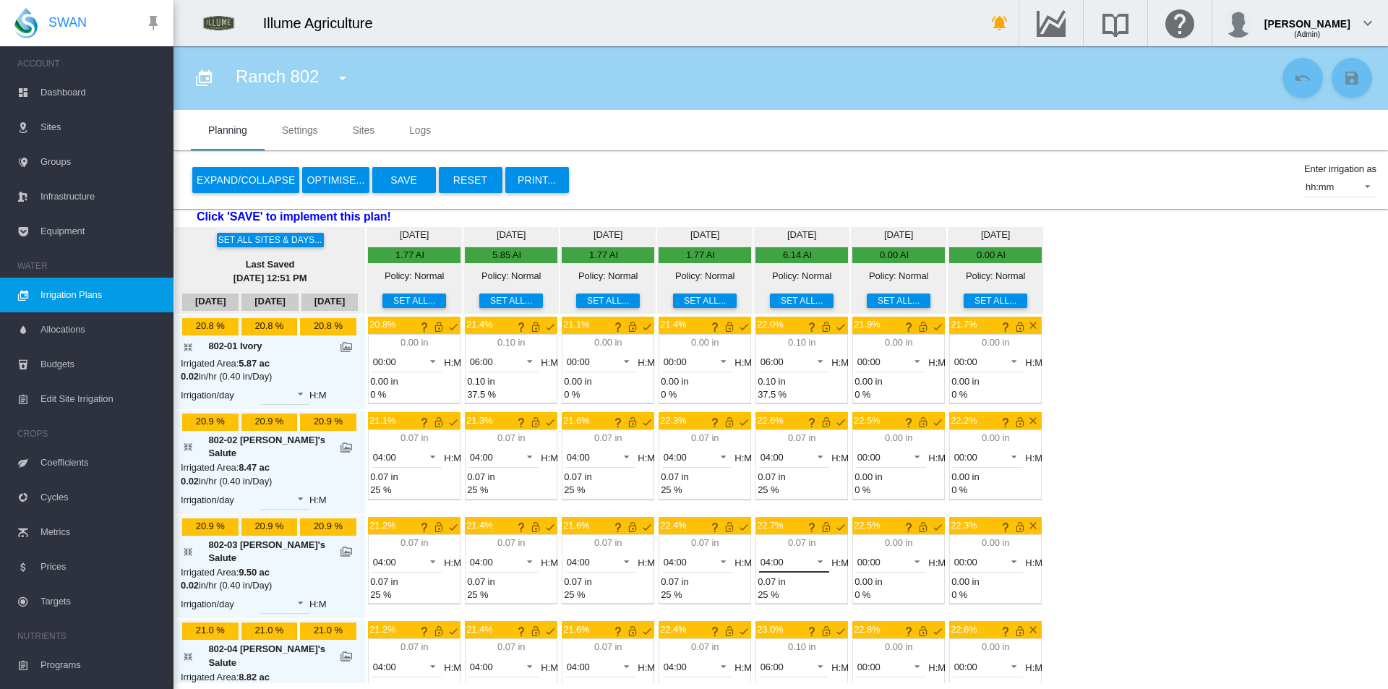
scroll to position [145, 0]
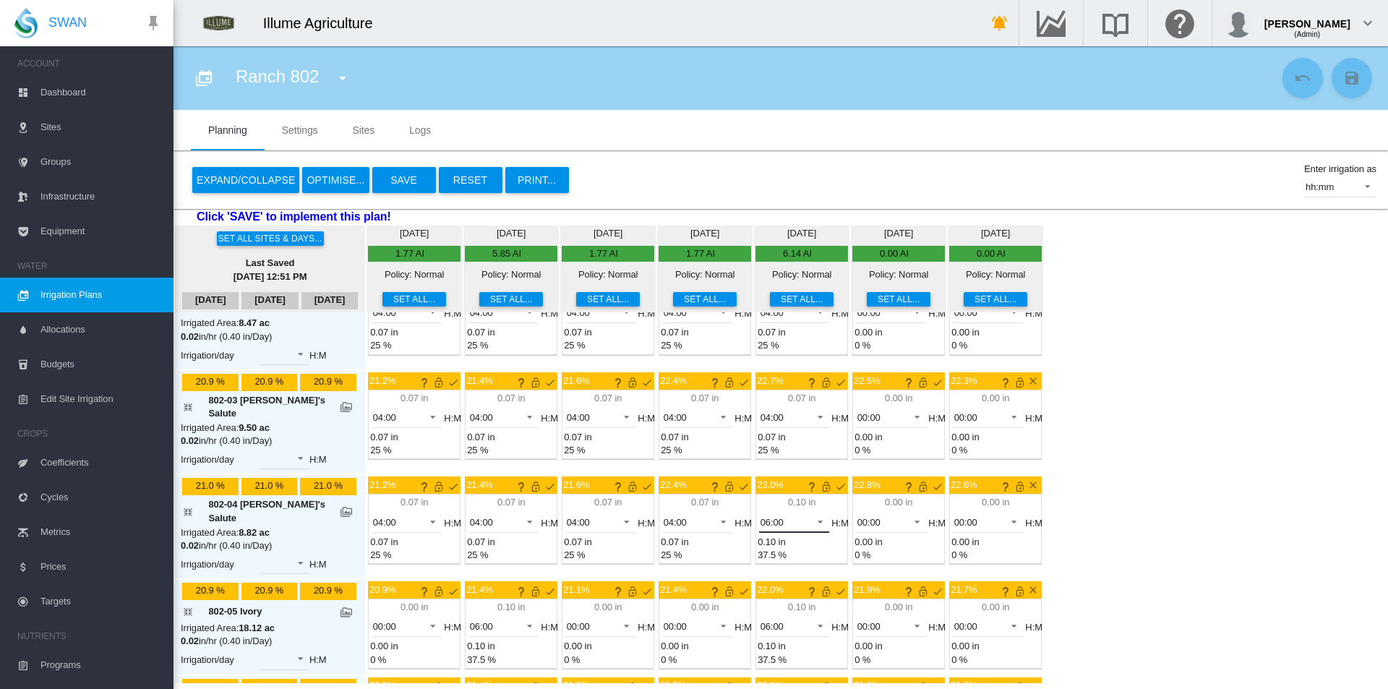
click at [768, 516] on span "06:00" at bounding box center [782, 522] width 45 height 13
click at [745, 433] on div "04:00" at bounding box center [738, 434] width 23 height 13
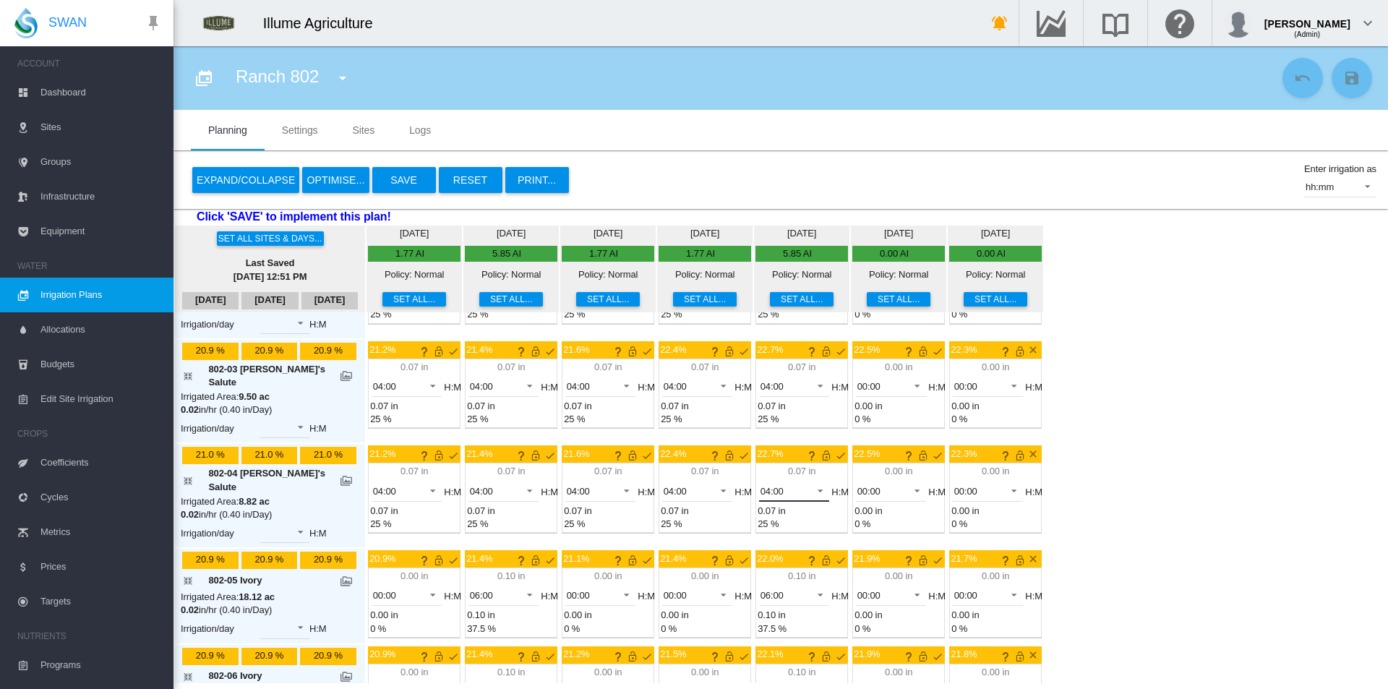
scroll to position [206, 0]
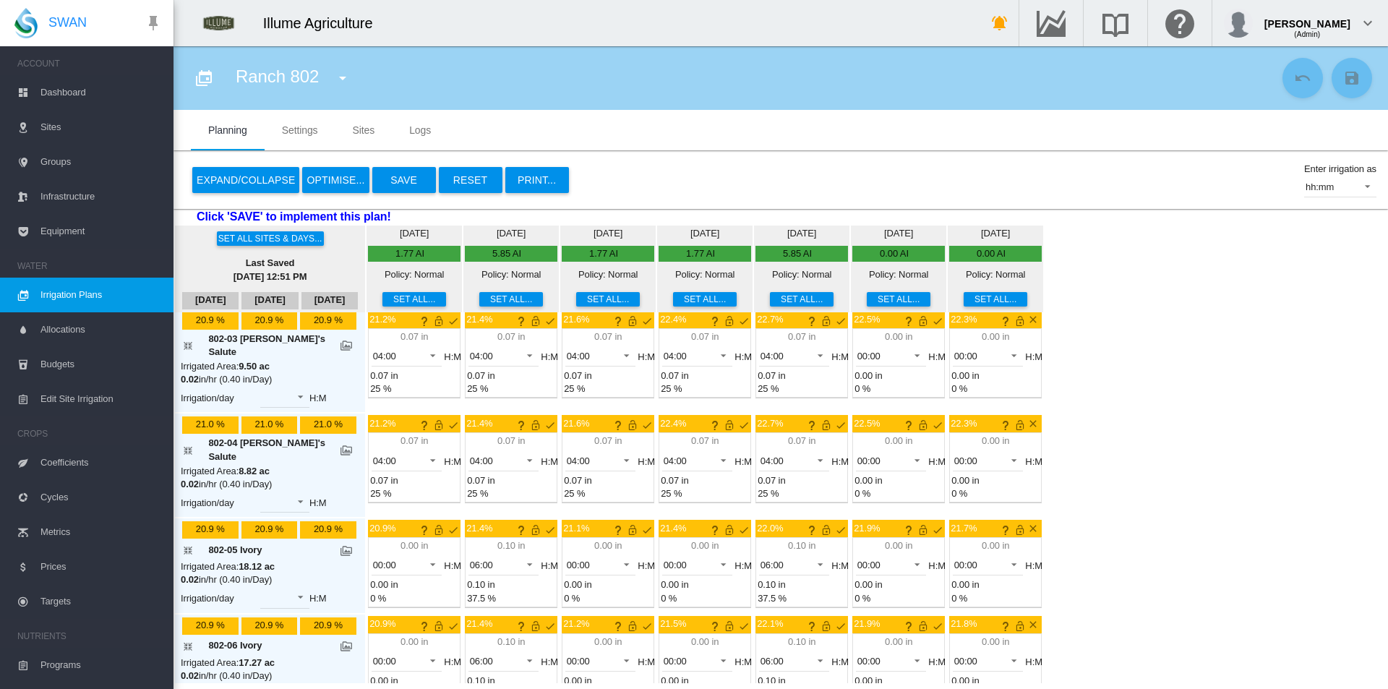
click at [488, 179] on button "Reset" at bounding box center [471, 180] width 64 height 26
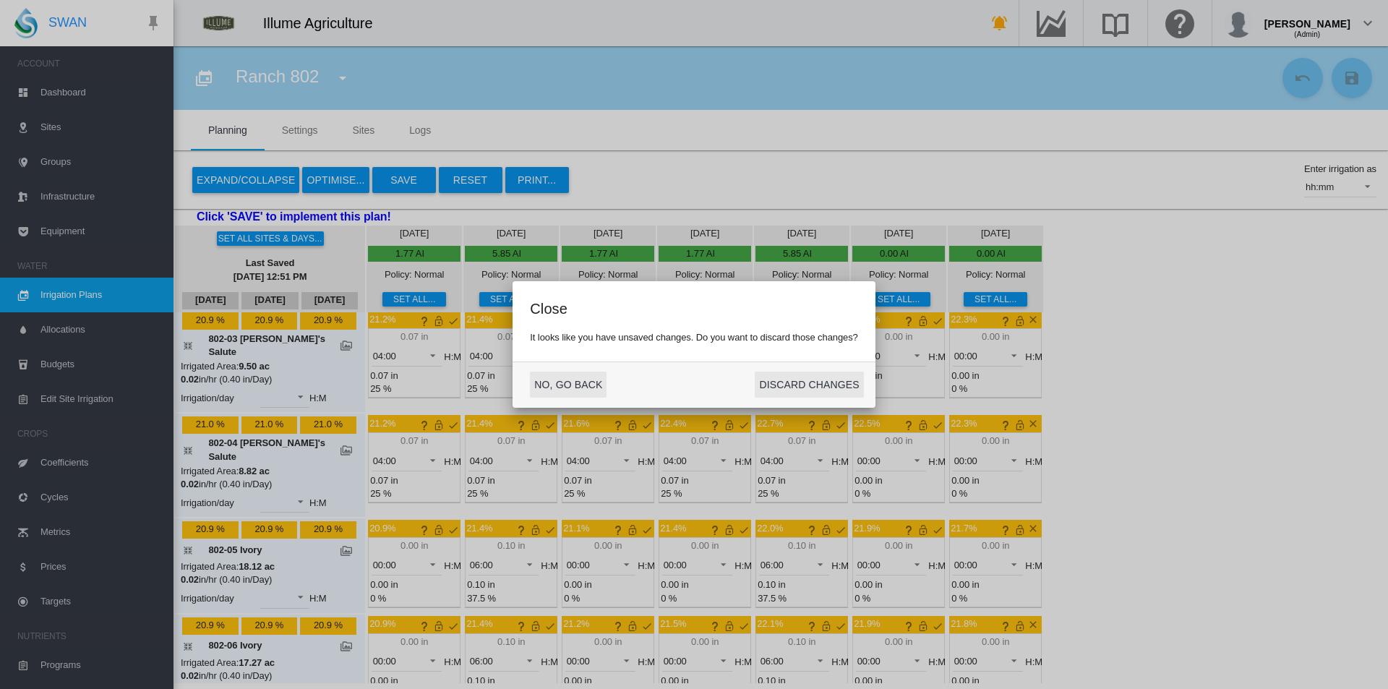
click at [546, 388] on button "NO, GO BACK" at bounding box center [568, 385] width 77 height 26
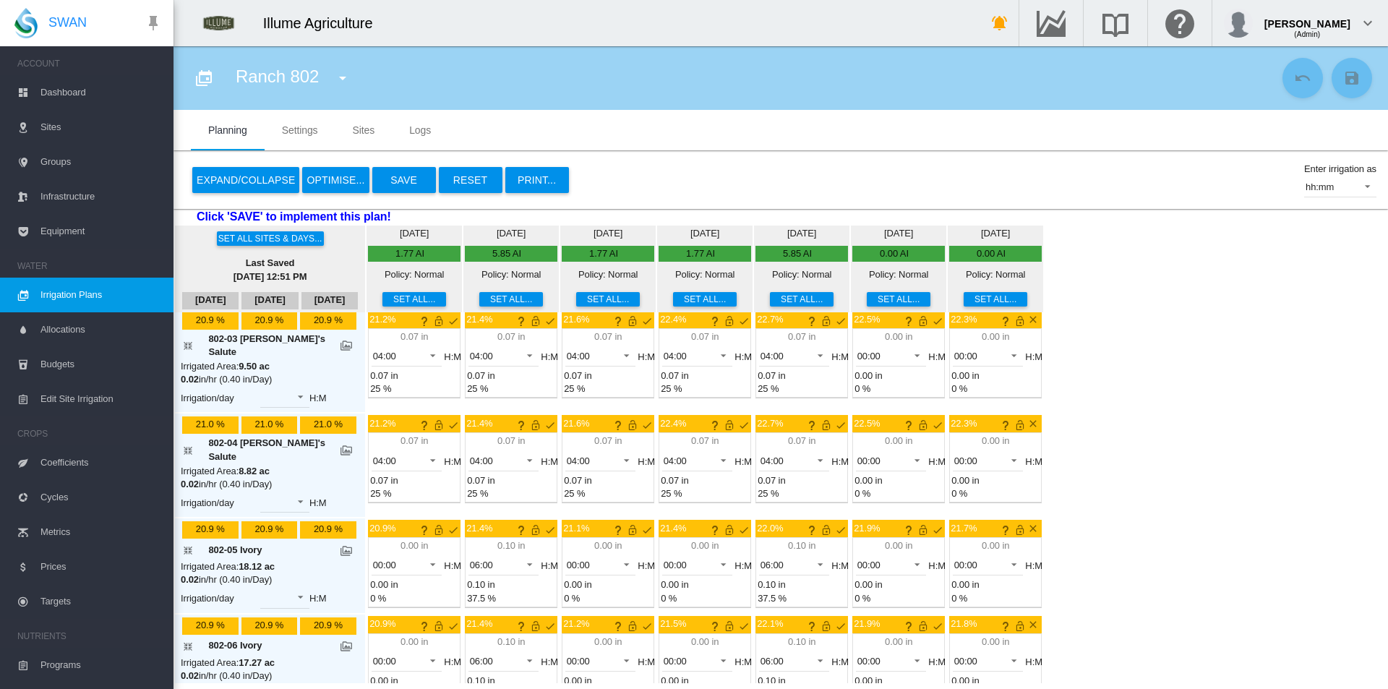
click at [397, 182] on button "Save" at bounding box center [404, 180] width 64 height 26
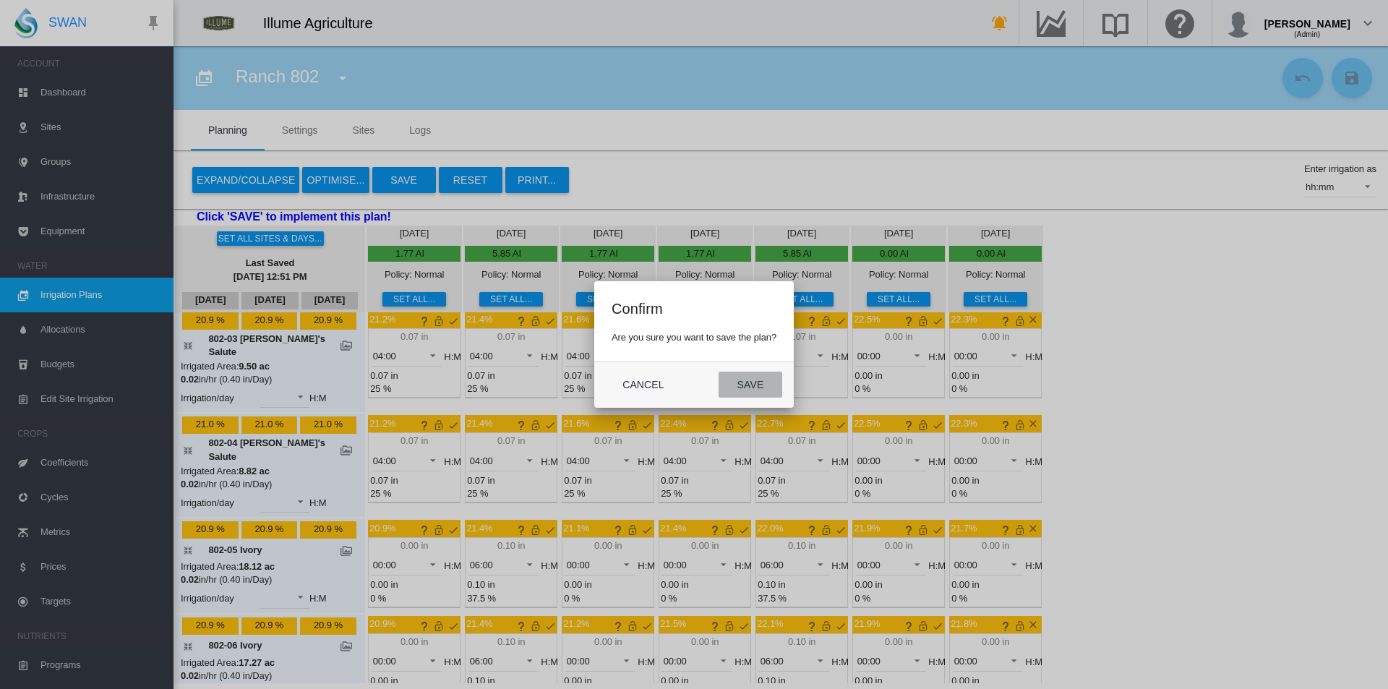
click at [756, 391] on button "Save" at bounding box center [751, 385] width 64 height 26
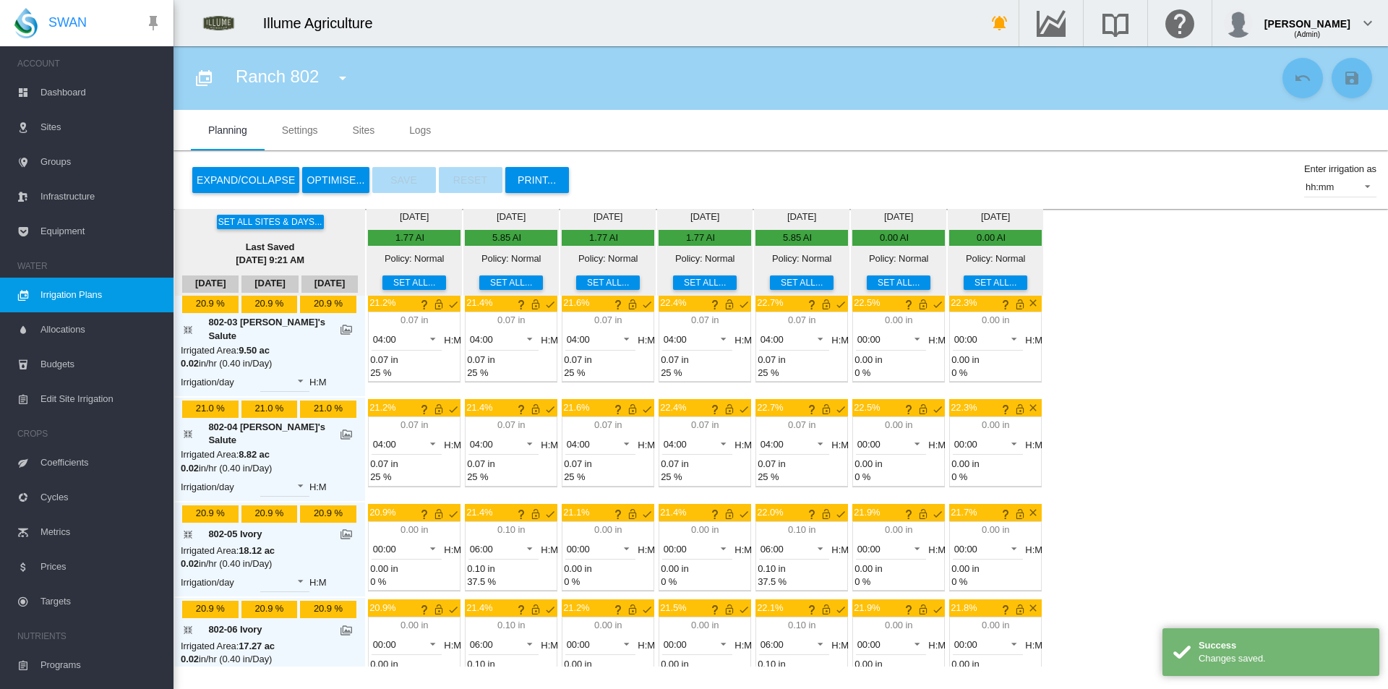
click at [336, 84] on md-icon "icon-menu-down" at bounding box center [342, 77] width 17 height 17
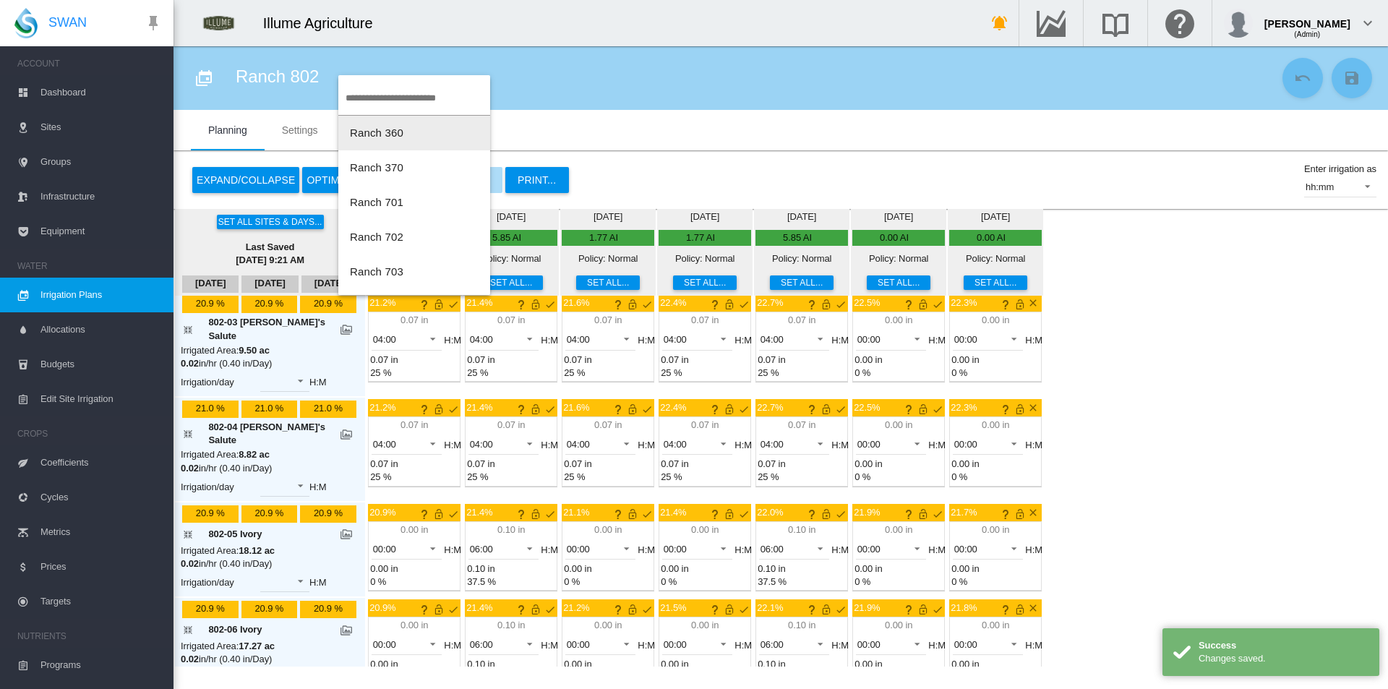
click at [398, 139] on button "Ranch 360" at bounding box center [414, 133] width 152 height 35
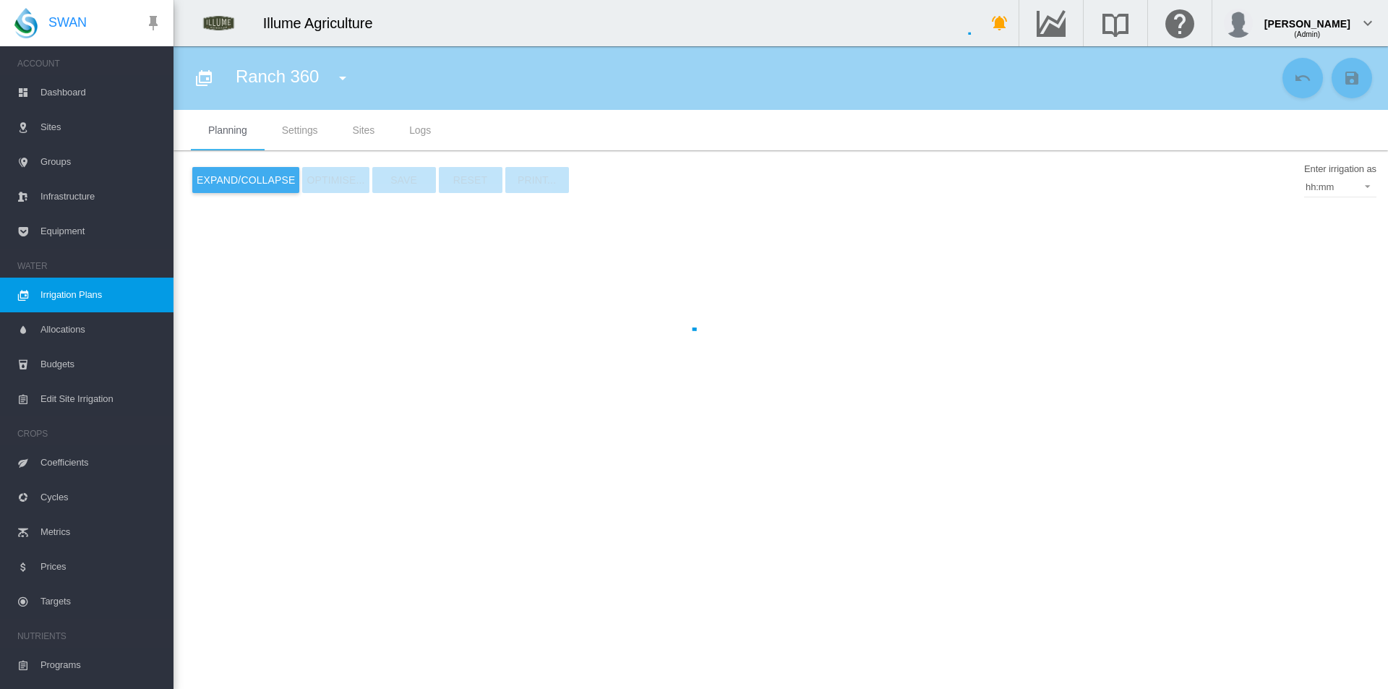
type input "*********"
type input "*"
type input "***"
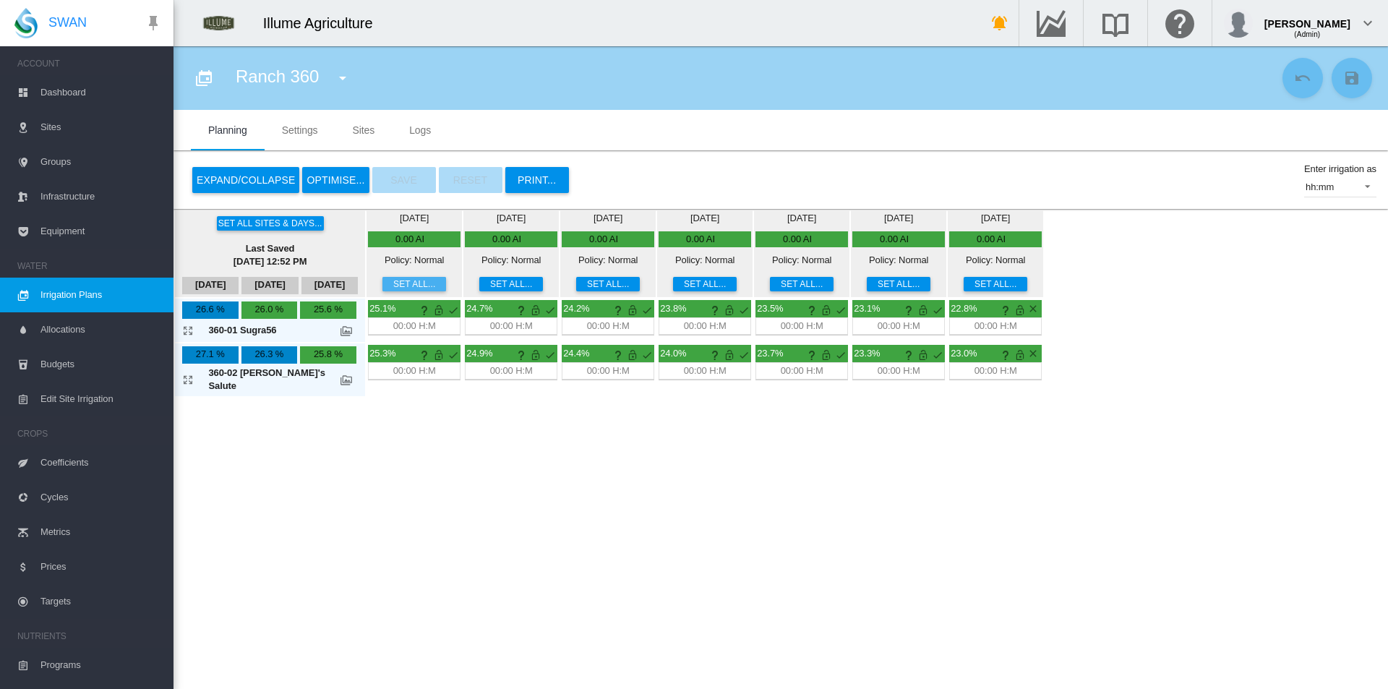
click at [382, 280] on button "Set all..." at bounding box center [414, 284] width 64 height 14
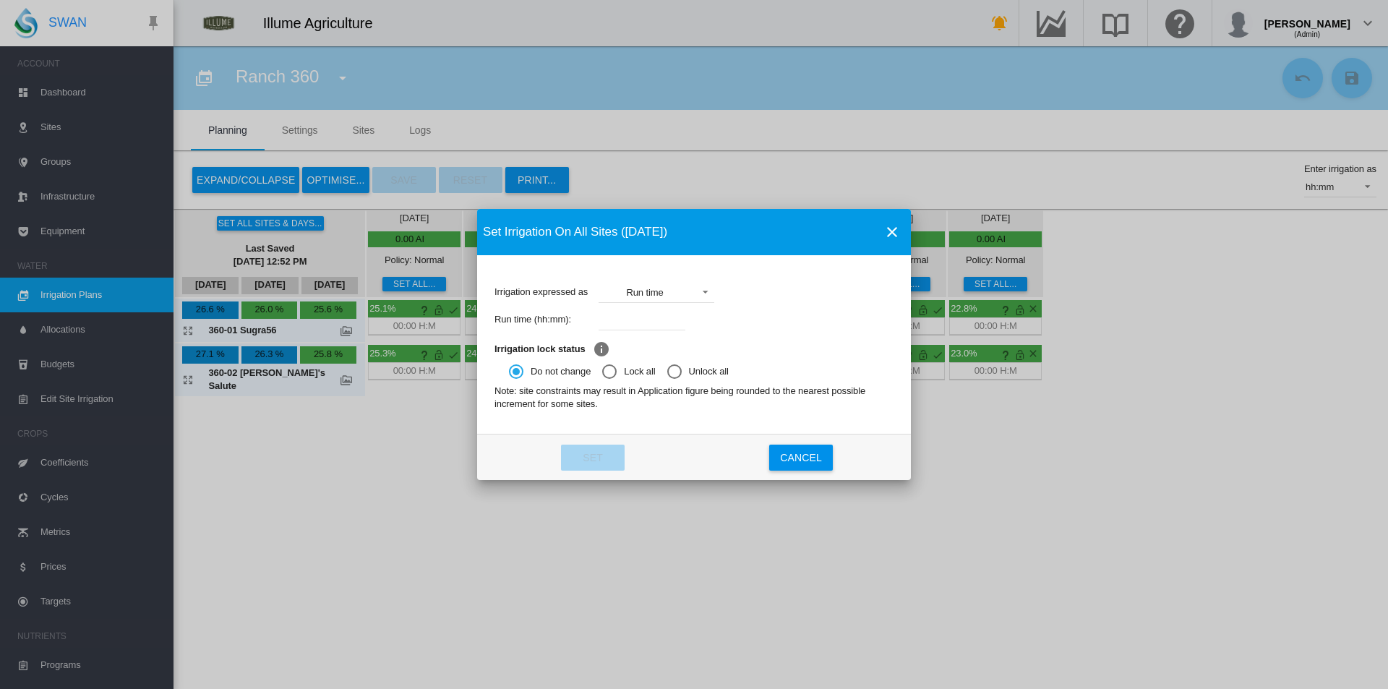
drag, startPoint x: 638, startPoint y: 321, endPoint x: 618, endPoint y: 293, distance: 34.3
click at [638, 321] on input "Irrigation expressed ..." at bounding box center [642, 320] width 87 height 22
type input "****"
click at [595, 452] on button "Set" at bounding box center [593, 458] width 64 height 26
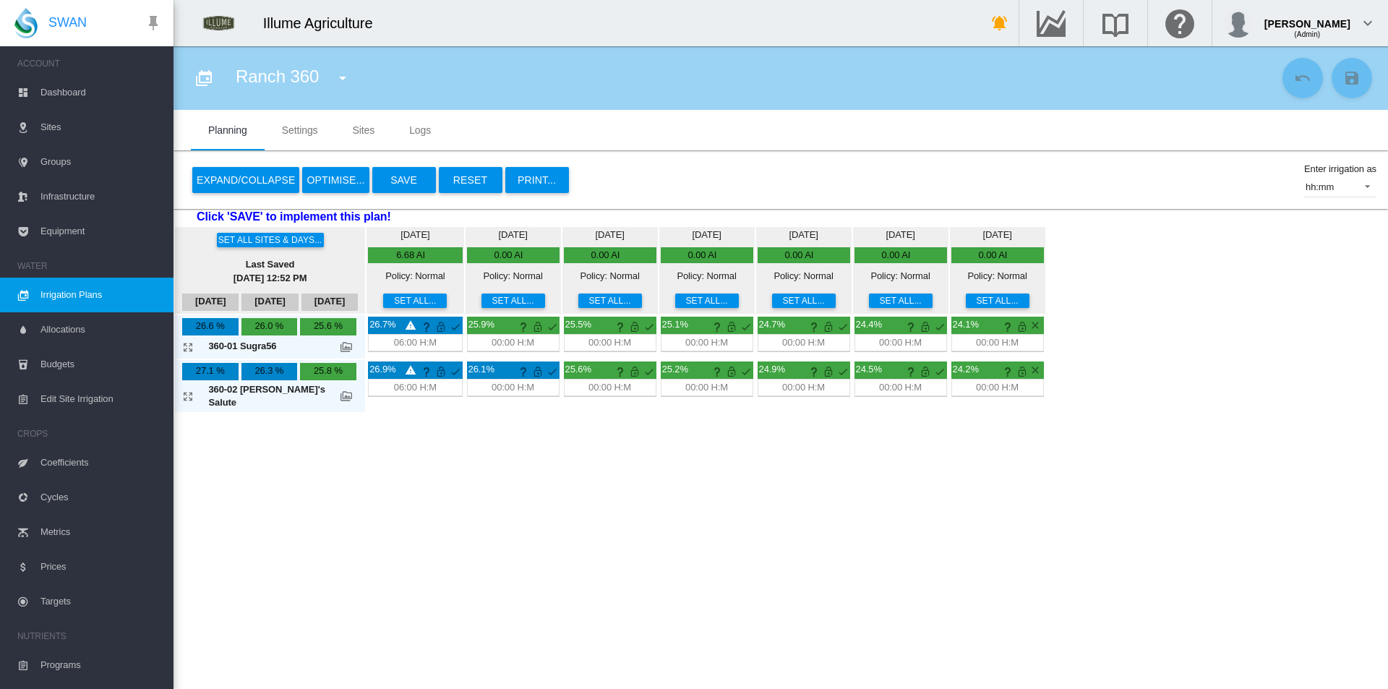
click at [578, 291] on div "[DATE] 0.00 AI Policy: Normal Set all..." at bounding box center [610, 270] width 93 height 84
click at [579, 302] on button "Set all..." at bounding box center [610, 300] width 64 height 14
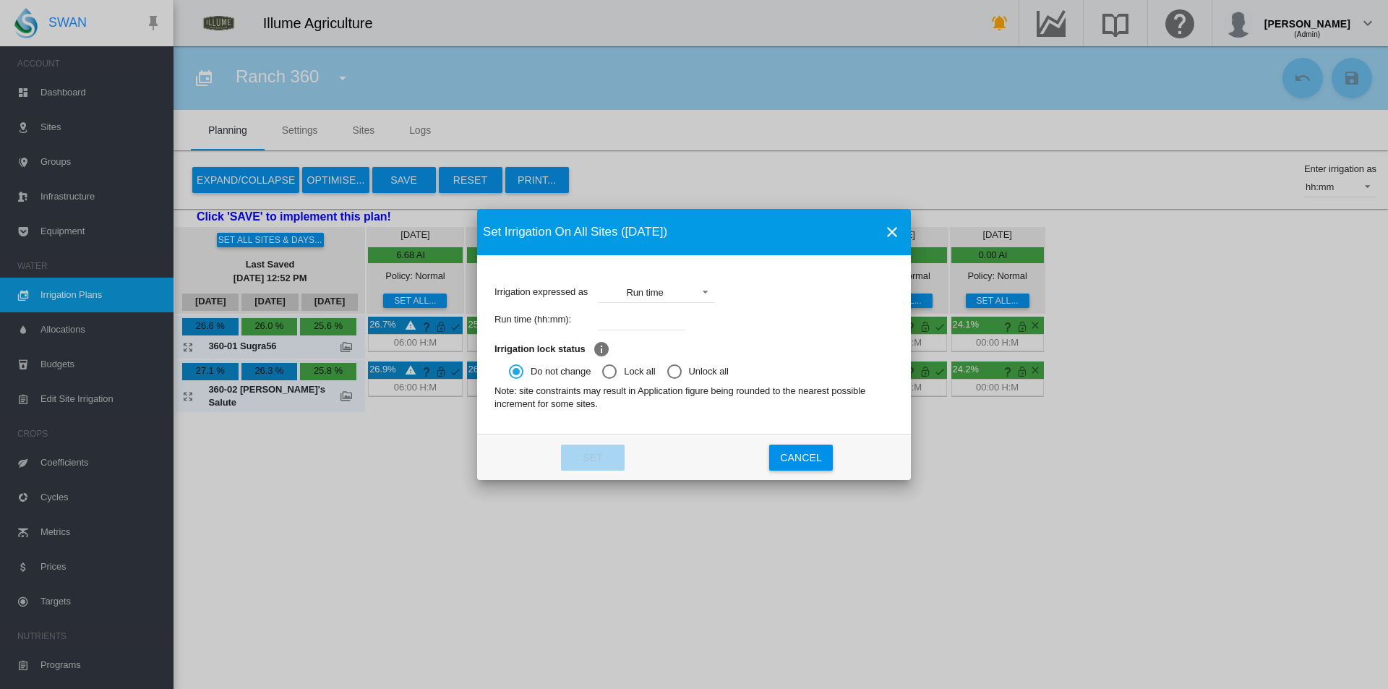
click at [680, 309] on input "Irrigation expressed ..." at bounding box center [642, 320] width 87 height 22
type input "****"
click at [605, 465] on button "Set" at bounding box center [593, 458] width 64 height 26
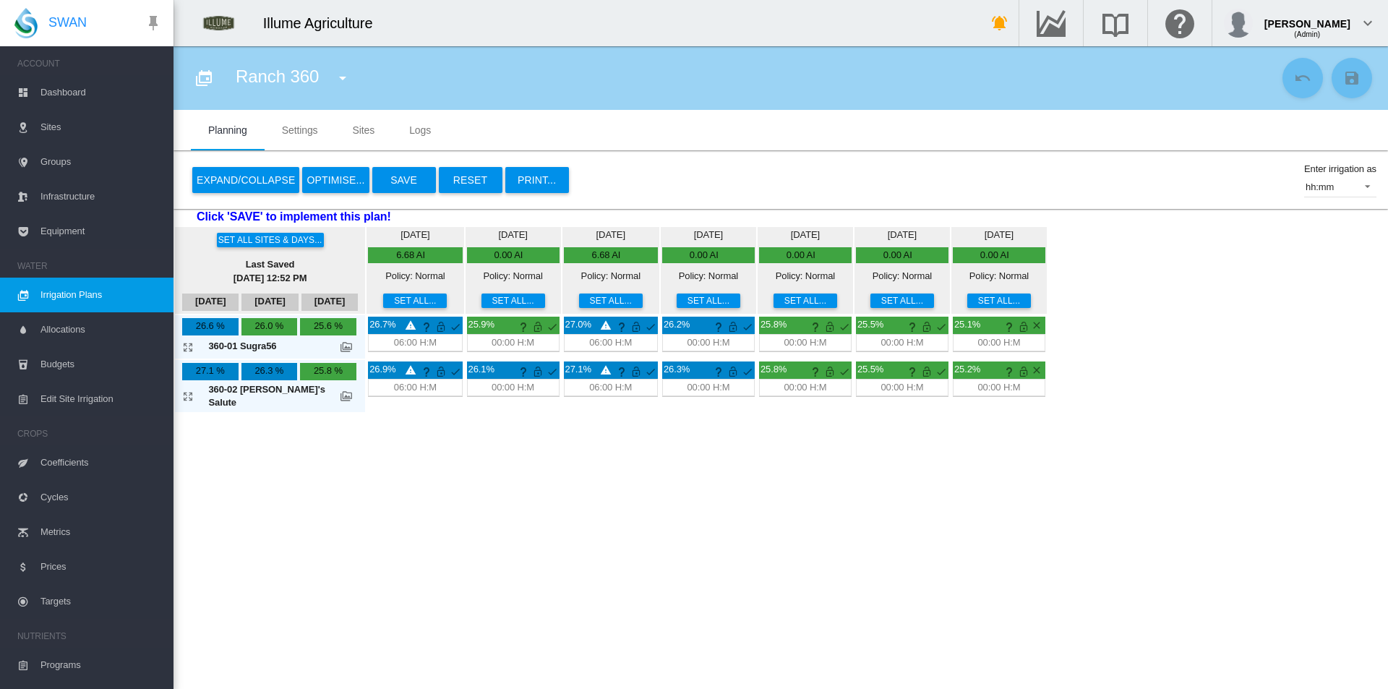
click at [773, 304] on button "Set all..." at bounding box center [805, 300] width 64 height 14
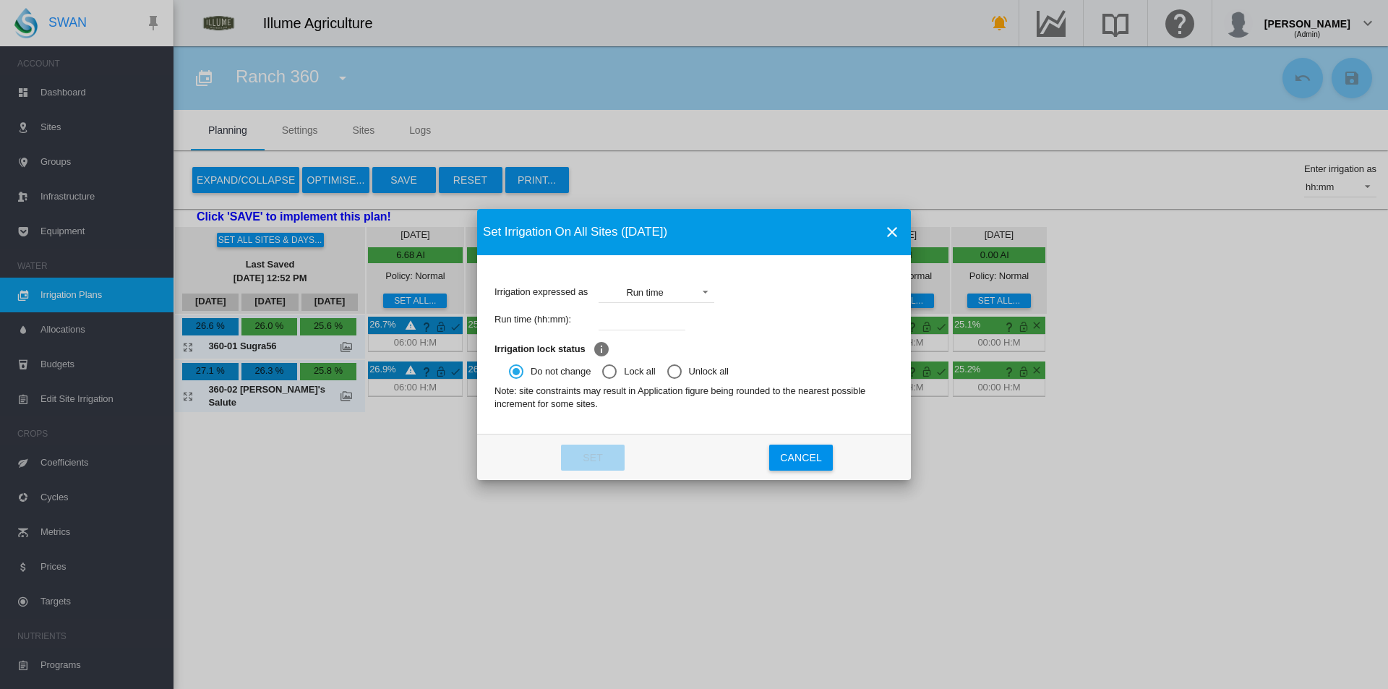
drag, startPoint x: 682, startPoint y: 559, endPoint x: 673, endPoint y: 549, distance: 14.3
click at [679, 556] on div "Set Irrigation On All Sites ([DATE]) Irrigation expressed as Run time Applicati…" at bounding box center [694, 344] width 1388 height 689
click at [891, 230] on md-icon "icon-close" at bounding box center [891, 231] width 17 height 17
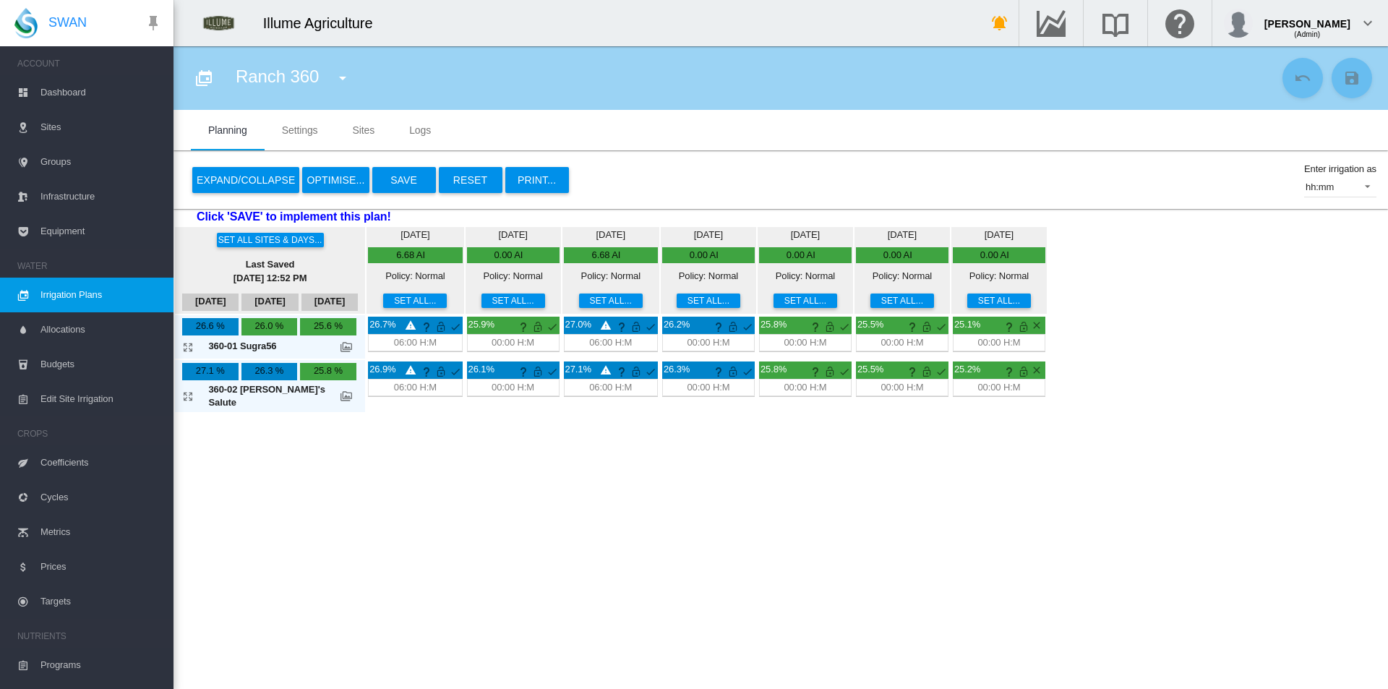
click at [251, 155] on div "Expand/Collapse OPTIMISE... Save Reset PRINT... Enter irrigation as hh:mm in/Da…" at bounding box center [780, 180] width 1214 height 58
click at [252, 166] on div "Expand/Collapse OPTIMISE... Save Reset PRINT..." at bounding box center [380, 180] width 379 height 35
click at [254, 172] on button "Expand/Collapse" at bounding box center [245, 180] width 107 height 26
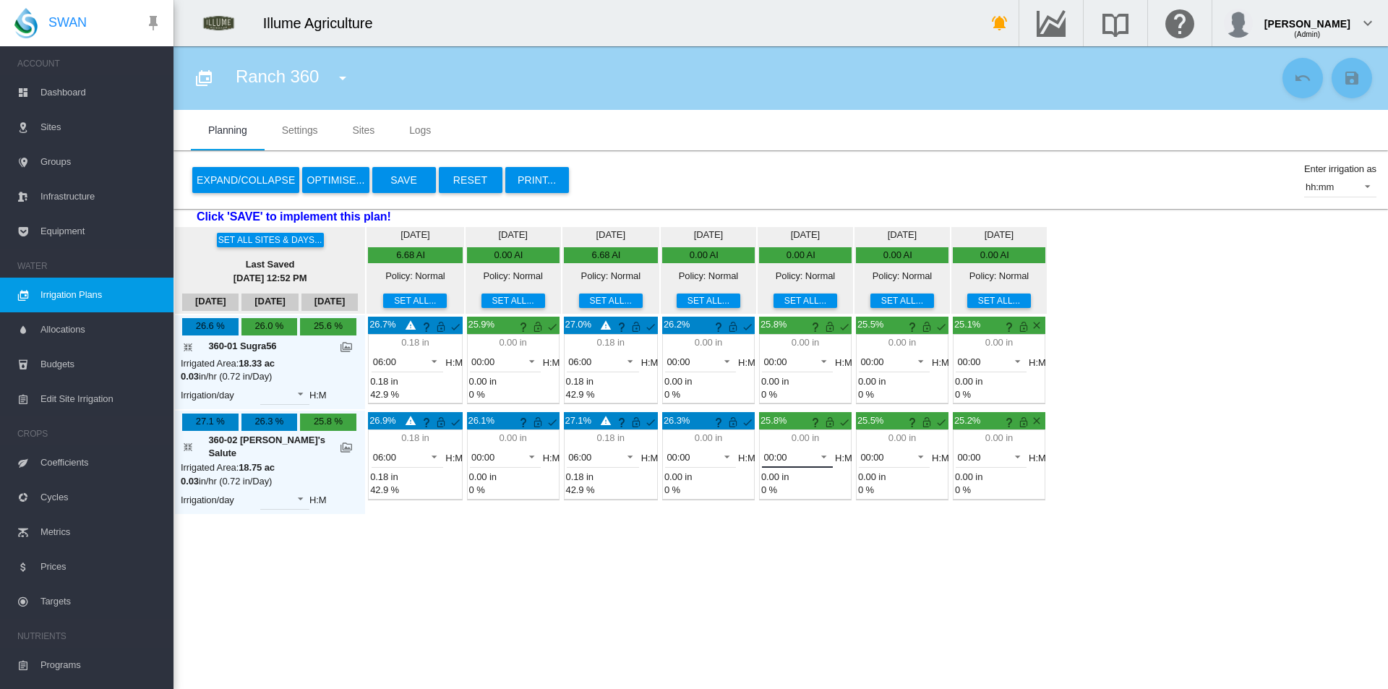
click at [763, 453] on div "00:00" at bounding box center [774, 457] width 23 height 11
click at [750, 593] on div "04:00" at bounding box center [741, 596] width 23 height 13
click at [418, 182] on button "Save" at bounding box center [404, 180] width 64 height 26
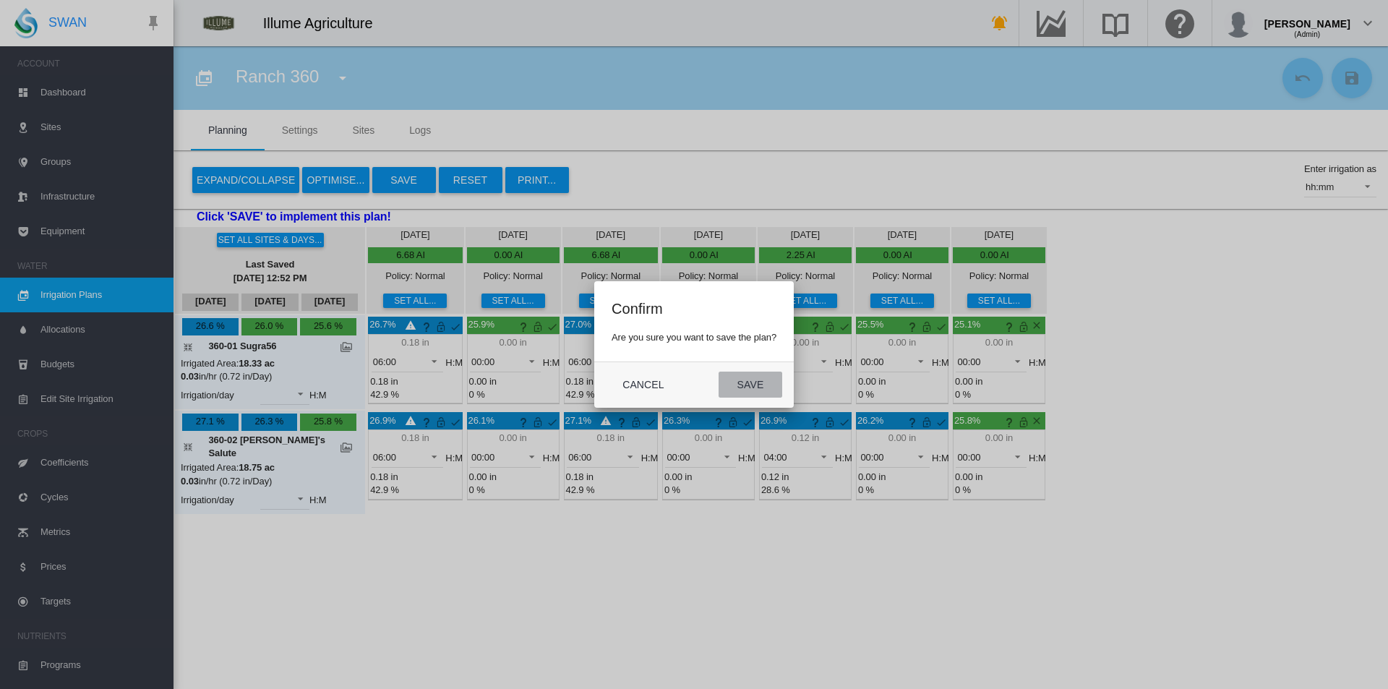
click at [746, 373] on button "Save" at bounding box center [751, 385] width 64 height 26
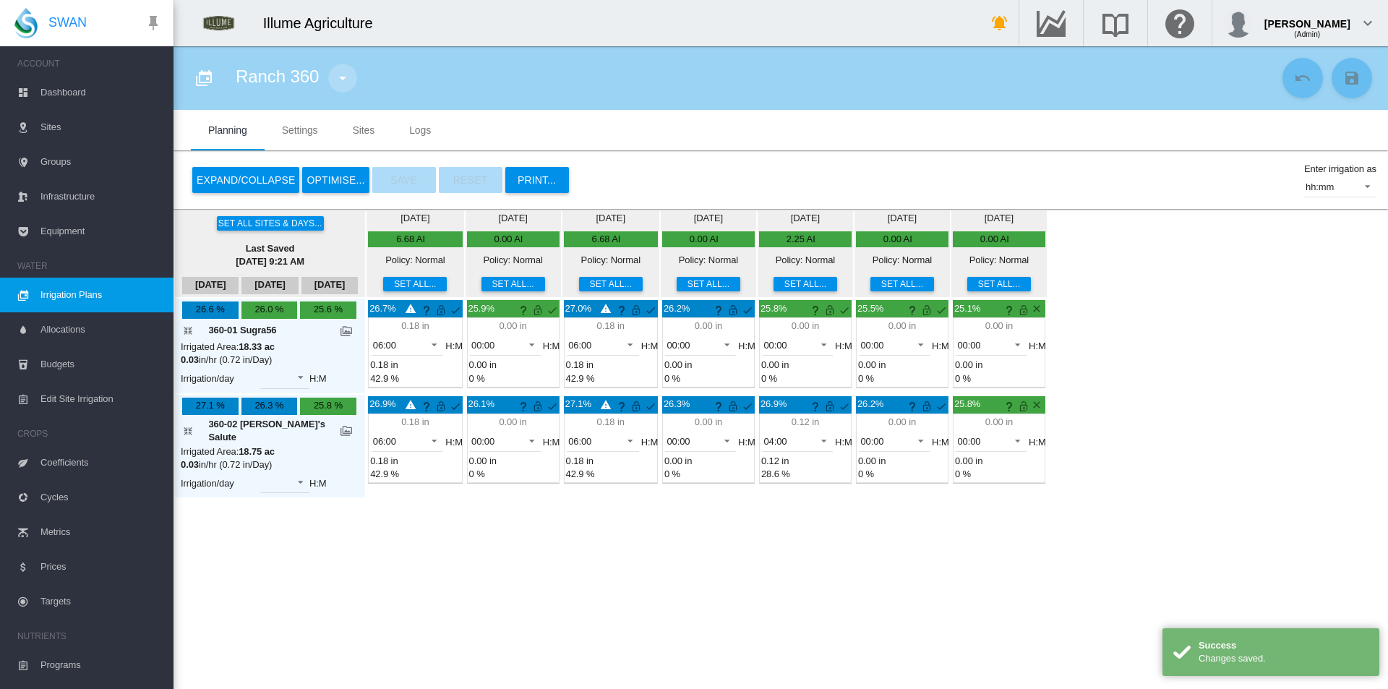
click at [340, 77] on md-icon "icon-menu-down" at bounding box center [342, 77] width 17 height 17
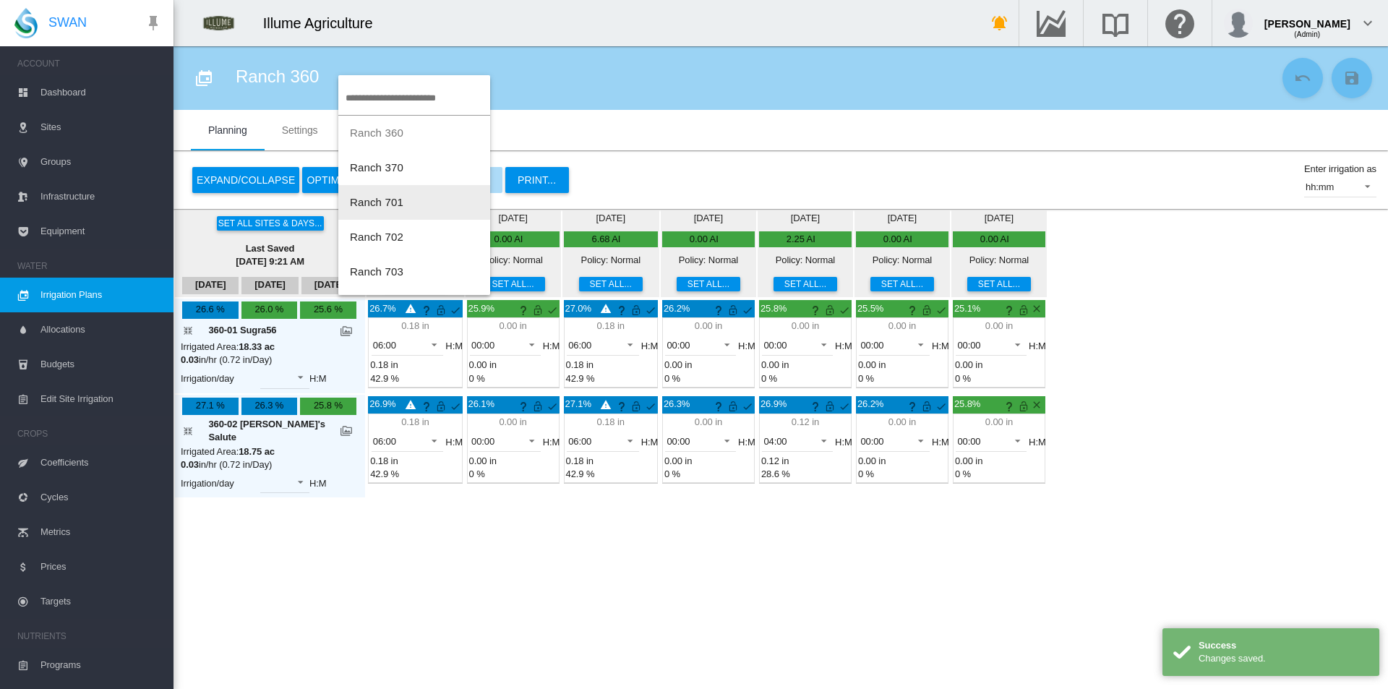
click at [400, 200] on span "Ranch 701" at bounding box center [376, 202] width 53 height 12
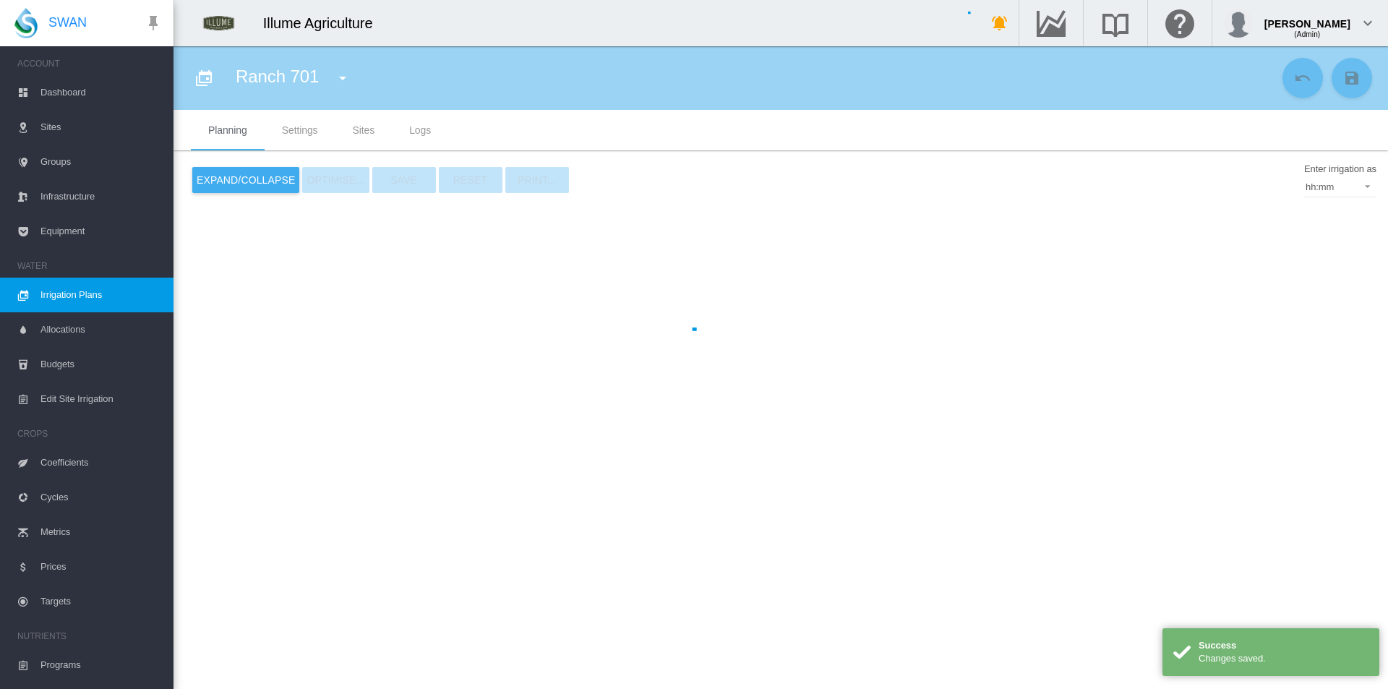
type input "*********"
type input "*"
type input "***"
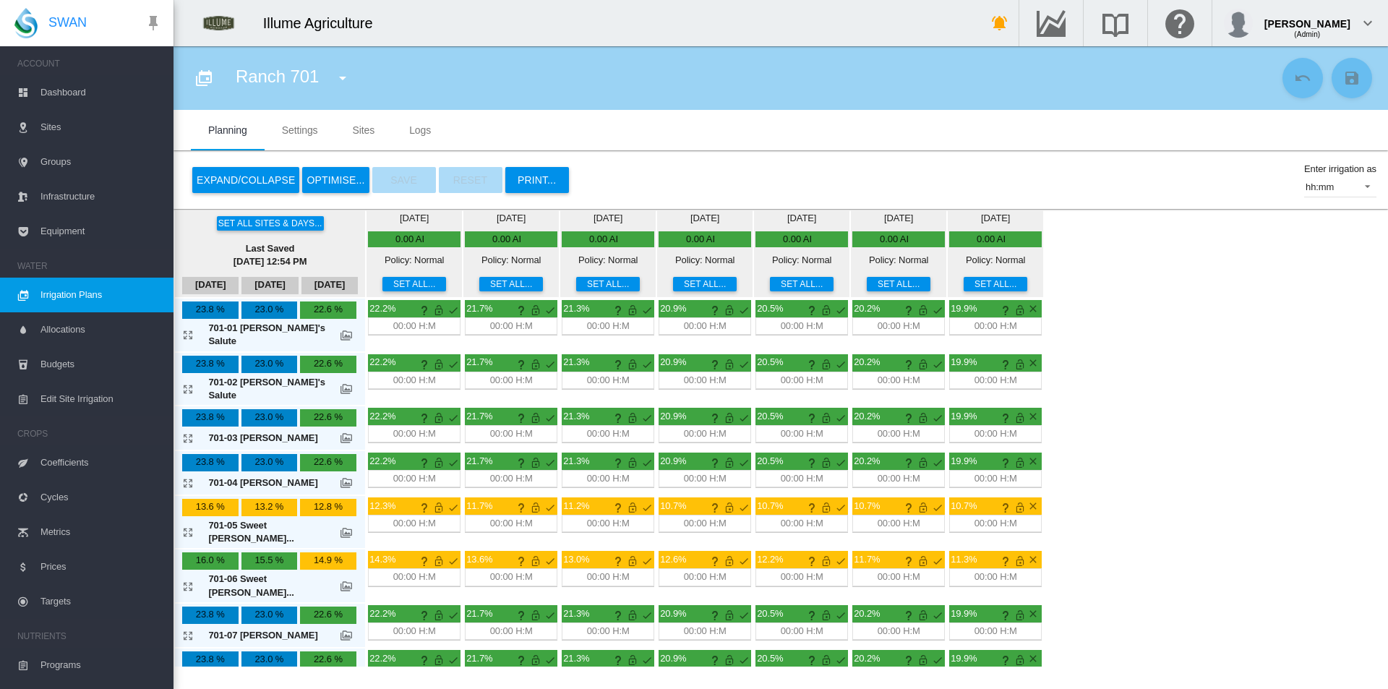
click at [382, 288] on button "Set all..." at bounding box center [414, 284] width 64 height 14
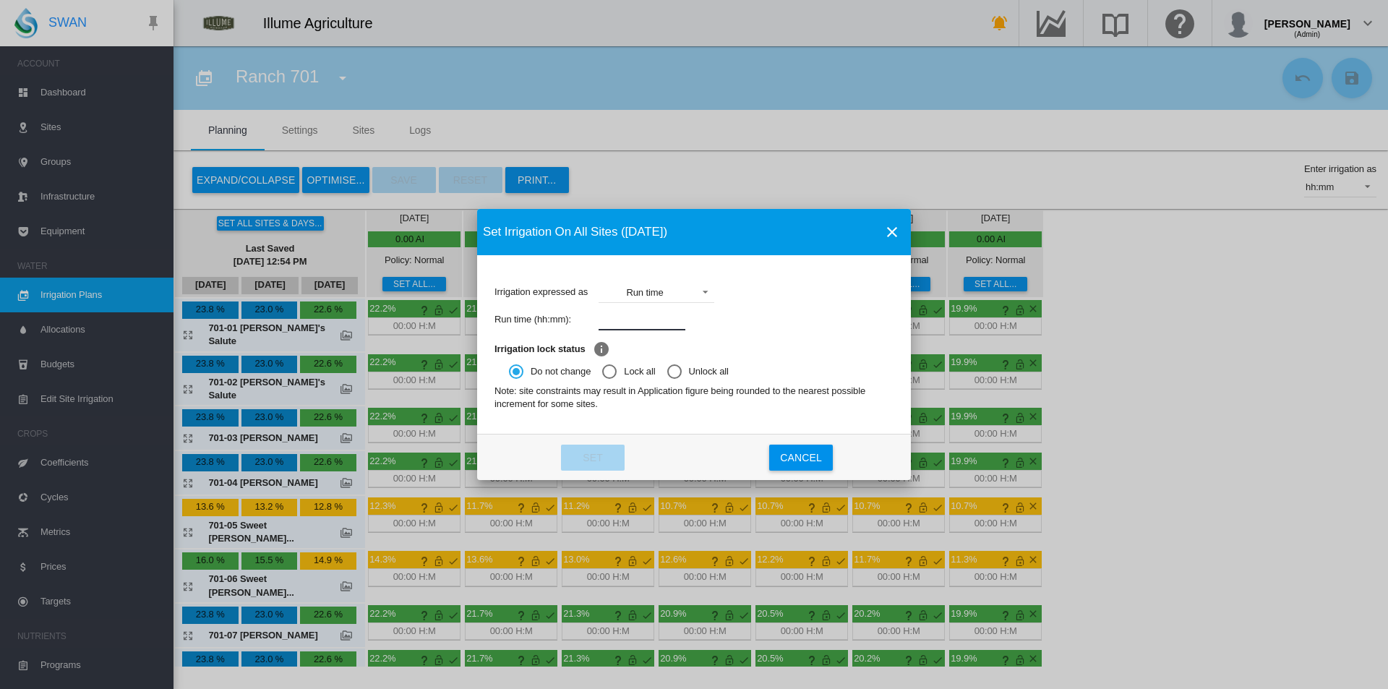
click at [641, 309] on input "Irrigation expressed ..." at bounding box center [642, 320] width 87 height 22
type input "****"
click at [600, 450] on button "Set" at bounding box center [593, 458] width 64 height 26
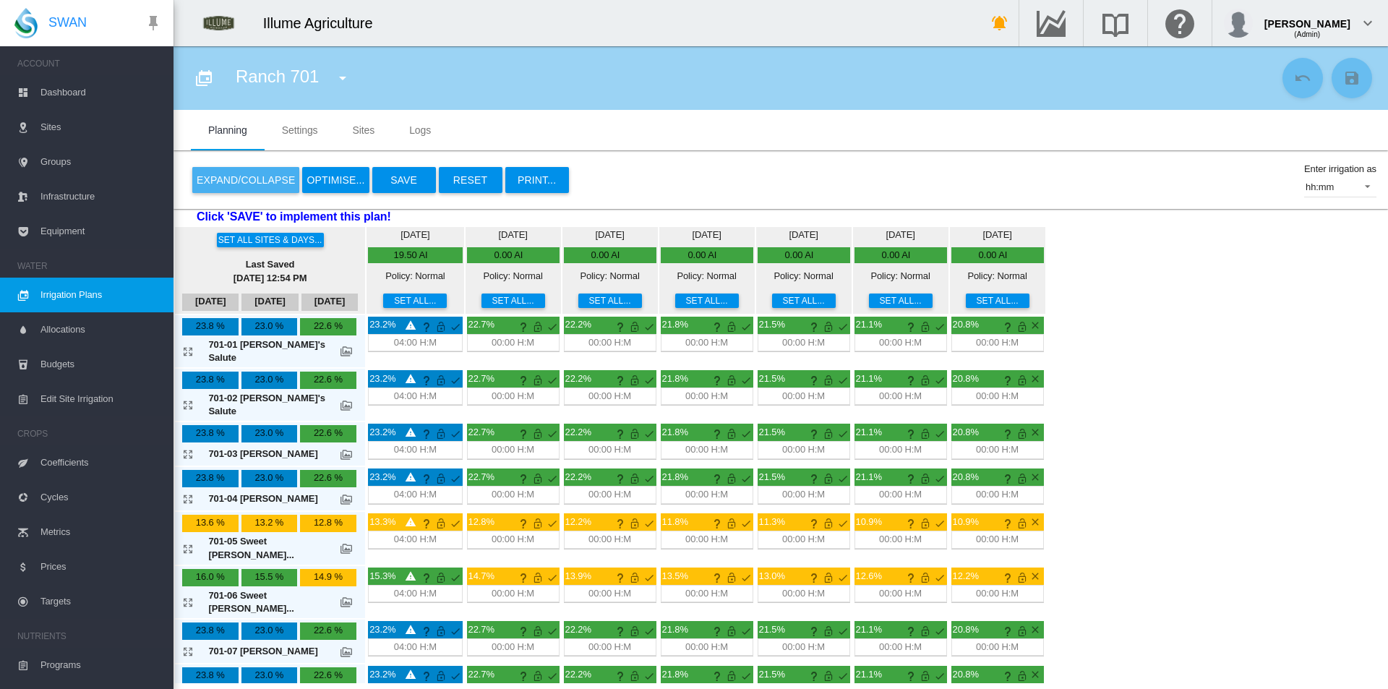
click at [254, 181] on button "Expand/Collapse" at bounding box center [245, 180] width 107 height 26
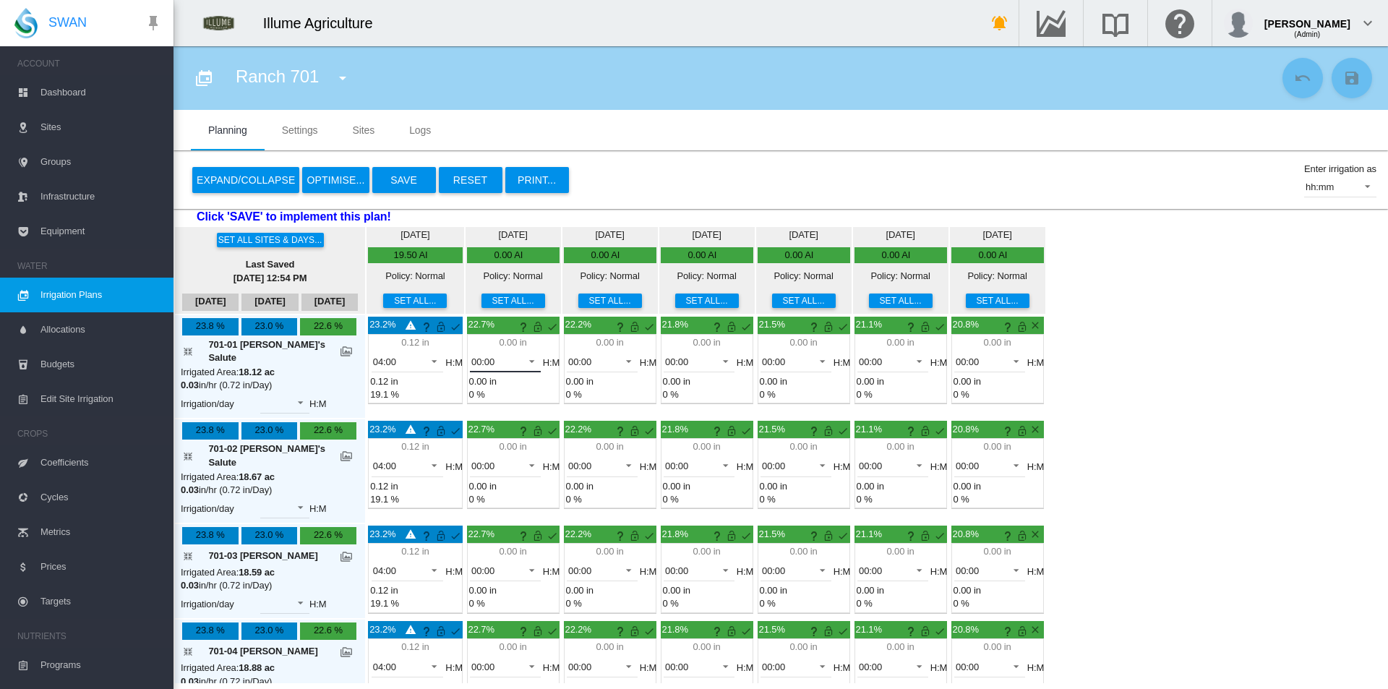
click at [519, 358] on span at bounding box center [527, 359] width 17 height 13
click at [471, 495] on md-option "04:00" at bounding box center [475, 500] width 98 height 35
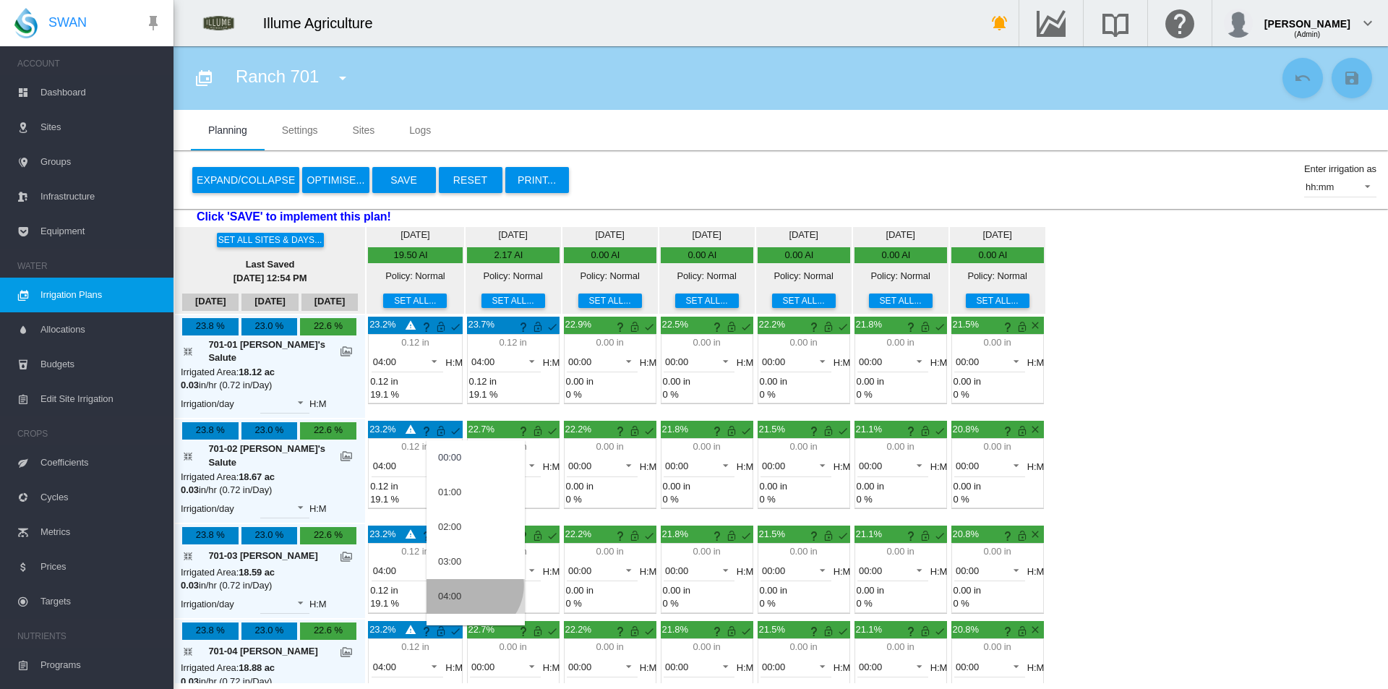
click at [471, 586] on md-option "04:00" at bounding box center [475, 596] width 98 height 35
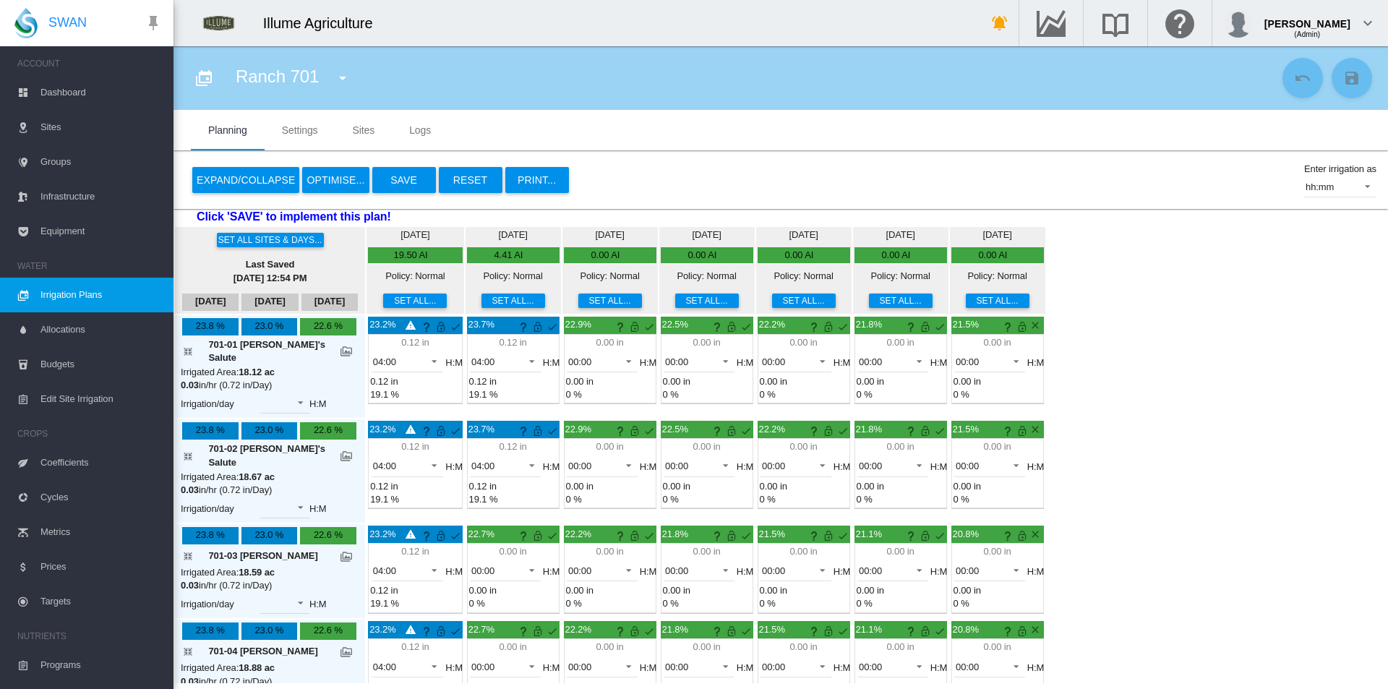
click at [692, 304] on button "Set all..." at bounding box center [707, 300] width 64 height 14
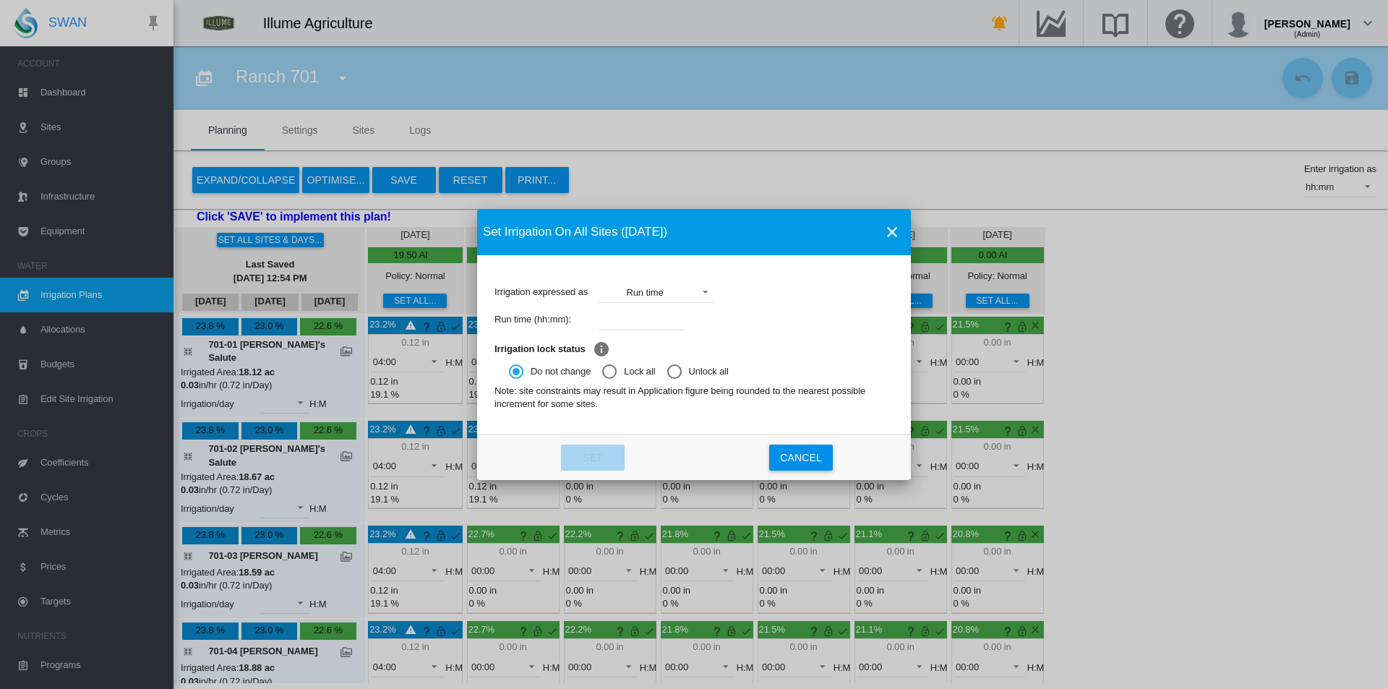
click at [630, 316] on input "Irrigation expressed ..." at bounding box center [642, 320] width 87 height 22
type input "****"
click at [596, 447] on button "Set" at bounding box center [593, 458] width 64 height 26
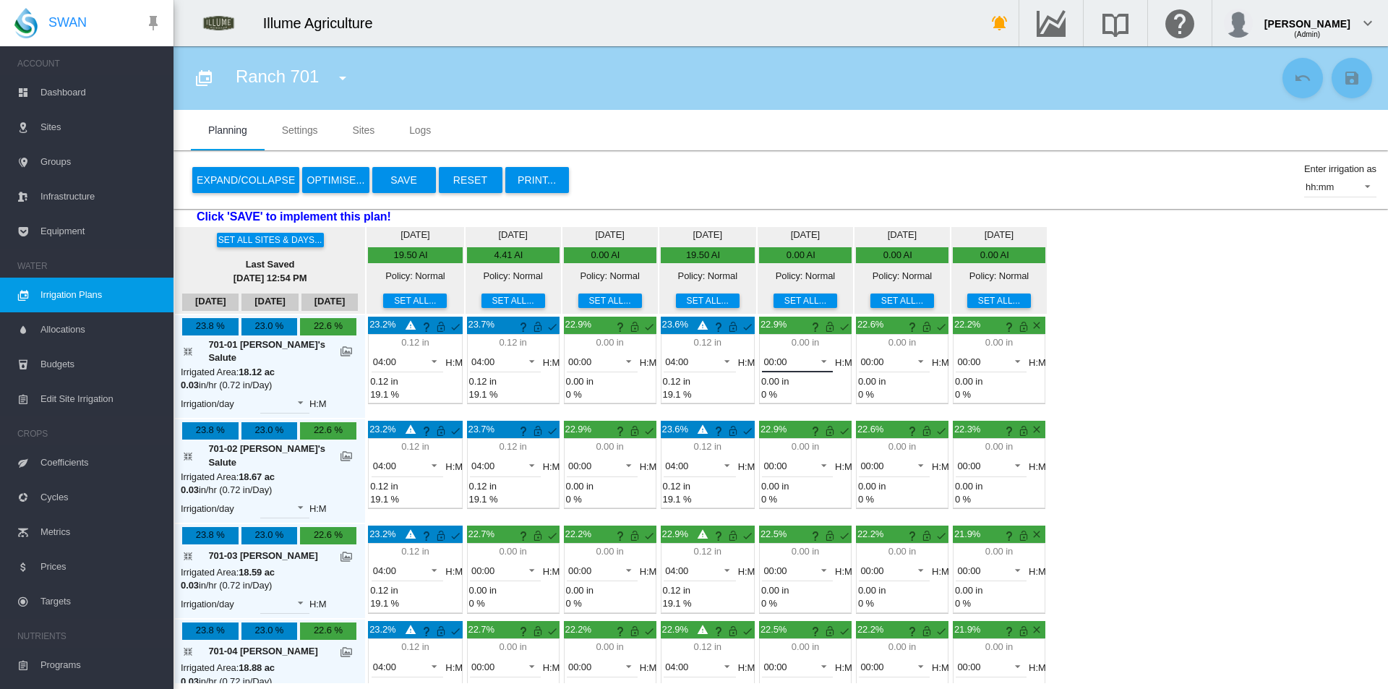
click at [811, 365] on span at bounding box center [819, 359] width 17 height 13
click at [758, 499] on md-option "04:00" at bounding box center [768, 500] width 98 height 35
click at [763, 460] on span "00:00" at bounding box center [785, 466] width 45 height 13
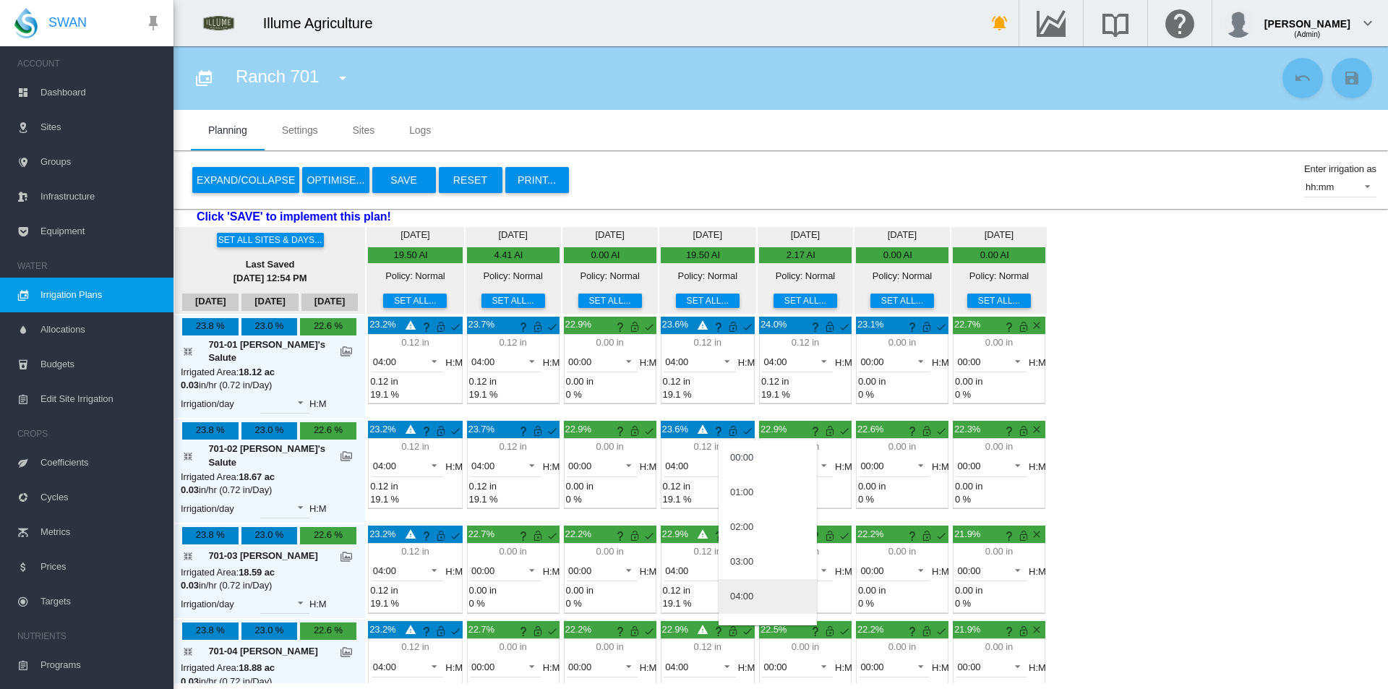
click at [752, 590] on div "04:00" at bounding box center [741, 596] width 23 height 13
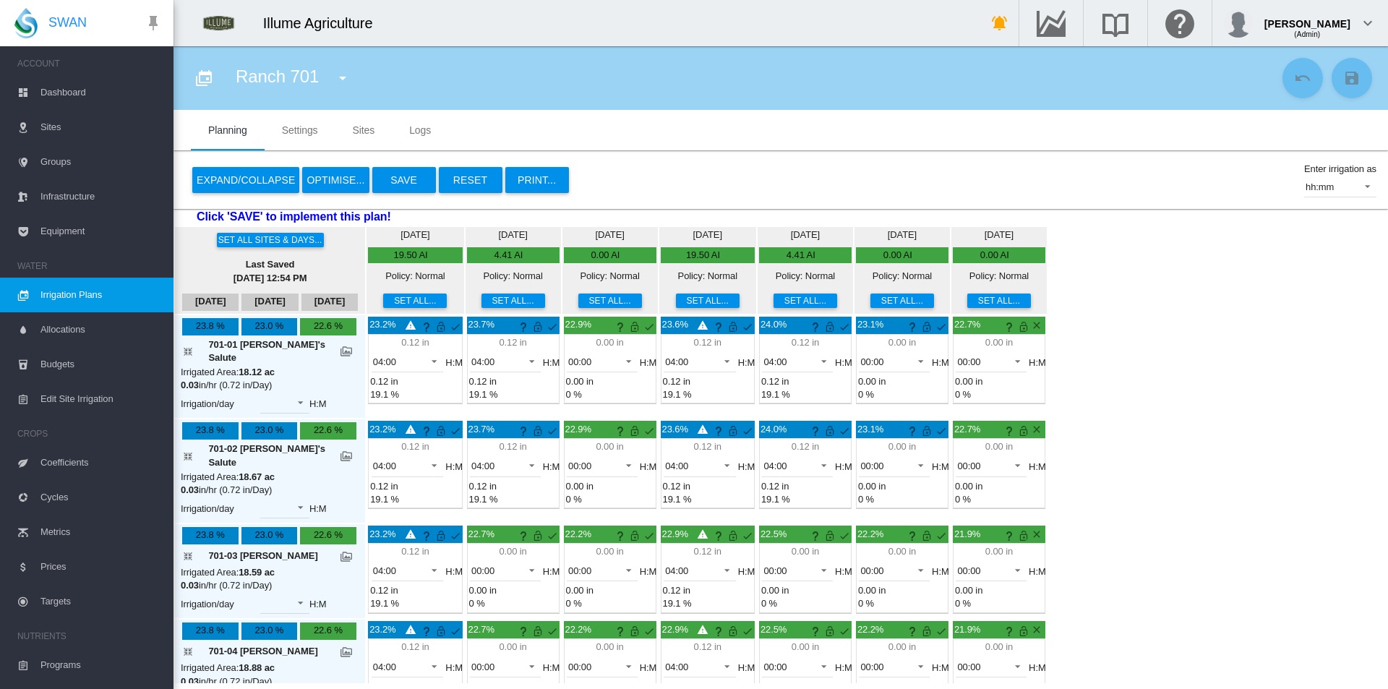
click at [1279, 377] on div "Set all sites & days... Last Saved Sep 29, 2025, 12:54 PM Oct 3 Oct 4 Oct 5 Mon…" at bounding box center [780, 455] width 1214 height 458
click at [1277, 434] on div "Set all sites & days... Last Saved Sep 29, 2025, 12:54 PM Oct 3 Oct 4 Oct 5 Mon…" at bounding box center [780, 455] width 1214 height 458
click at [773, 297] on button "Set all..." at bounding box center [805, 300] width 64 height 14
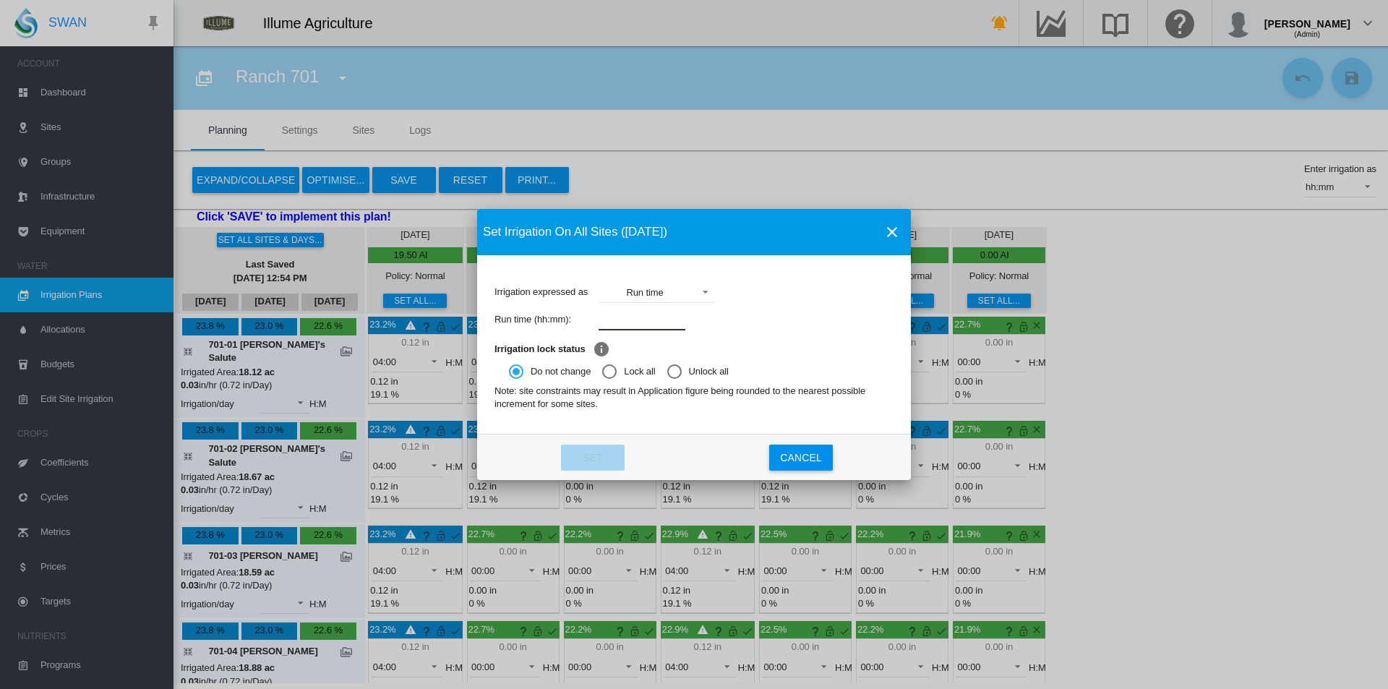
click at [660, 325] on input "Irrigation expressed ..." at bounding box center [642, 320] width 87 height 22
type input "****"
click at [581, 461] on button "Set" at bounding box center [593, 458] width 64 height 26
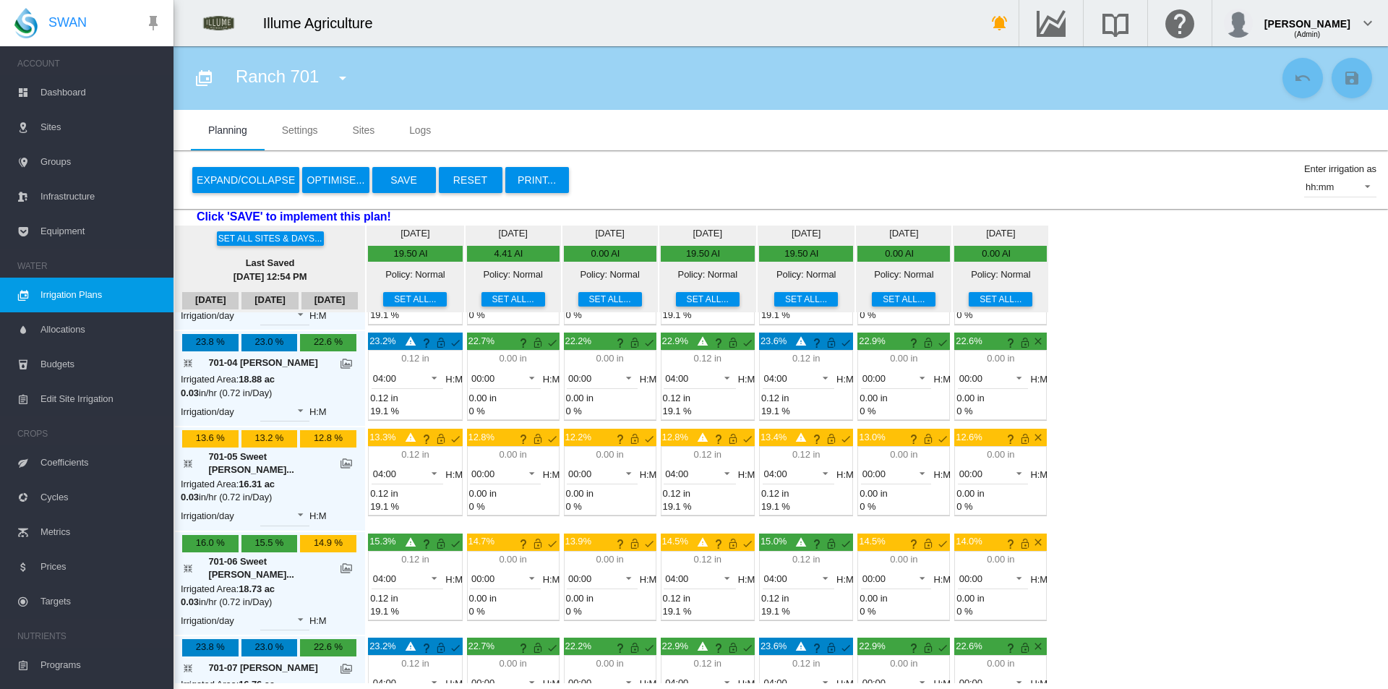
scroll to position [289, 0]
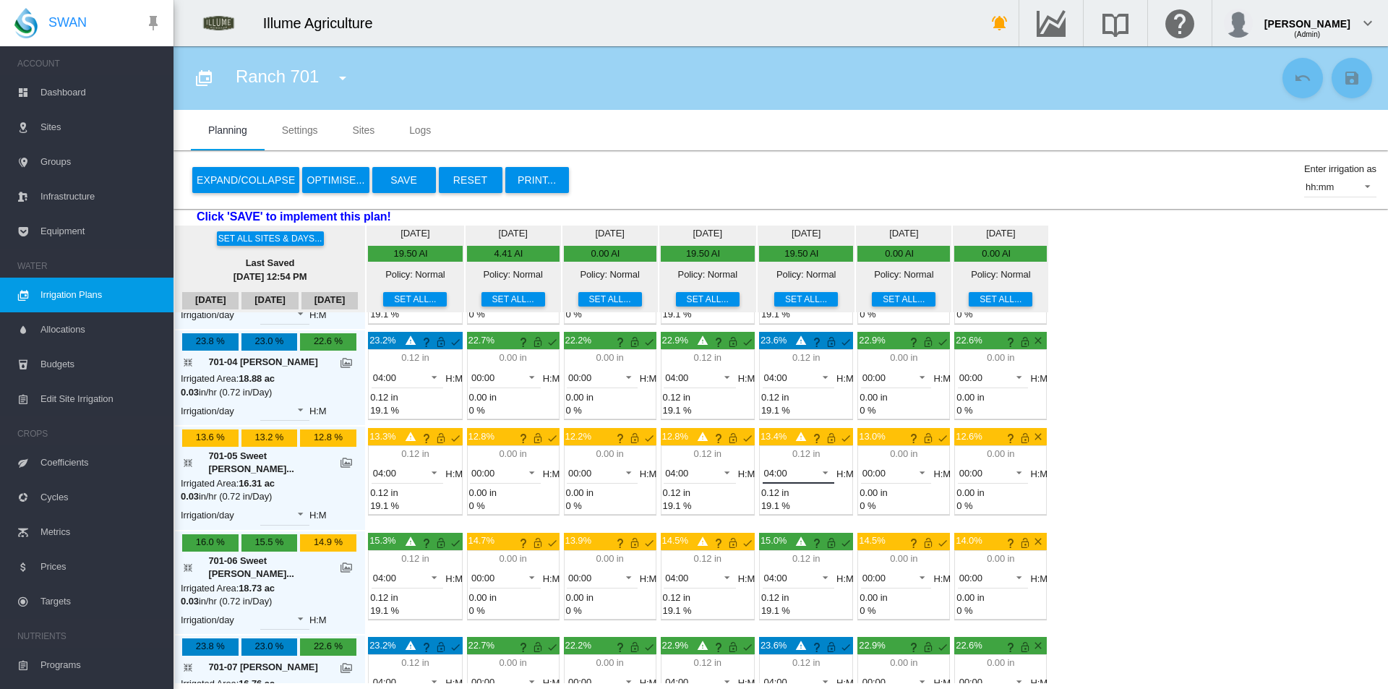
click at [763, 462] on md-select-value "04:00" at bounding box center [799, 473] width 72 height 22
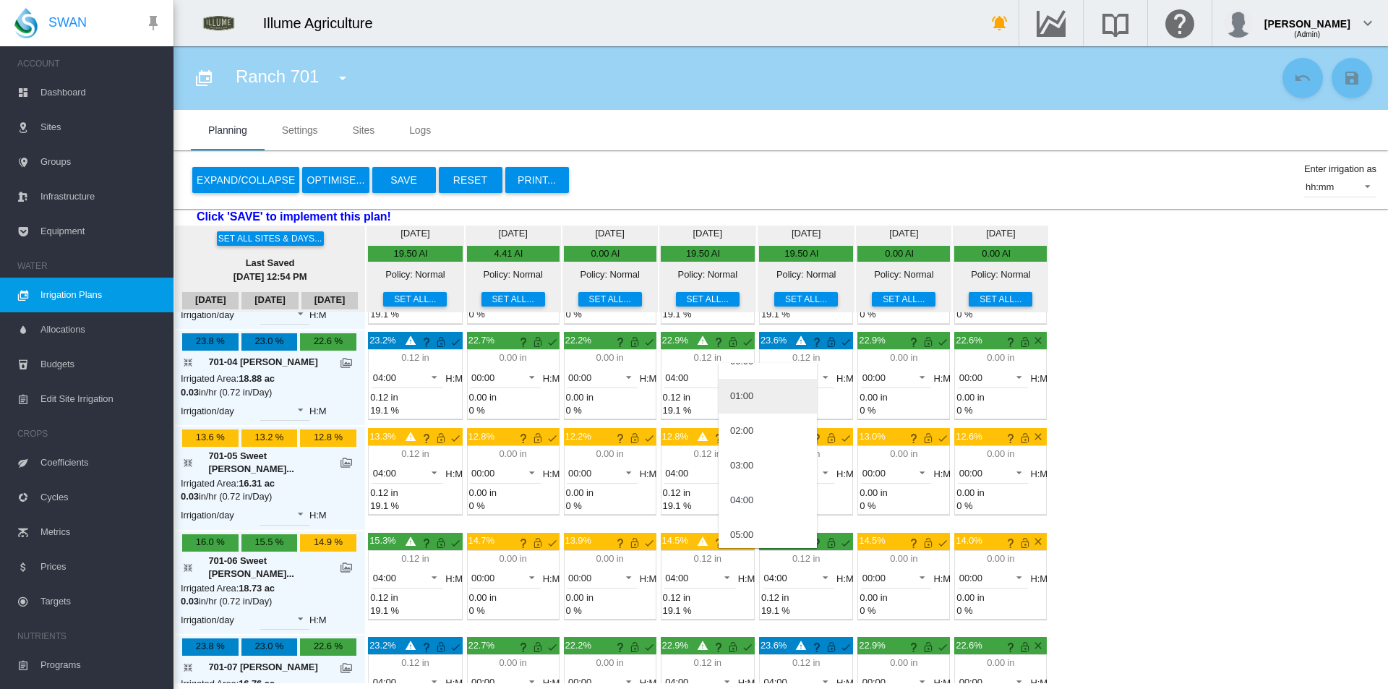
scroll to position [0, 0]
click at [746, 388] on md-option "00:00" at bounding box center [768, 380] width 98 height 35
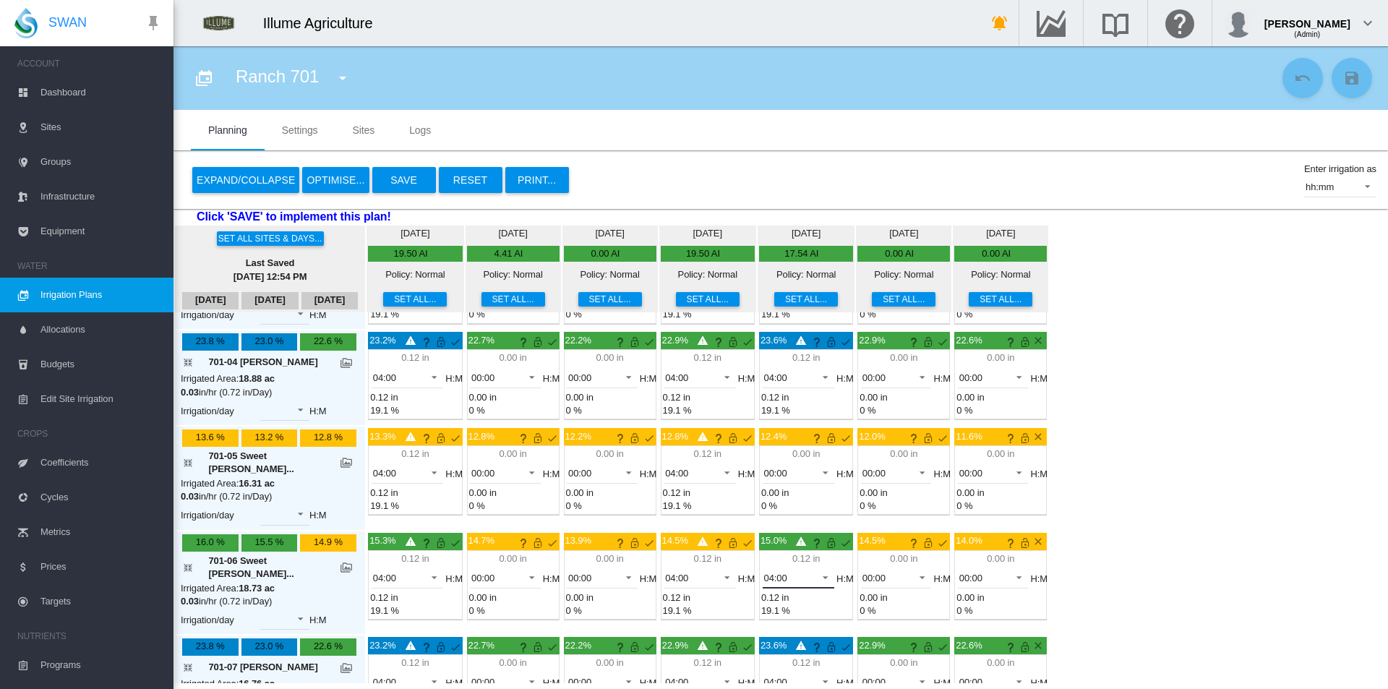
click at [776, 572] on span "04:00" at bounding box center [787, 578] width 46 height 13
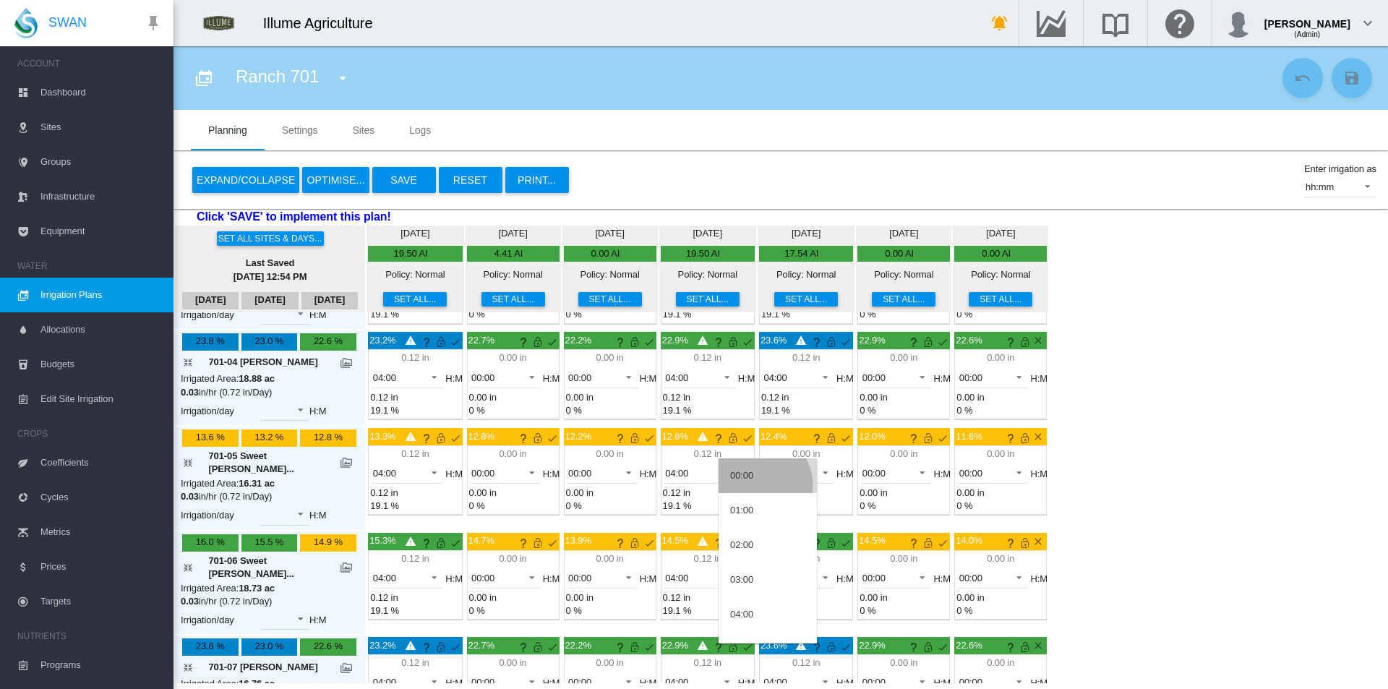
click at [758, 485] on md-option "00:00" at bounding box center [768, 475] width 98 height 35
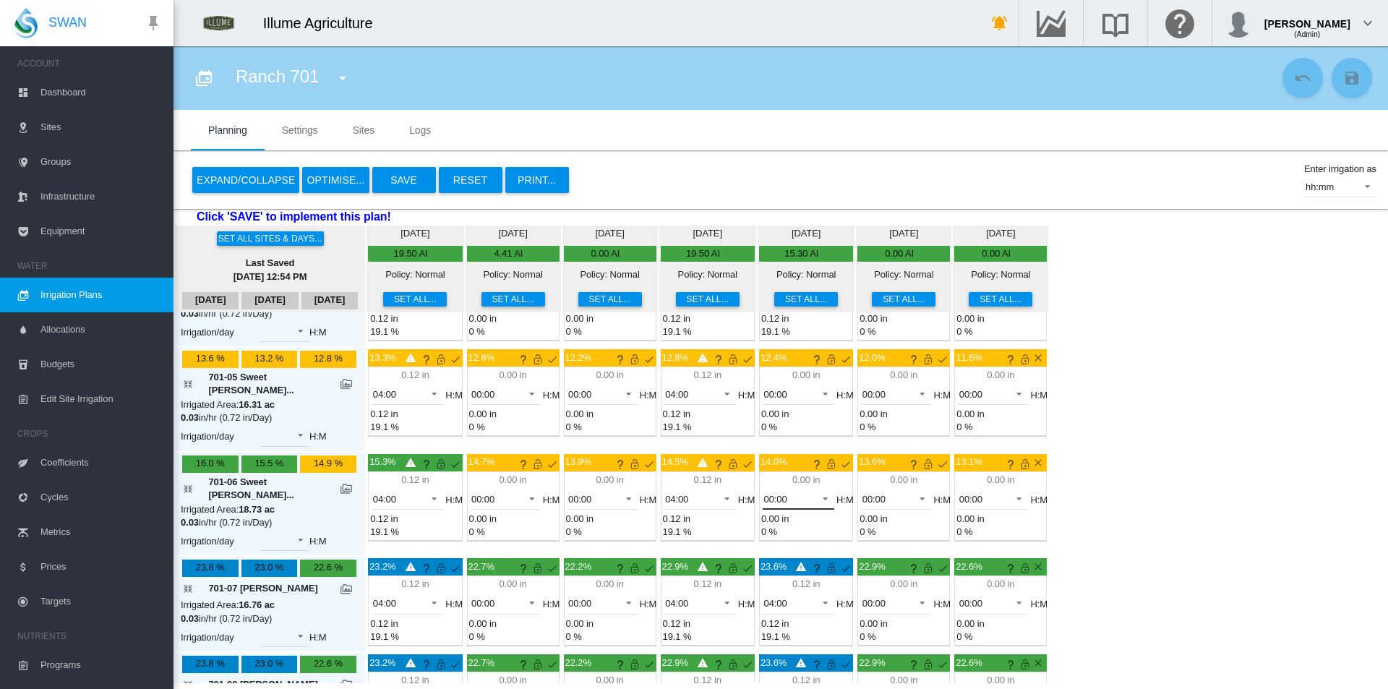
scroll to position [204, 0]
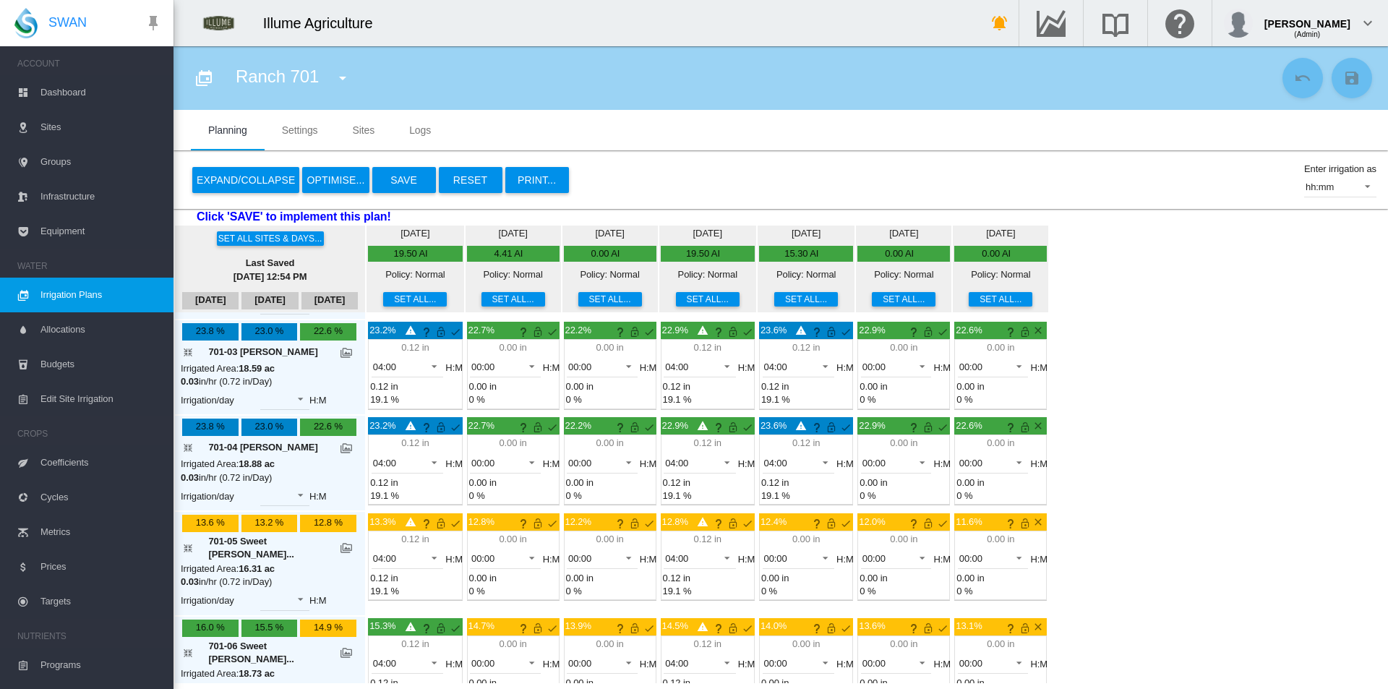
click at [387, 167] on button "Save" at bounding box center [404, 180] width 64 height 26
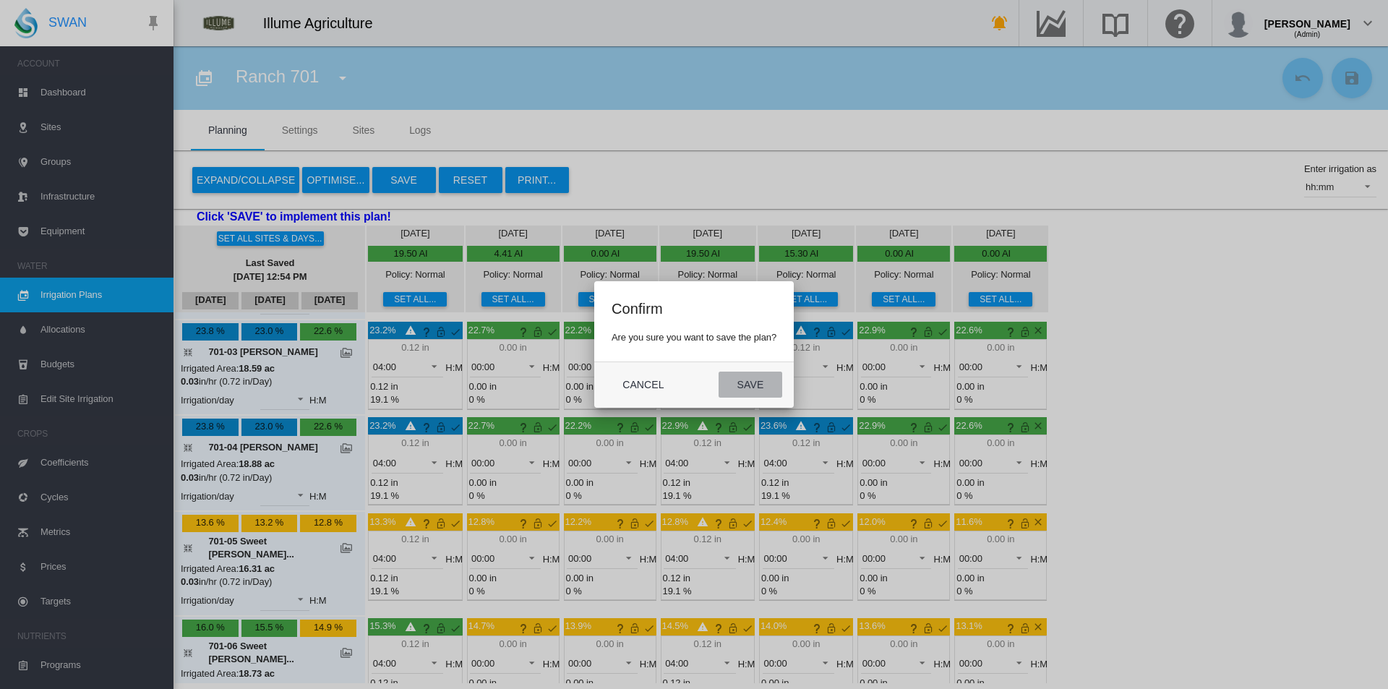
click at [763, 388] on button "Save" at bounding box center [751, 385] width 64 height 26
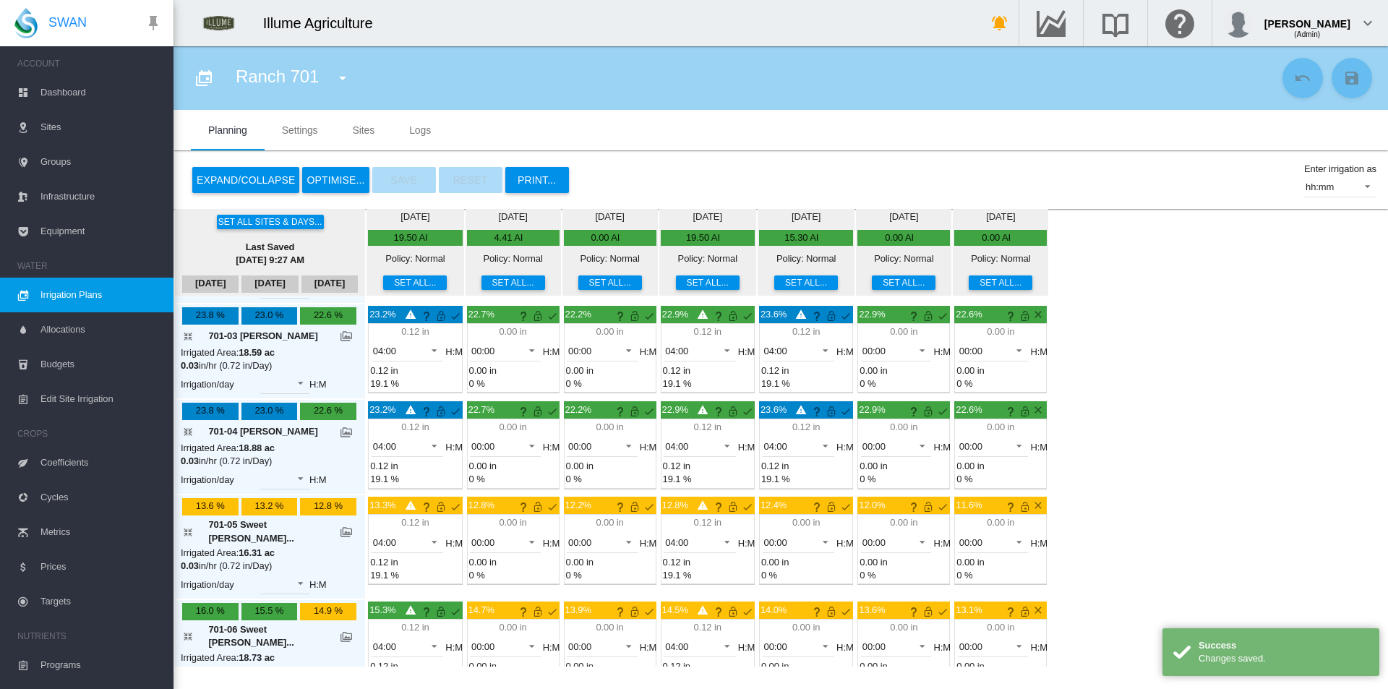
click at [335, 77] on md-icon "icon-menu-down" at bounding box center [342, 77] width 17 height 17
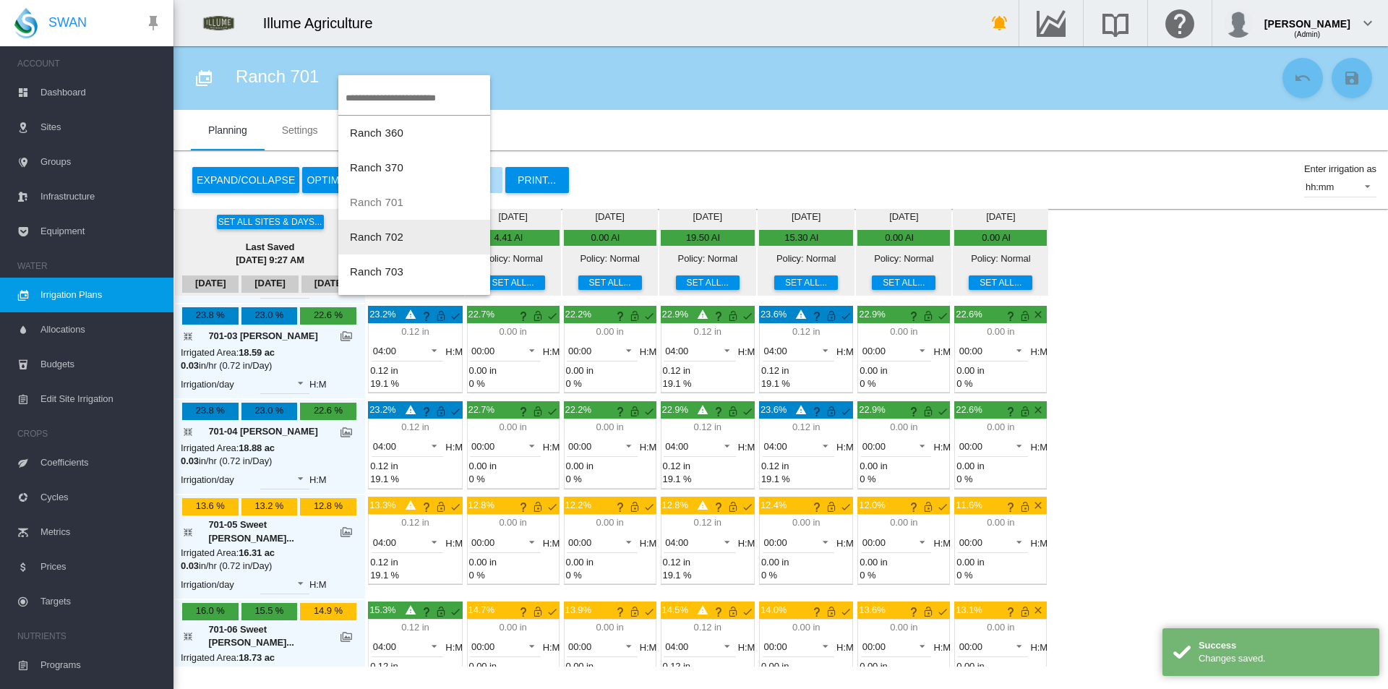
click at [391, 233] on span "Ranch 702" at bounding box center [376, 237] width 53 height 12
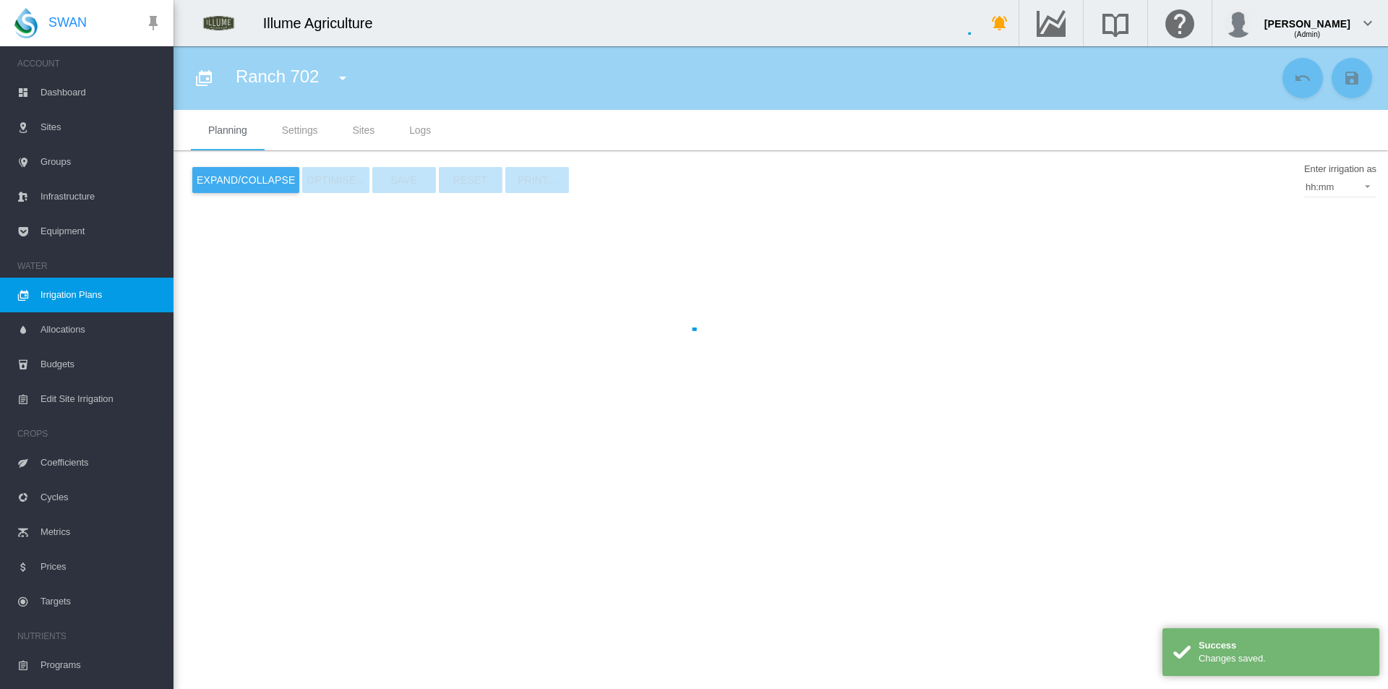
type input "*********"
type input "*"
type input "*****"
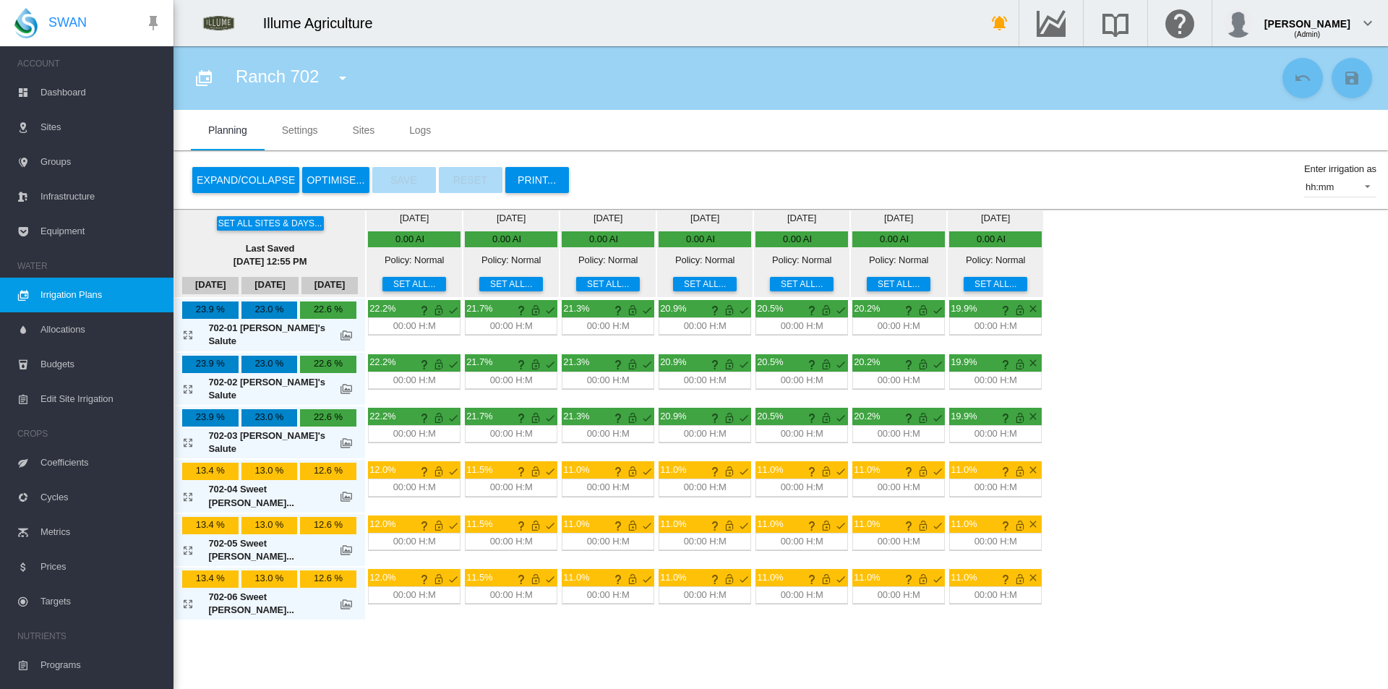
click at [382, 283] on button "Set all..." at bounding box center [414, 284] width 64 height 14
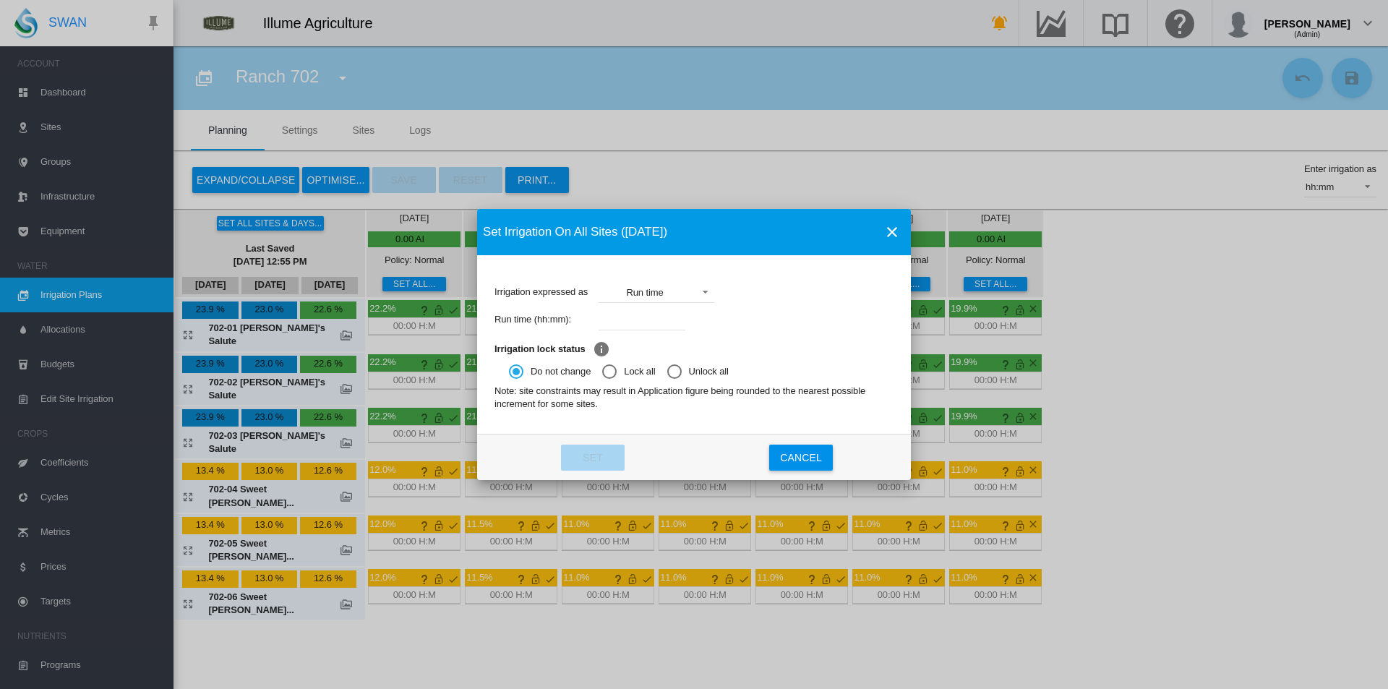
click at [656, 317] on input "Irrigation expressed ..." at bounding box center [642, 320] width 87 height 22
type input "****"
click at [607, 458] on button "Set" at bounding box center [593, 458] width 64 height 26
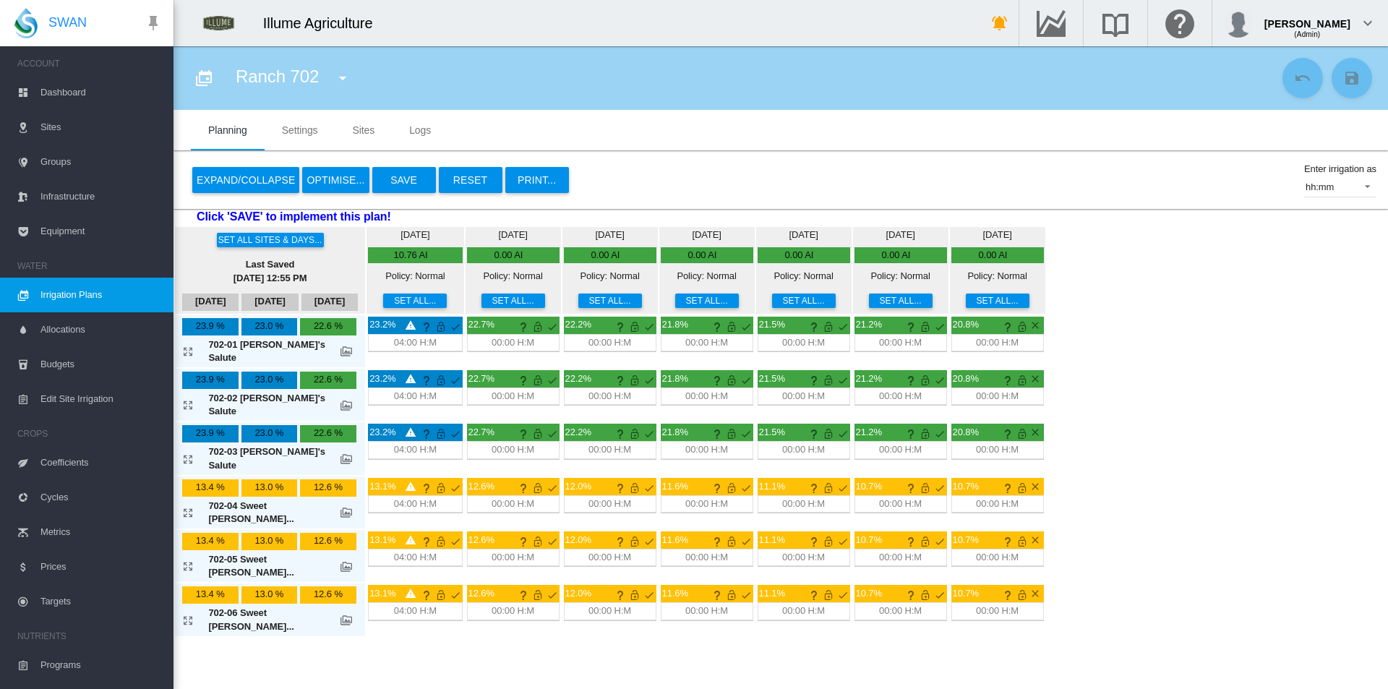
click at [213, 186] on button "Expand/Collapse" at bounding box center [245, 180] width 107 height 26
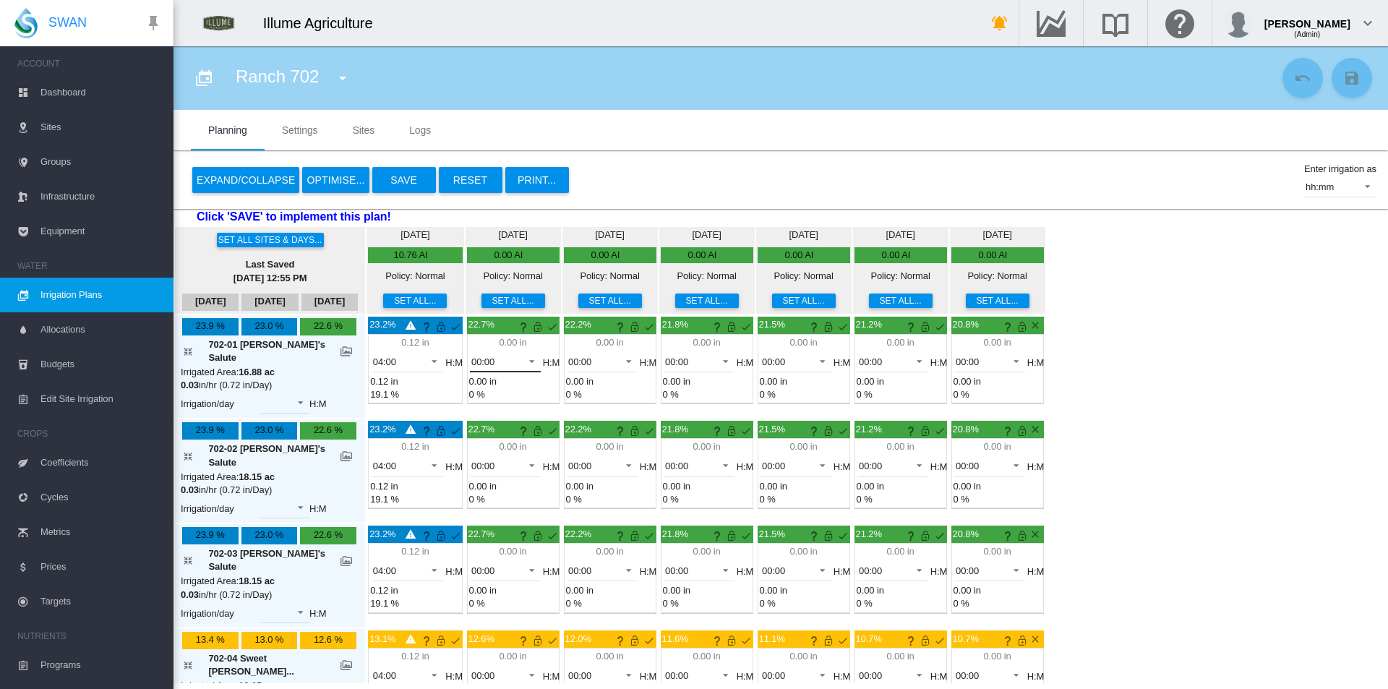
click at [471, 368] on span "00:00" at bounding box center [493, 362] width 45 height 13
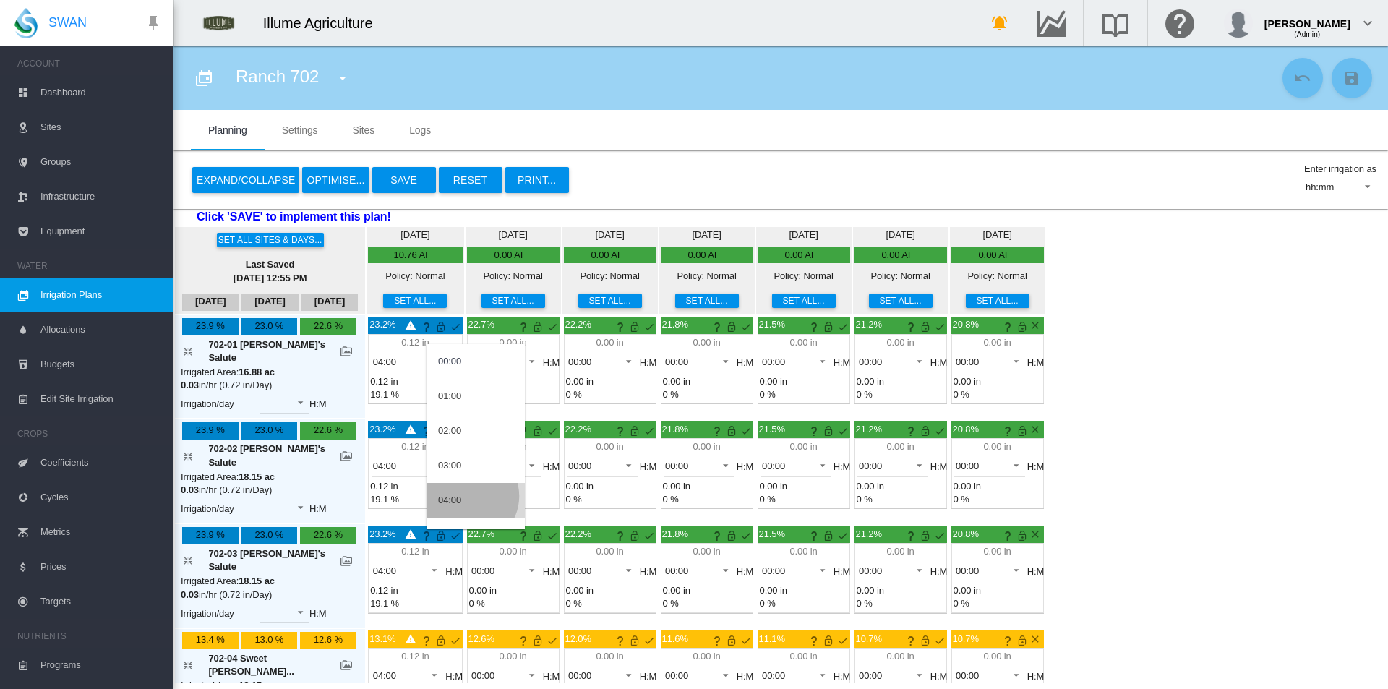
click at [468, 497] on md-option "04:00" at bounding box center [475, 500] width 98 height 35
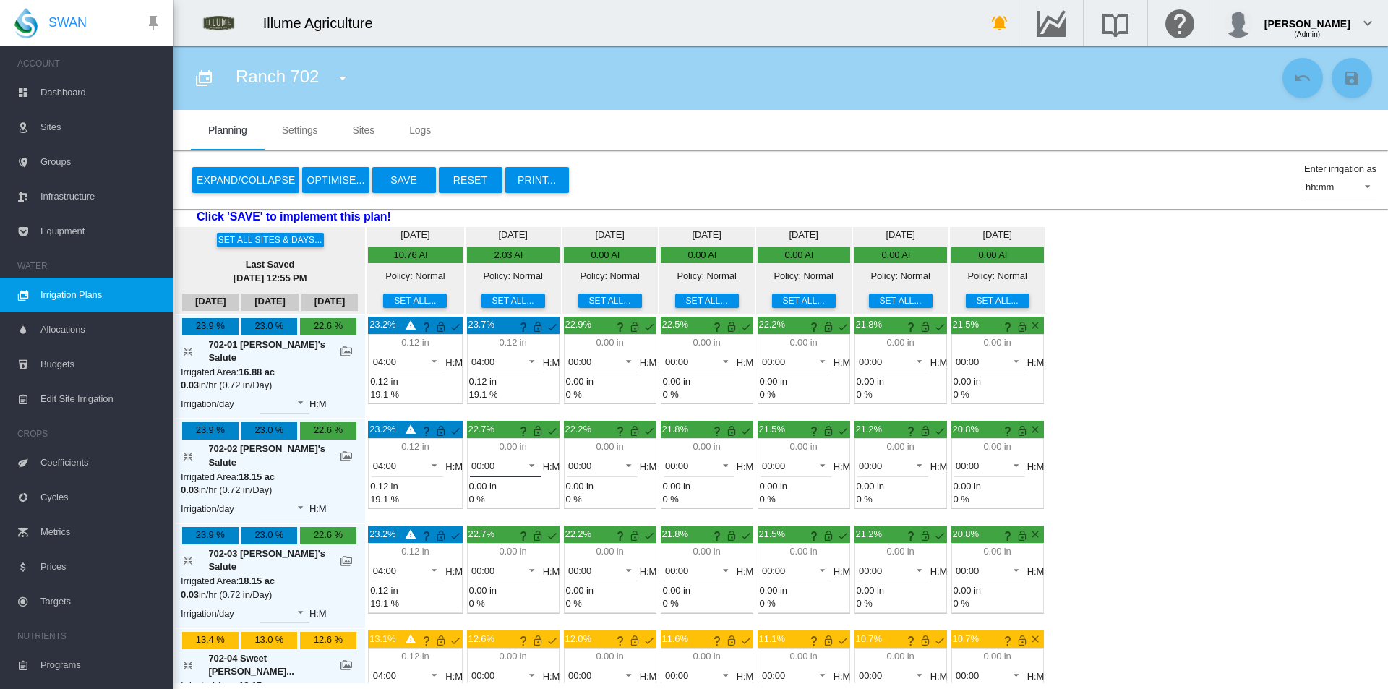
click at [471, 460] on span "00:00" at bounding box center [493, 466] width 45 height 13
click at [466, 600] on md-option "04:00" at bounding box center [475, 596] width 98 height 35
click at [481, 565] on span "00:00" at bounding box center [493, 571] width 45 height 13
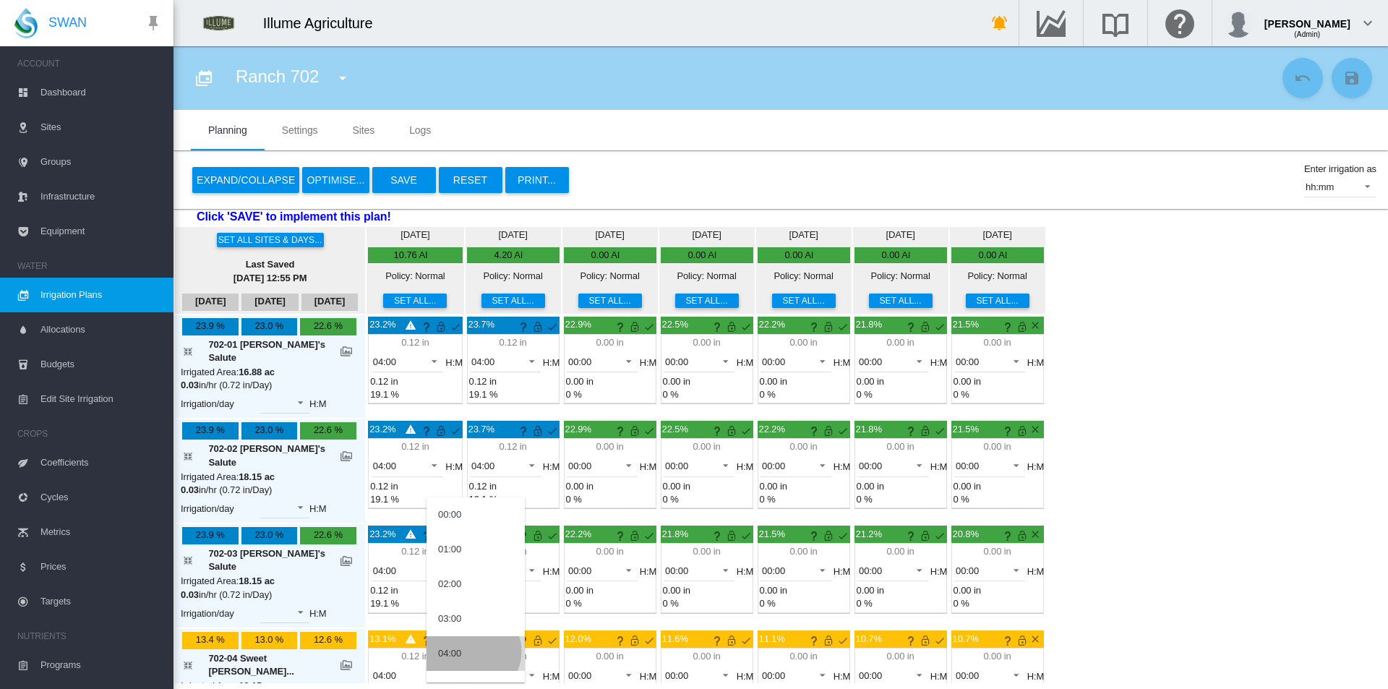
click at [472, 651] on md-option "04:00" at bounding box center [475, 653] width 98 height 35
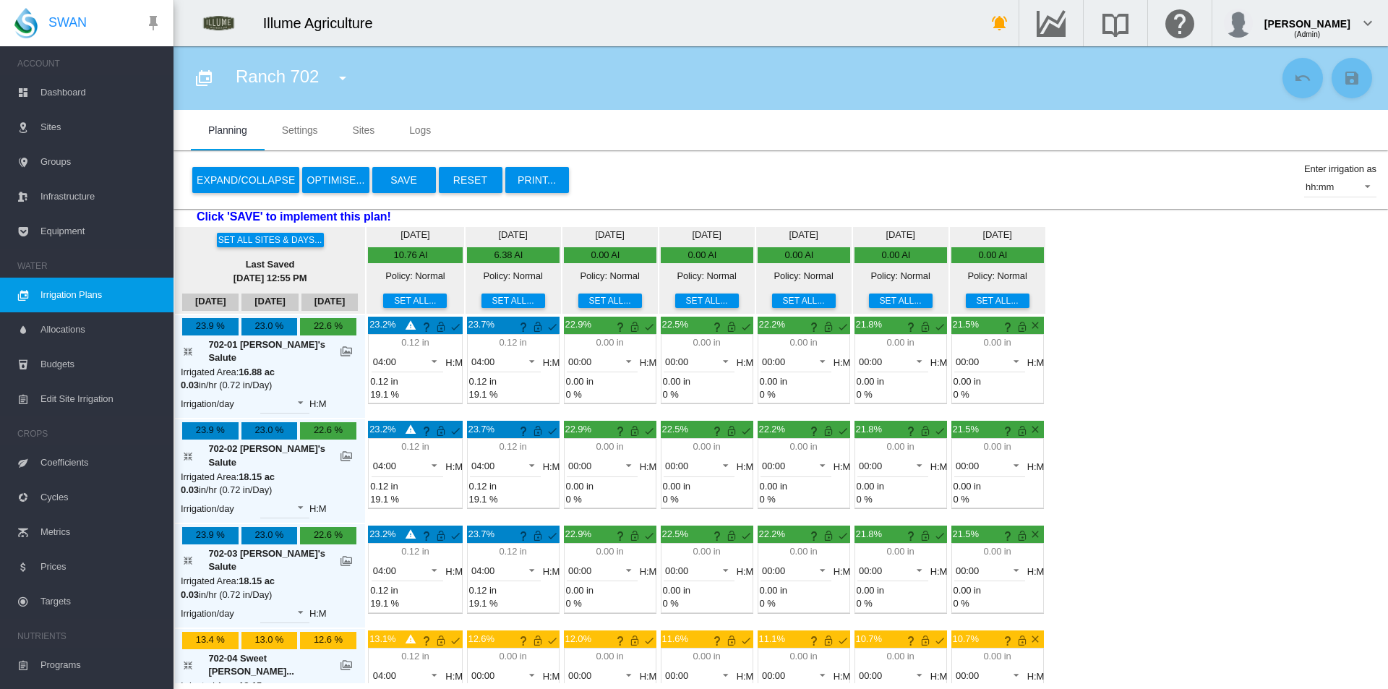
click at [675, 299] on button "Set all..." at bounding box center [707, 300] width 64 height 14
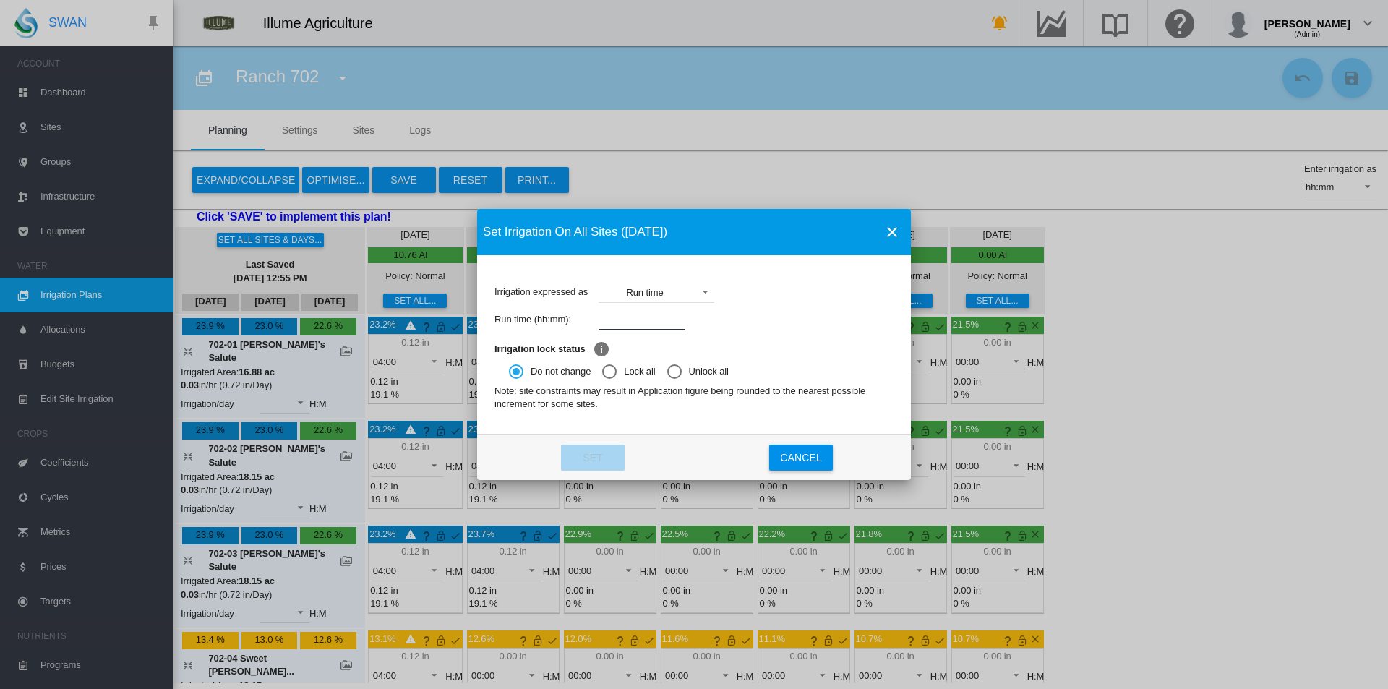
click at [627, 322] on input "Irrigation expressed ..." at bounding box center [642, 320] width 87 height 22
type input "****"
click at [598, 463] on button "Set" at bounding box center [593, 458] width 64 height 26
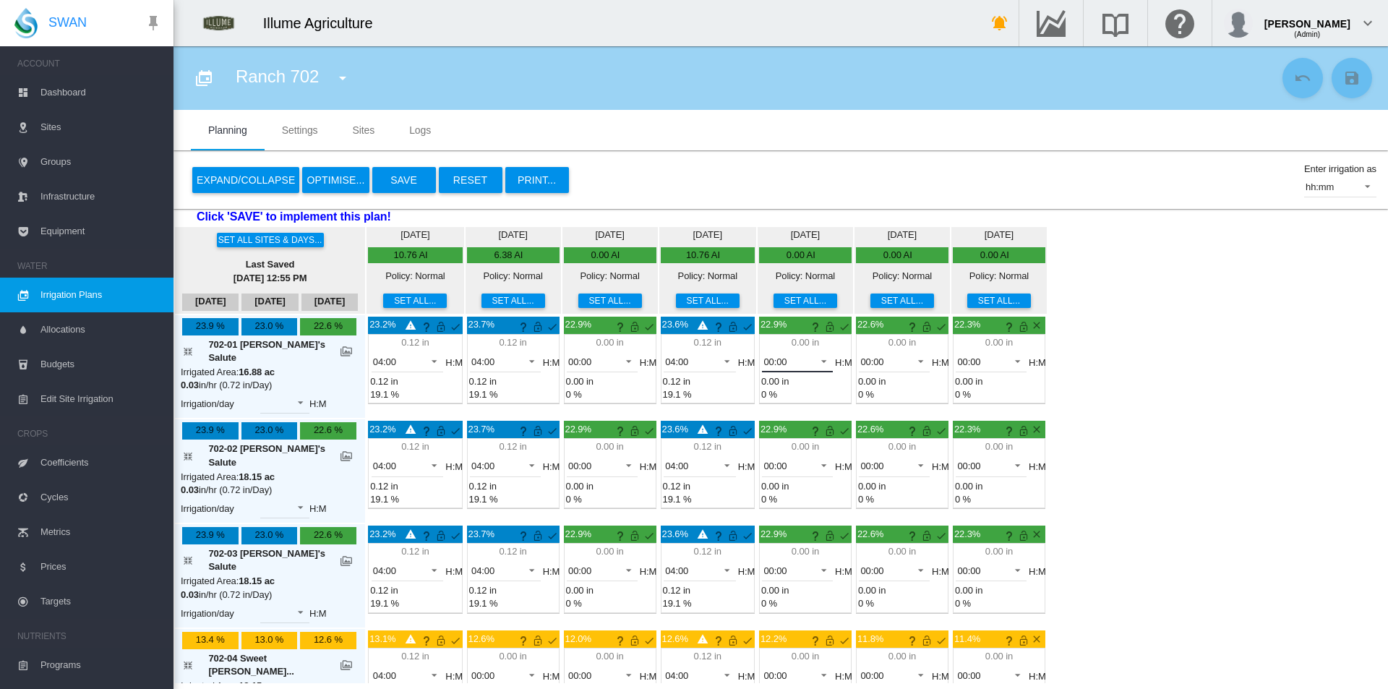
click at [766, 366] on span "00:00" at bounding box center [785, 362] width 45 height 13
click at [742, 501] on div "04:00" at bounding box center [741, 500] width 23 height 13
click at [763, 460] on span "00:00" at bounding box center [785, 466] width 45 height 13
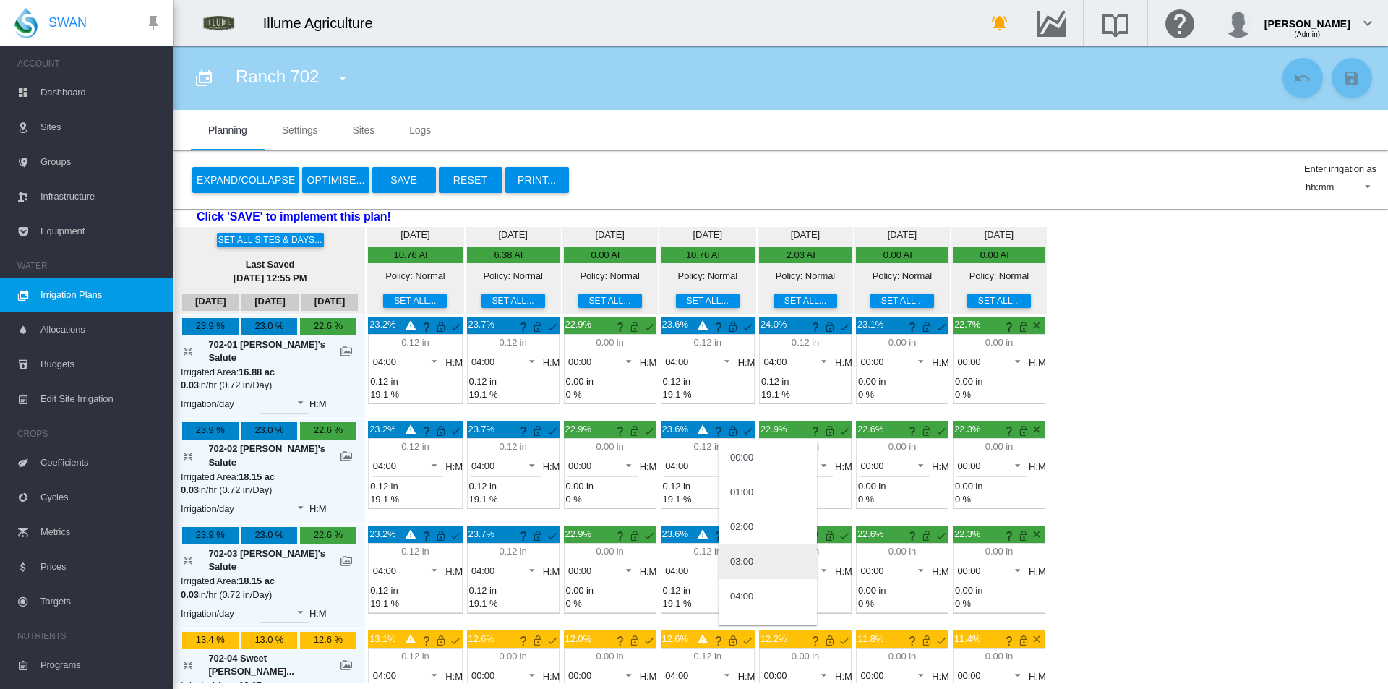
click at [755, 565] on md-option "03:00" at bounding box center [768, 561] width 98 height 35
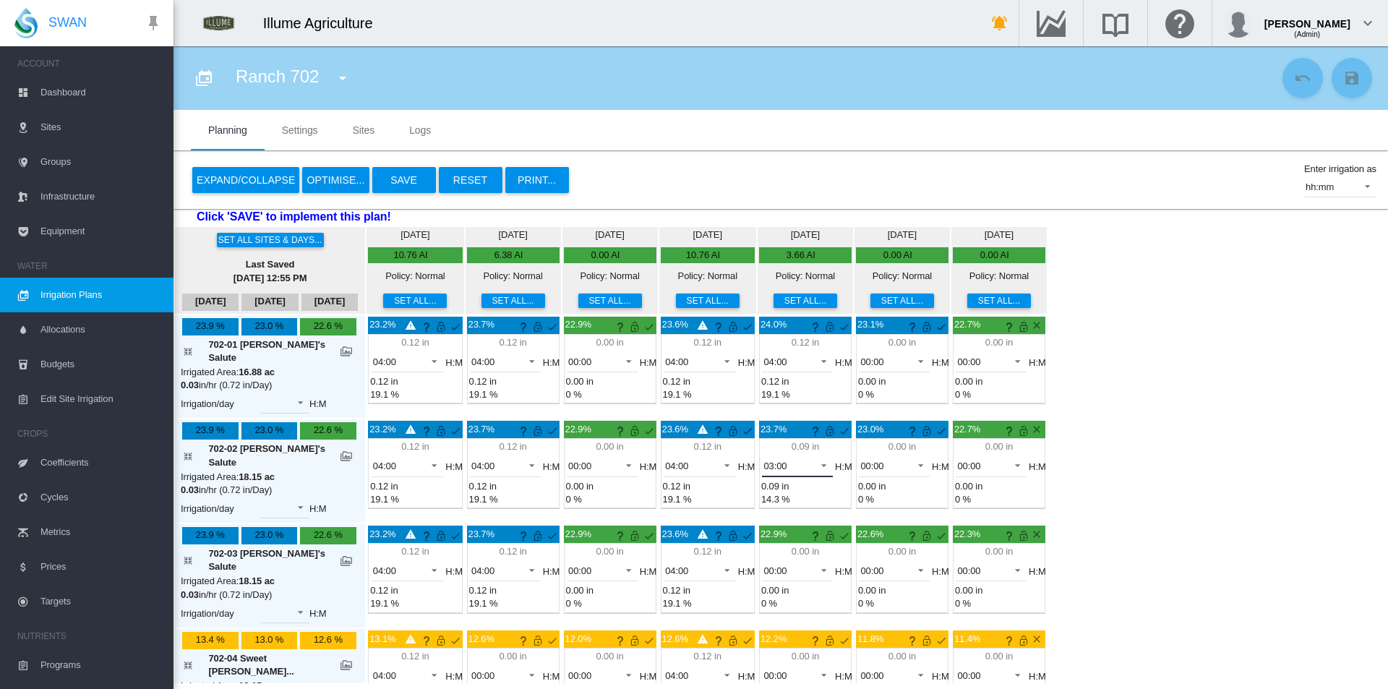
click at [763, 460] on span "03:00" at bounding box center [785, 466] width 45 height 13
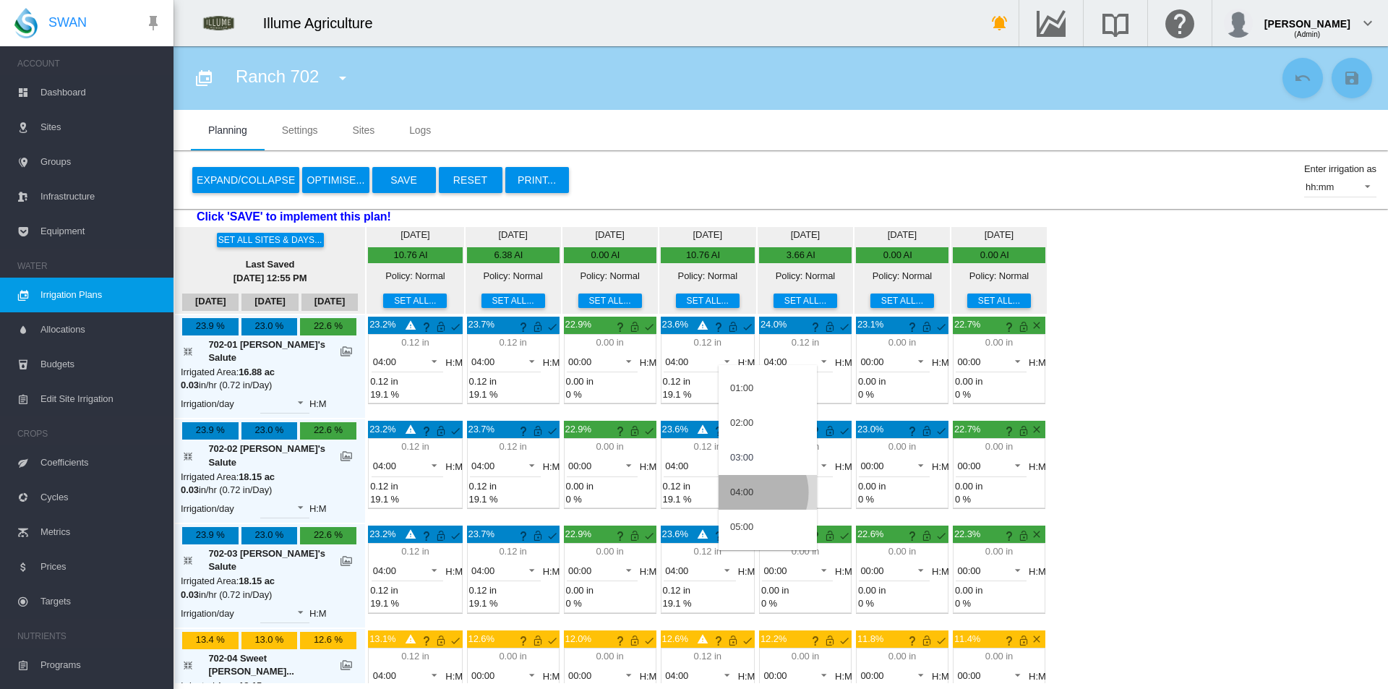
click at [747, 492] on div "04:00" at bounding box center [741, 492] width 23 height 13
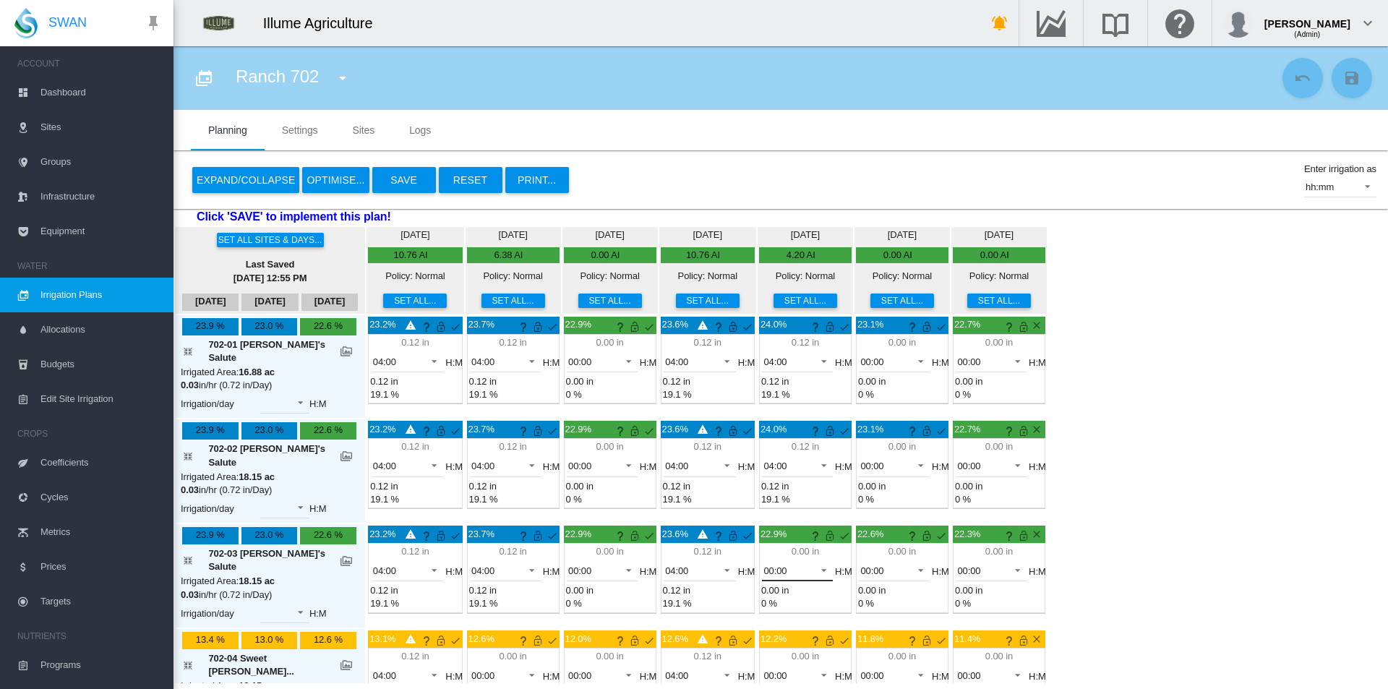
click at [766, 559] on md-select-value "00:00" at bounding box center [797, 570] width 71 height 22
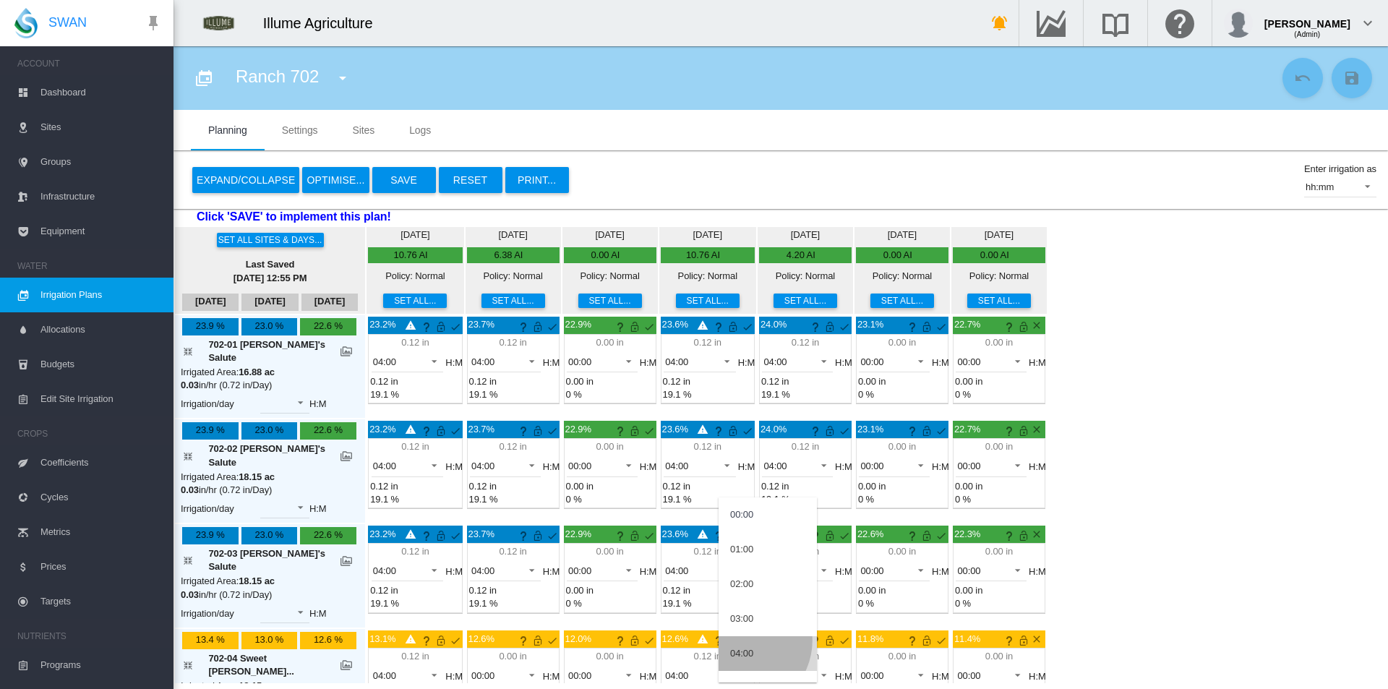
click at [740, 640] on md-option "04:00" at bounding box center [768, 653] width 98 height 35
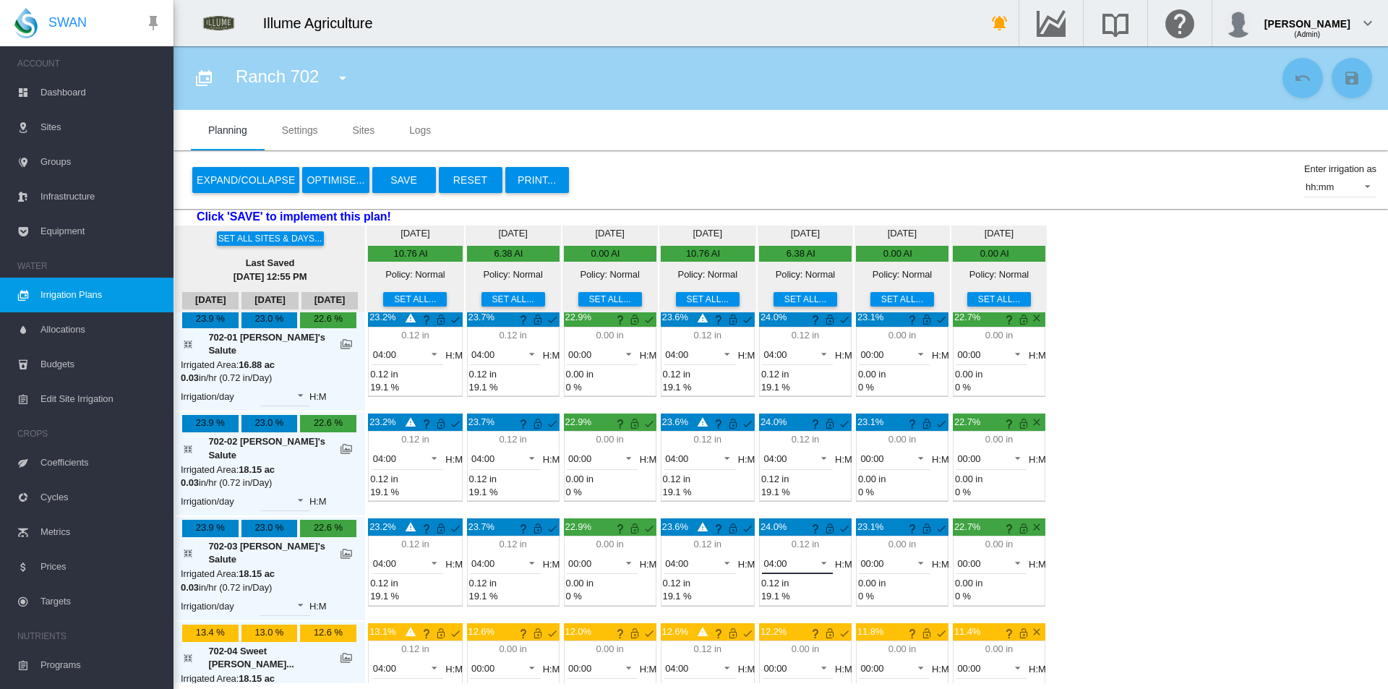
scroll to position [0, 0]
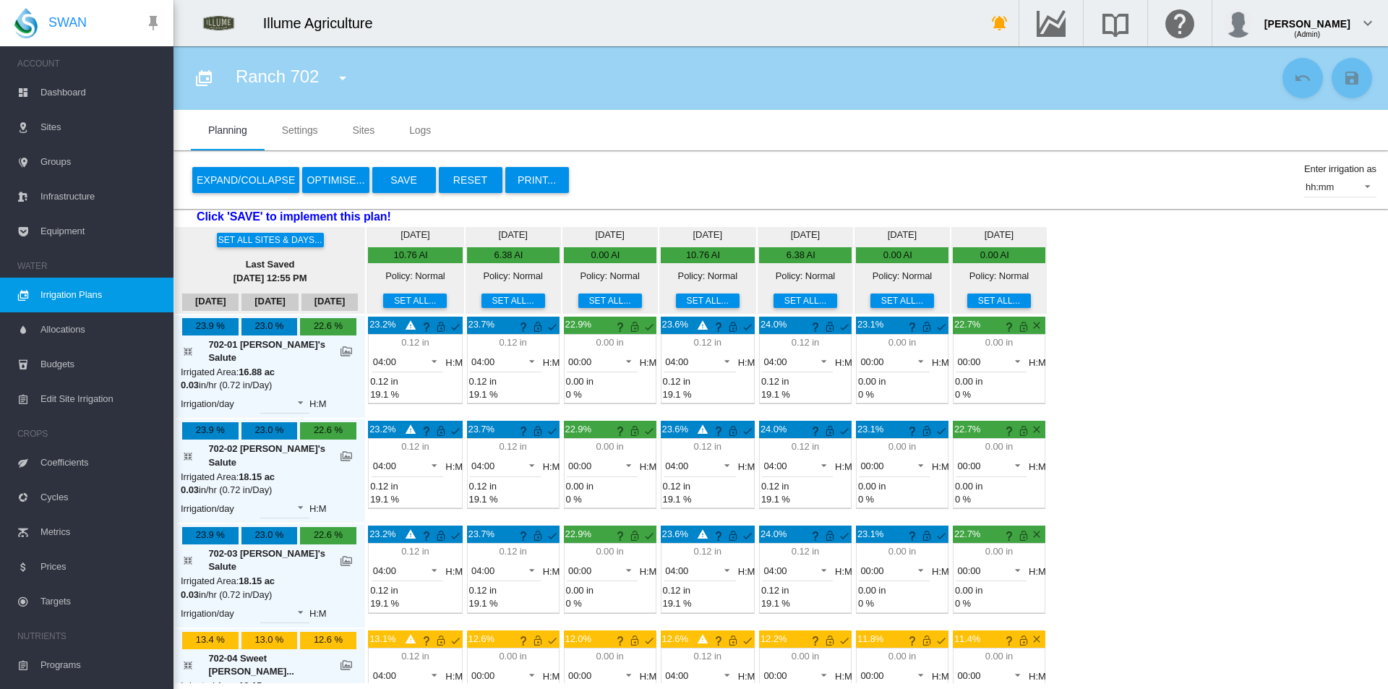
click at [395, 187] on button "Save" at bounding box center [404, 180] width 64 height 26
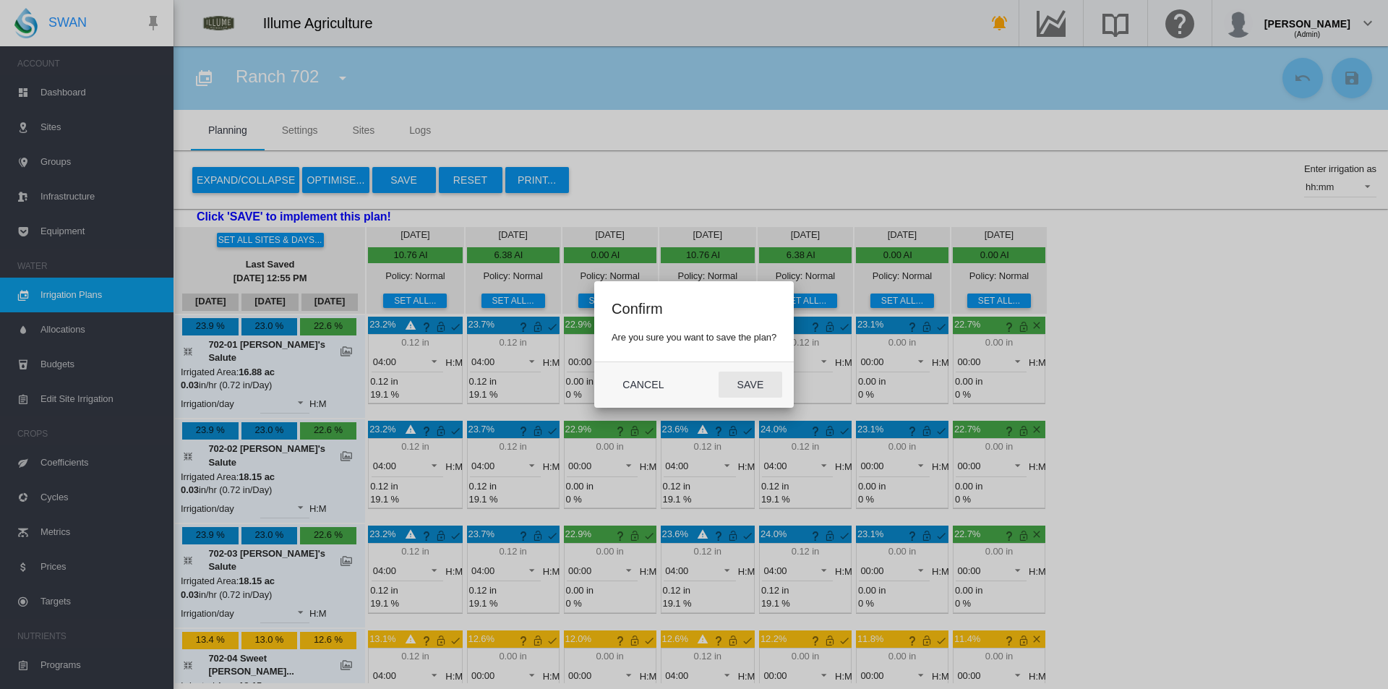
click at [736, 387] on button "Save" at bounding box center [751, 385] width 64 height 26
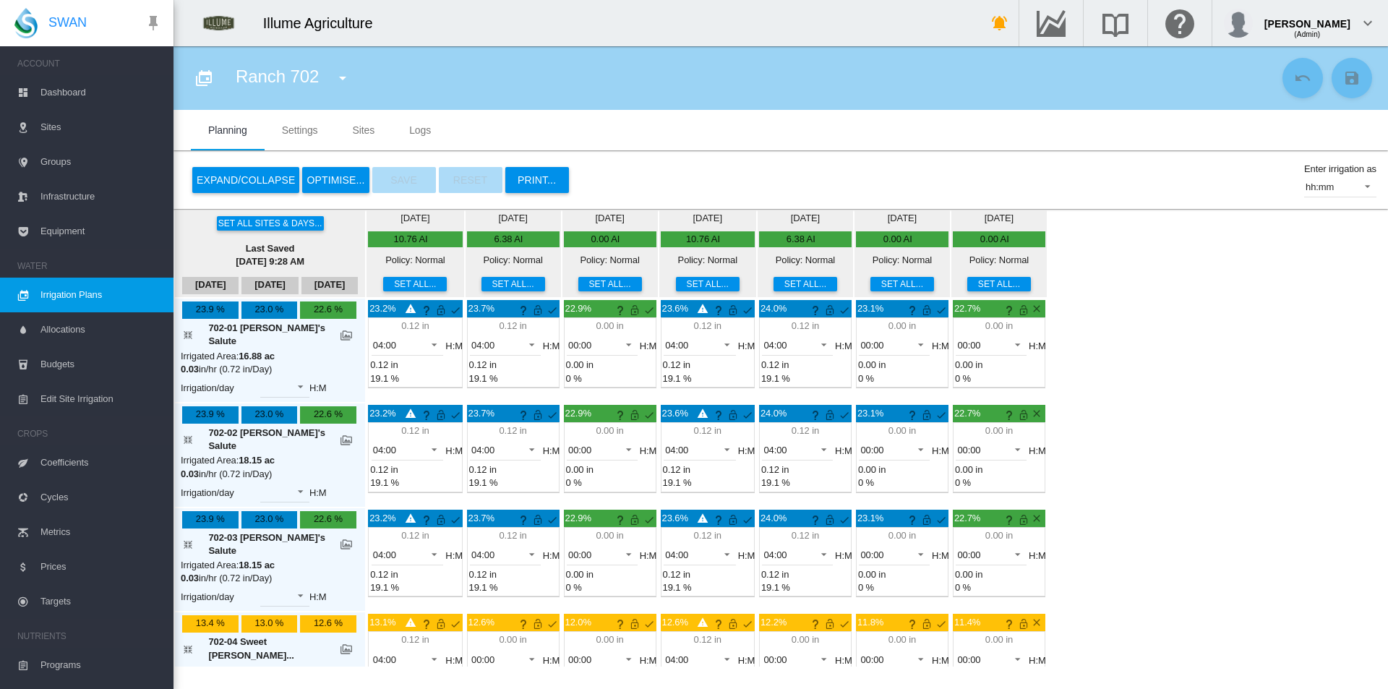
click at [340, 69] on md-icon "icon-menu-down" at bounding box center [342, 77] width 17 height 17
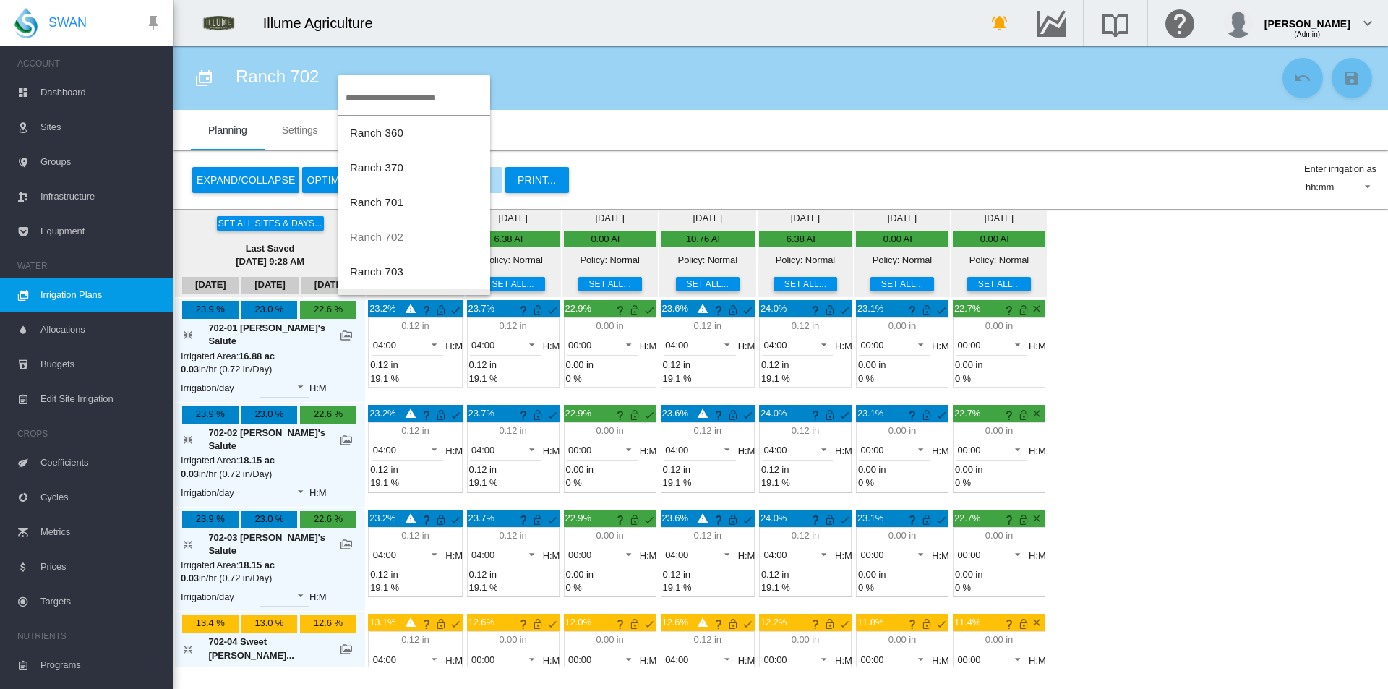
scroll to position [29, 0]
click at [374, 243] on span "Ranch 703" at bounding box center [376, 242] width 53 height 12
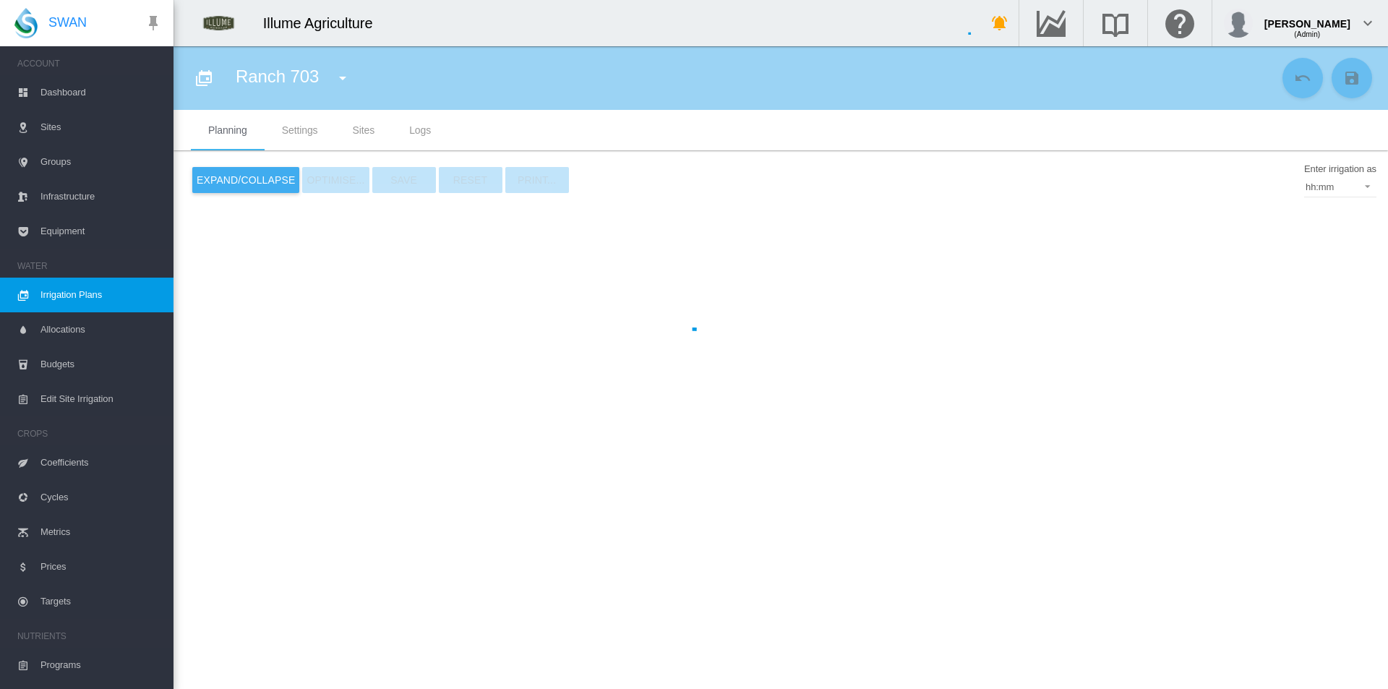
type input "*********"
type input "*"
type input "*****"
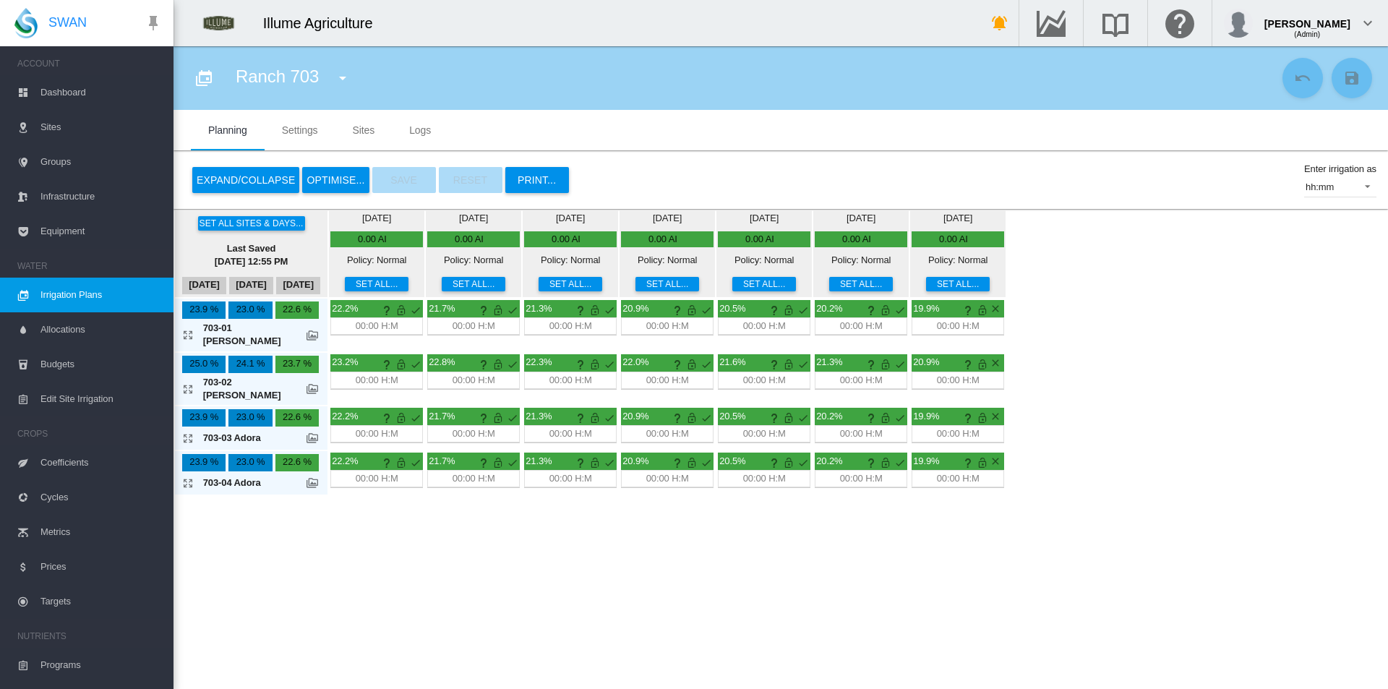
click at [372, 279] on button "Set all..." at bounding box center [377, 284] width 64 height 14
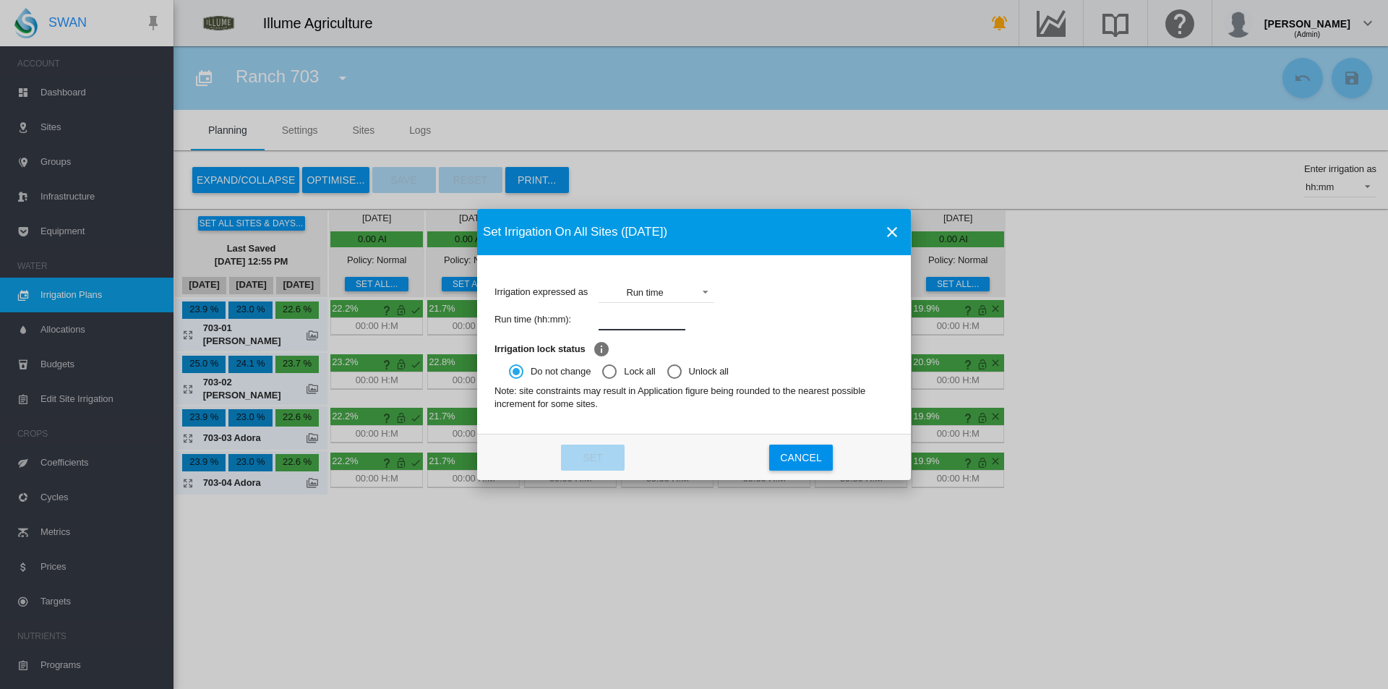
click at [645, 325] on input "Irrigation expressed ..." at bounding box center [642, 320] width 87 height 22
type input "****"
click at [604, 443] on md-dialog-actions "Set Cancel" at bounding box center [694, 457] width 434 height 46
click at [607, 453] on button "Set" at bounding box center [593, 458] width 64 height 26
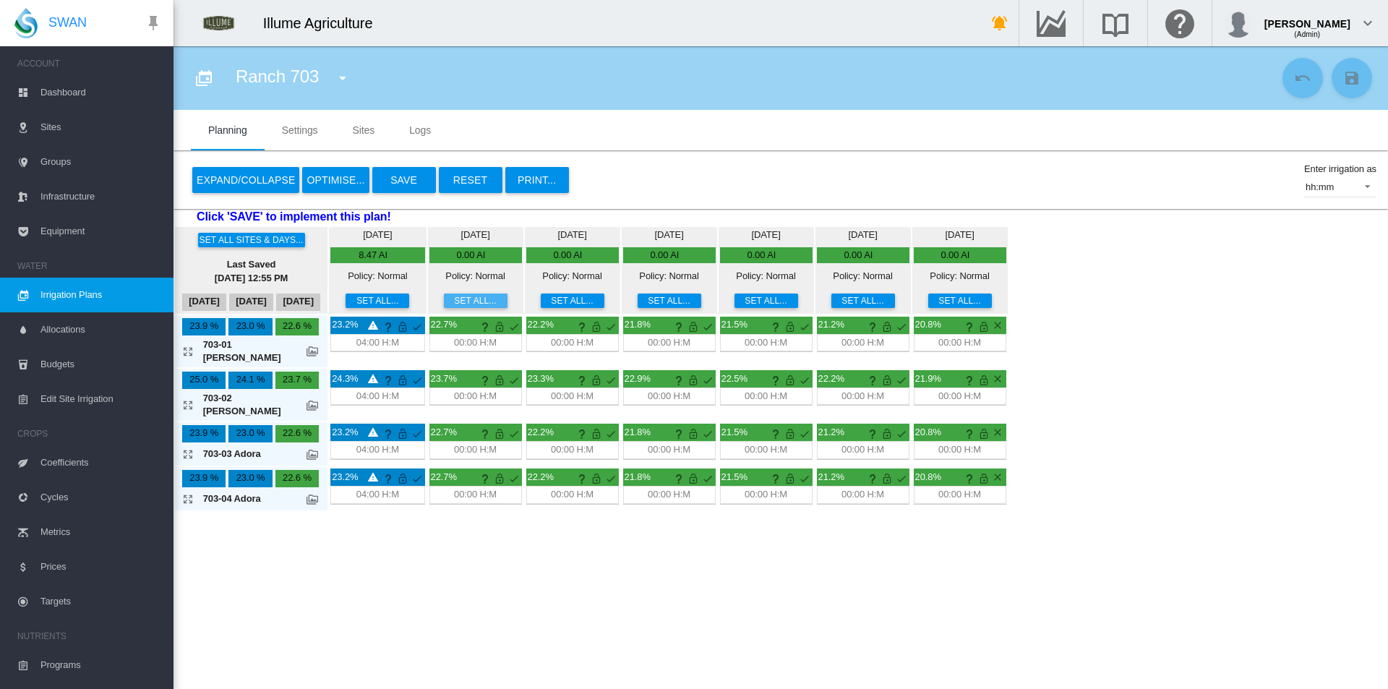
click at [456, 296] on button "Set all..." at bounding box center [476, 300] width 64 height 14
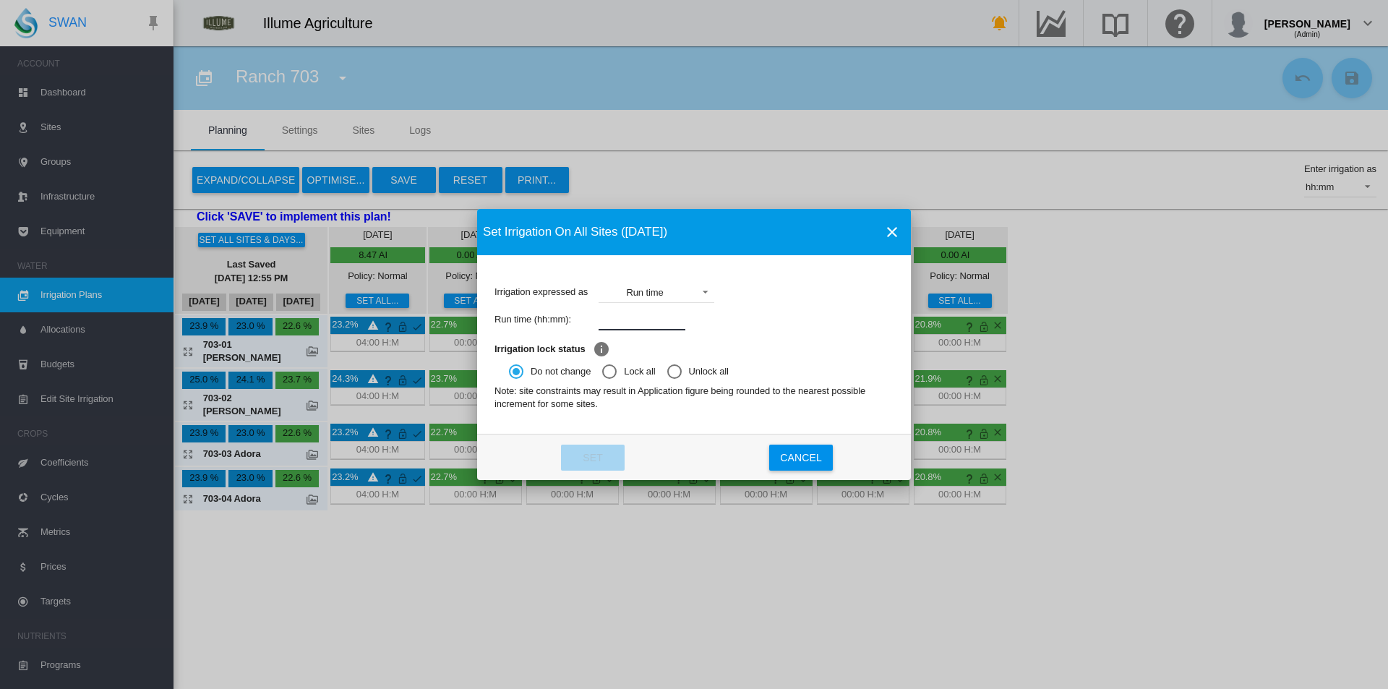
click at [640, 314] on input "Irrigation expressed ..." at bounding box center [642, 320] width 87 height 22
type input "****"
click at [618, 458] on button "Set" at bounding box center [593, 458] width 64 height 26
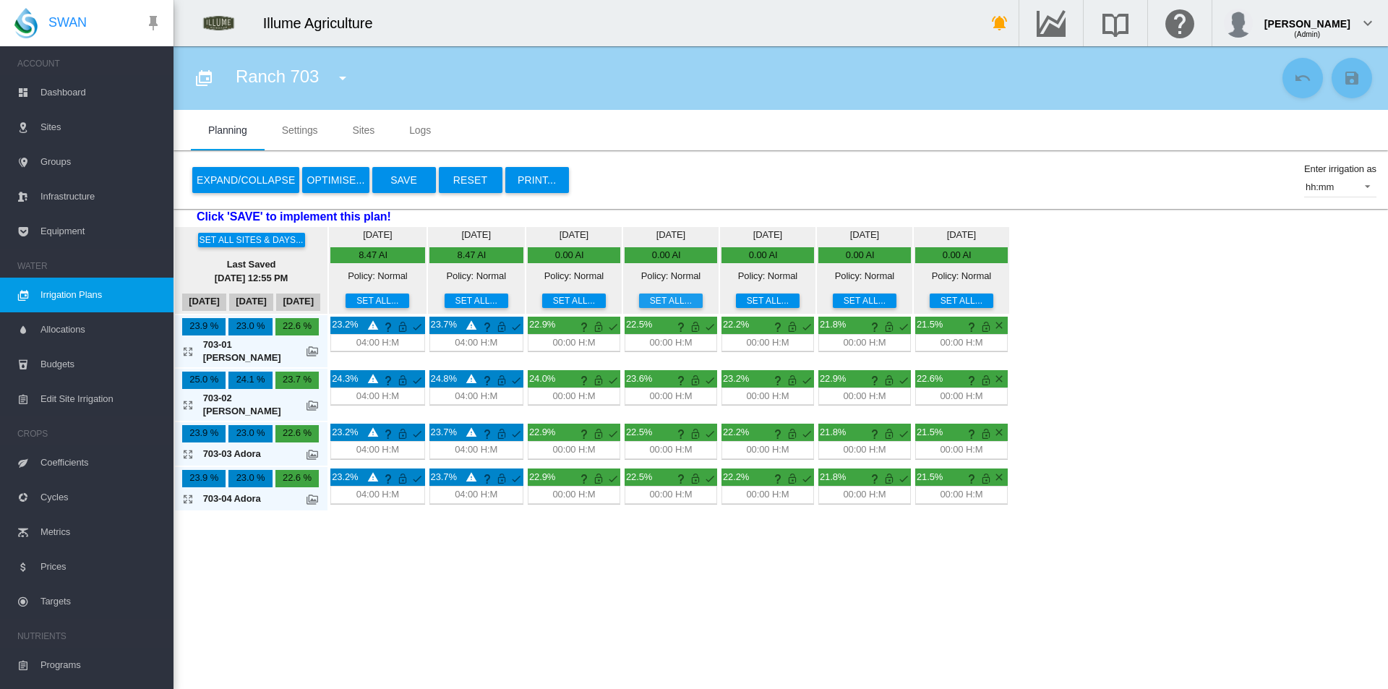
click at [650, 302] on button "Set all..." at bounding box center [671, 300] width 64 height 14
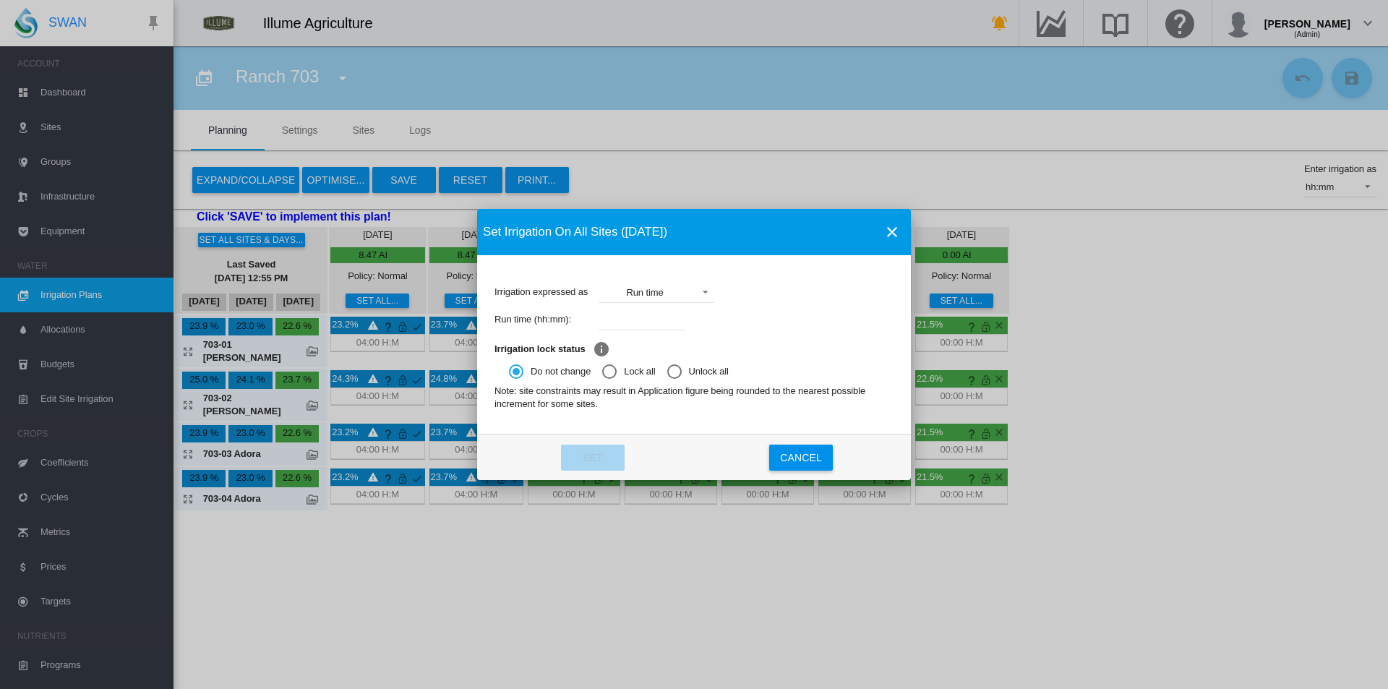
click at [618, 309] on input "Irrigation expressed ..." at bounding box center [642, 320] width 87 height 22
type input "****"
click at [584, 468] on button "Set" at bounding box center [593, 458] width 64 height 26
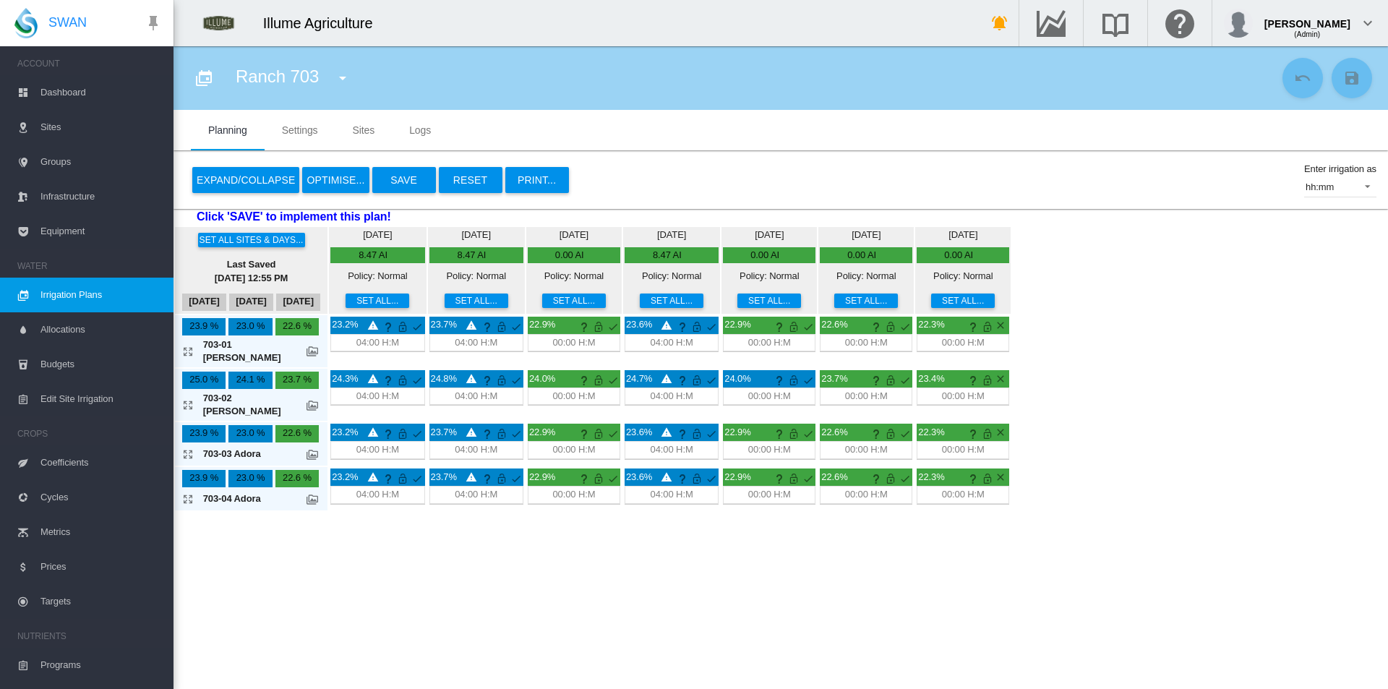
click at [754, 302] on button "Set all..." at bounding box center [769, 300] width 64 height 14
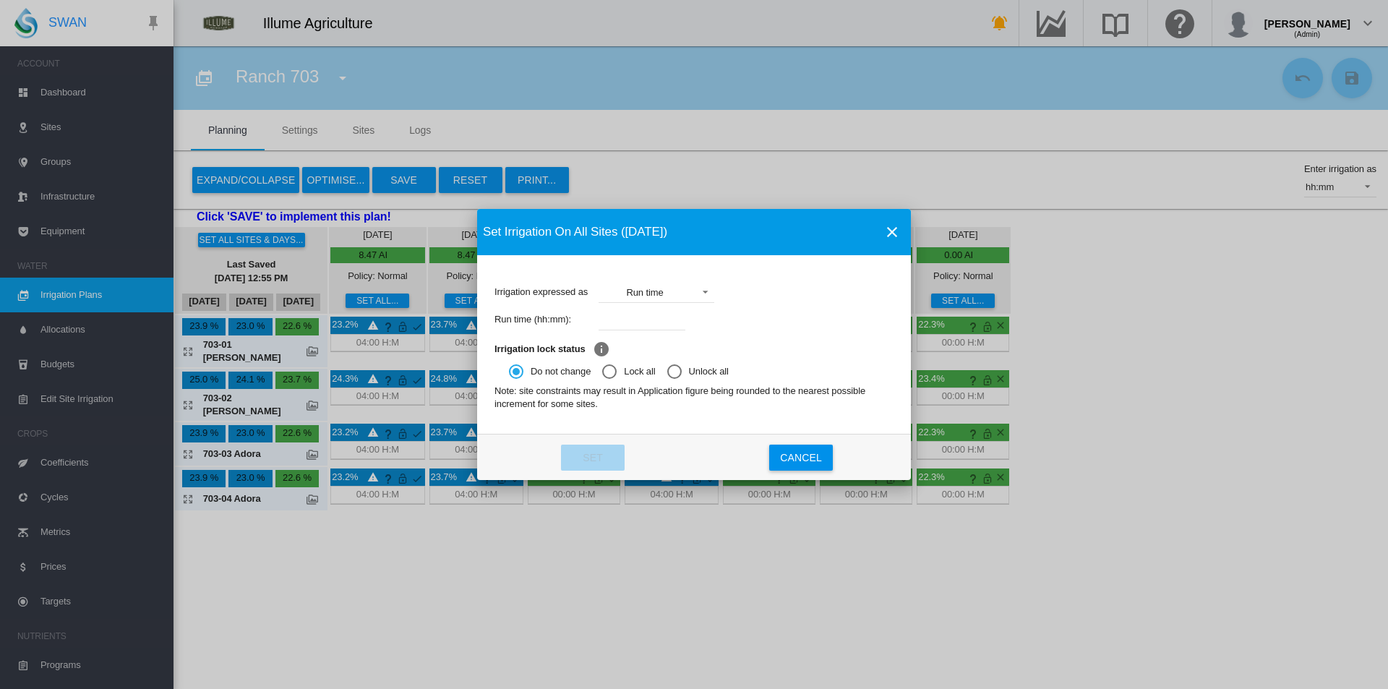
click at [655, 322] on input "Irrigation expressed ..." at bounding box center [642, 320] width 87 height 22
type input "****"
click at [612, 464] on button "Set" at bounding box center [593, 458] width 64 height 26
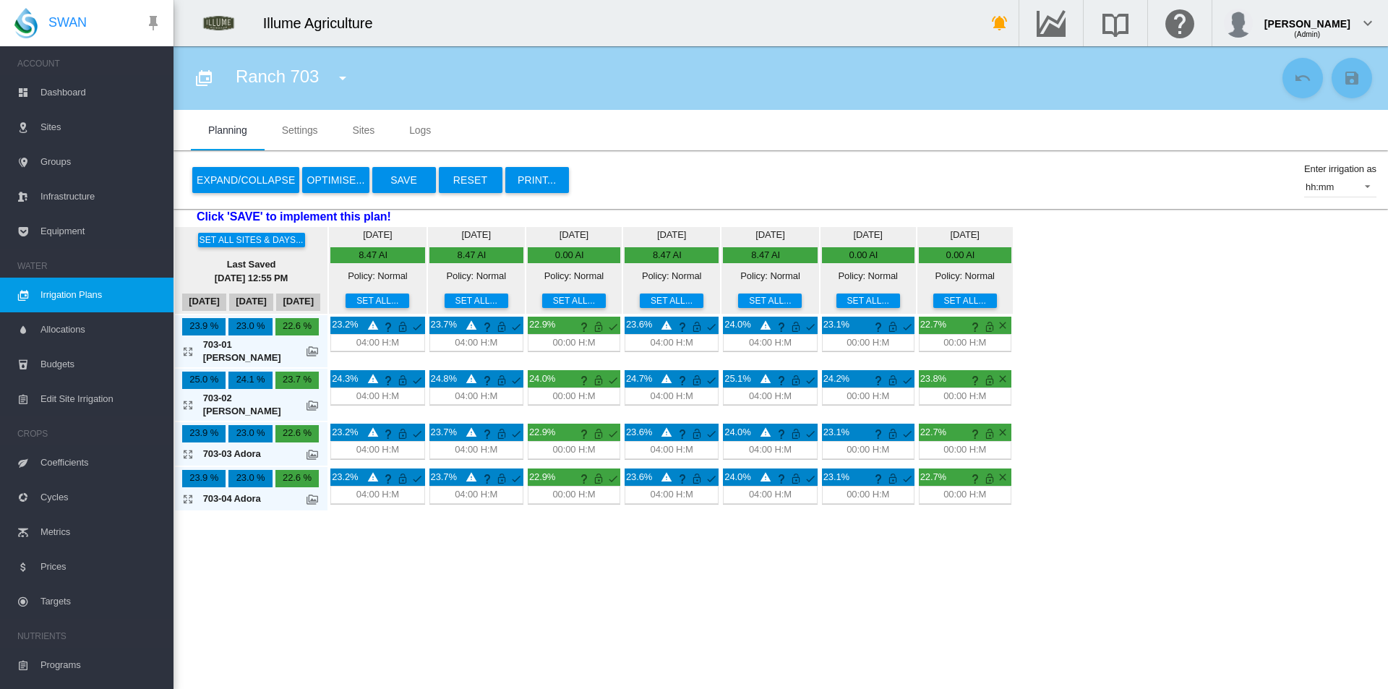
click at [421, 174] on button "Save" at bounding box center [404, 180] width 64 height 26
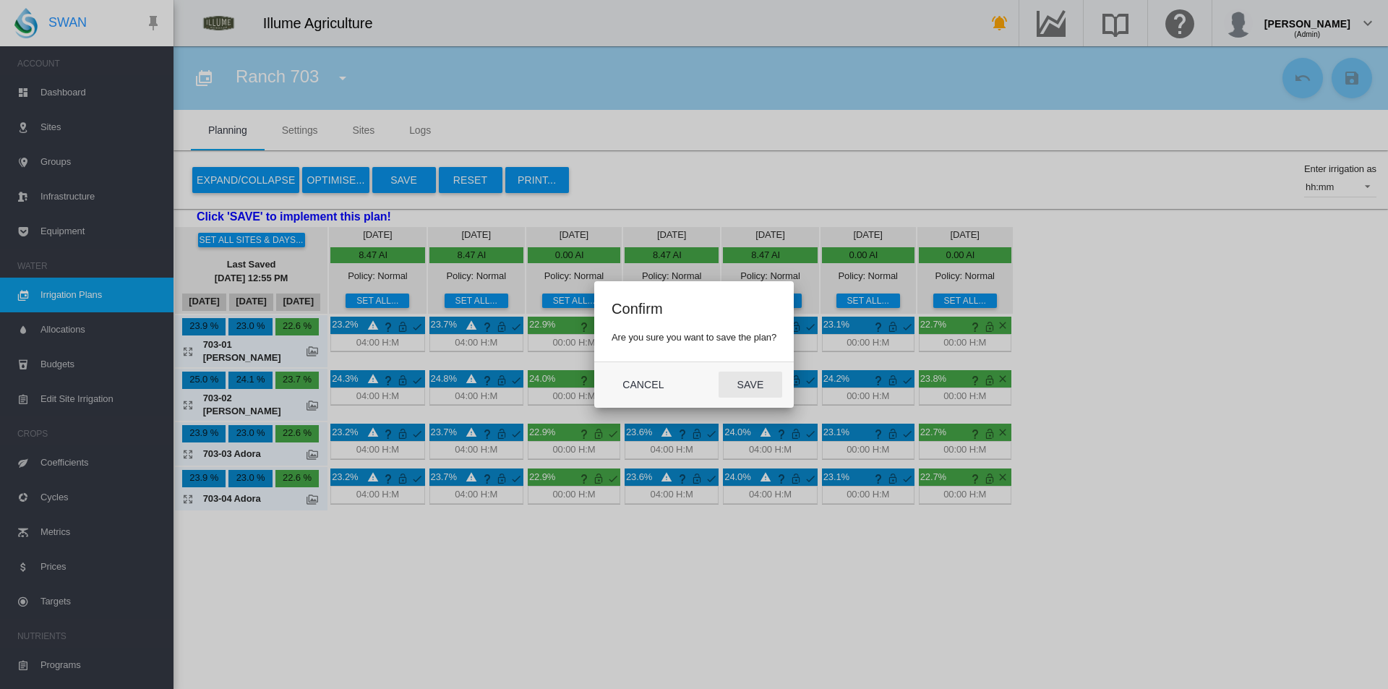
click at [781, 377] on button "Save" at bounding box center [751, 385] width 64 height 26
